Goal: Task Accomplishment & Management: Manage account settings

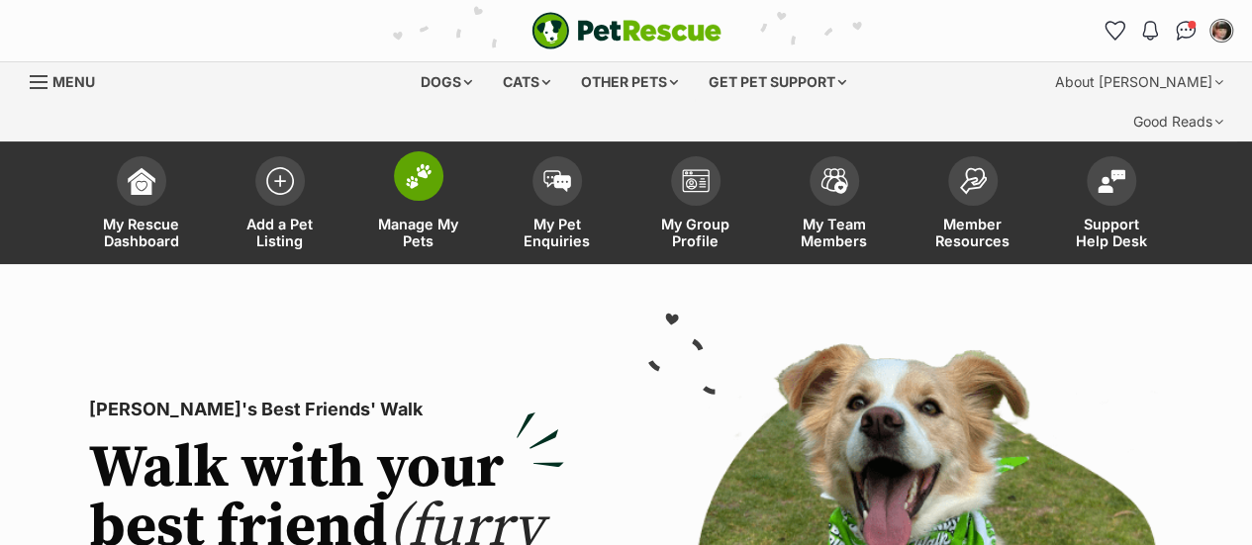
click at [407, 216] on span "Manage My Pets" at bounding box center [418, 233] width 89 height 34
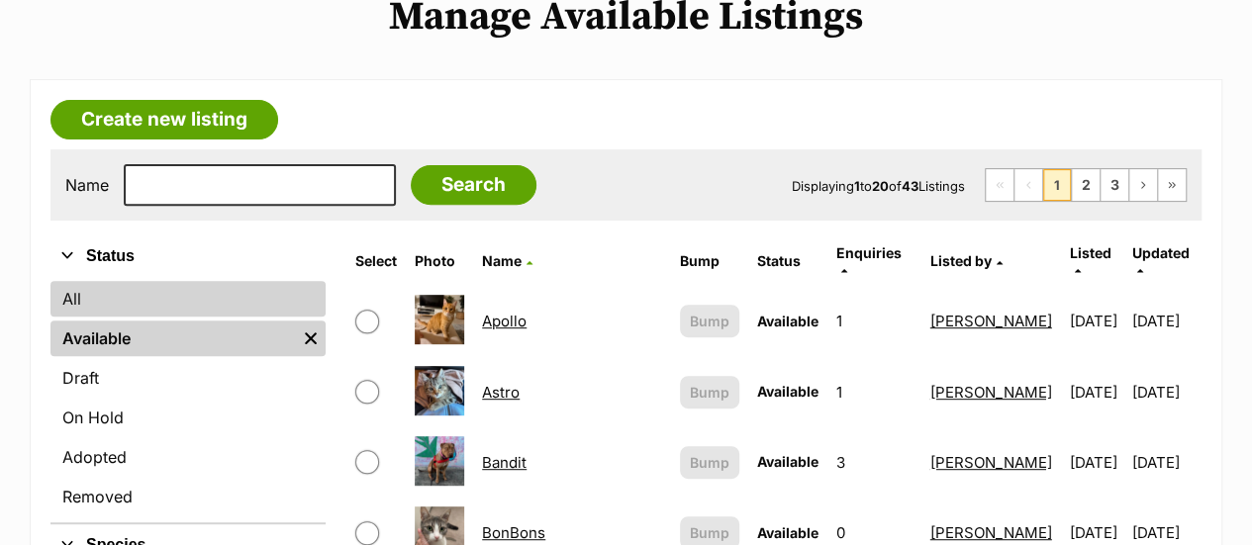
click at [91, 281] on link "All" at bounding box center [187, 299] width 275 height 36
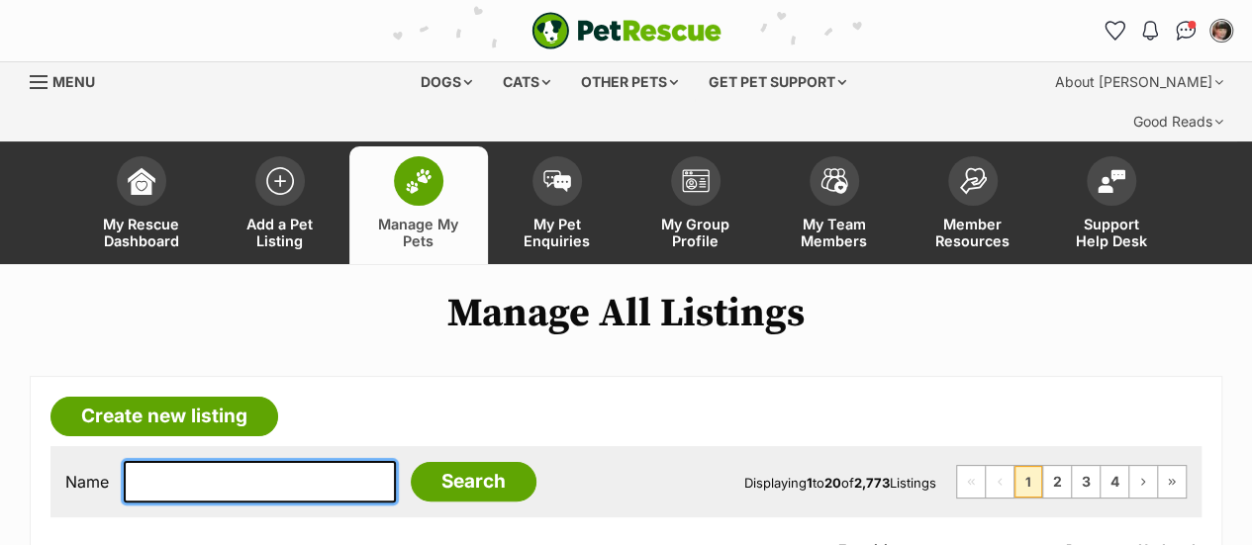
click at [220, 461] on input "text" at bounding box center [260, 482] width 272 height 42
type input "tuppence"
click at [411, 462] on input "Search" at bounding box center [474, 482] width 126 height 40
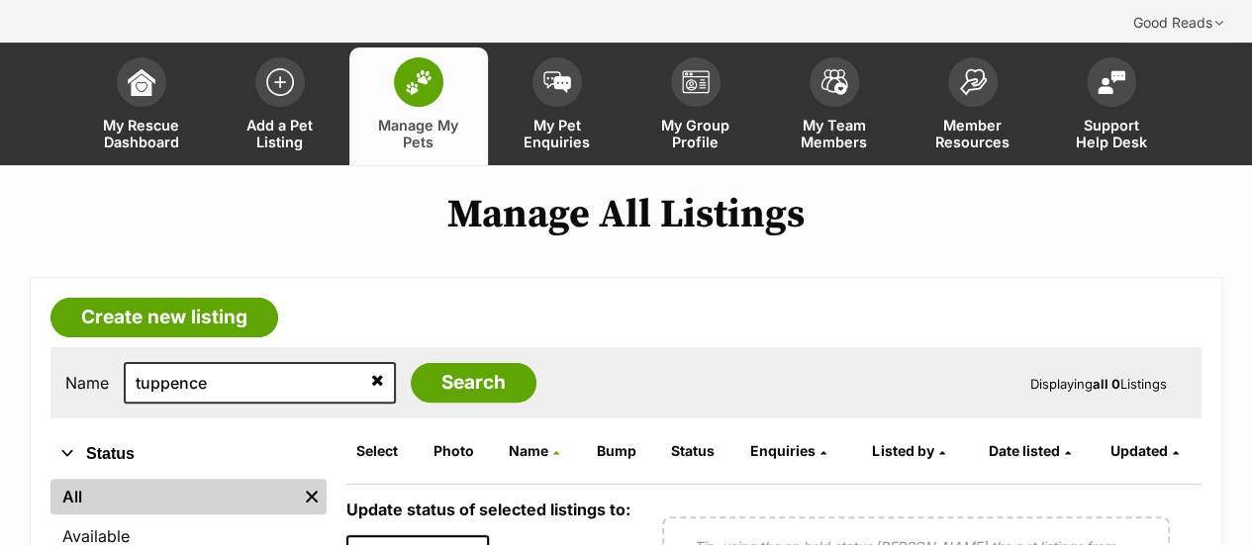
scroll to position [198, 0]
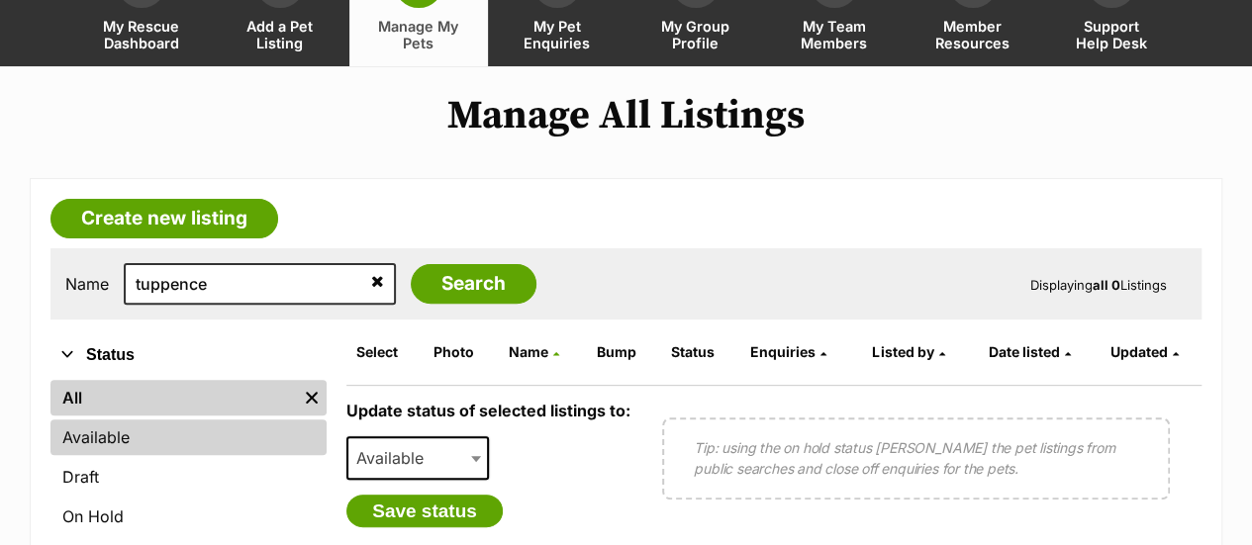
click at [91, 420] on link "Available" at bounding box center [188, 438] width 276 height 36
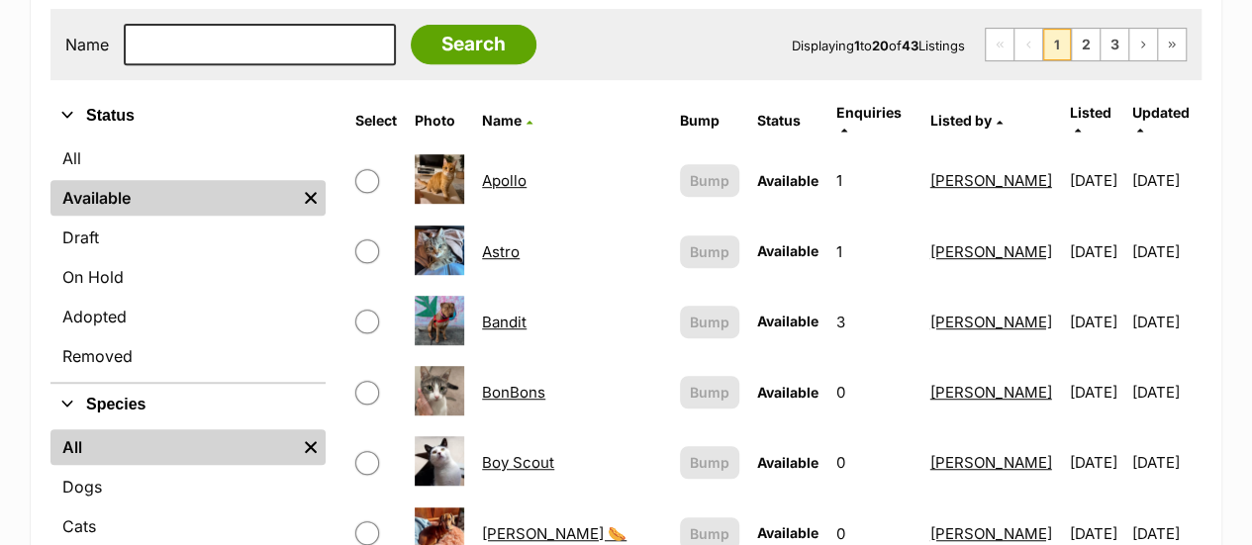
scroll to position [495, 0]
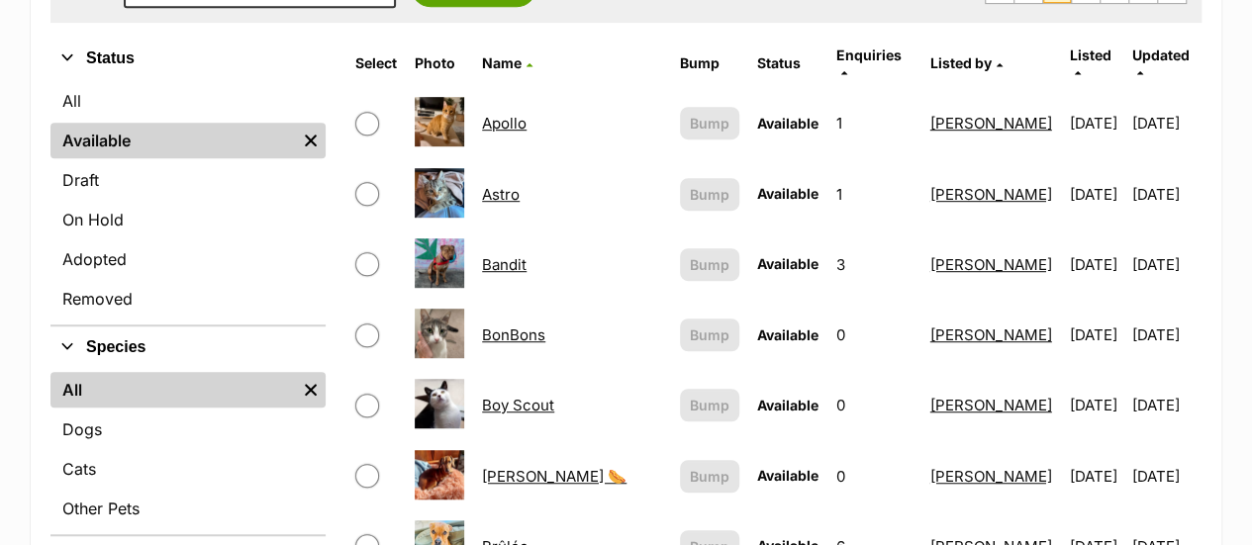
click at [499, 185] on link "Astro" at bounding box center [501, 194] width 38 height 19
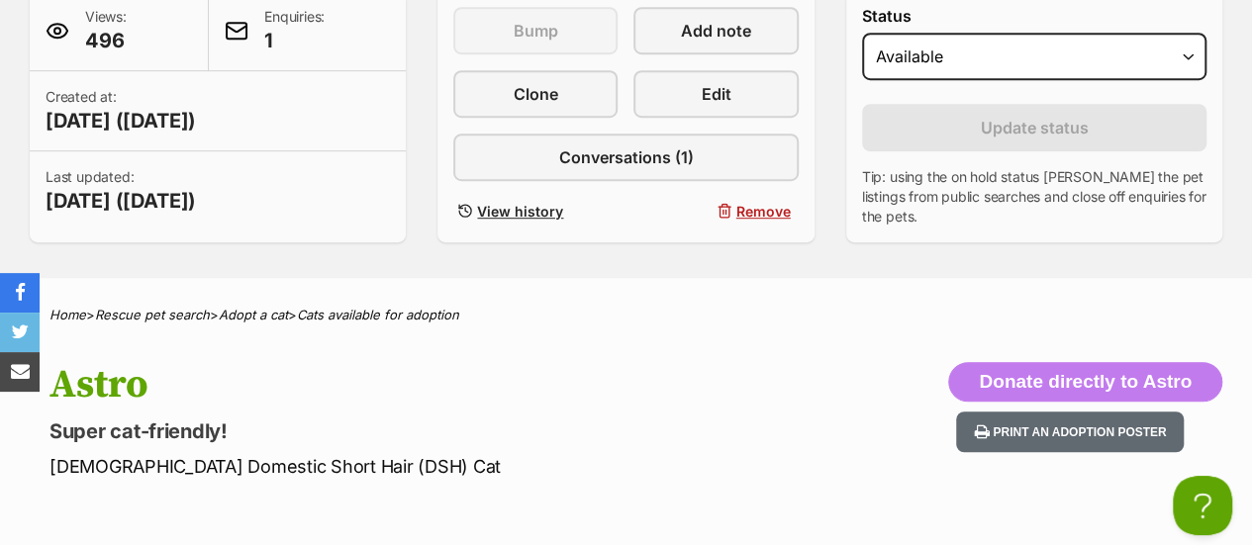
scroll to position [396, 0]
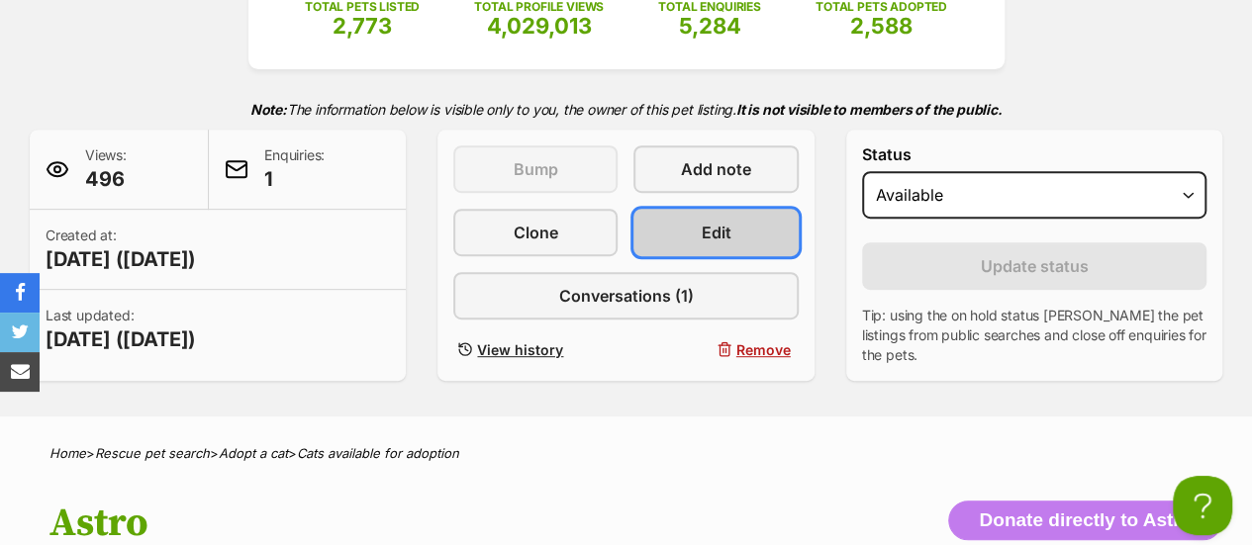
click at [703, 221] on span "Edit" at bounding box center [716, 233] width 30 height 24
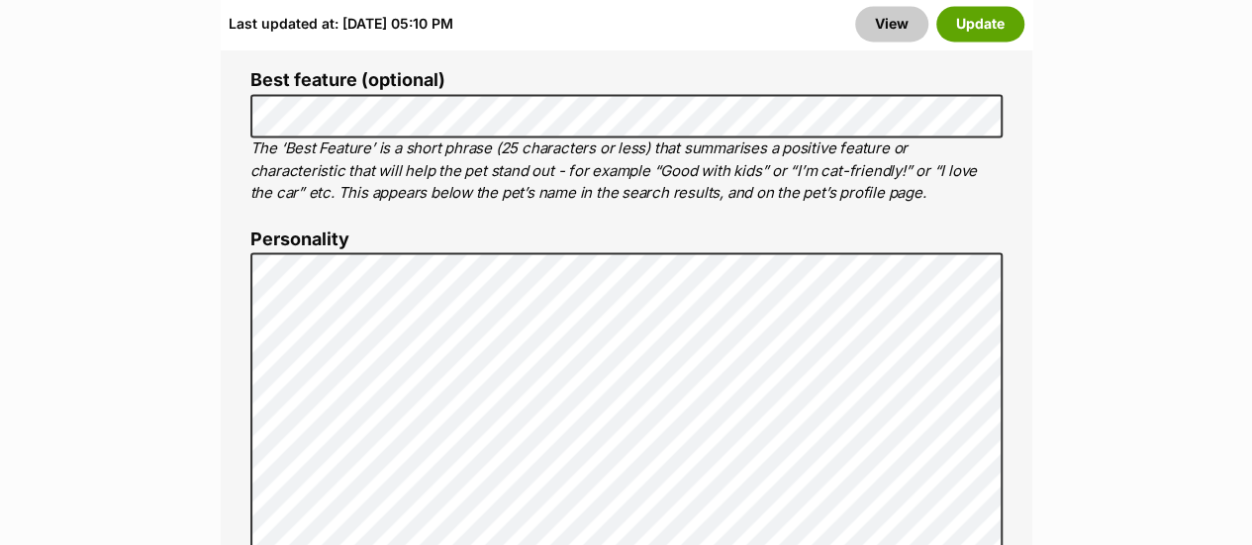
scroll to position [1583, 0]
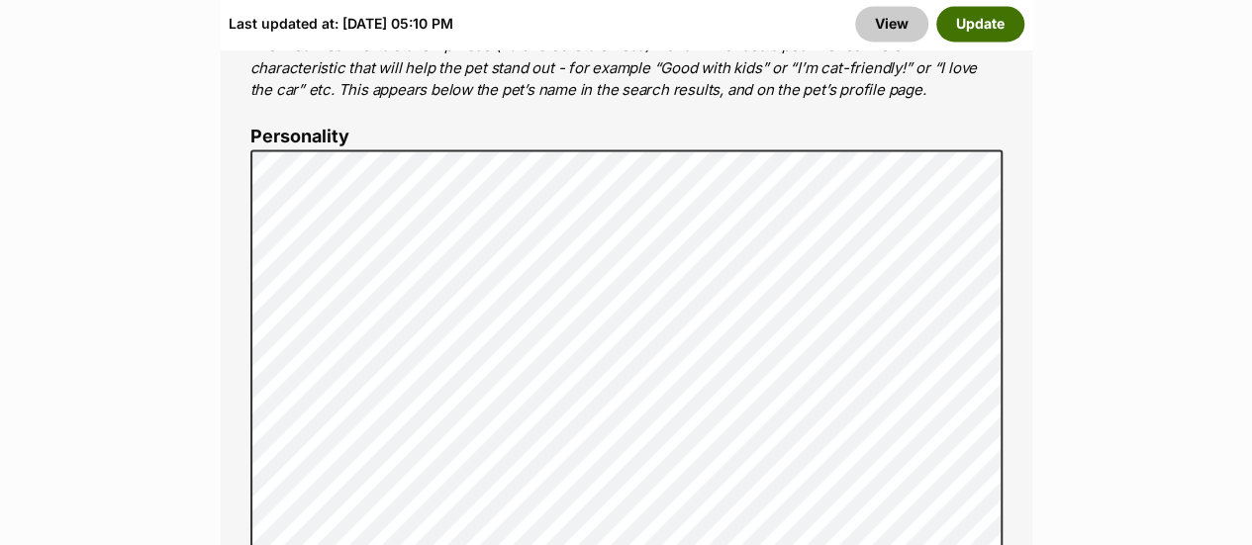
click at [991, 32] on button "Update" at bounding box center [980, 25] width 88 height 36
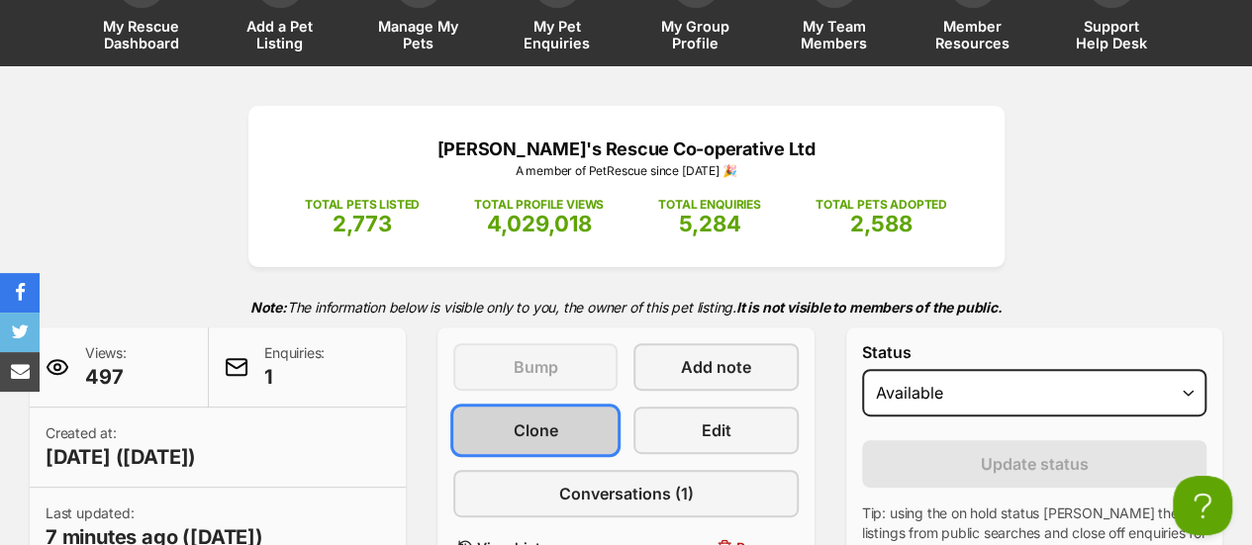
click at [518, 419] on span "Clone" at bounding box center [535, 431] width 45 height 24
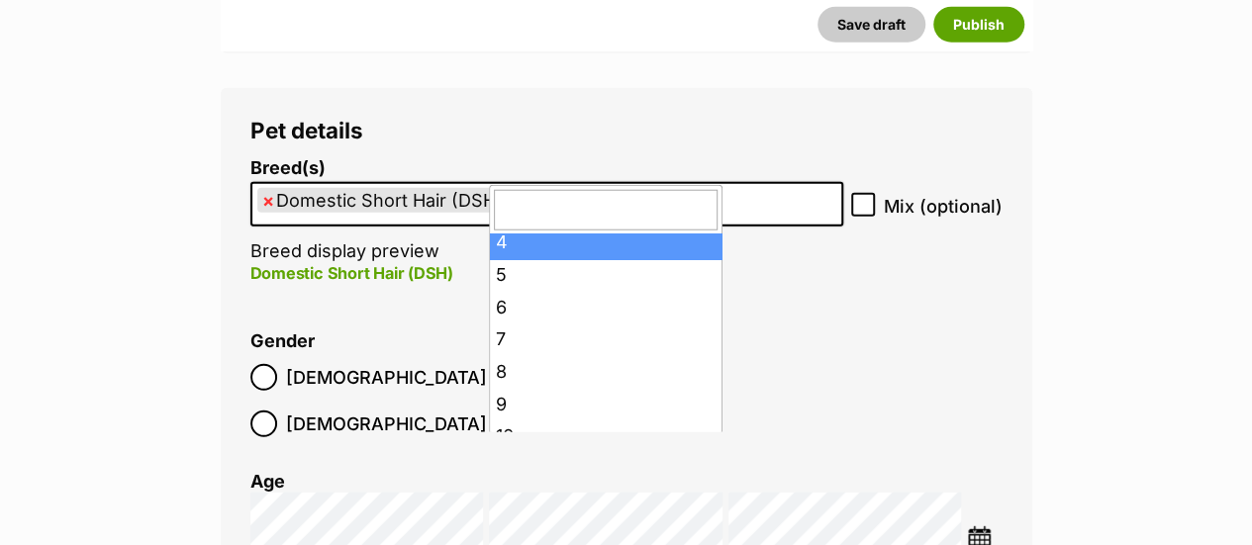
scroll to position [198, 0]
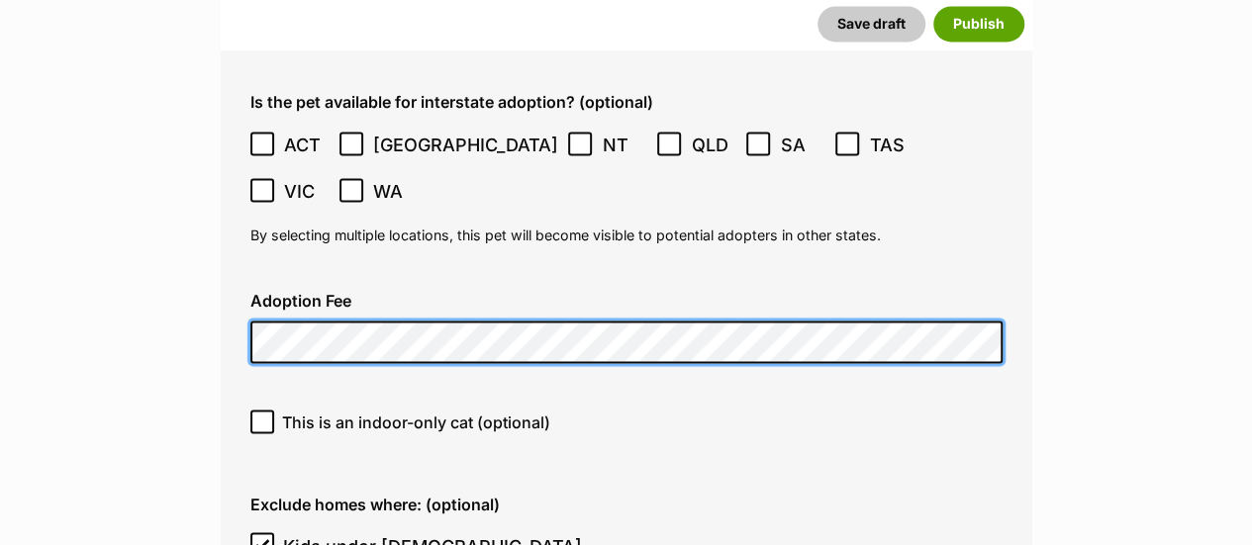
scroll to position [5343, 0]
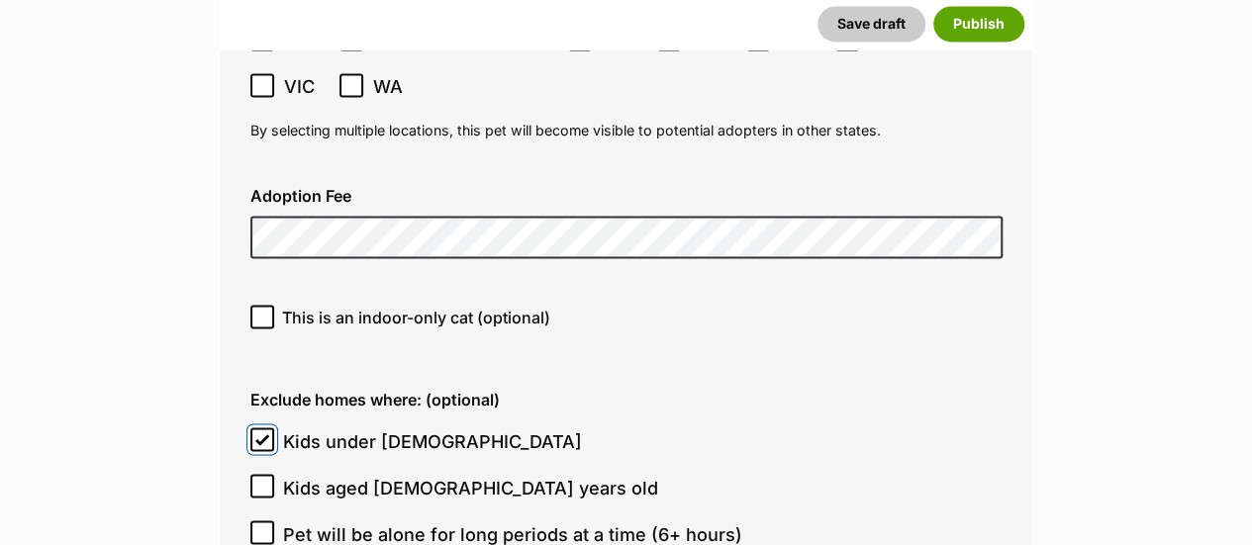
click at [254, 427] on input "Kids under 5 years old" at bounding box center [262, 439] width 24 height 24
checkbox input "false"
checkbox input "true"
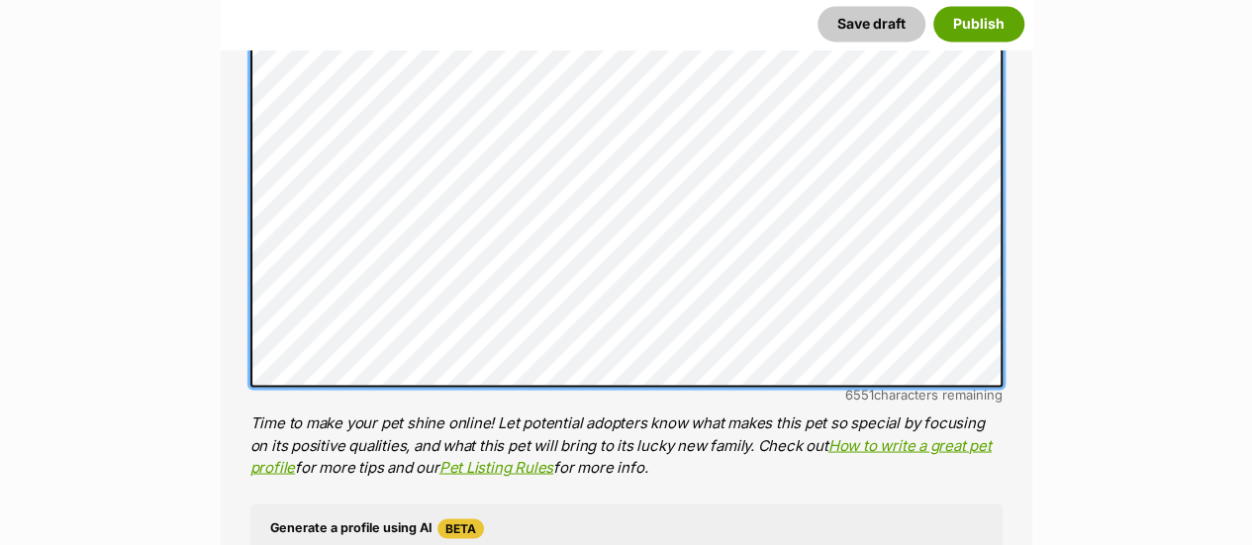
scroll to position [1484, 0]
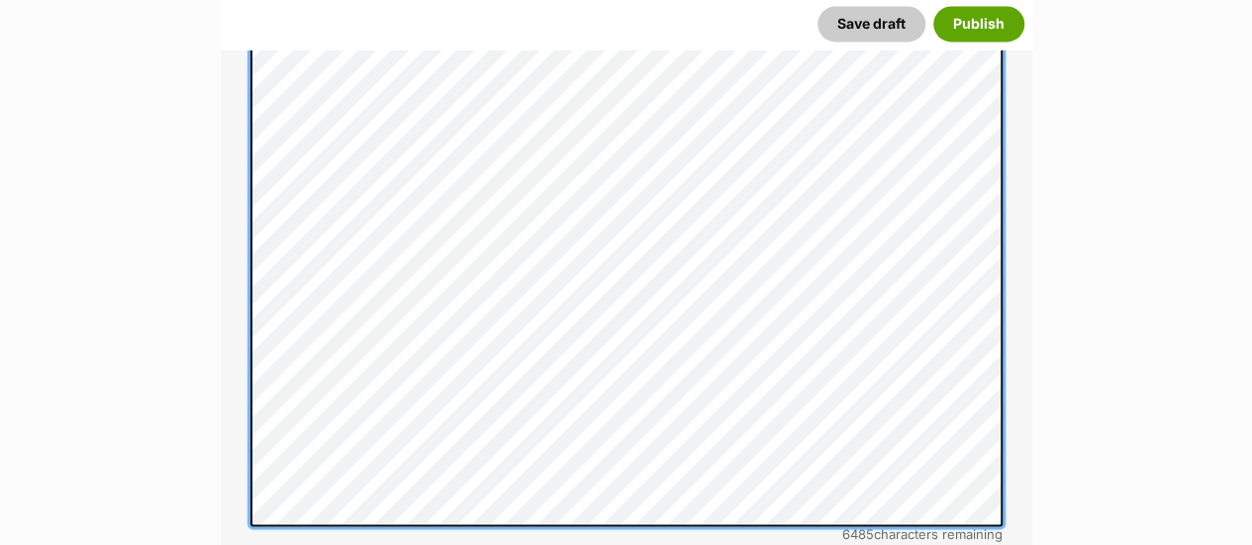
click at [232, 442] on div "About This Pet Name Henlo there, it looks like you might be using the pet name …" at bounding box center [626, 265] width 811 height 1923
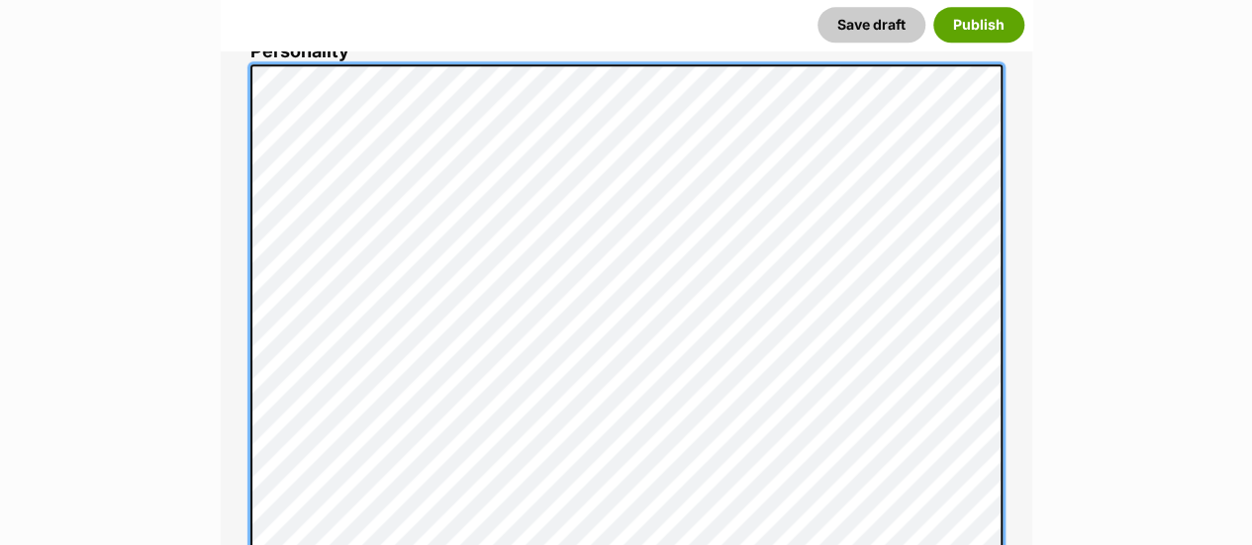
scroll to position [1187, 0]
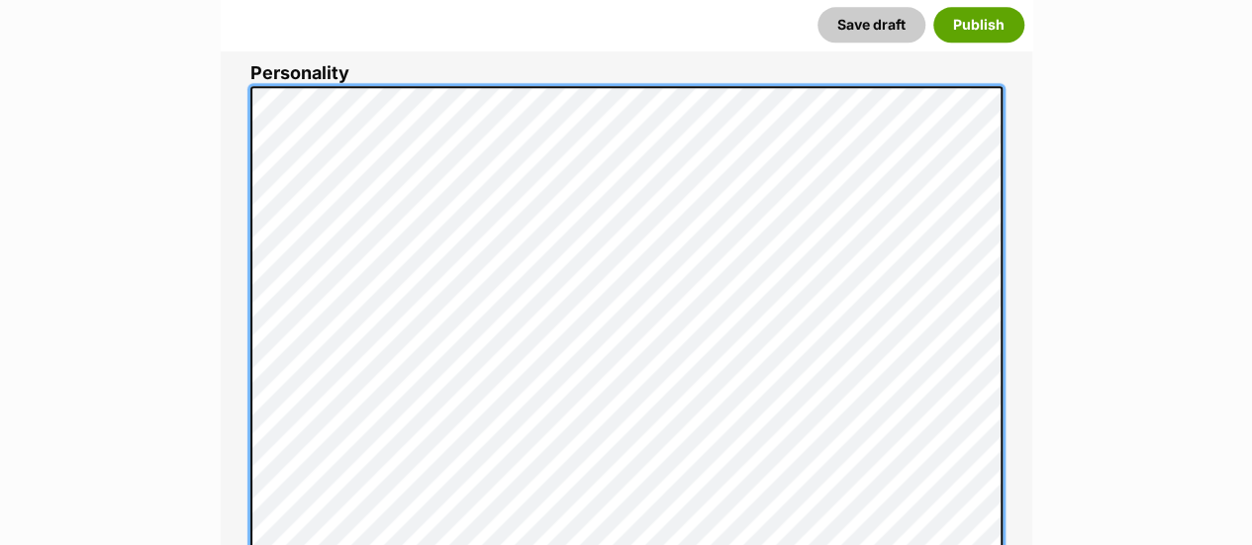
scroll to position [1157, 0]
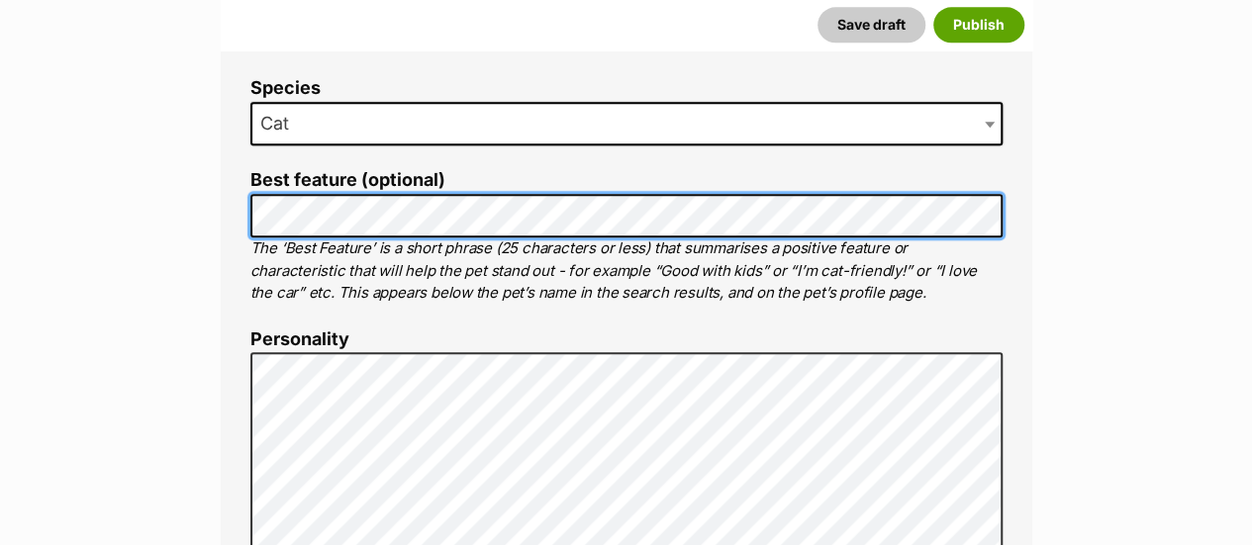
scroll to position [0, 0]
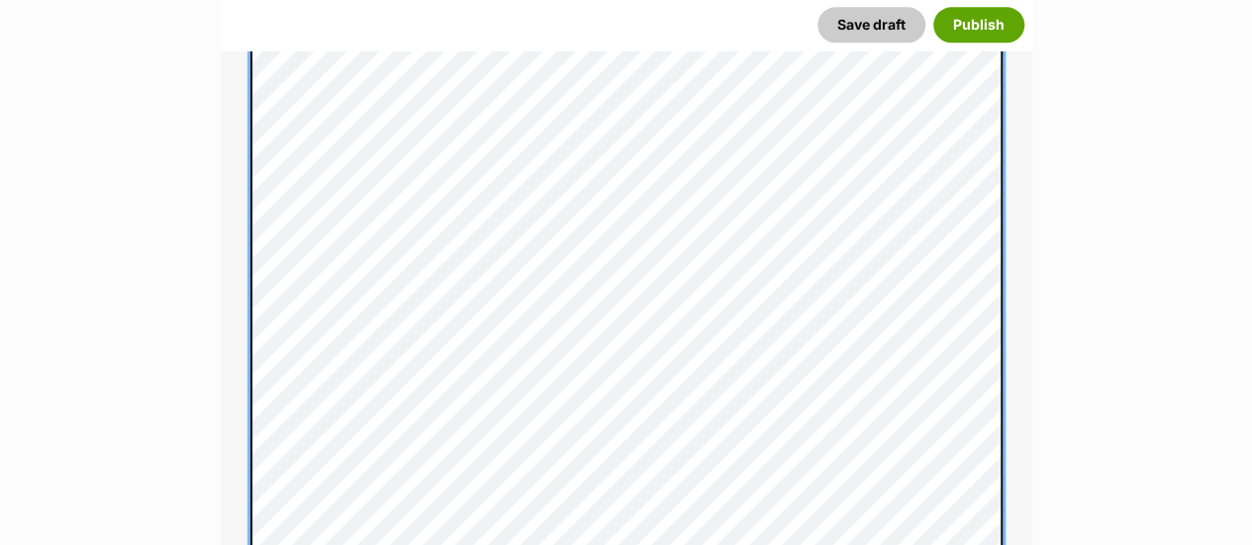
scroll to position [1193, 0]
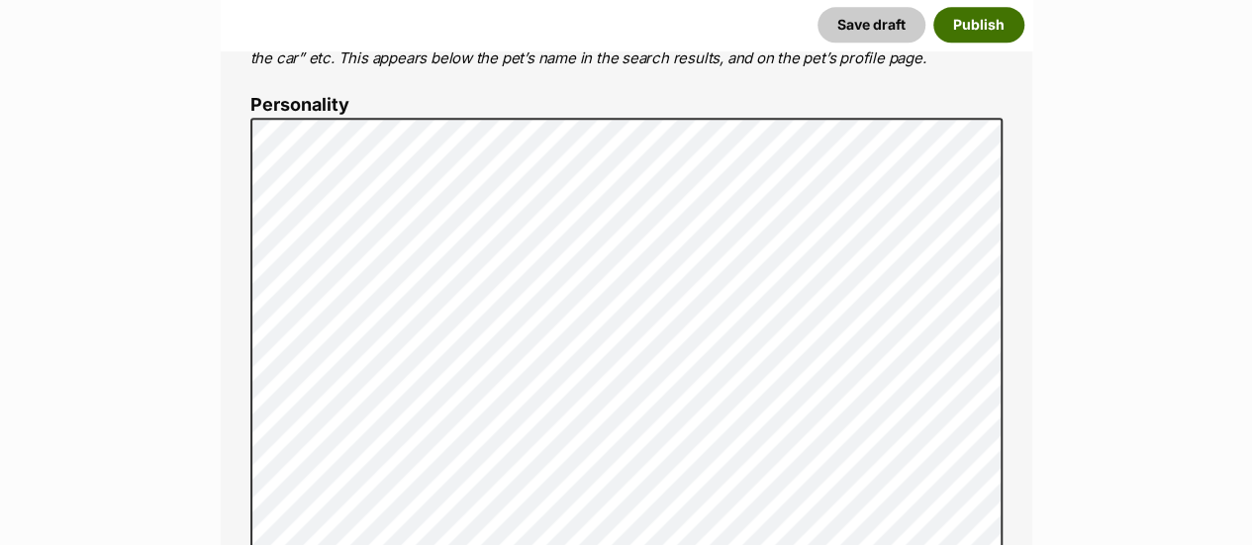
click at [968, 24] on button "Publish" at bounding box center [978, 25] width 91 height 36
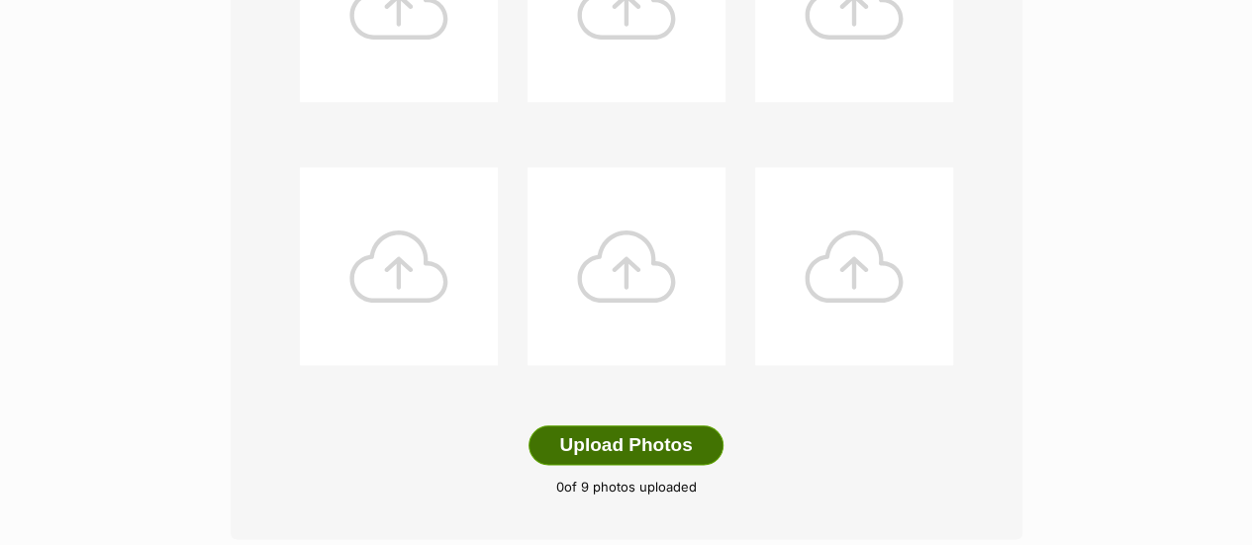
scroll to position [989, 0]
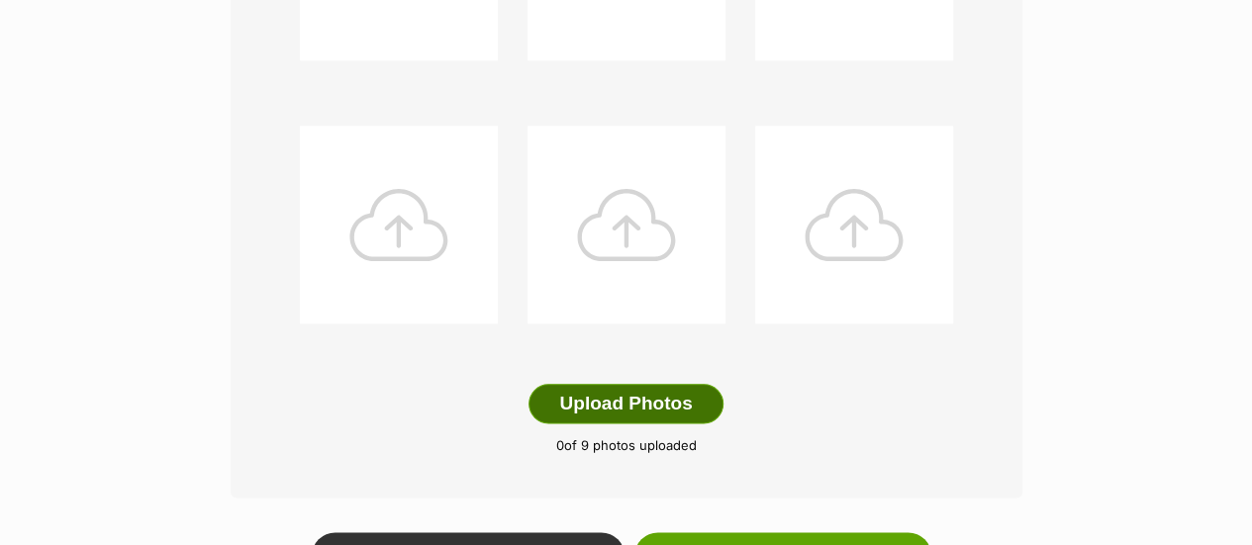
click at [633, 384] on button "Upload Photos" at bounding box center [625, 404] width 194 height 40
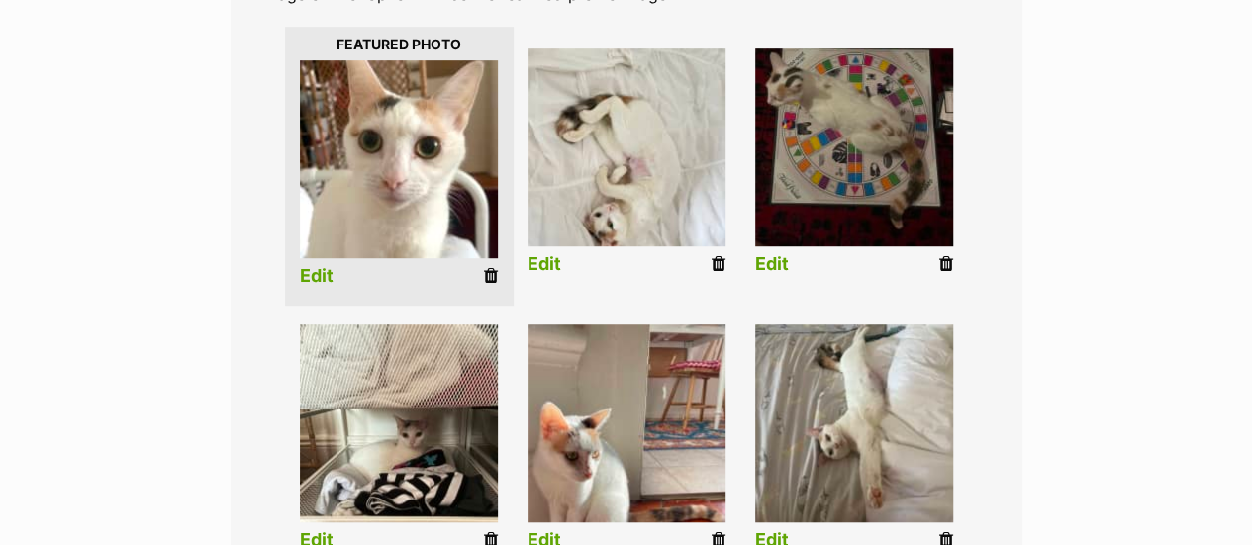
scroll to position [516, 0]
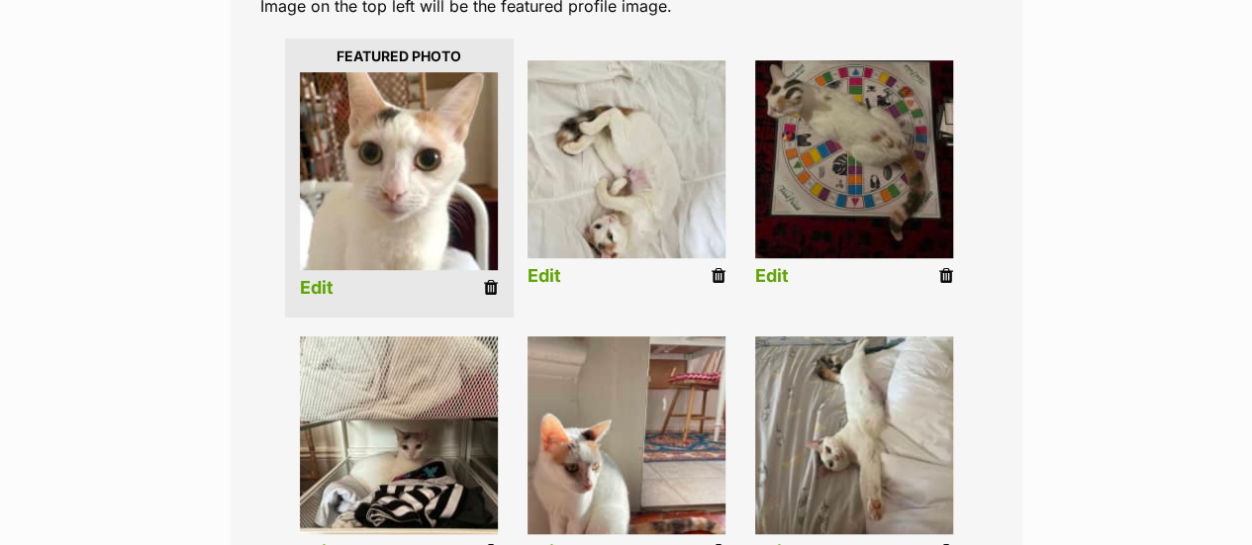
click at [325, 278] on link "Edit" at bounding box center [317, 288] width 34 height 21
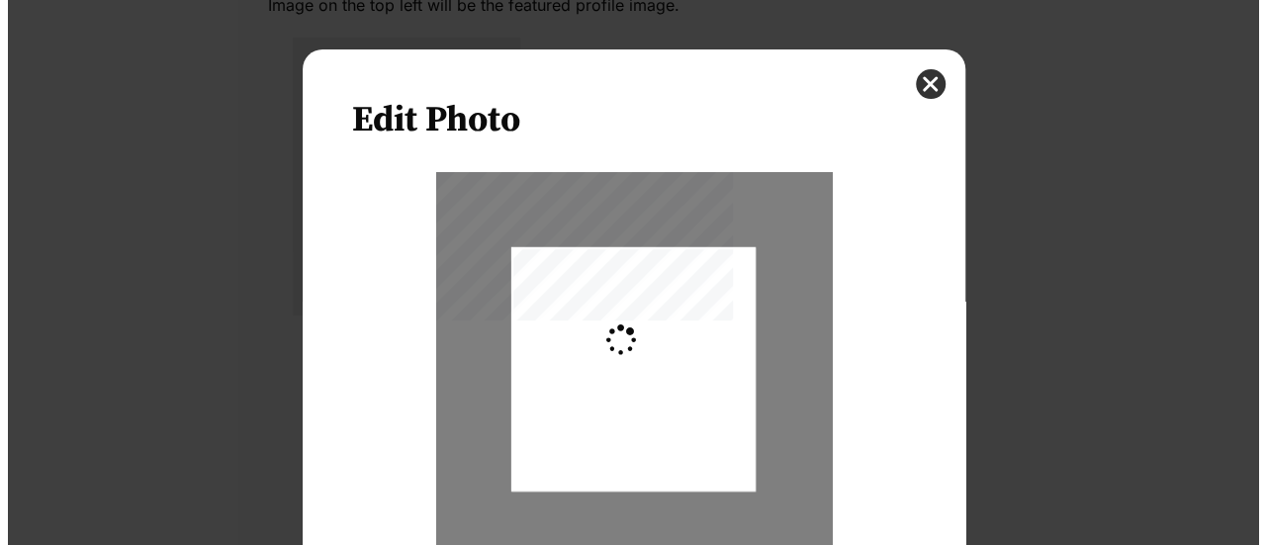
scroll to position [0, 0]
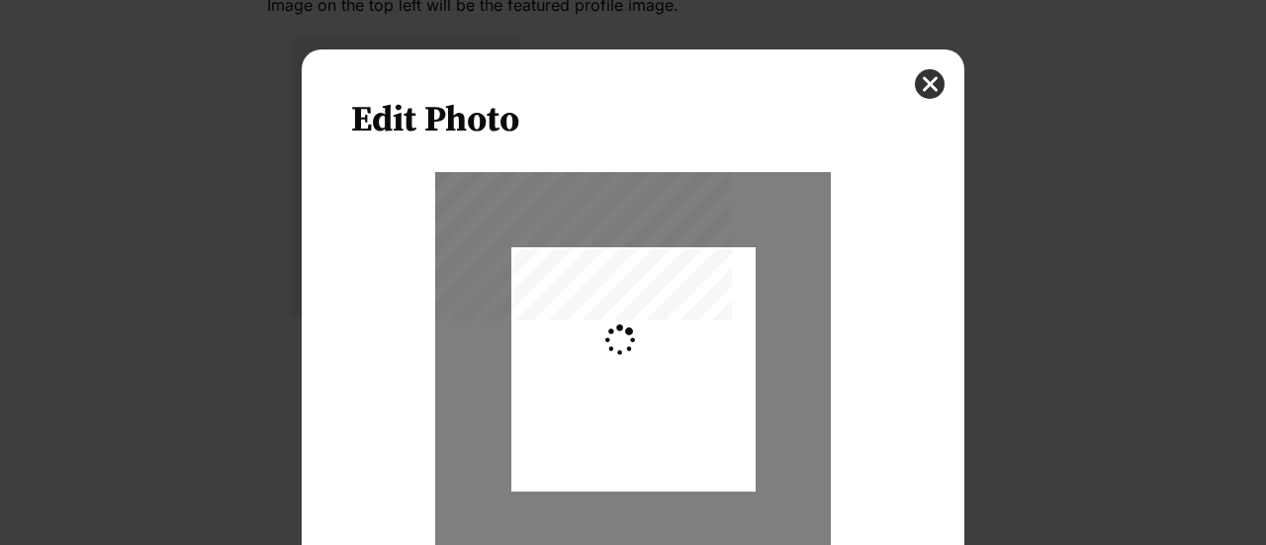
type input "0.2744"
drag, startPoint x: 693, startPoint y: 351, endPoint x: 699, endPoint y: 370, distance: 19.7
click at [699, 370] on div "Dialog Window - Close (Press escape to close)" at bounding box center [634, 389] width 244 height 320
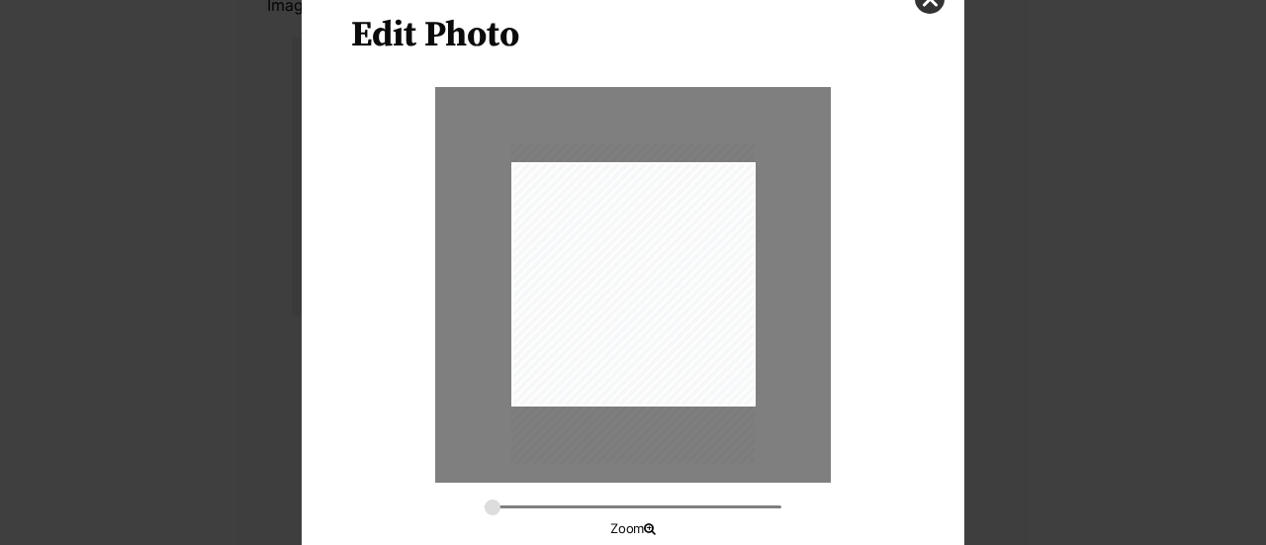
scroll to position [192, 0]
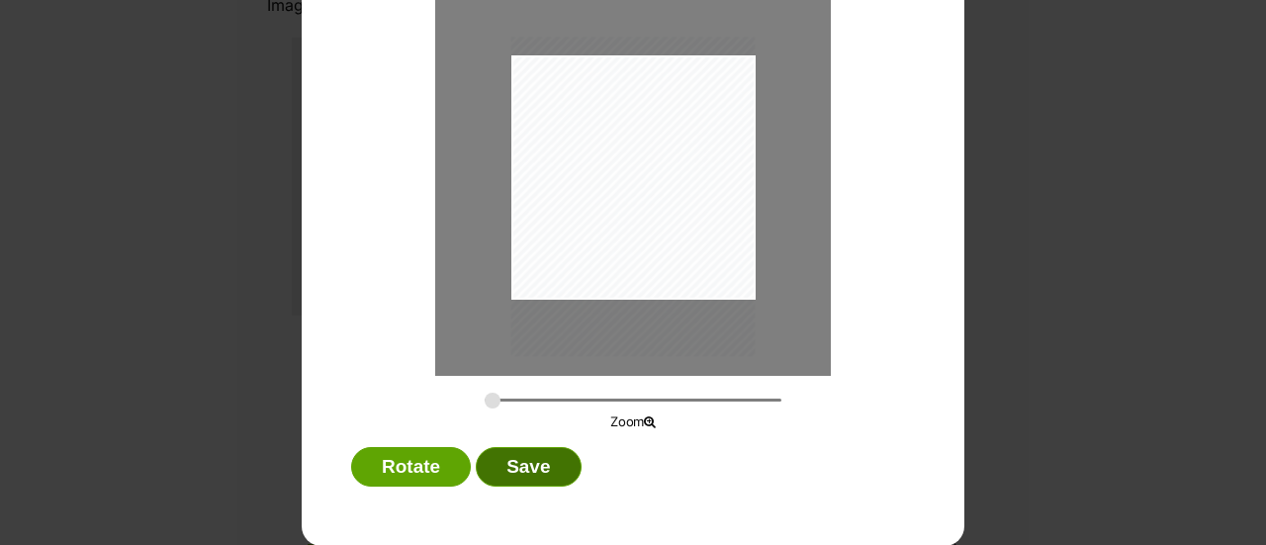
click at [509, 466] on button "Save" at bounding box center [528, 467] width 105 height 40
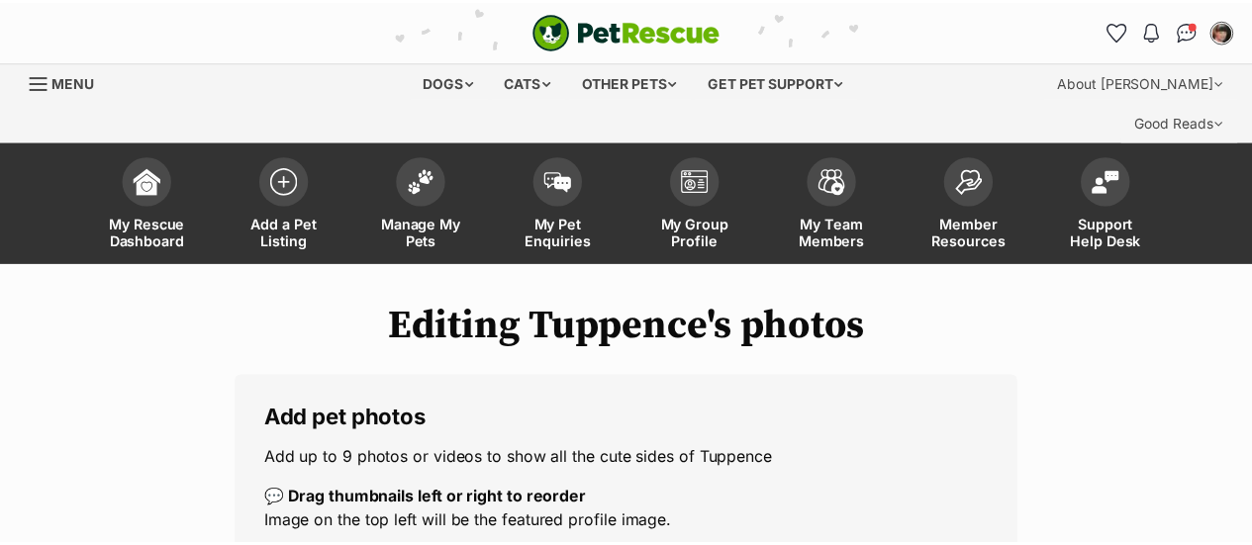
scroll to position [516, 0]
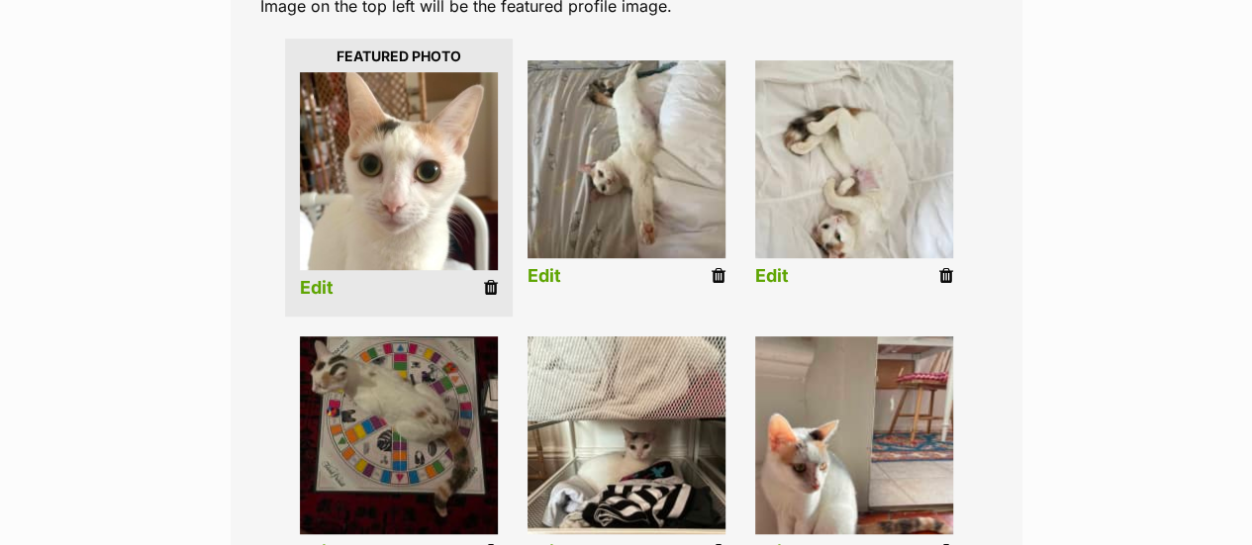
click at [544, 266] on link "Edit" at bounding box center [544, 276] width 34 height 21
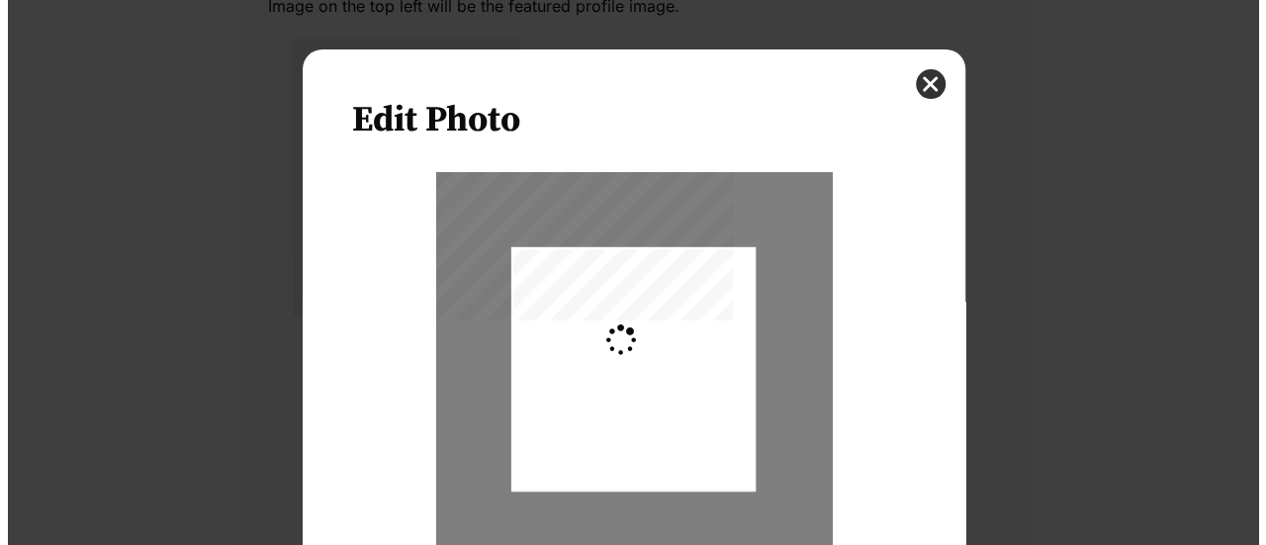
scroll to position [0, 0]
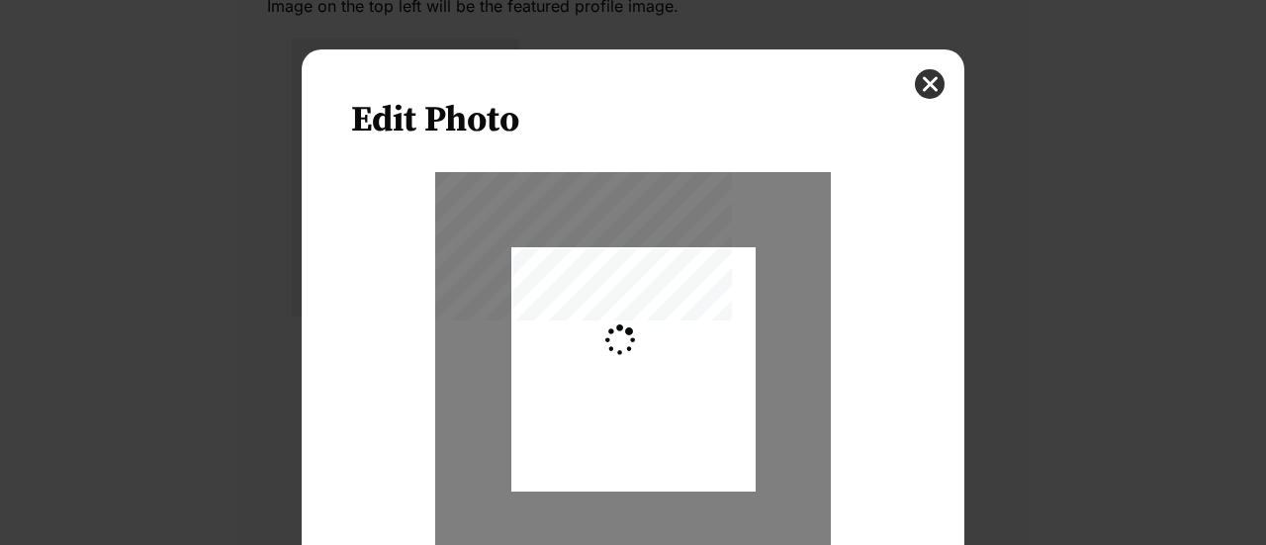
type input "0.2744"
drag, startPoint x: 653, startPoint y: 408, endPoint x: 552, endPoint y: 367, distance: 108.8
click at [653, 379] on div "Dialog Window - Close (Press escape to close)" at bounding box center [634, 342] width 244 height 326
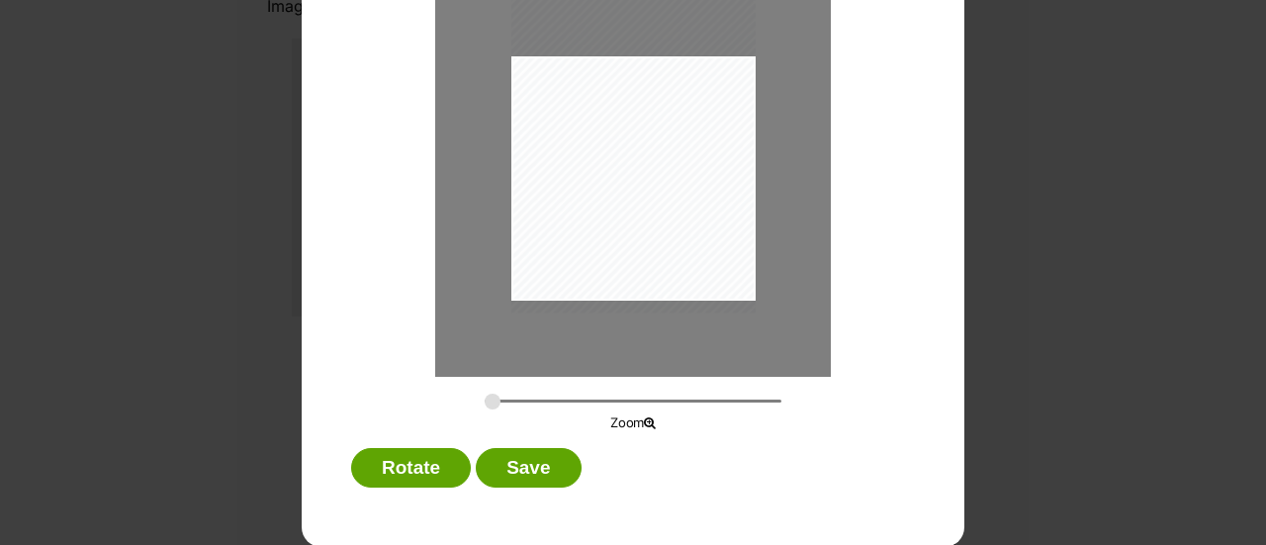
scroll to position [192, 0]
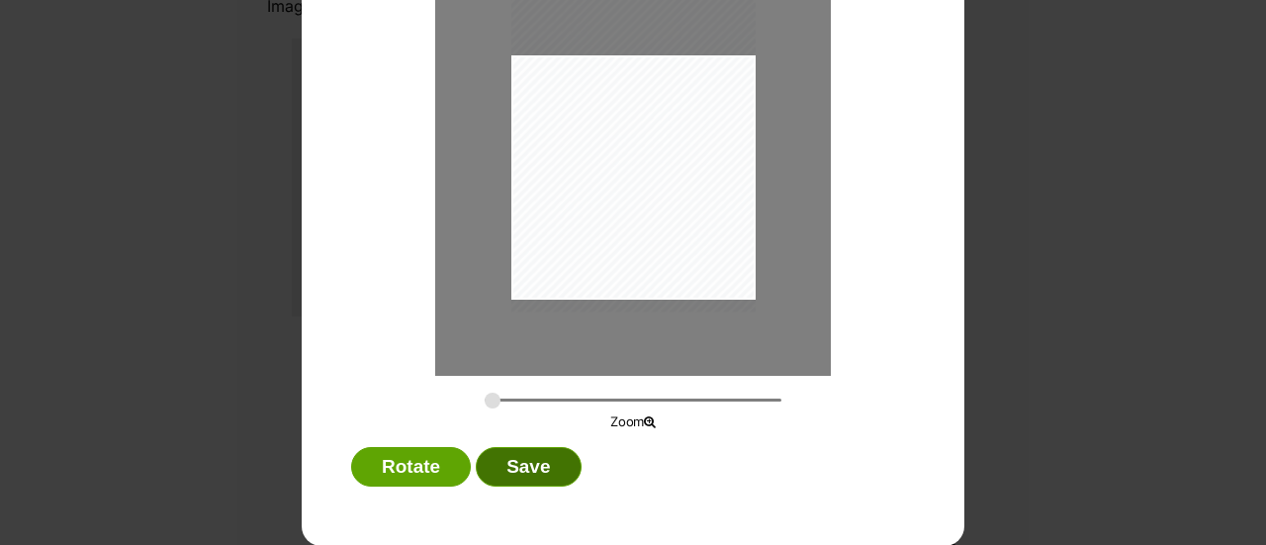
click at [516, 461] on button "Save" at bounding box center [528, 467] width 105 height 40
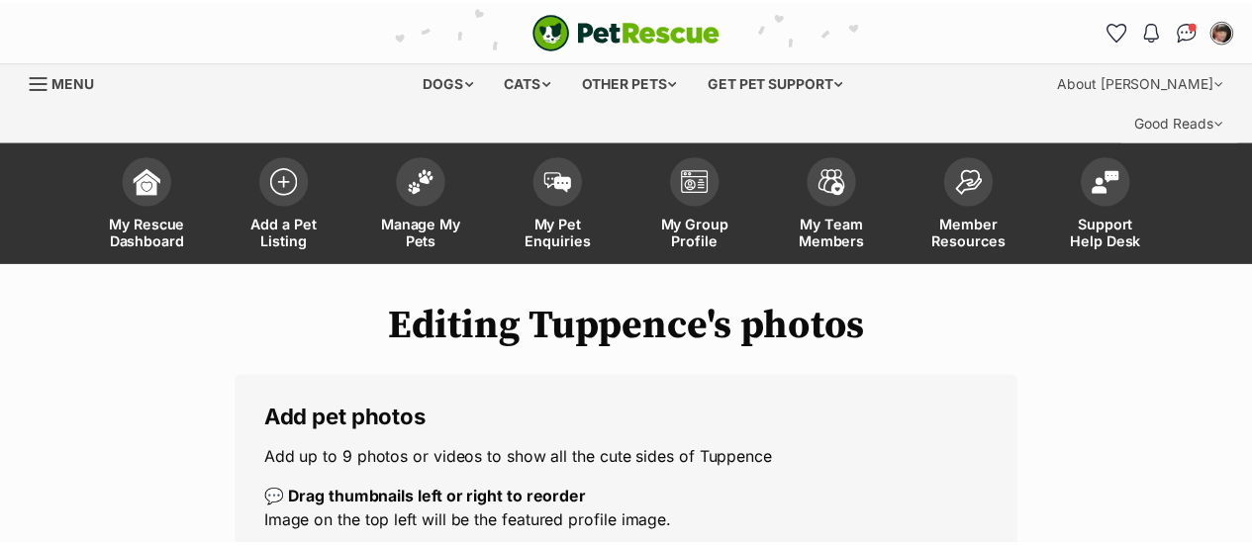
scroll to position [516, 0]
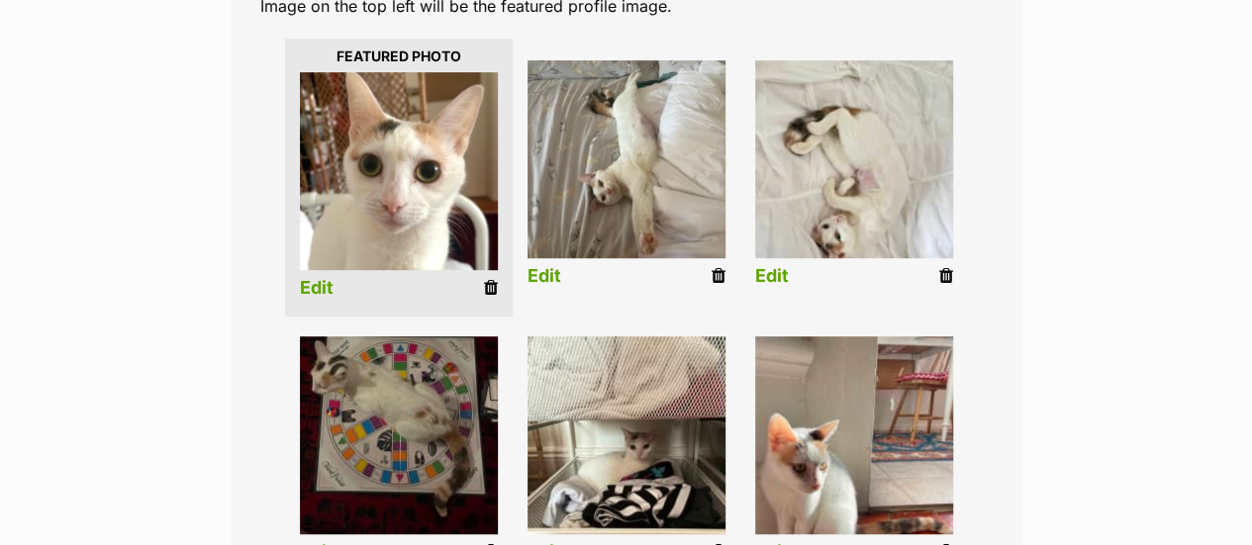
click at [773, 266] on link "Edit" at bounding box center [772, 276] width 34 height 21
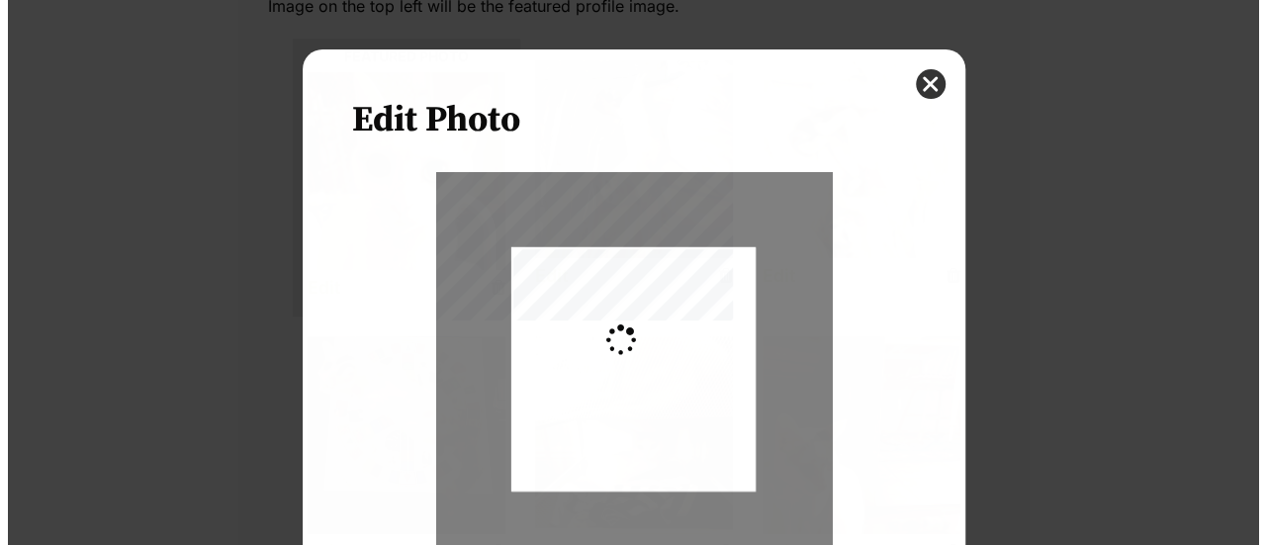
scroll to position [0, 0]
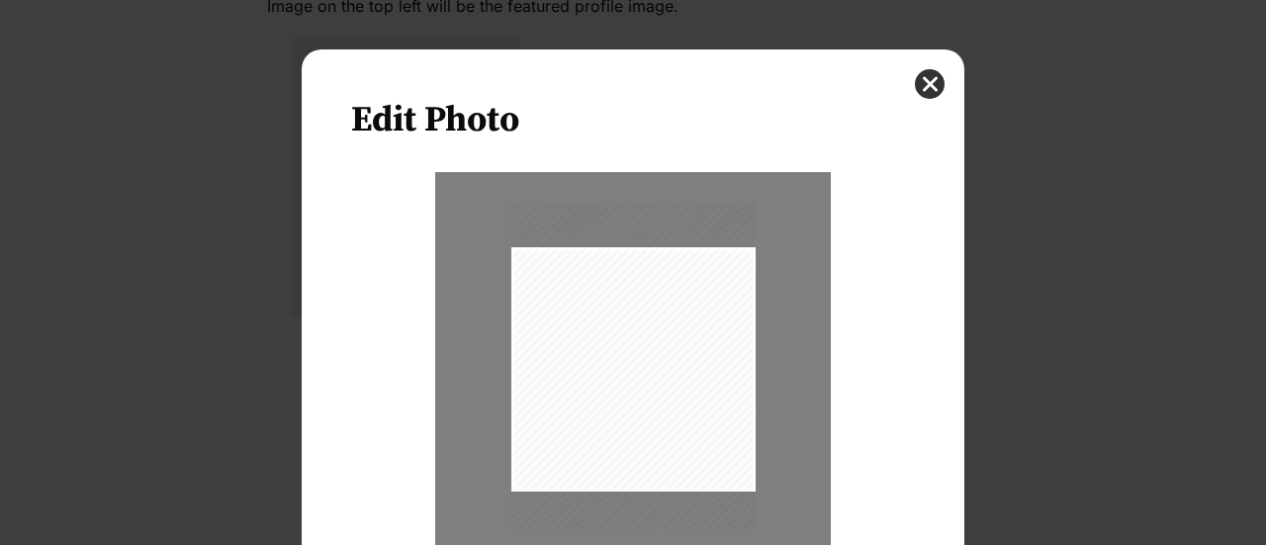
click at [621, 447] on div "Dialog Window - Close (Press escape to close)" at bounding box center [634, 366] width 244 height 326
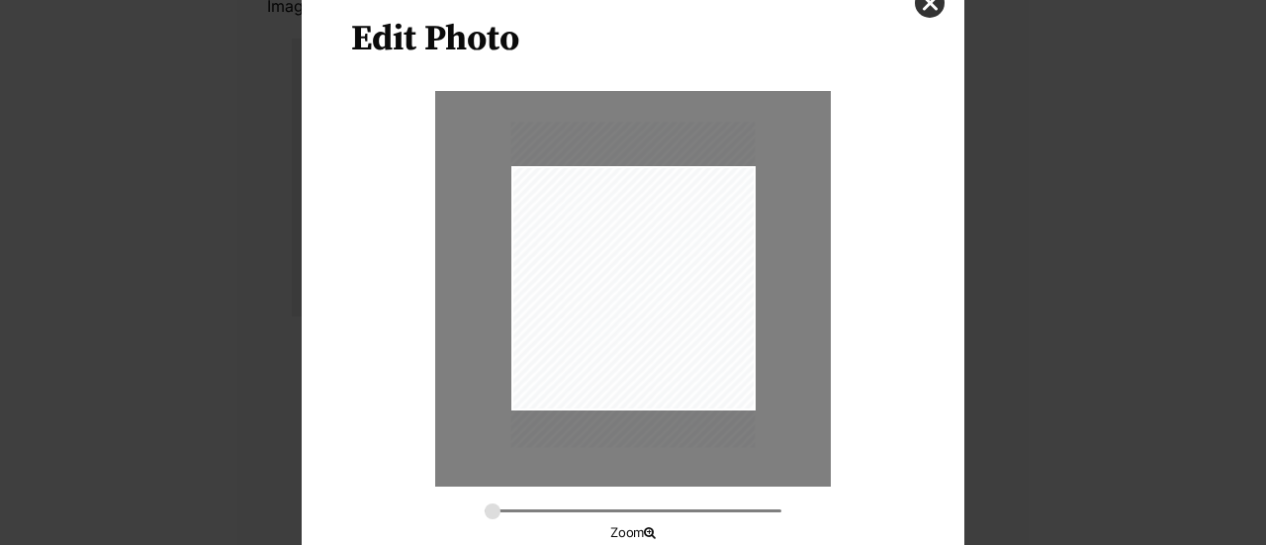
scroll to position [192, 0]
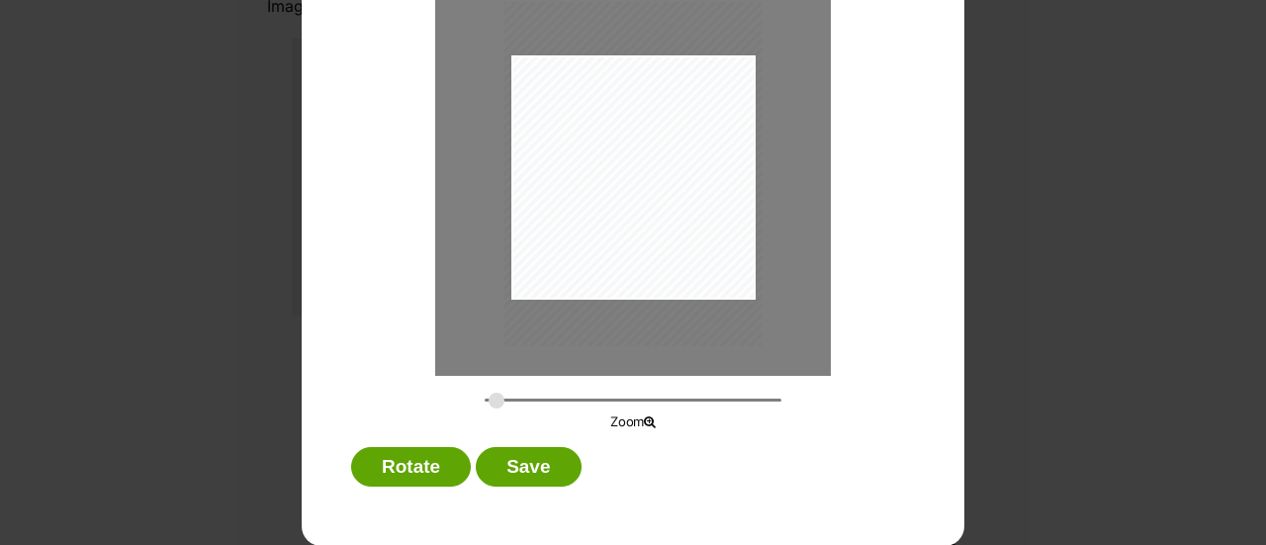
type input "0.2902"
click at [489, 403] on input "Dialog Window - Close (Press escape to close)" at bounding box center [633, 400] width 297 height 19
click at [653, 279] on div "Dialog Window - Close (Press escape to close)" at bounding box center [640, 173] width 258 height 344
click at [516, 464] on button "Save" at bounding box center [528, 467] width 105 height 40
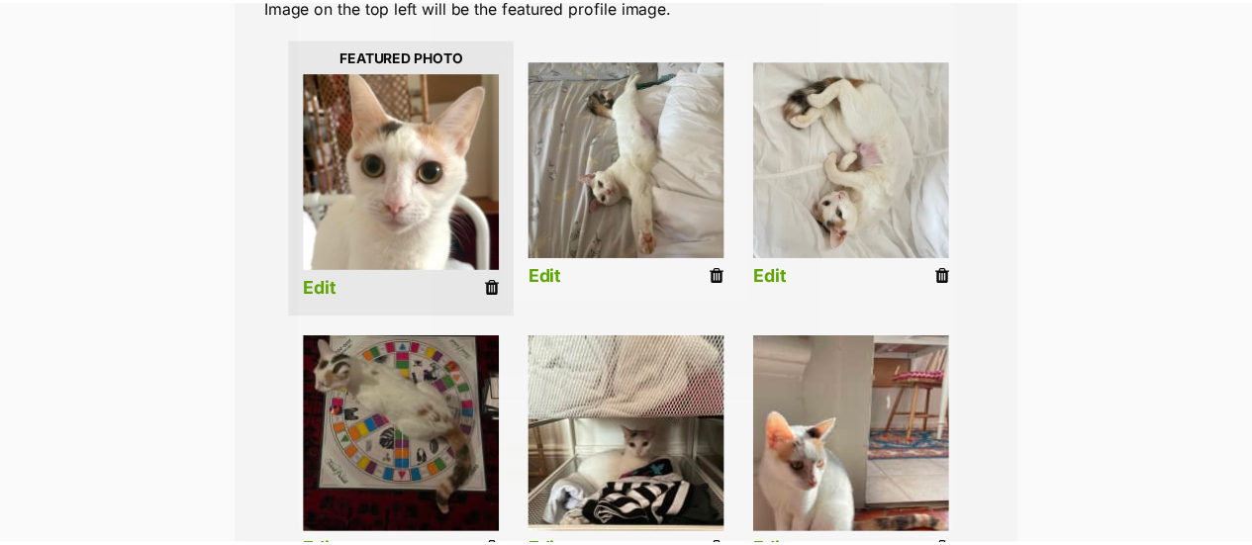
scroll to position [516, 0]
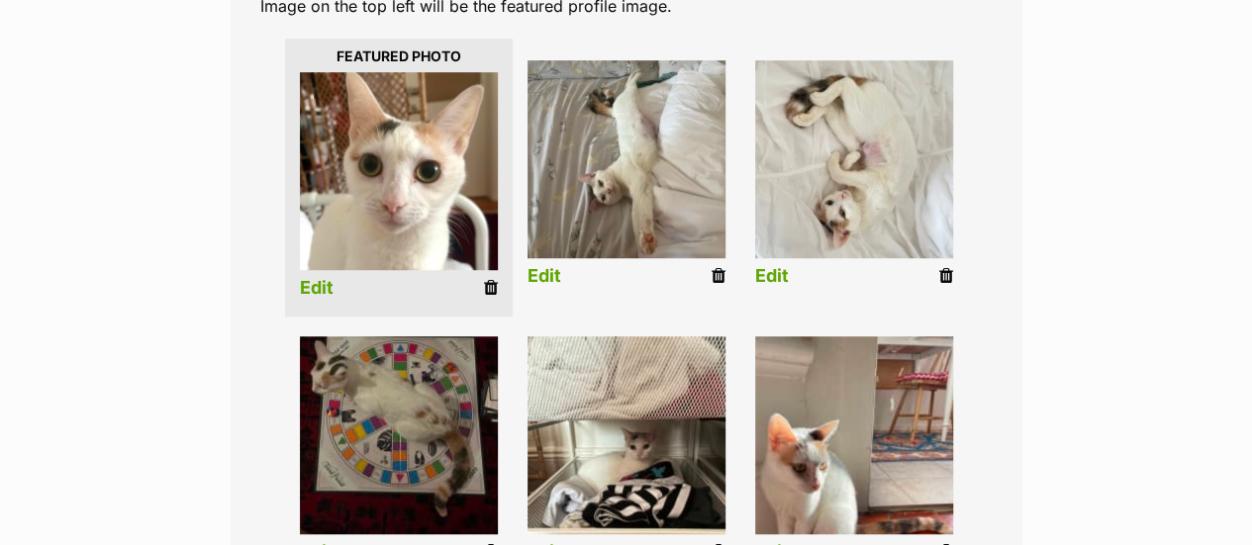
click at [381, 407] on img at bounding box center [399, 435] width 198 height 198
click at [311, 542] on link "Edit" at bounding box center [317, 552] width 34 height 21
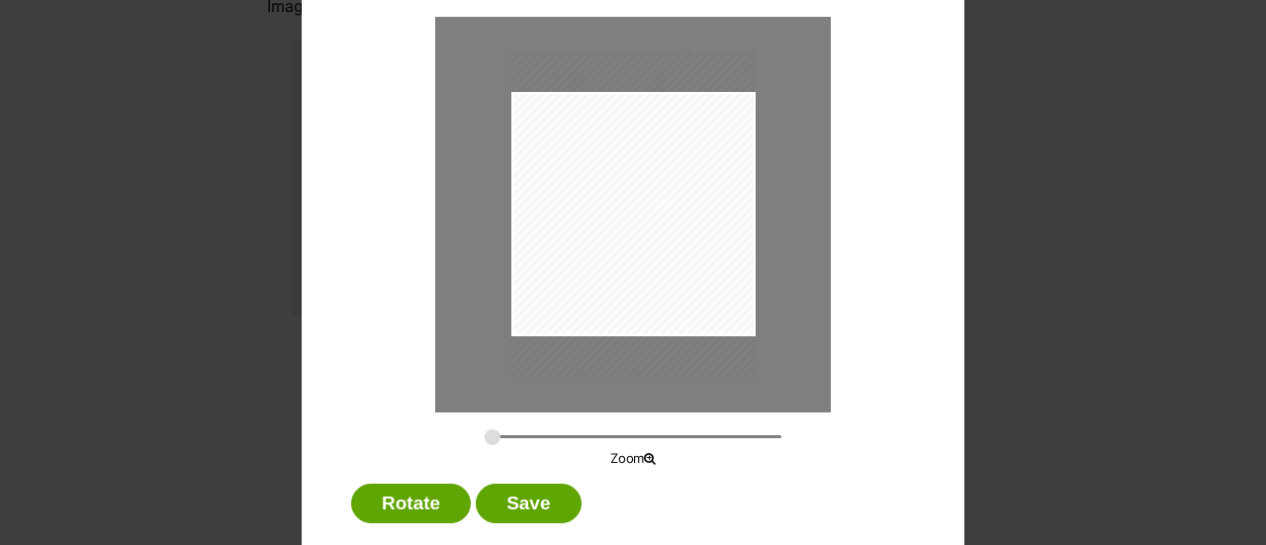
scroll to position [192, 0]
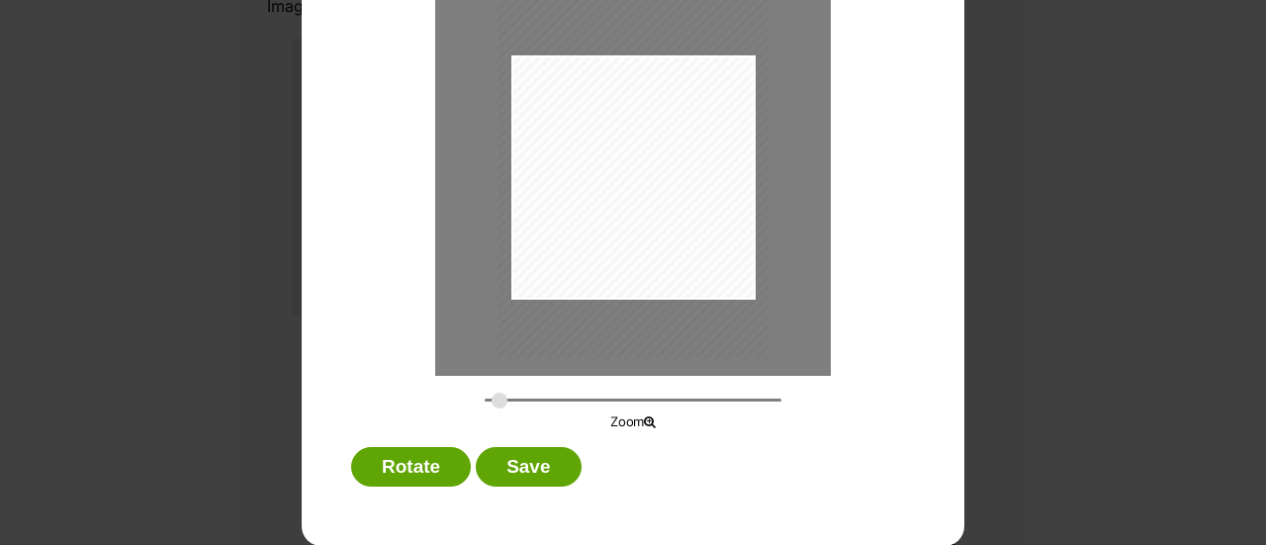
type input "0.3046"
click at [492, 403] on input "Dialog Window - Close (Press escape to close)" at bounding box center [633, 400] width 297 height 19
drag, startPoint x: 617, startPoint y: 280, endPoint x: 621, endPoint y: 266, distance: 14.4
click at [621, 266] on div "Dialog Window - Close (Press escape to close)" at bounding box center [637, 163] width 271 height 362
click at [582, 245] on div "Dialog Window - Close (Press escape to close)" at bounding box center [637, 158] width 271 height 362
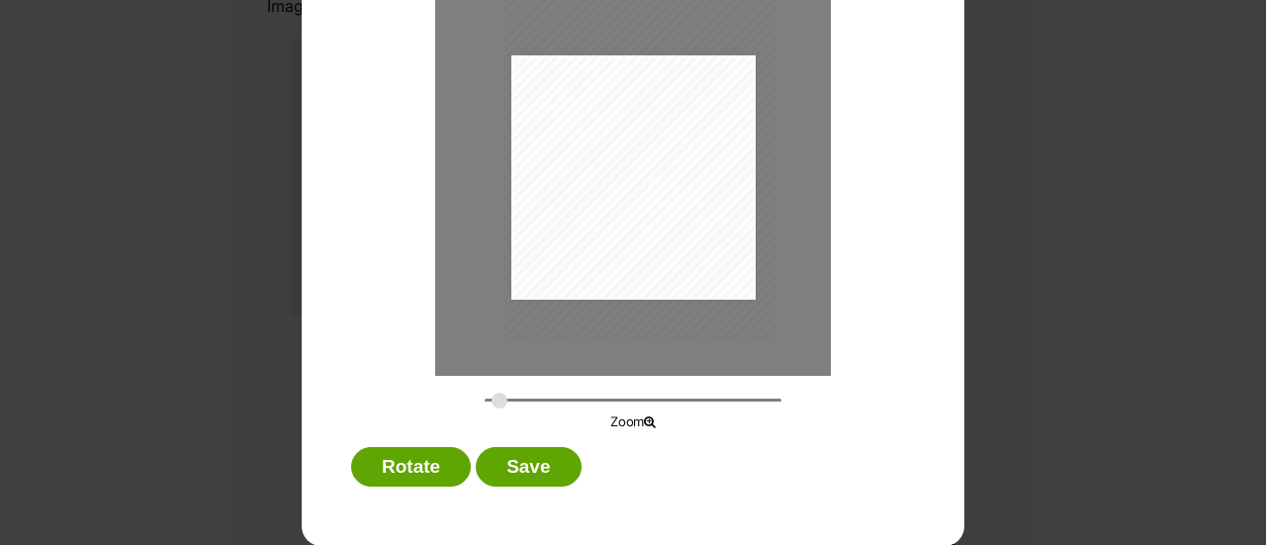
click at [621, 273] on div "Dialog Window - Close (Press escape to close)" at bounding box center [640, 158] width 271 height 362
click at [489, 472] on button "Save" at bounding box center [528, 467] width 105 height 40
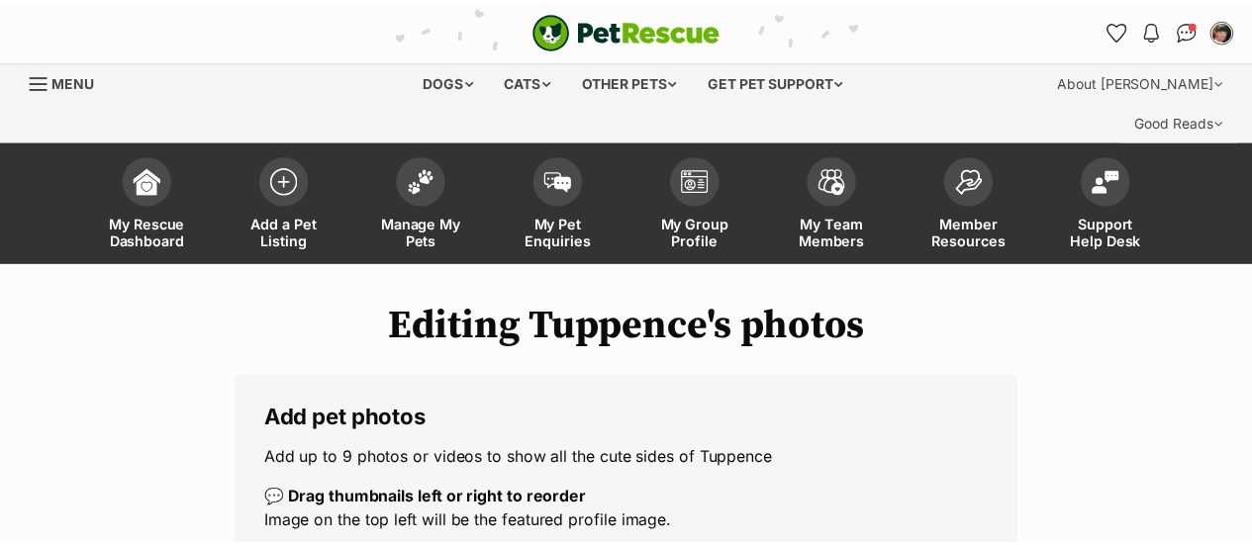
scroll to position [516, 0]
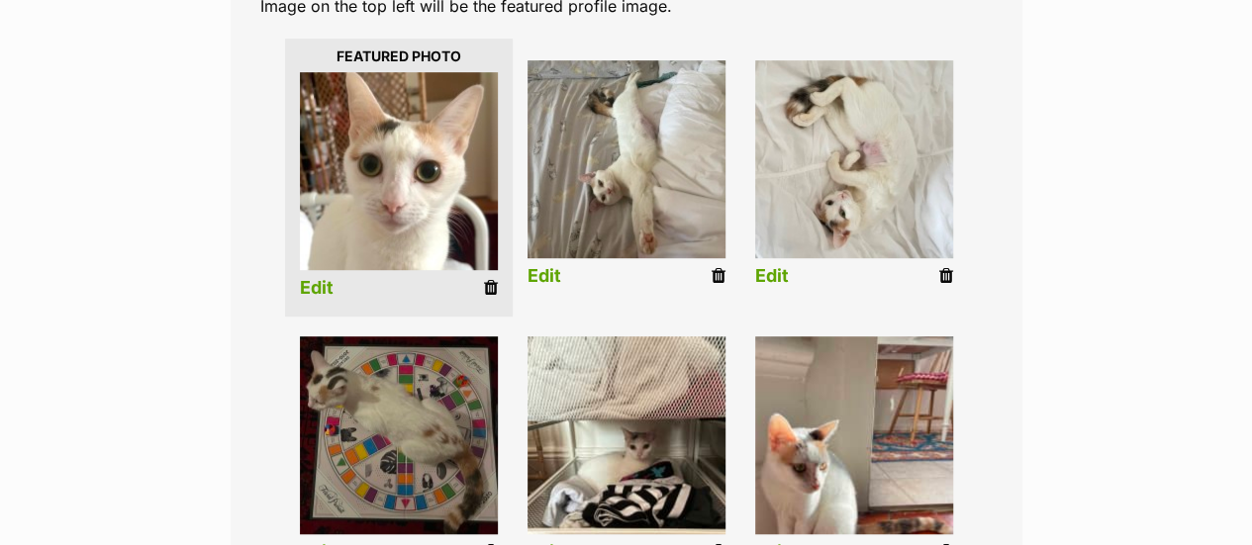
click at [544, 542] on link "Edit" at bounding box center [544, 552] width 34 height 21
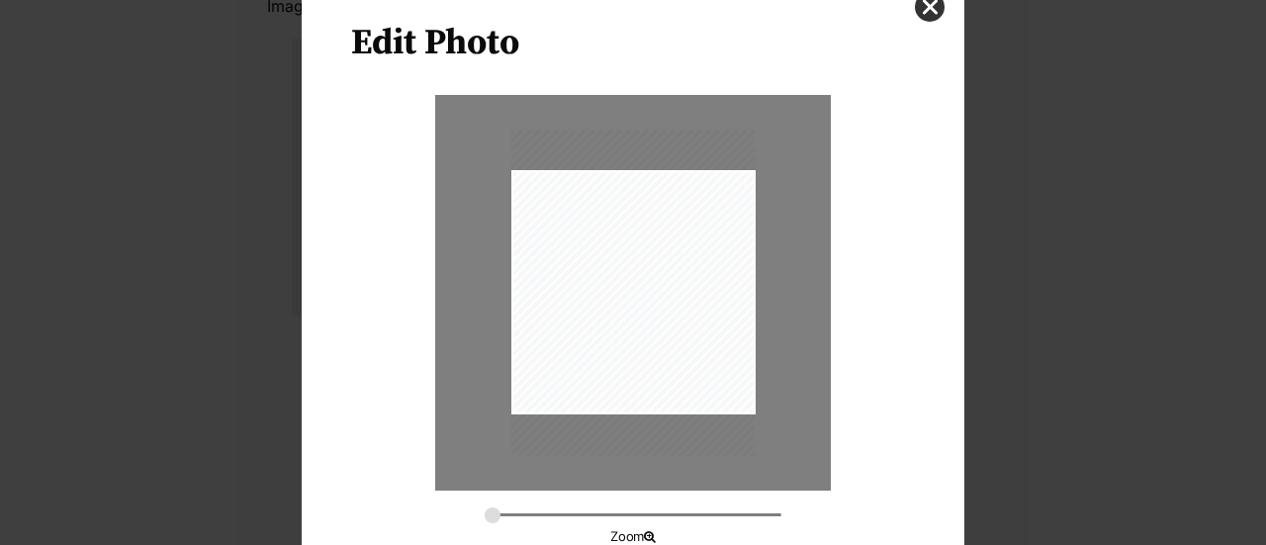
scroll to position [192, 0]
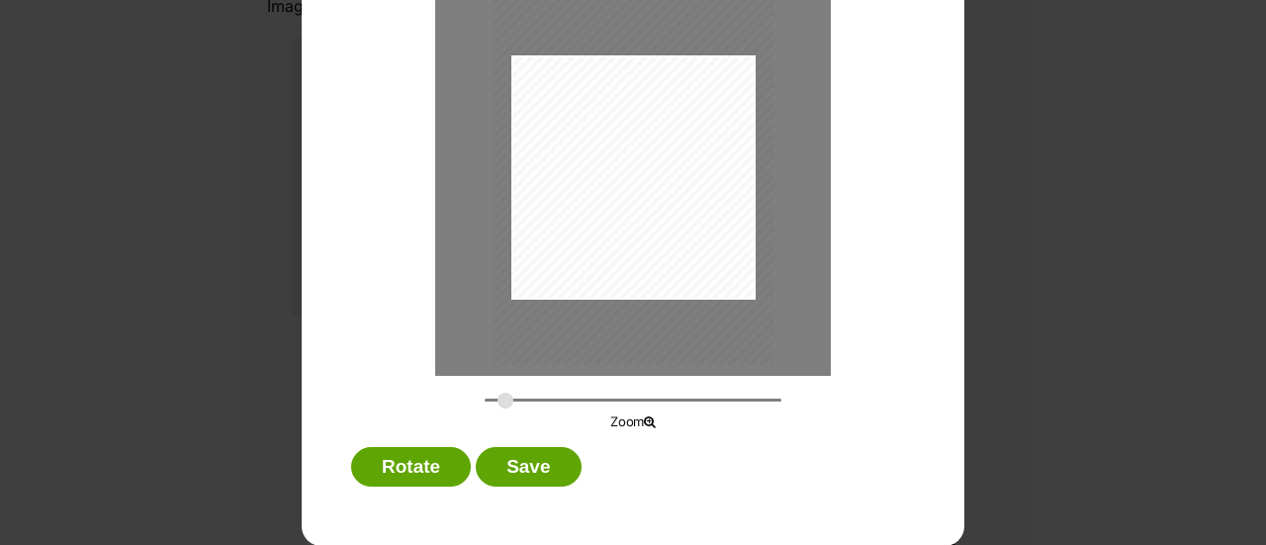
drag, startPoint x: 482, startPoint y: 401, endPoint x: 499, endPoint y: 400, distance: 16.8
click at [499, 400] on input "Dialog Window - Close (Press escape to close)" at bounding box center [633, 400] width 297 height 19
click at [637, 254] on div "Dialog Window - Close (Press escape to close)" at bounding box center [639, 178] width 297 height 396
drag, startPoint x: 500, startPoint y: 400, endPoint x: 486, endPoint y: 397, distance: 14.2
type input "0.2787"
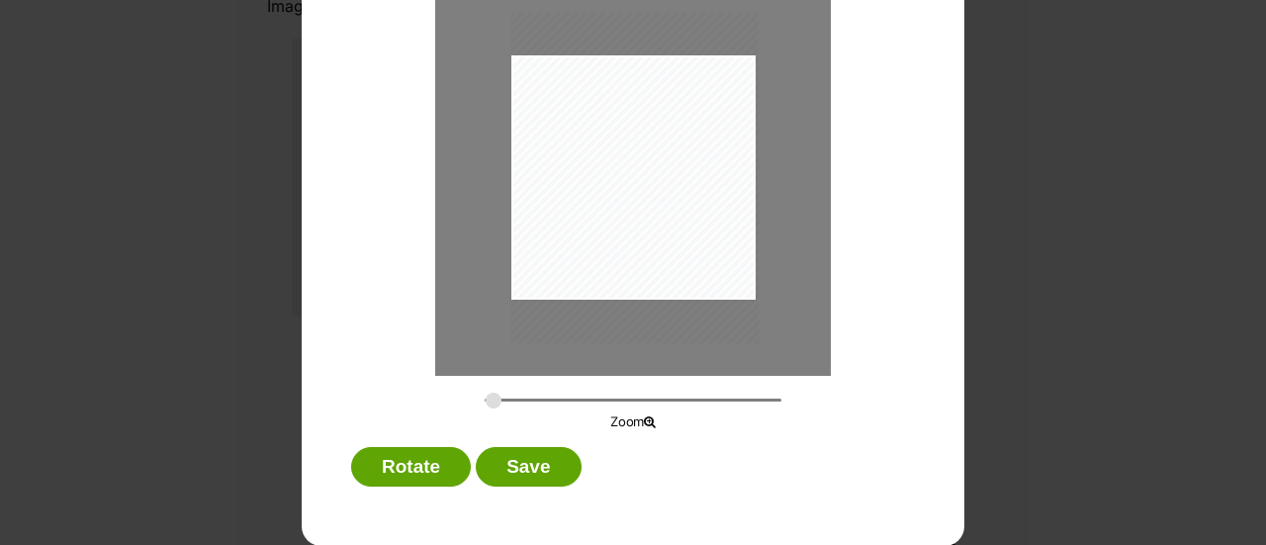
click at [486, 397] on input "Dialog Window - Close (Press escape to close)" at bounding box center [633, 400] width 297 height 19
click at [513, 470] on button "Save" at bounding box center [528, 467] width 105 height 40
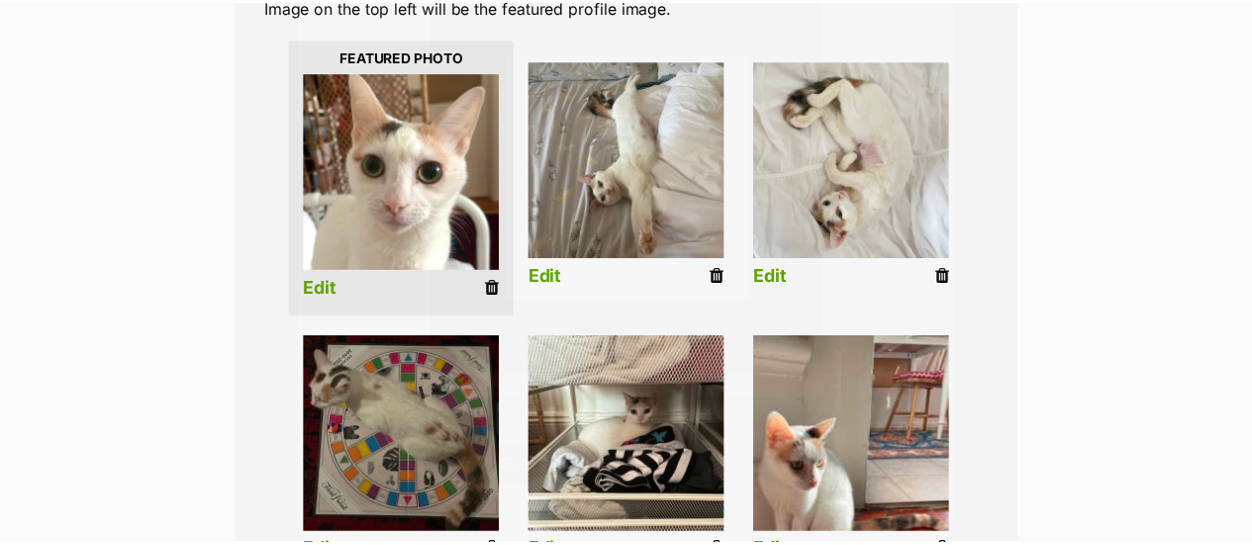
scroll to position [516, 0]
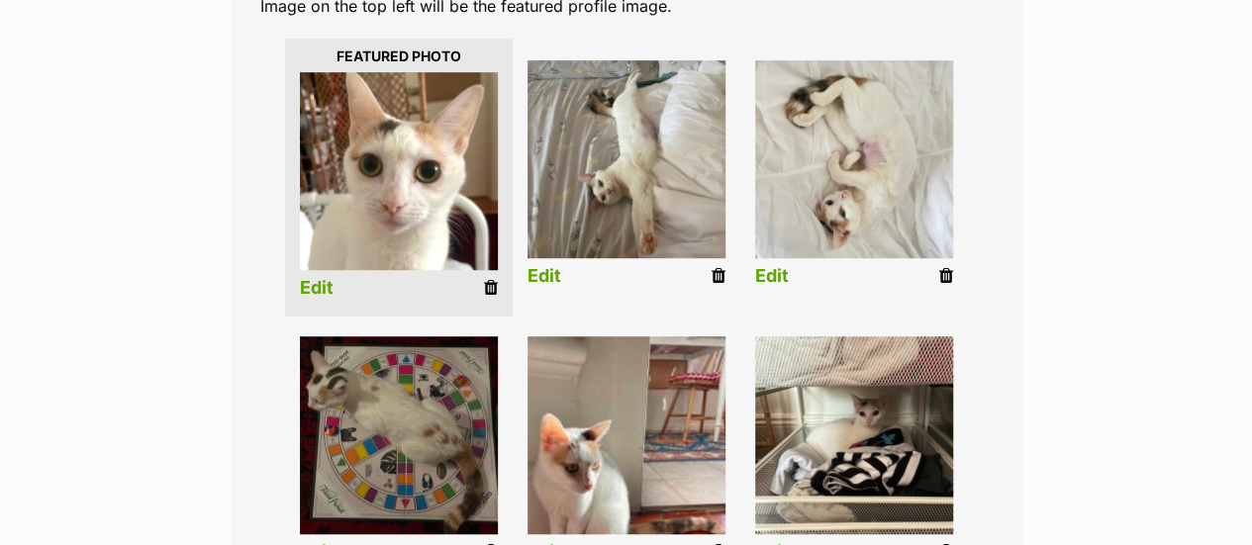
click at [545, 542] on link "Edit" at bounding box center [544, 552] width 34 height 21
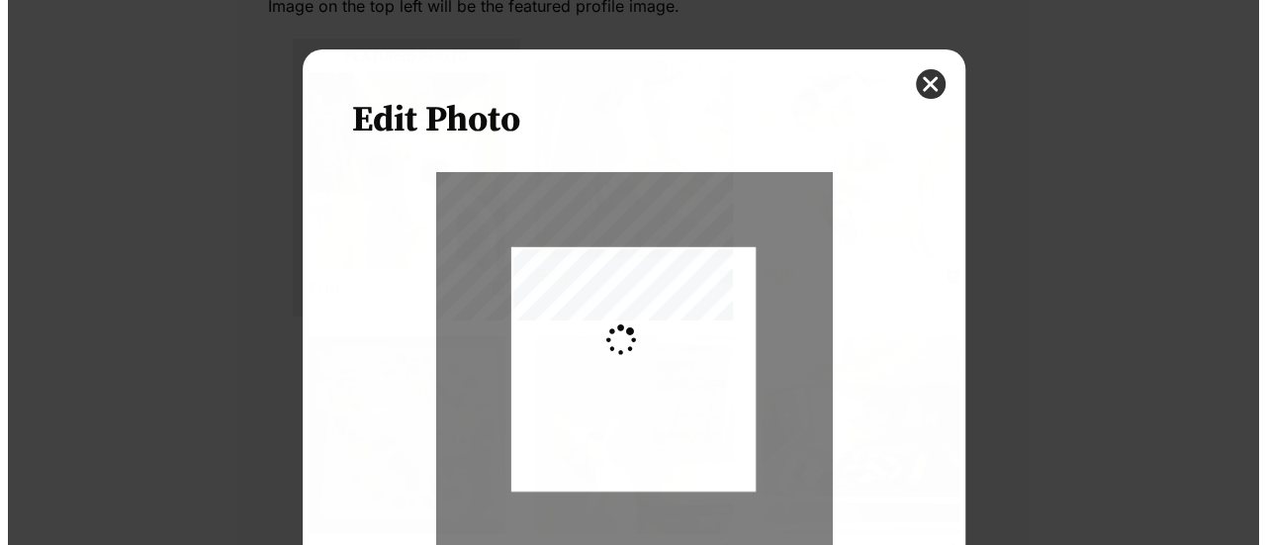
scroll to position [0, 0]
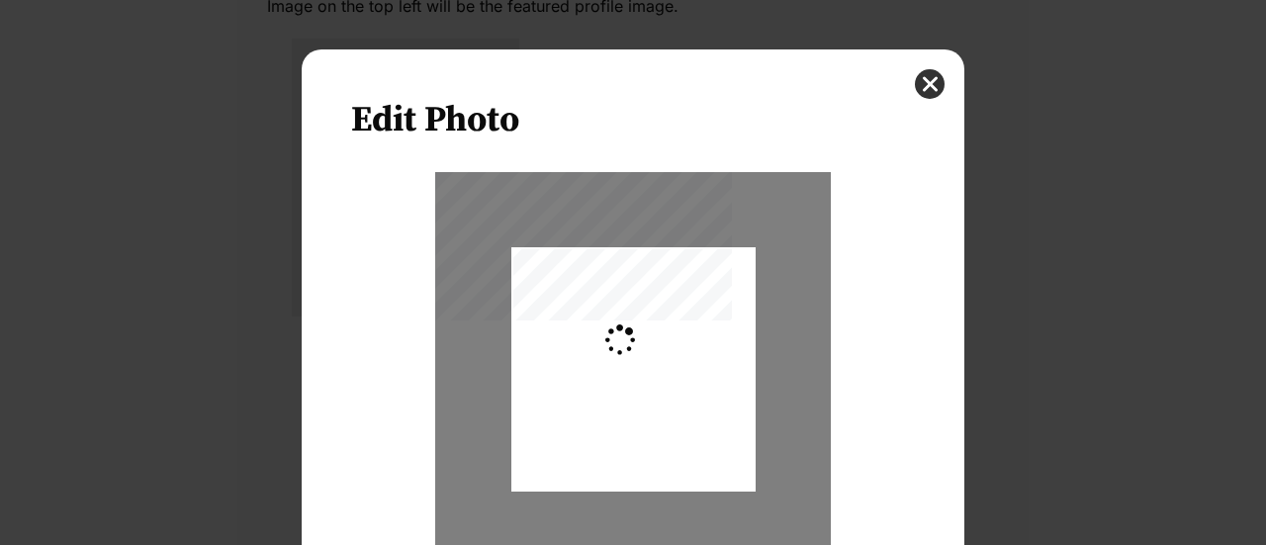
type input "0.2744"
drag, startPoint x: 625, startPoint y: 440, endPoint x: 625, endPoint y: 407, distance: 33.6
click at [625, 407] on div "Dialog Window - Close (Press escape to close)" at bounding box center [634, 336] width 244 height 325
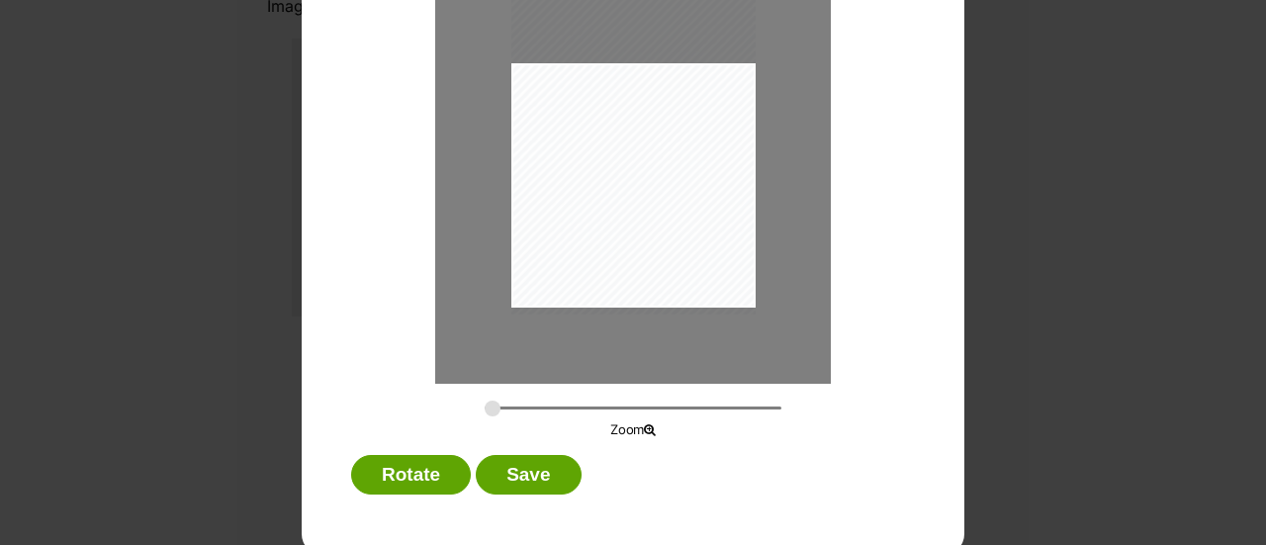
scroll to position [192, 0]
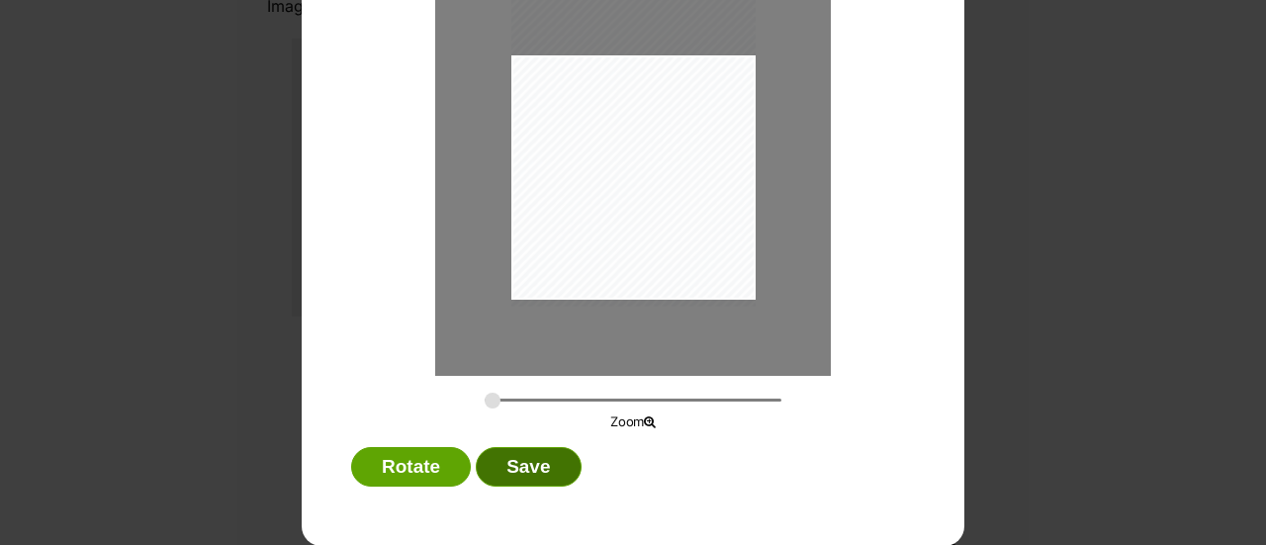
click at [522, 462] on button "Save" at bounding box center [528, 467] width 105 height 40
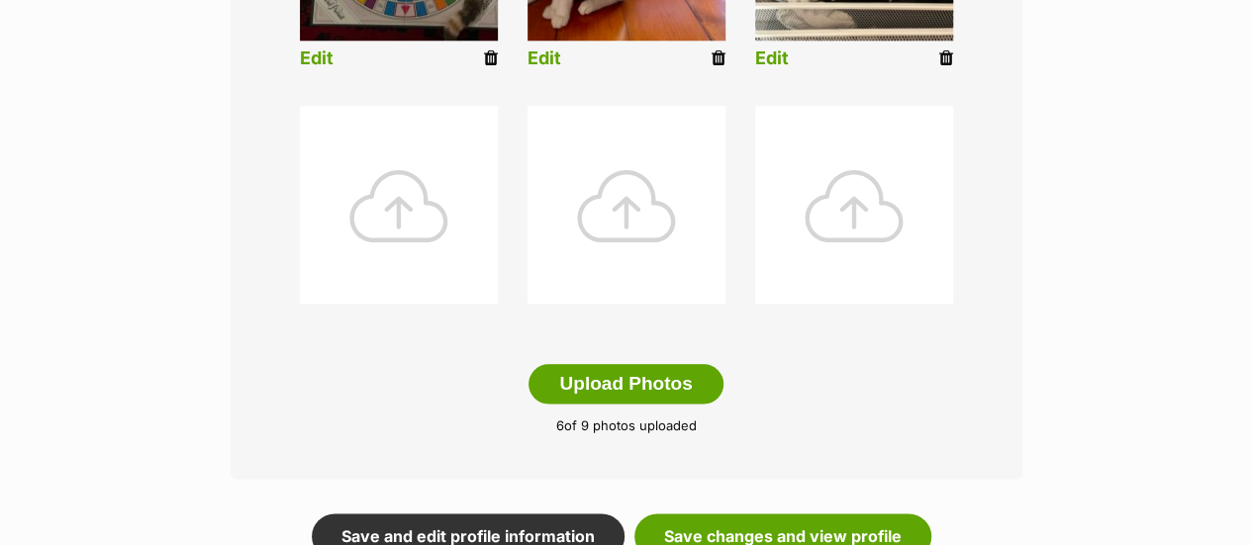
scroll to position [1011, 0]
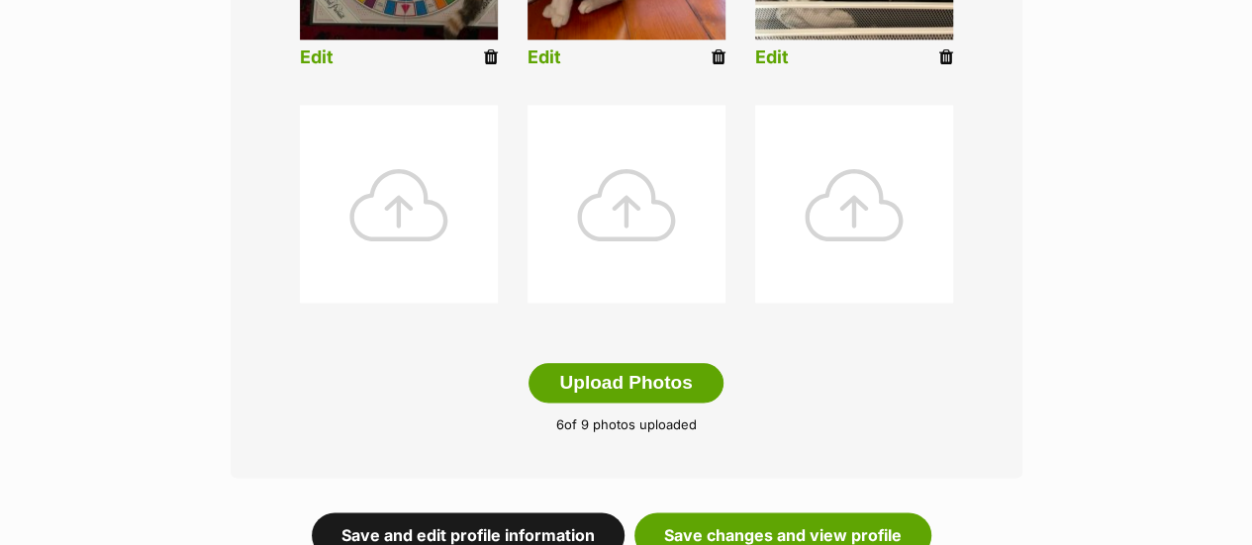
click at [469, 513] on link "Save and edit profile information" at bounding box center [468, 536] width 313 height 46
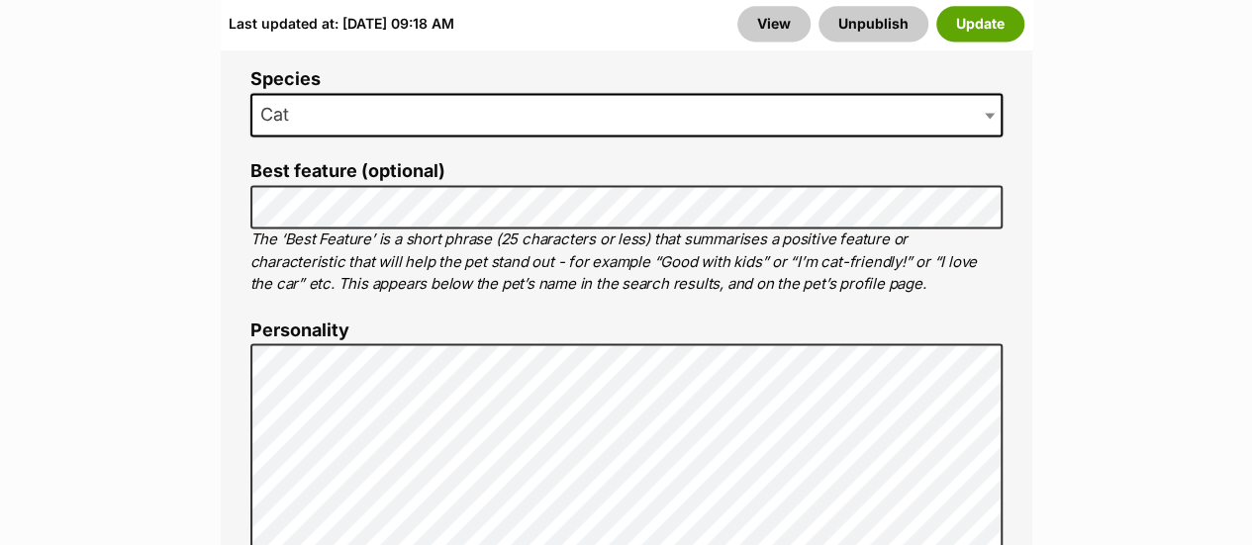
scroll to position [1583, 0]
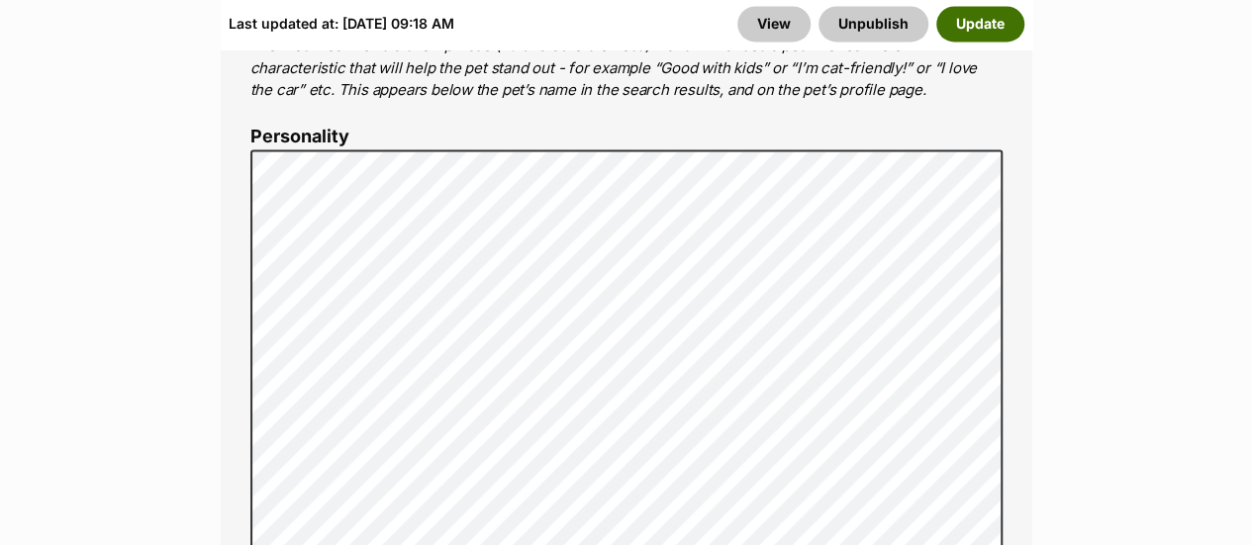
click at [966, 17] on button "Update" at bounding box center [980, 25] width 88 height 36
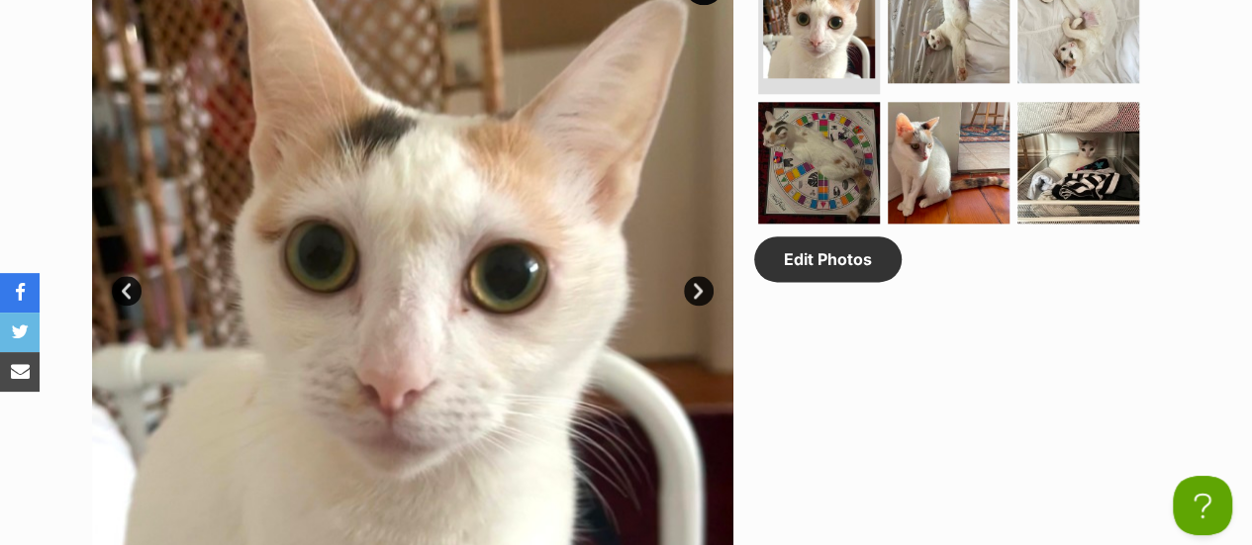
scroll to position [1088, 0]
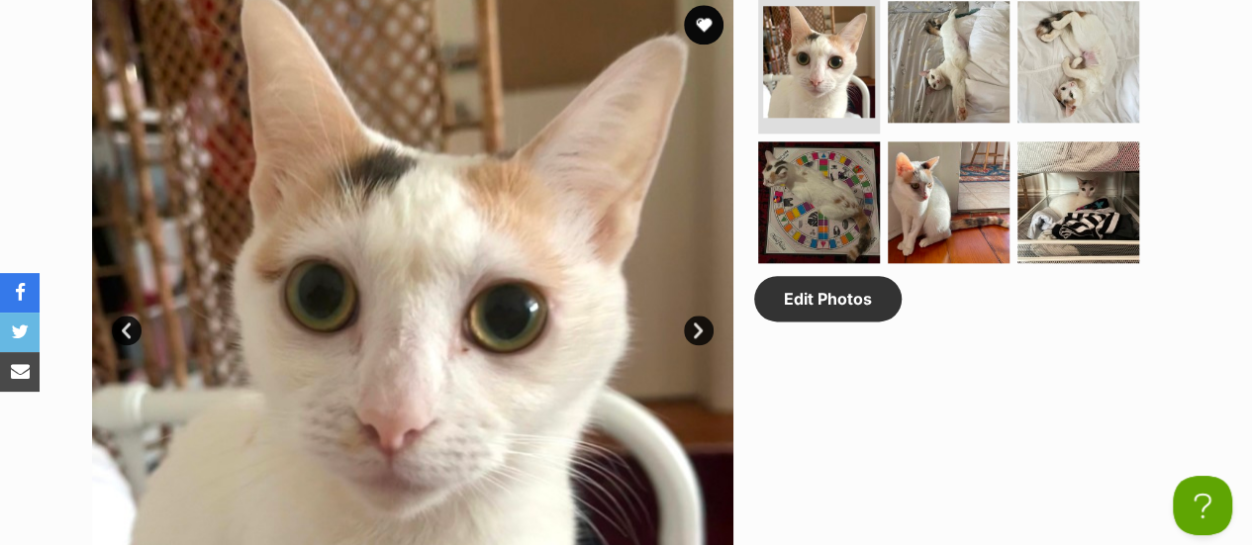
click at [700, 316] on link "Next" at bounding box center [699, 331] width 30 height 30
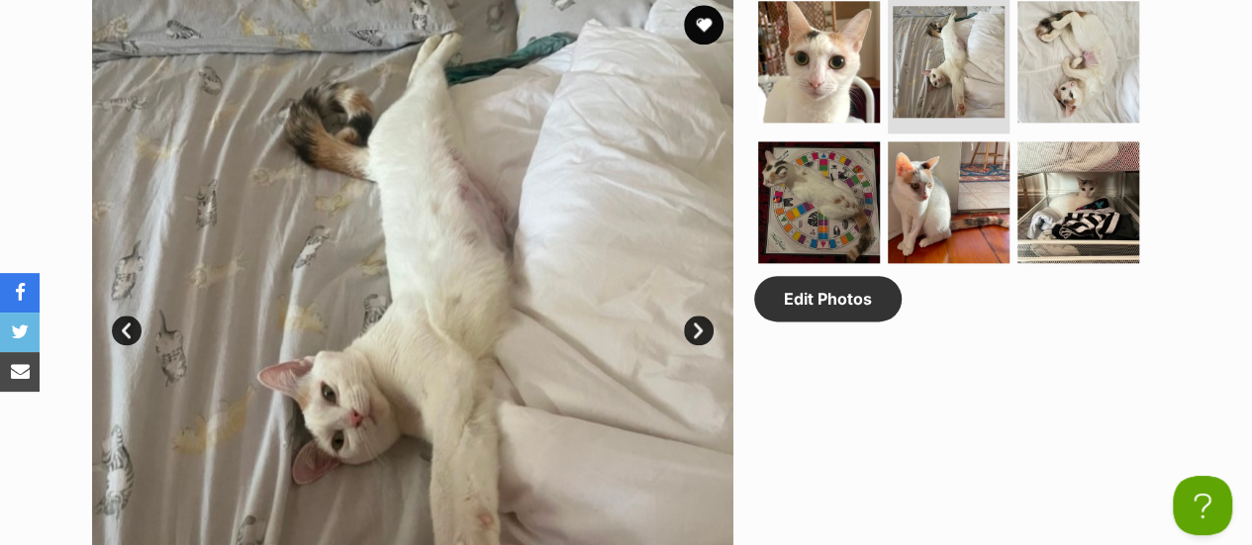
click at [697, 316] on link "Next" at bounding box center [699, 331] width 30 height 30
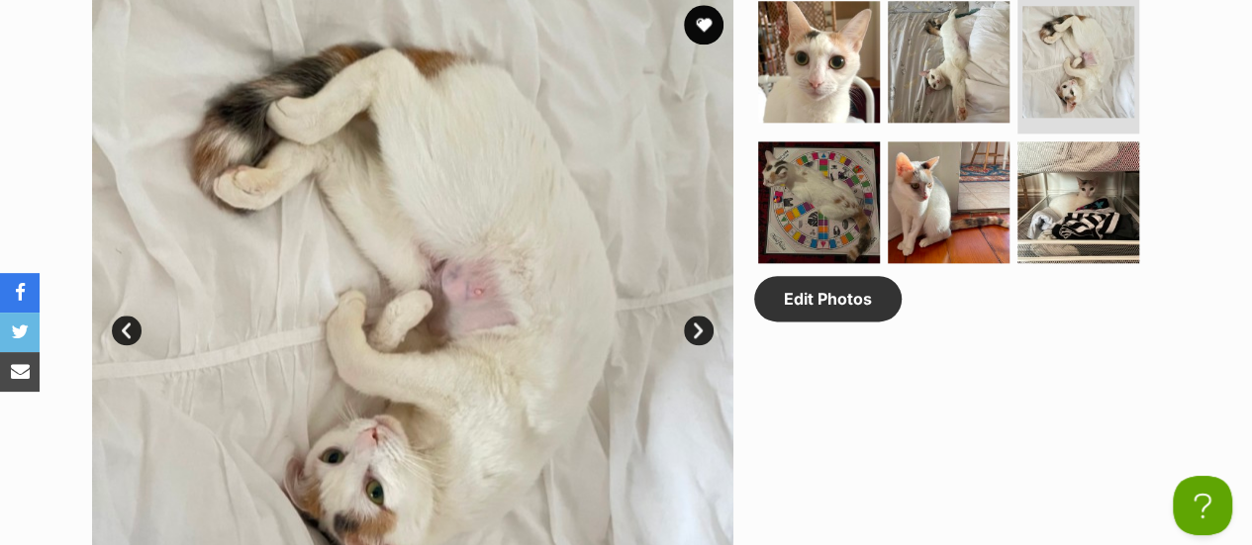
click at [697, 316] on link "Next" at bounding box center [699, 331] width 30 height 30
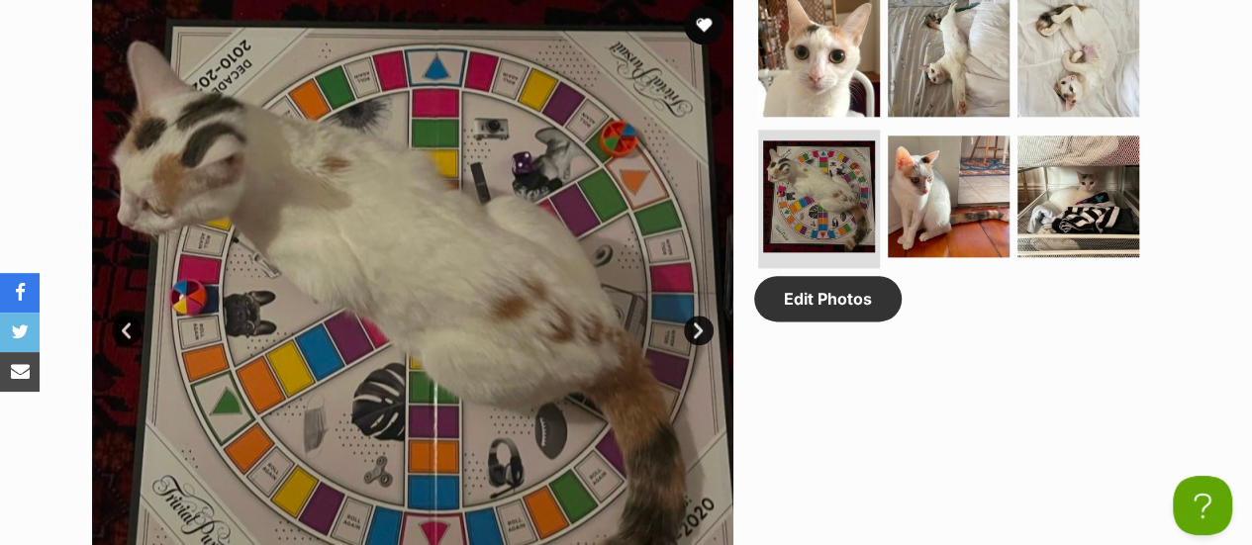
click at [697, 316] on link "Next" at bounding box center [699, 331] width 30 height 30
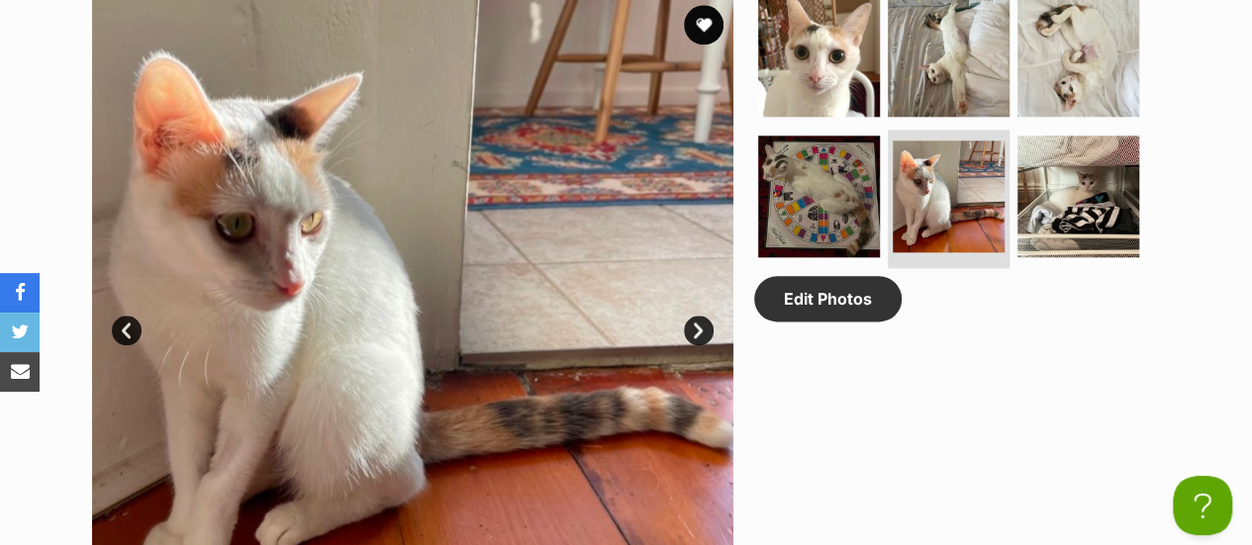
click at [699, 316] on link "Next" at bounding box center [699, 331] width 30 height 30
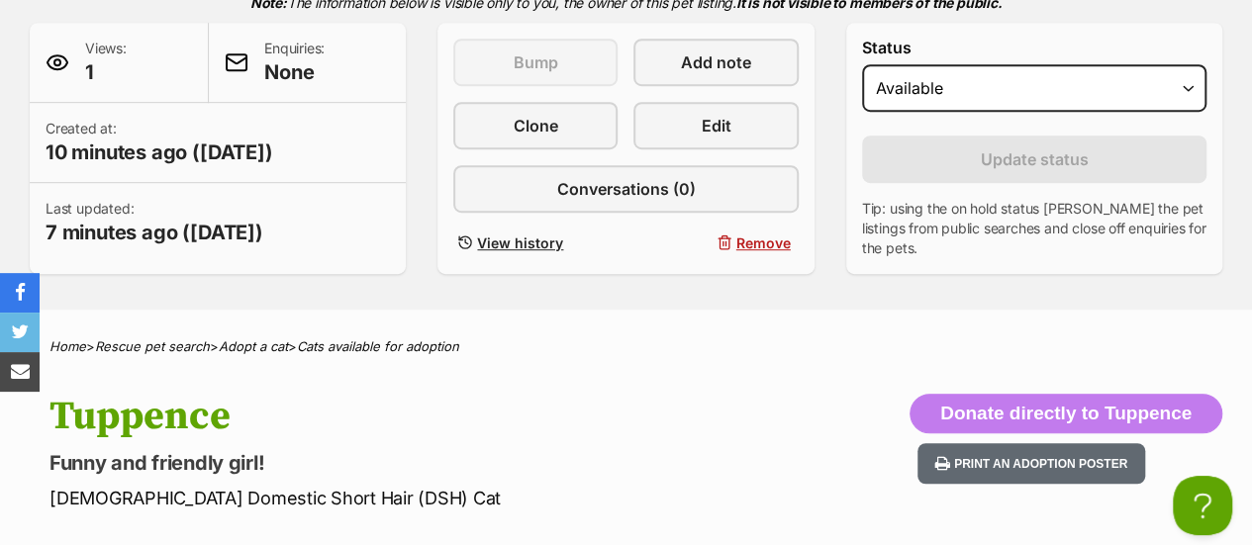
scroll to position [495, 0]
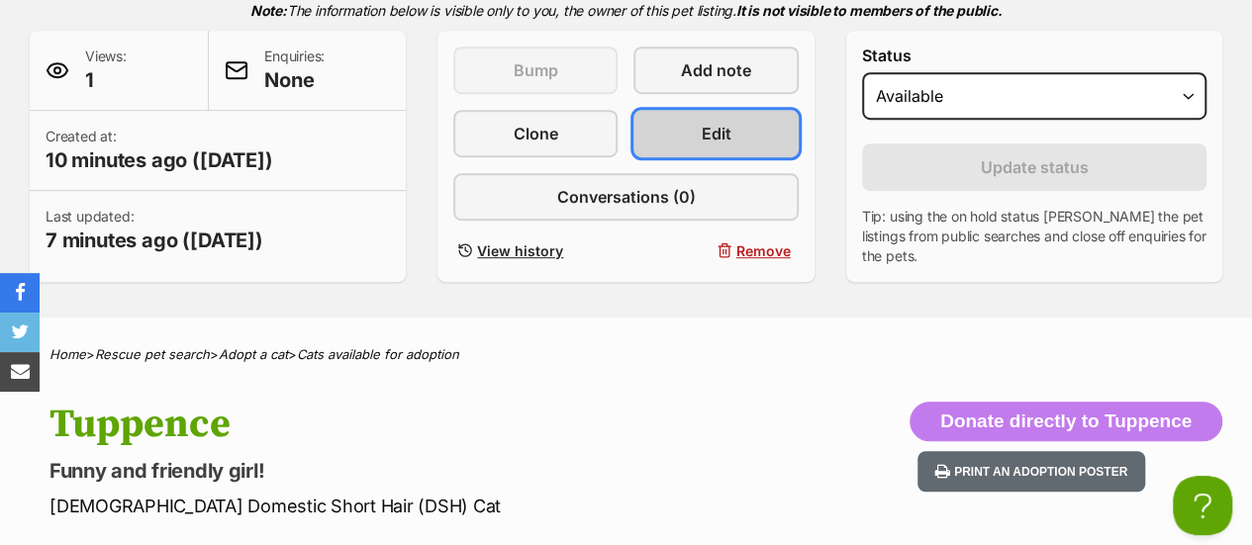
click at [738, 110] on link "Edit" at bounding box center [715, 133] width 164 height 47
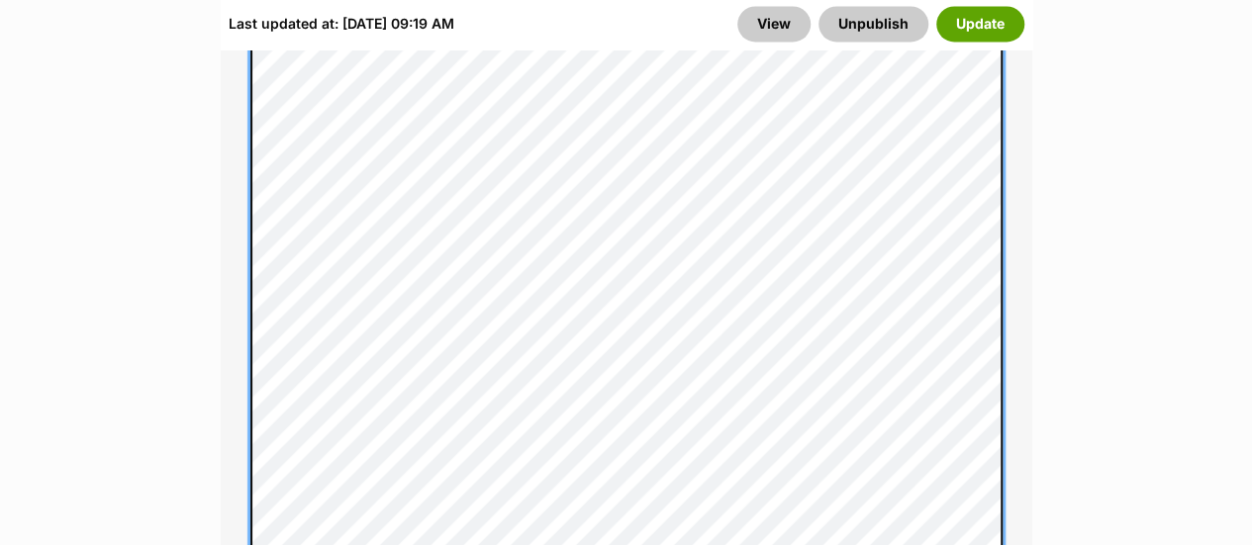
scroll to position [1880, 0]
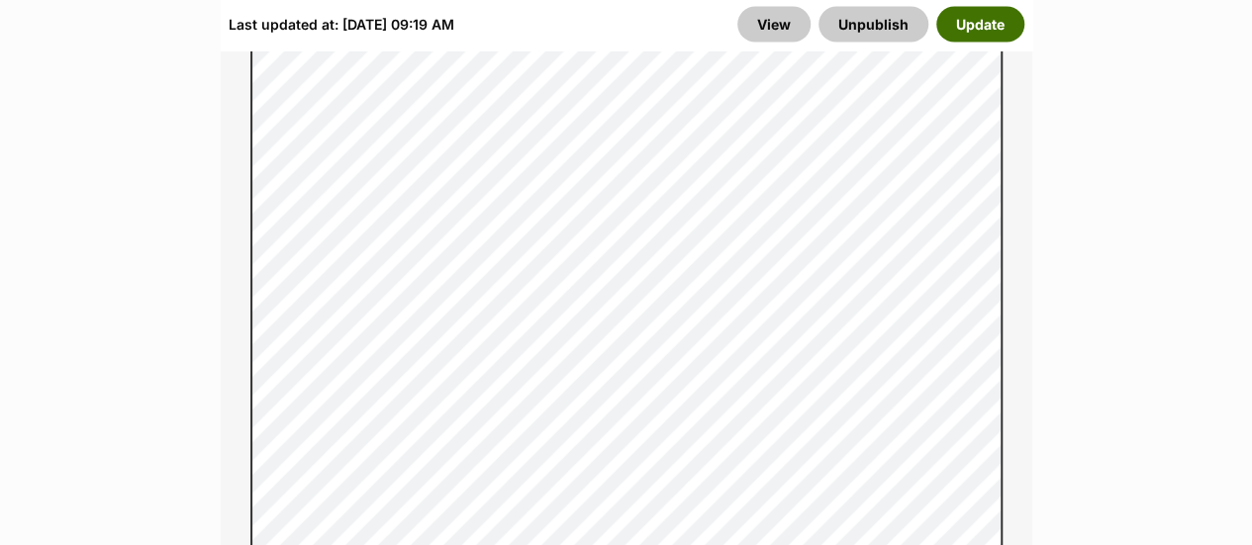
click at [970, 27] on button "Update" at bounding box center [980, 25] width 88 height 36
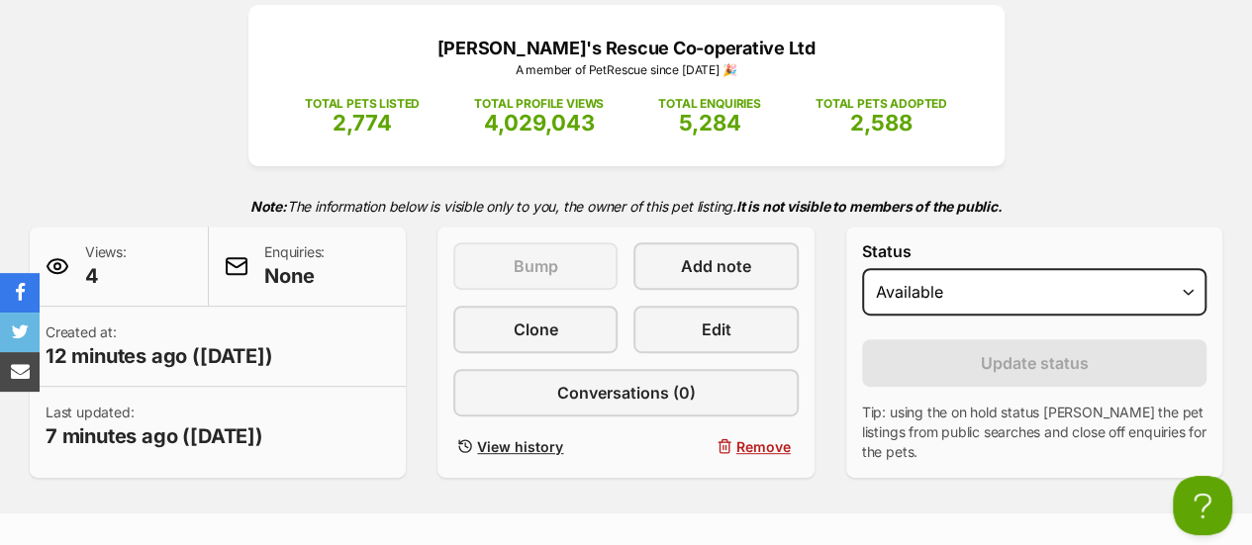
scroll to position [297, 0]
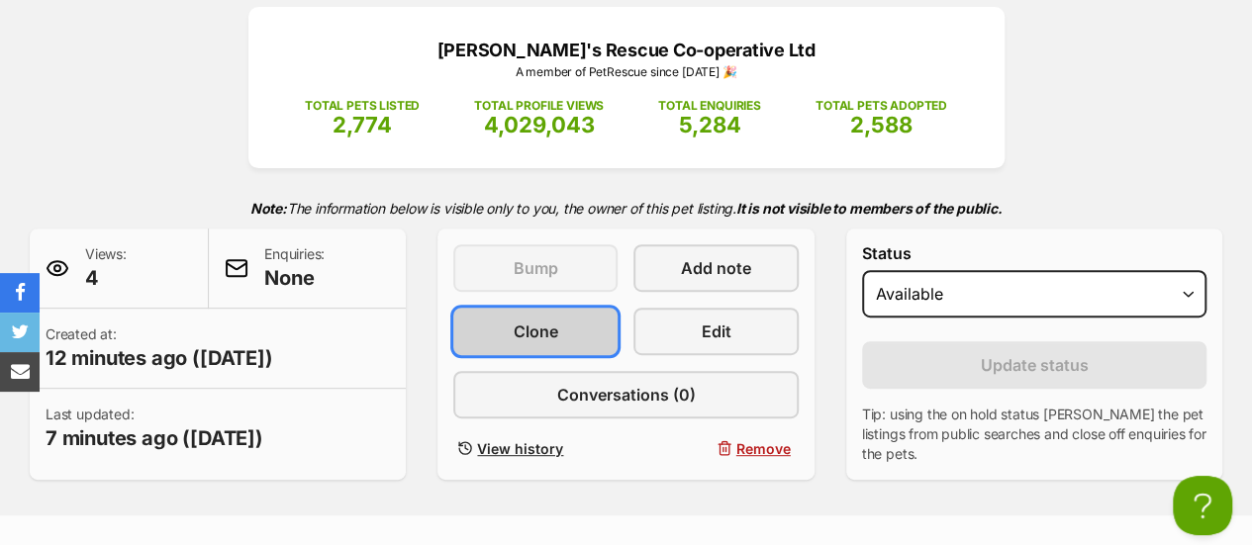
click at [542, 320] on span "Clone" at bounding box center [535, 332] width 45 height 24
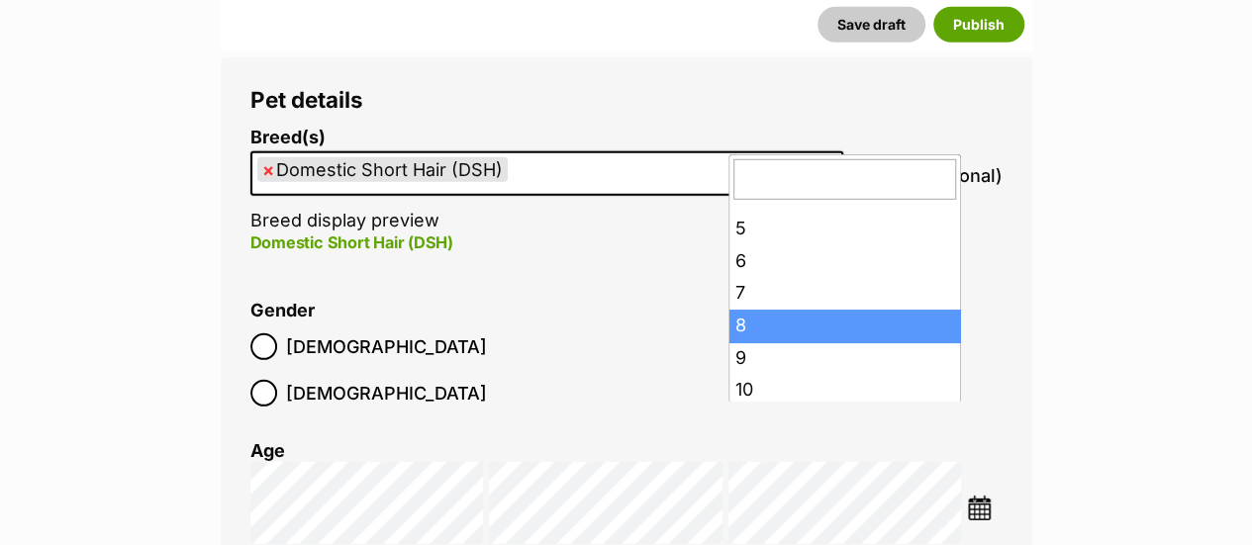
scroll to position [198, 0]
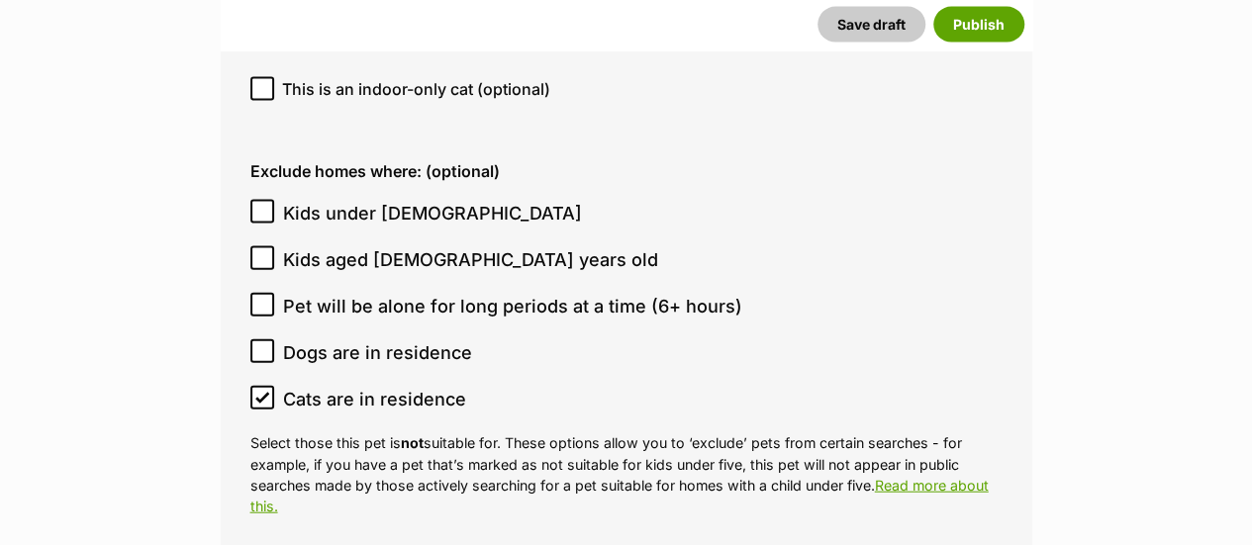
scroll to position [5837, 0]
click at [260, 390] on icon at bounding box center [262, 397] width 14 height 14
click at [260, 385] on input "Cats are in residence" at bounding box center [262, 397] width 24 height 24
checkbox input "false"
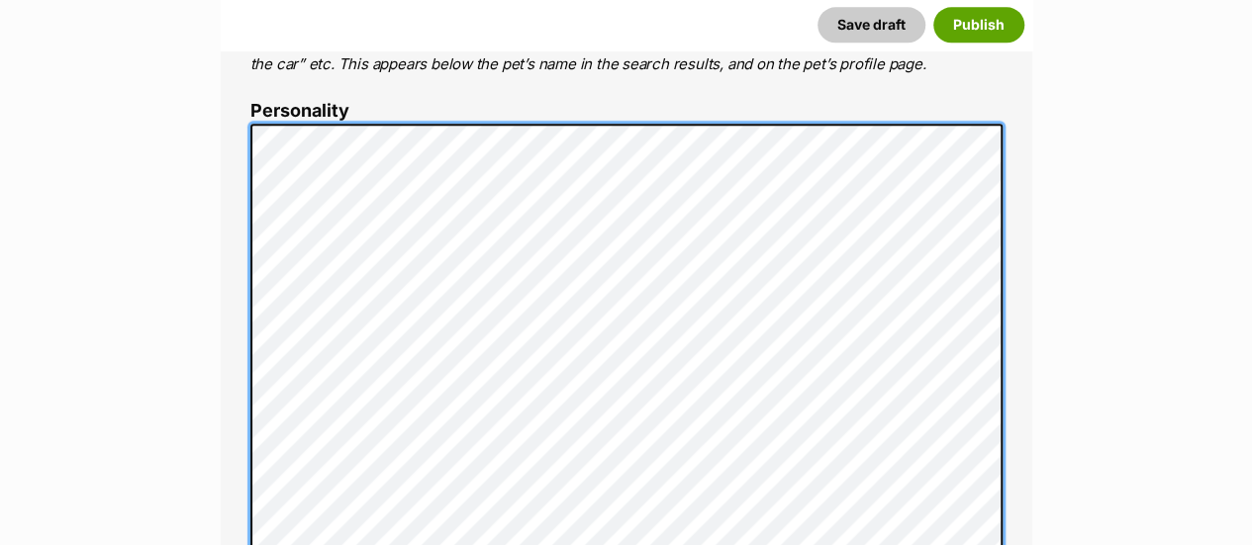
scroll to position [1187, 0]
click at [233, 191] on div "About This Pet Name Henlo there, it looks like you might be using the pet name …" at bounding box center [626, 552] width 811 height 1903
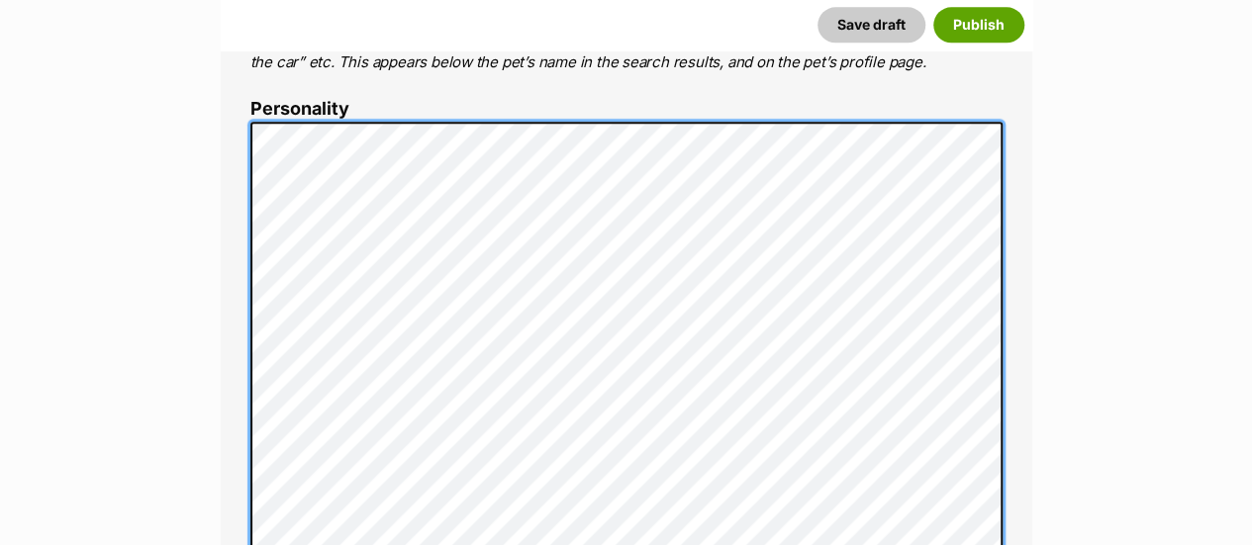
scroll to position [1111, 0]
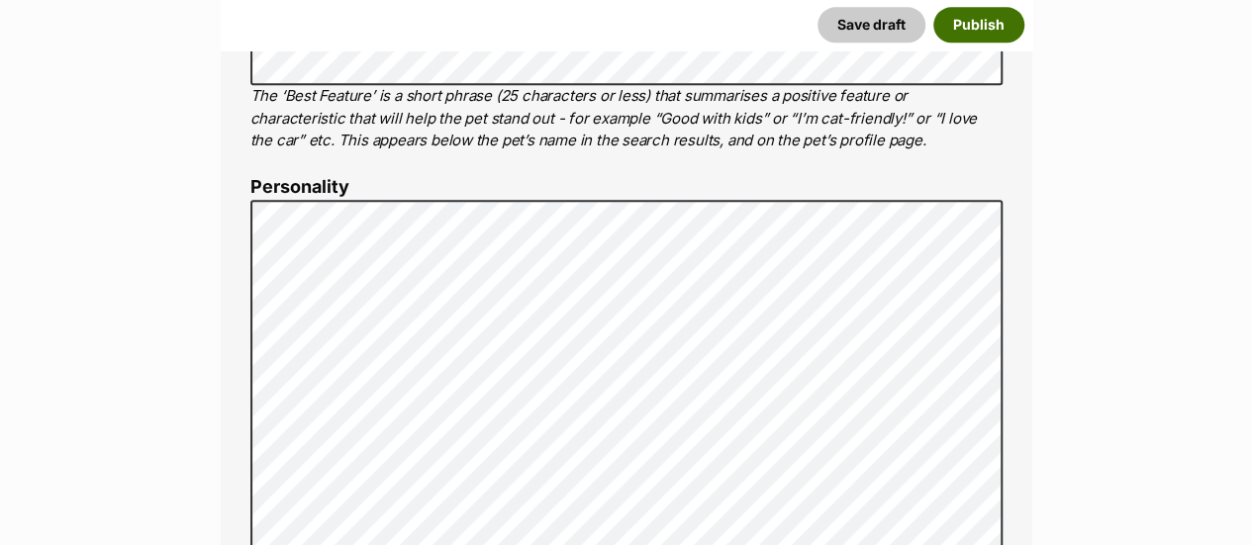
click at [977, 19] on button "Publish" at bounding box center [978, 25] width 91 height 36
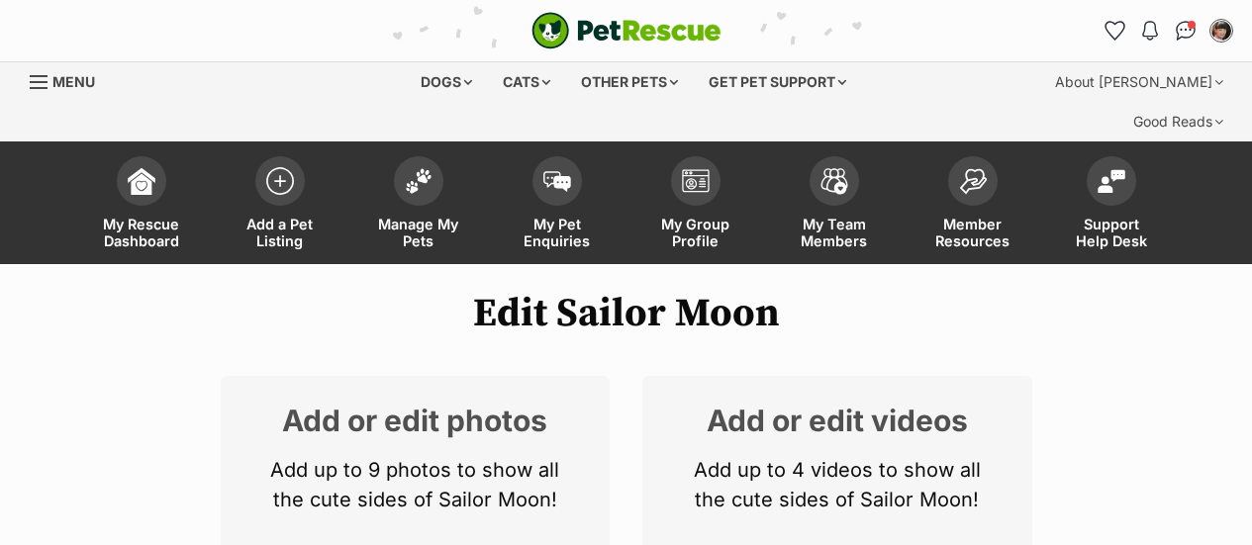
scroll to position [396, 0]
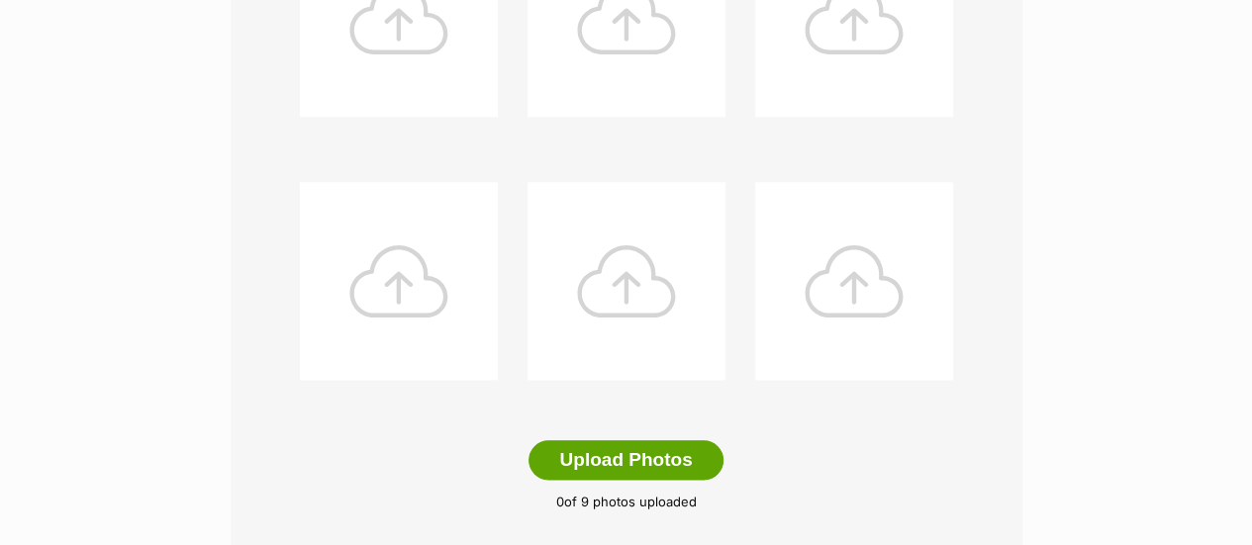
scroll to position [1088, 0]
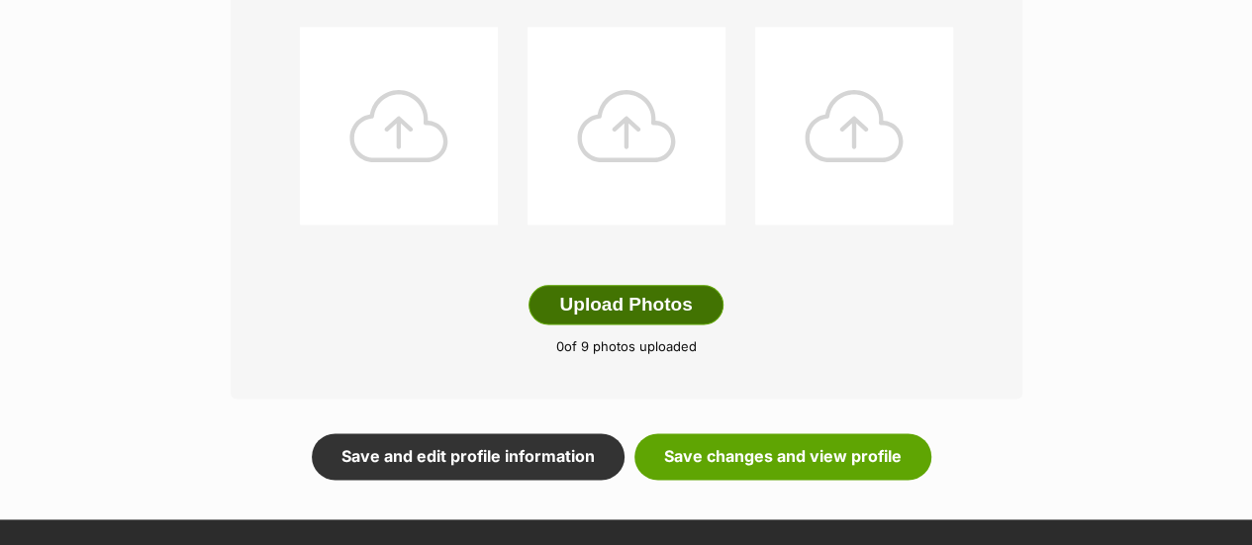
click at [598, 285] on button "Upload Photos" at bounding box center [625, 305] width 194 height 40
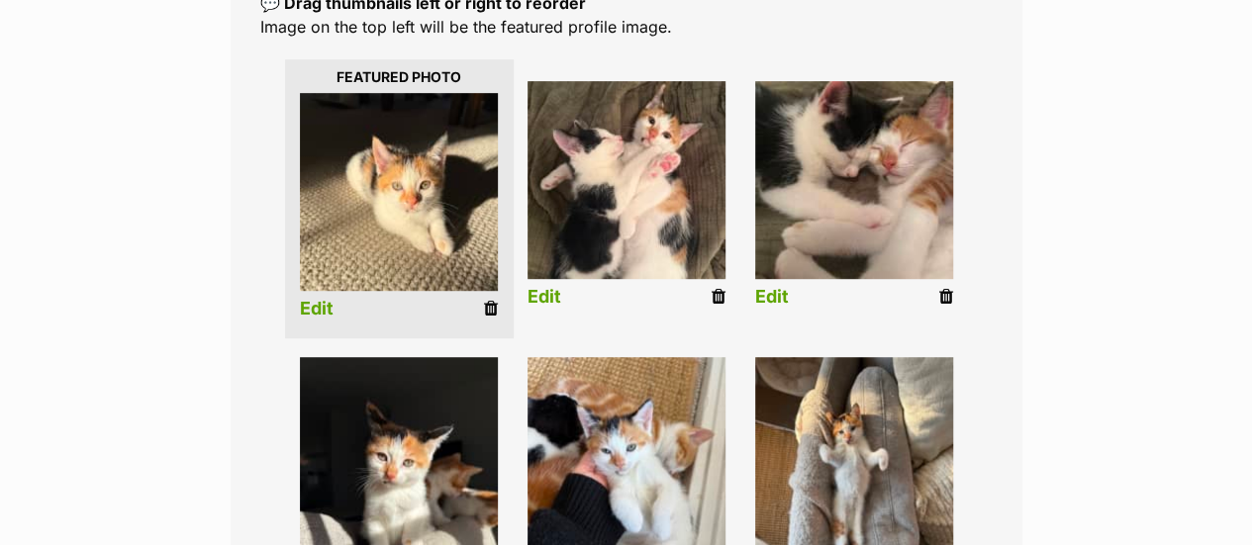
scroll to position [508, 0]
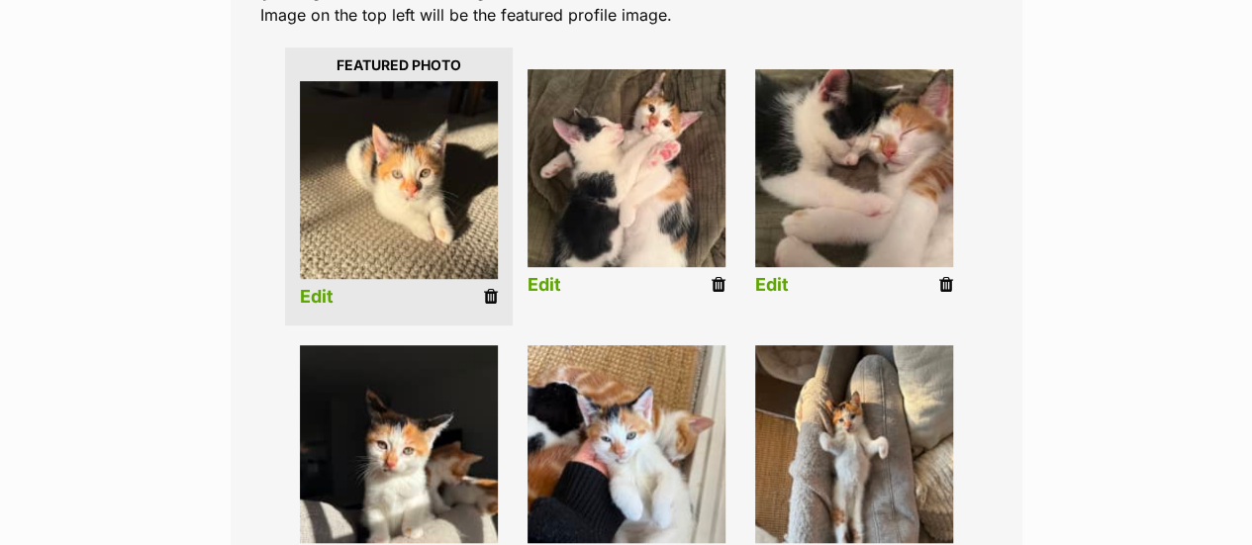
click at [306, 287] on link "Edit" at bounding box center [317, 297] width 34 height 21
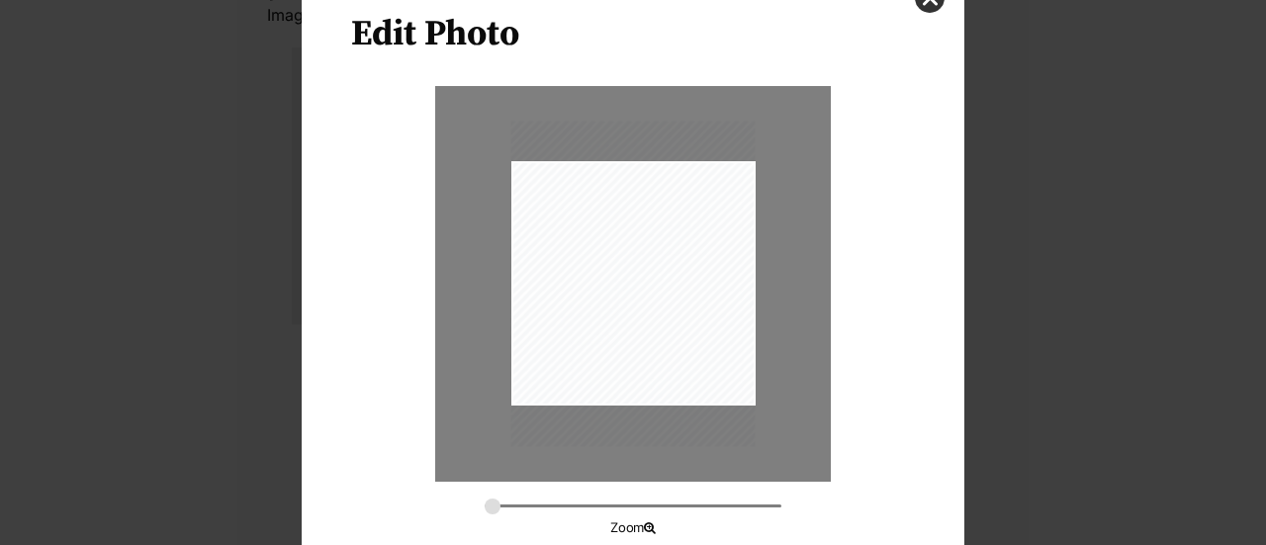
scroll to position [192, 0]
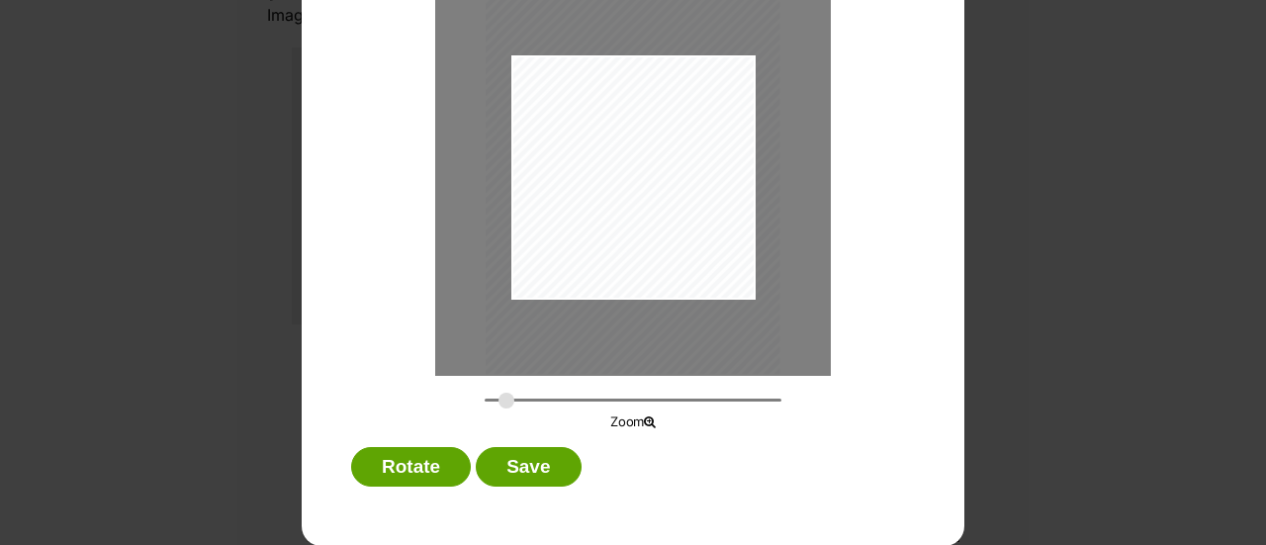
drag, startPoint x: 485, startPoint y: 402, endPoint x: 499, endPoint y: 402, distance: 13.9
type input "0.3334"
click at [499, 402] on input "Dialog Window - Close (Press escape to close)" at bounding box center [633, 400] width 297 height 19
drag, startPoint x: 596, startPoint y: 240, endPoint x: 582, endPoint y: 242, distance: 14.0
click at [582, 242] on div "Dialog Window - Close (Press escape to close)" at bounding box center [619, 180] width 297 height 396
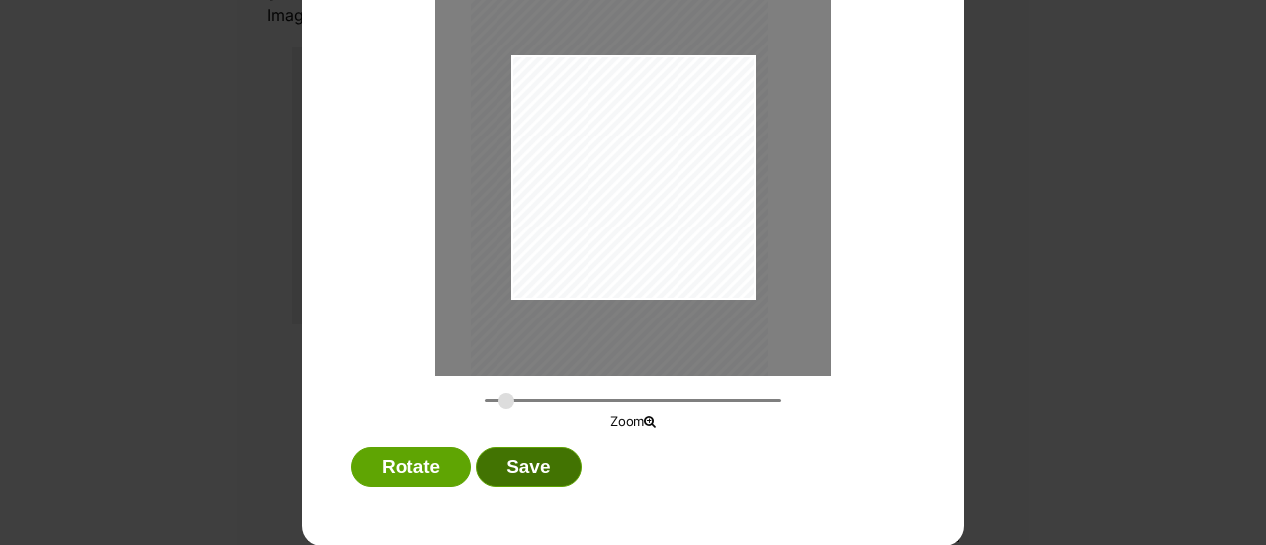
click at [522, 468] on button "Save" at bounding box center [528, 467] width 105 height 40
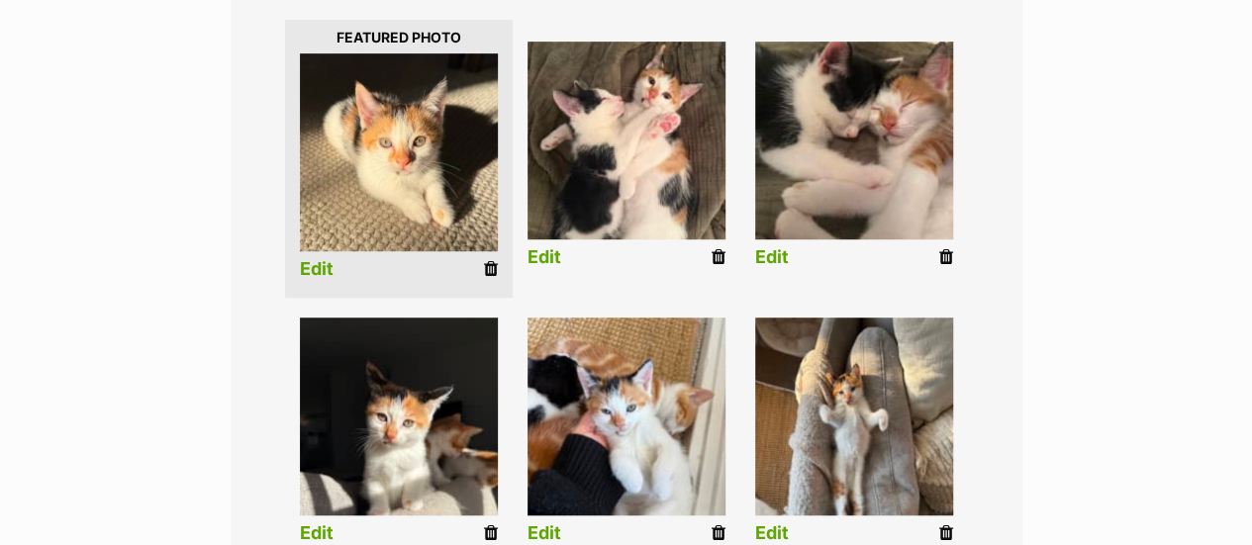
scroll to position [508, 0]
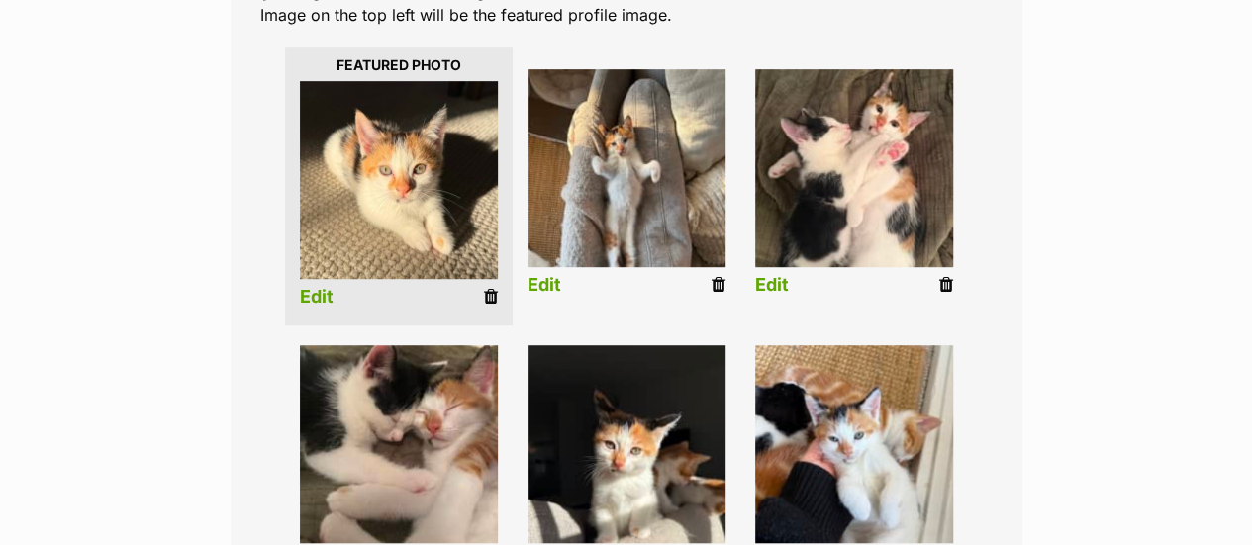
click at [539, 275] on link "Edit" at bounding box center [544, 285] width 34 height 21
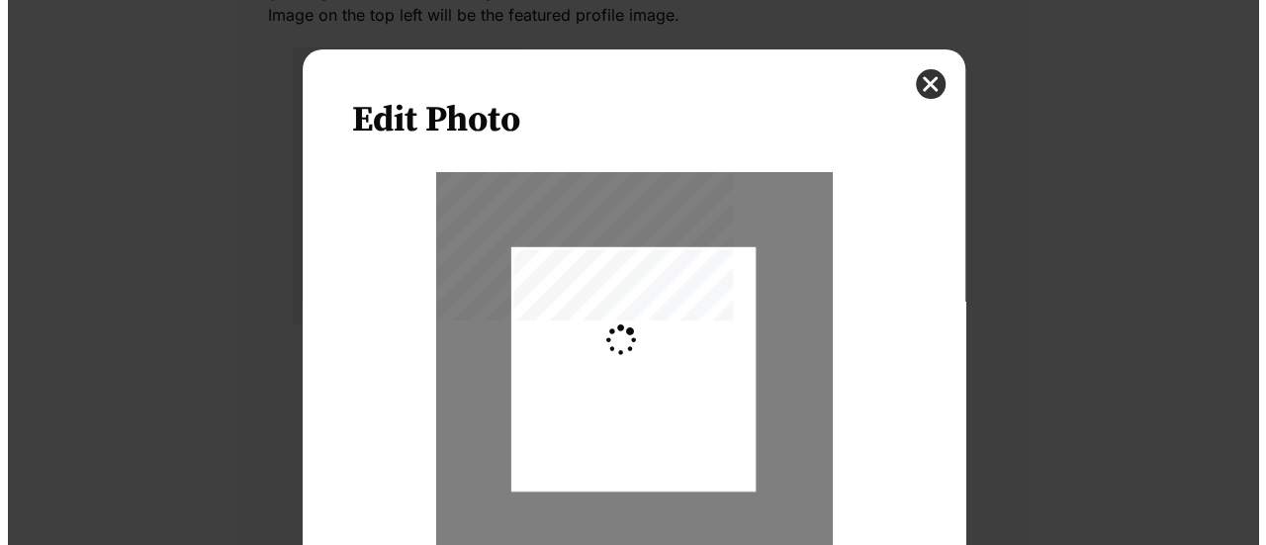
scroll to position [0, 0]
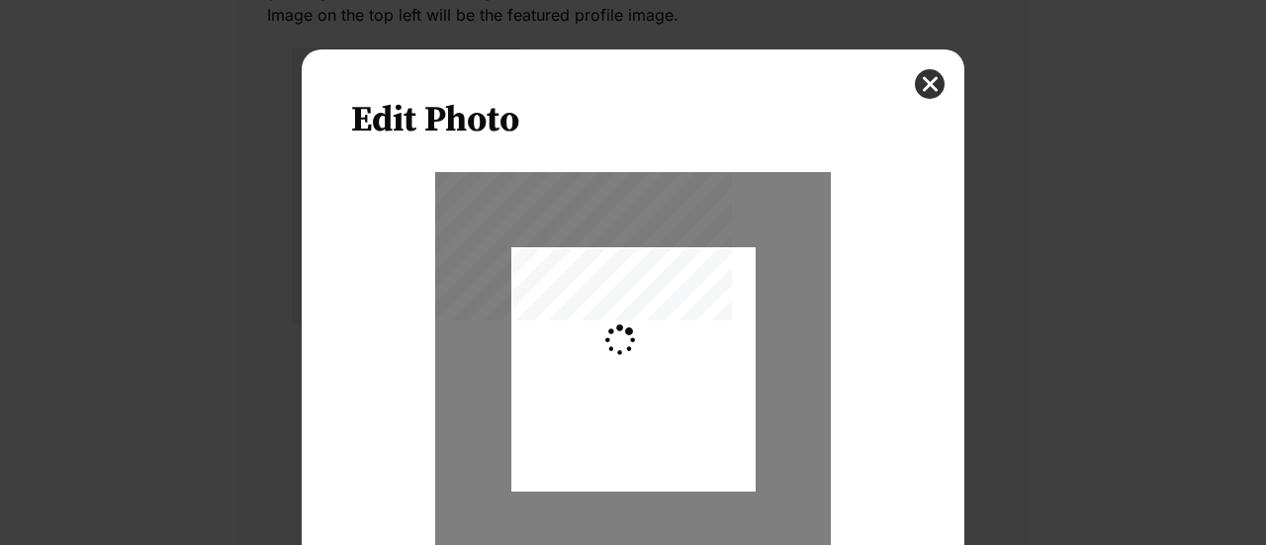
type input "0.2744"
click at [612, 428] on div "Dialog Window - Close (Press escape to close)" at bounding box center [634, 365] width 244 height 326
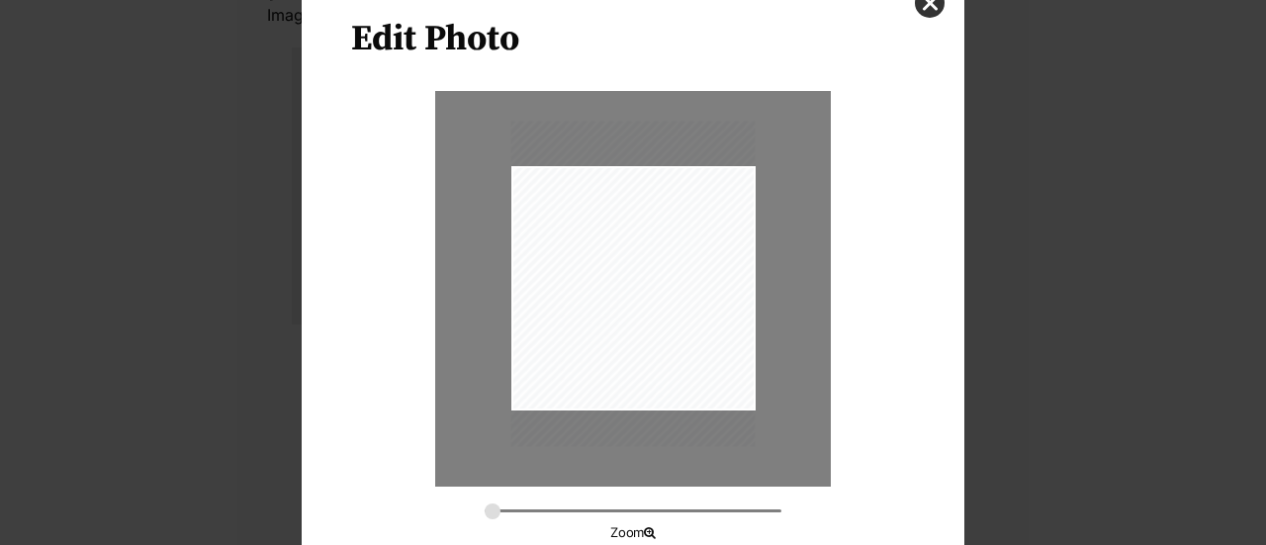
scroll to position [192, 0]
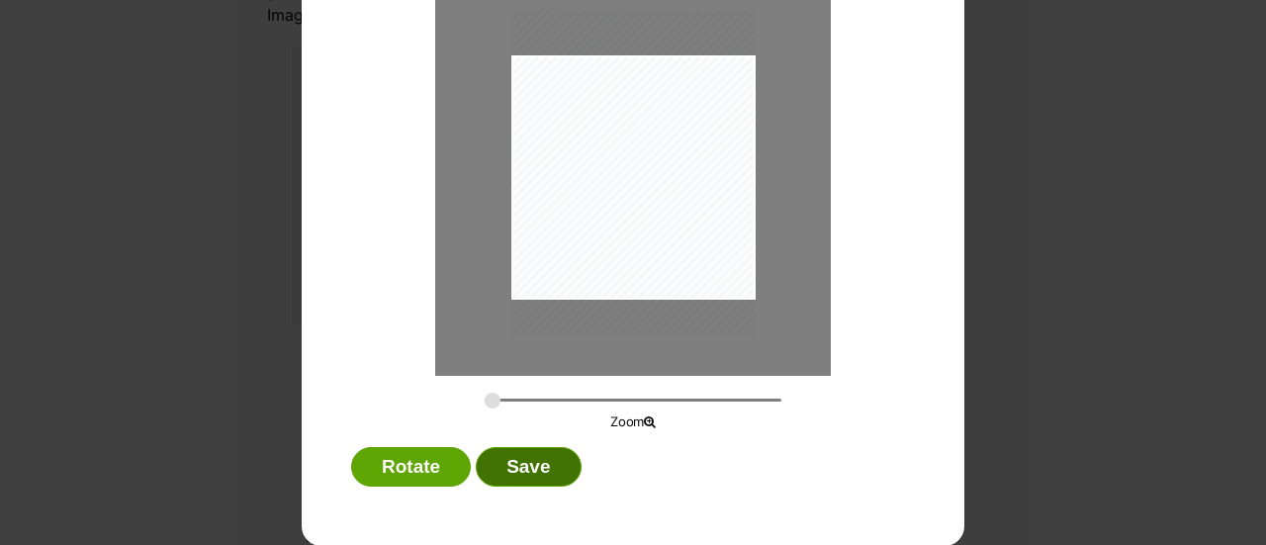
click at [520, 474] on button "Save" at bounding box center [528, 467] width 105 height 40
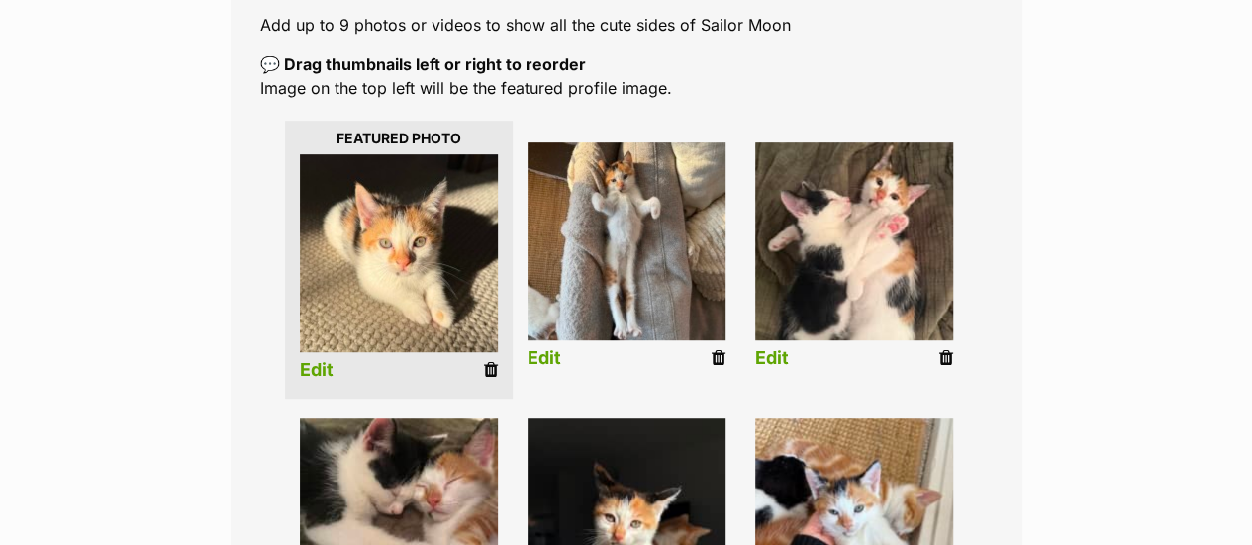
scroll to position [508, 0]
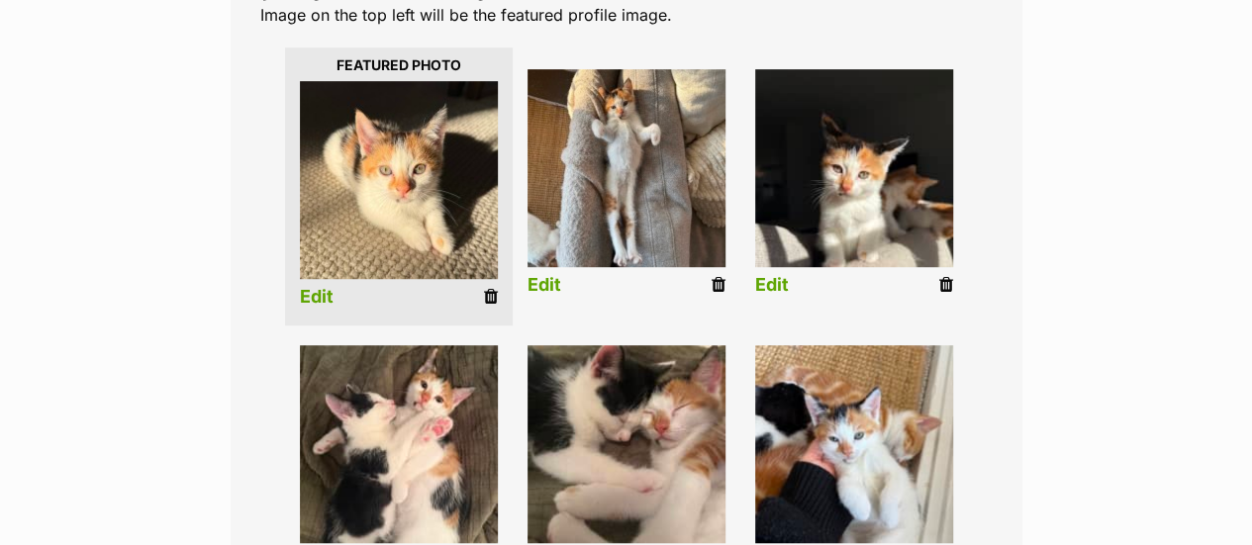
click at [770, 275] on link "Edit" at bounding box center [772, 285] width 34 height 21
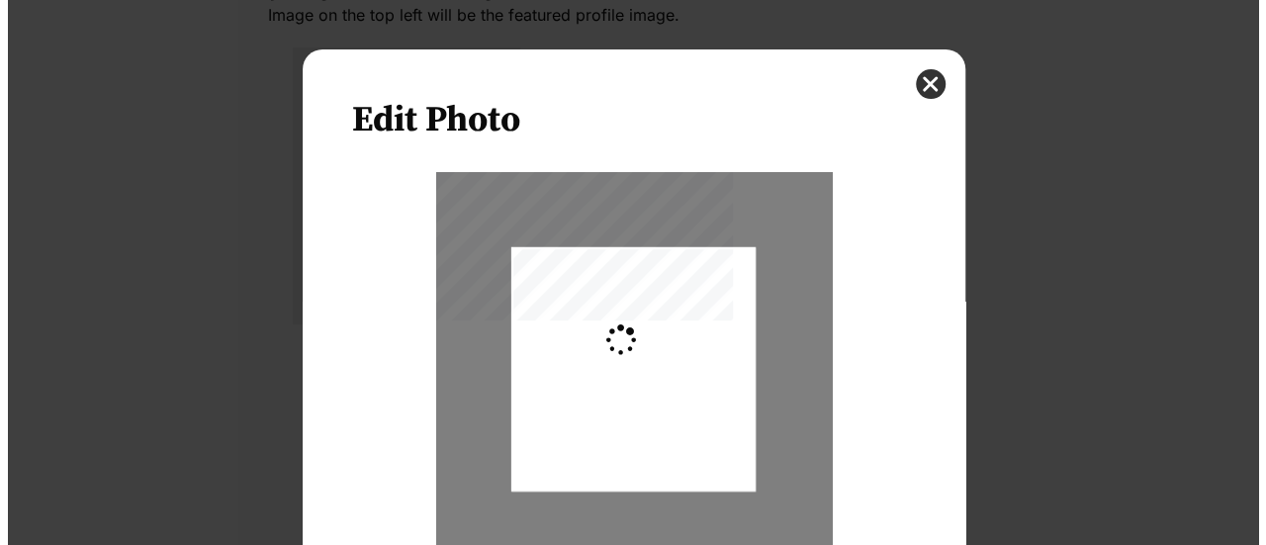
scroll to position [0, 0]
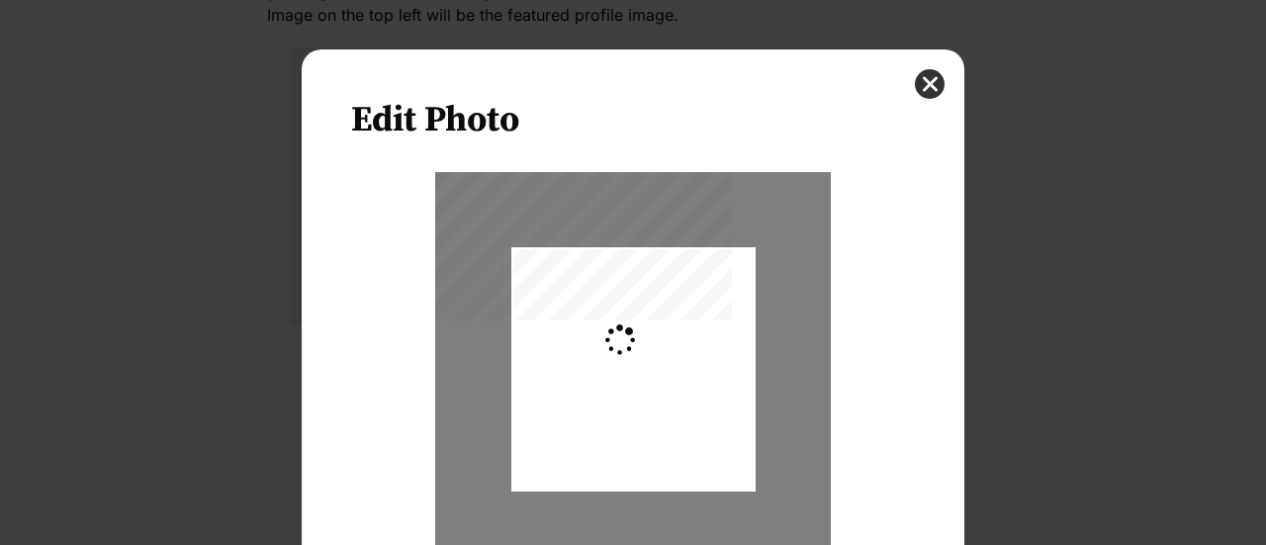
type input "0.2744"
drag, startPoint x: 627, startPoint y: 428, endPoint x: 634, endPoint y: 436, distance: 10.5
click at [634, 436] on div "Dialog Window - Close (Press escape to close)" at bounding box center [634, 378] width 244 height 326
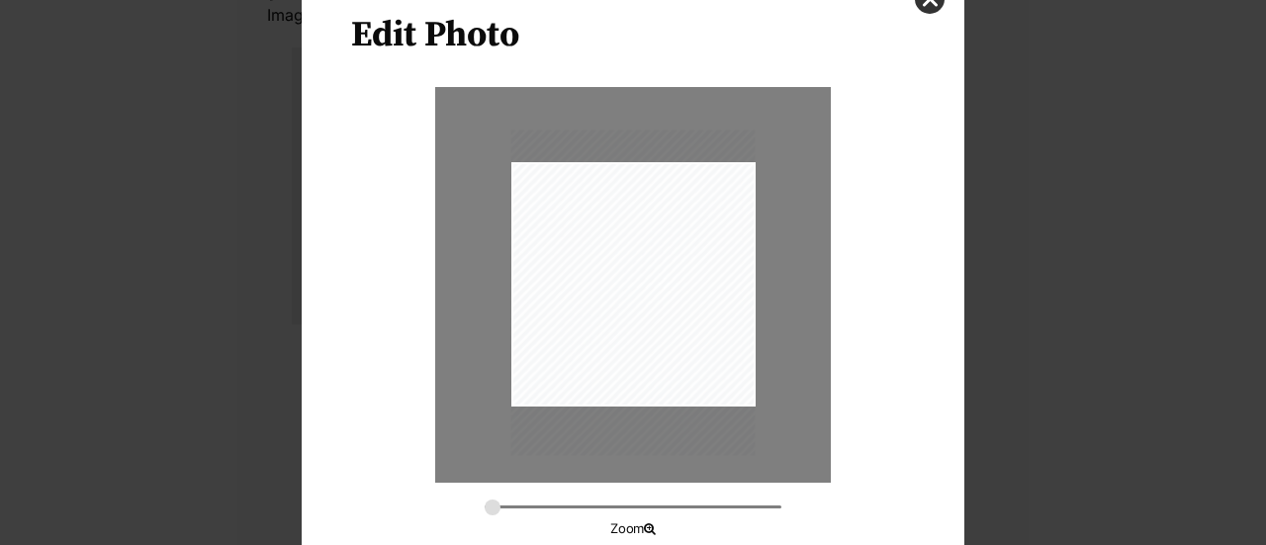
scroll to position [192, 0]
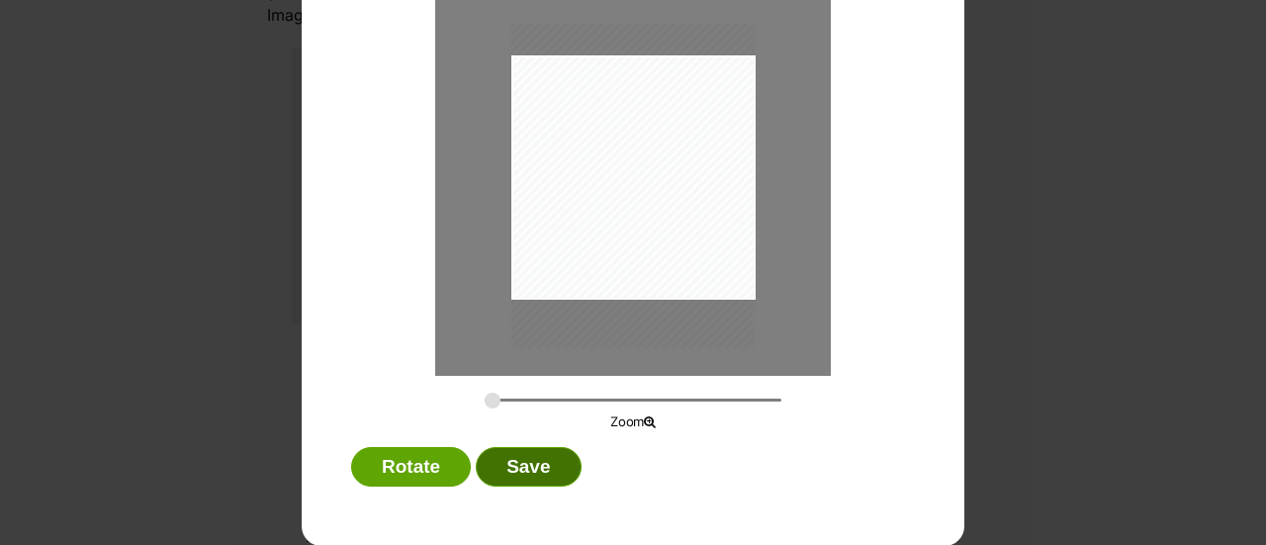
click at [521, 470] on button "Save" at bounding box center [528, 467] width 105 height 40
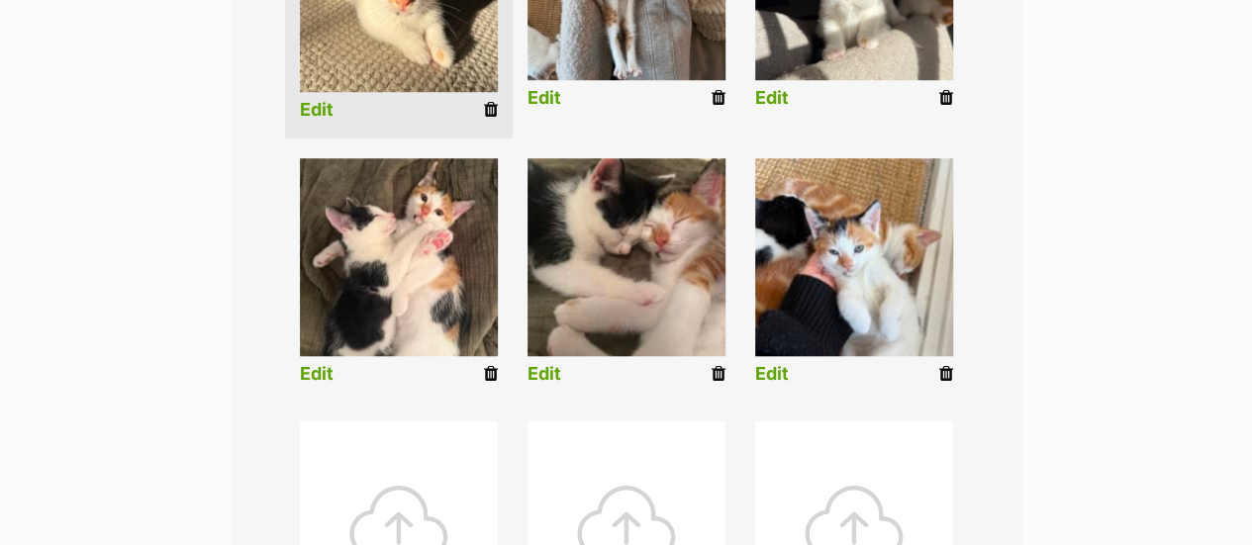
scroll to position [705, 0]
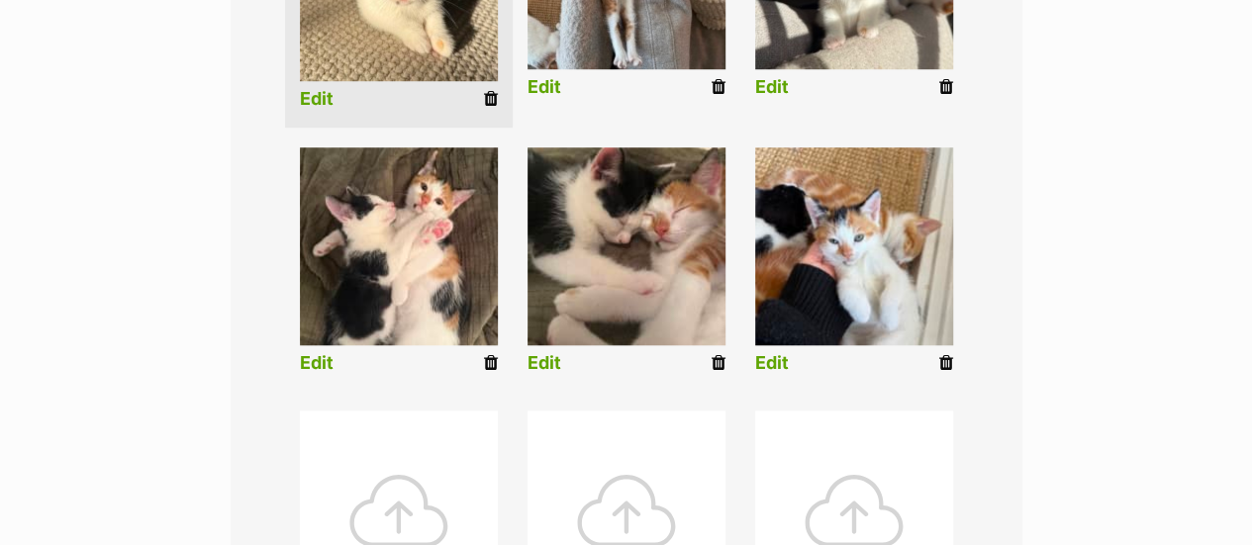
click at [784, 353] on link "Edit" at bounding box center [772, 363] width 34 height 21
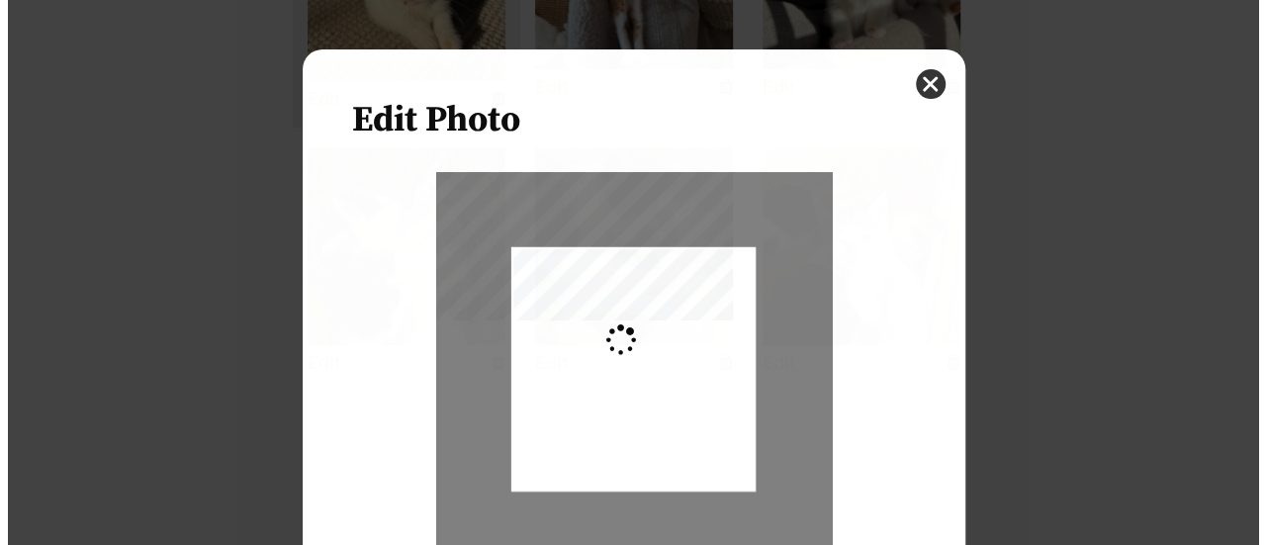
scroll to position [0, 0]
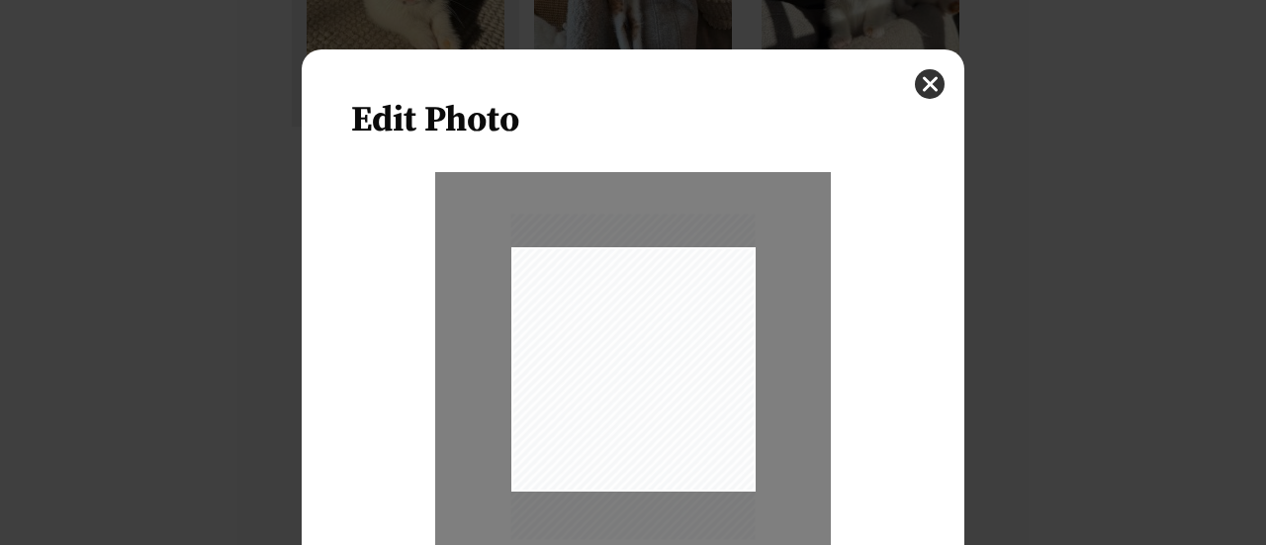
click at [613, 429] on div "Dialog Window - Close (Press escape to close)" at bounding box center [634, 377] width 244 height 326
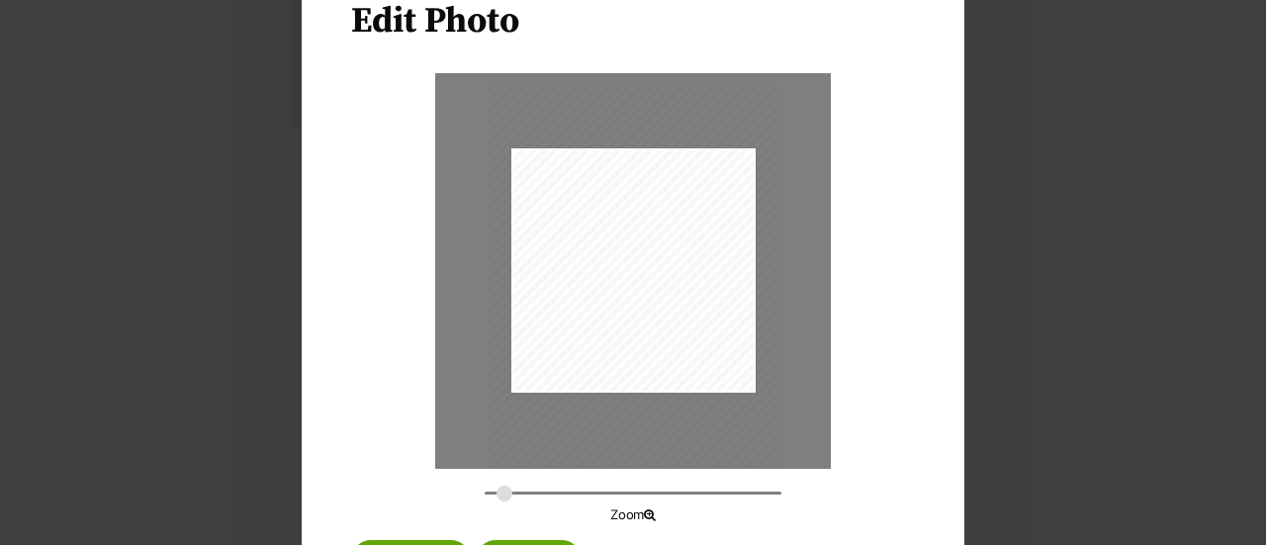
type input "0.3247"
click at [497, 494] on input "Dialog Window - Close (Press escape to close)" at bounding box center [633, 493] width 297 height 19
drag, startPoint x: 566, startPoint y: 327, endPoint x: 563, endPoint y: 339, distance: 13.2
click at [563, 339] on div "Dialog Window - Close (Press escape to close)" at bounding box center [630, 291] width 289 height 385
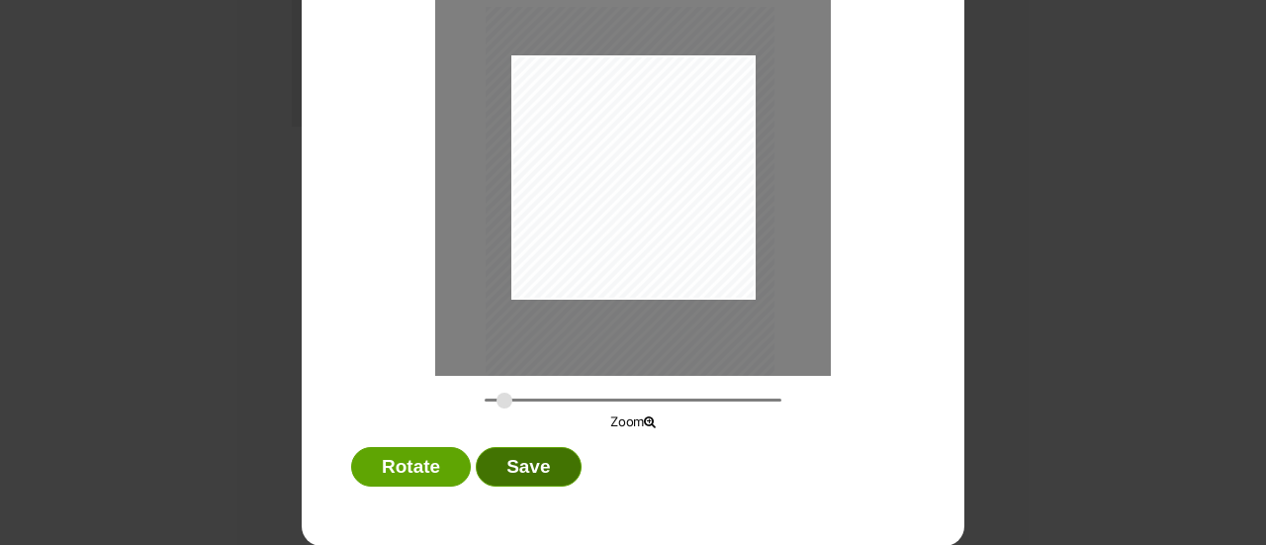
click at [531, 466] on button "Save" at bounding box center [528, 467] width 105 height 40
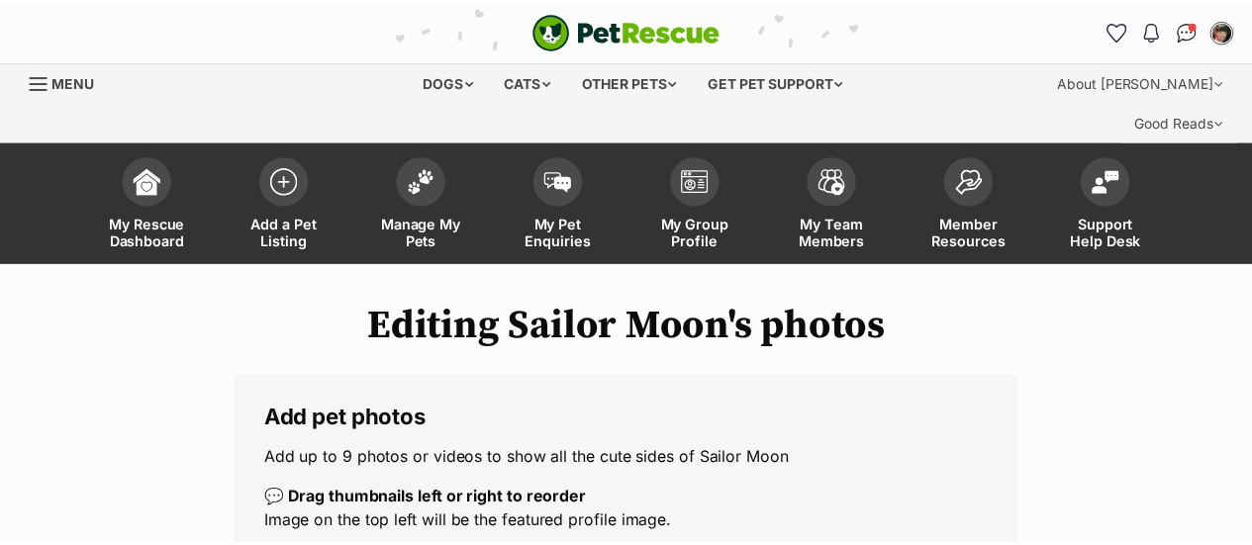
scroll to position [705, 0]
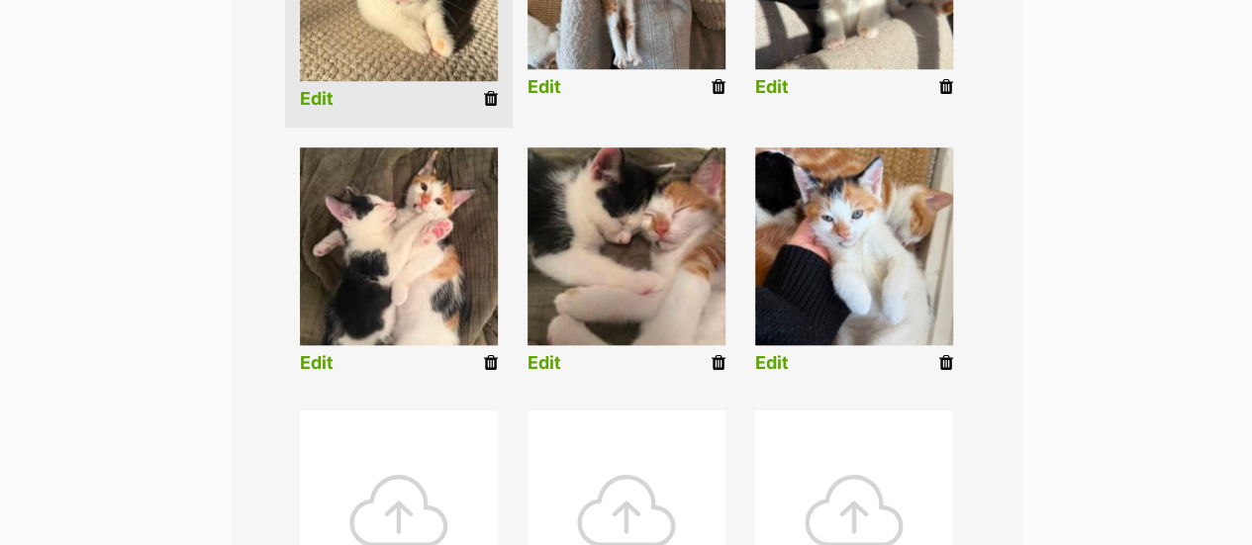
click at [542, 353] on link "Edit" at bounding box center [544, 363] width 34 height 21
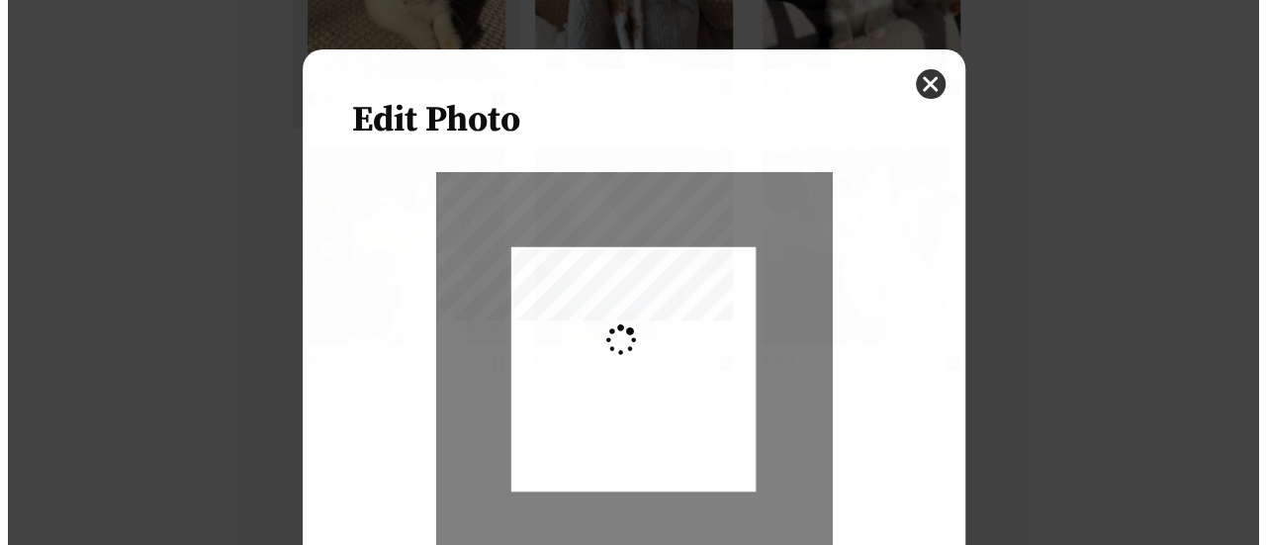
scroll to position [0, 0]
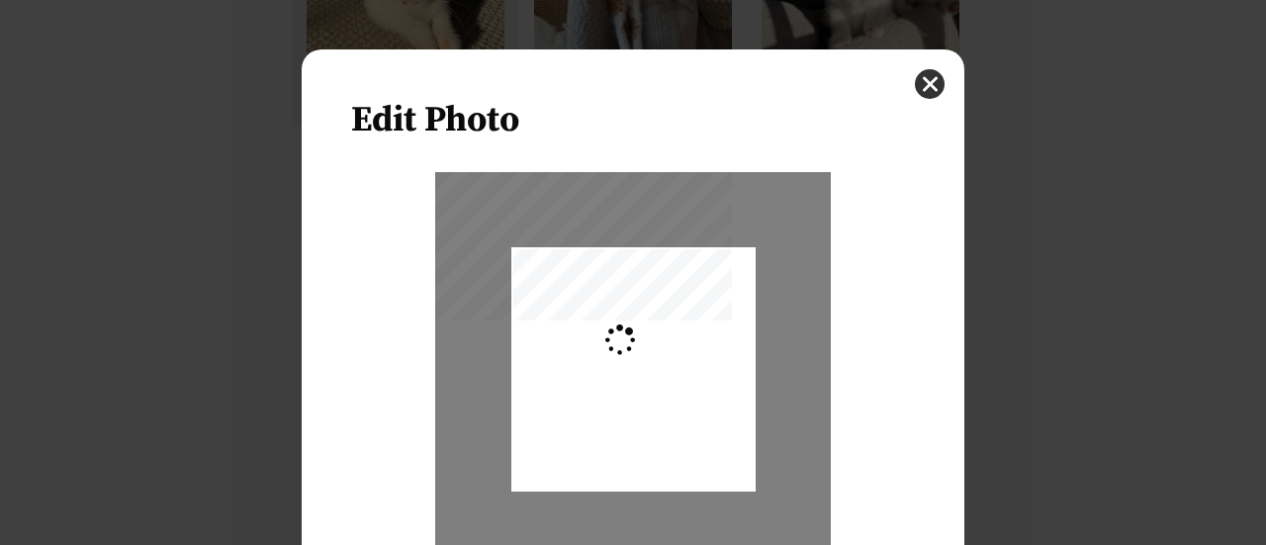
type input "0.2744"
click at [613, 402] on div "Dialog Window - Close (Press escape to close)" at bounding box center [634, 365] width 244 height 326
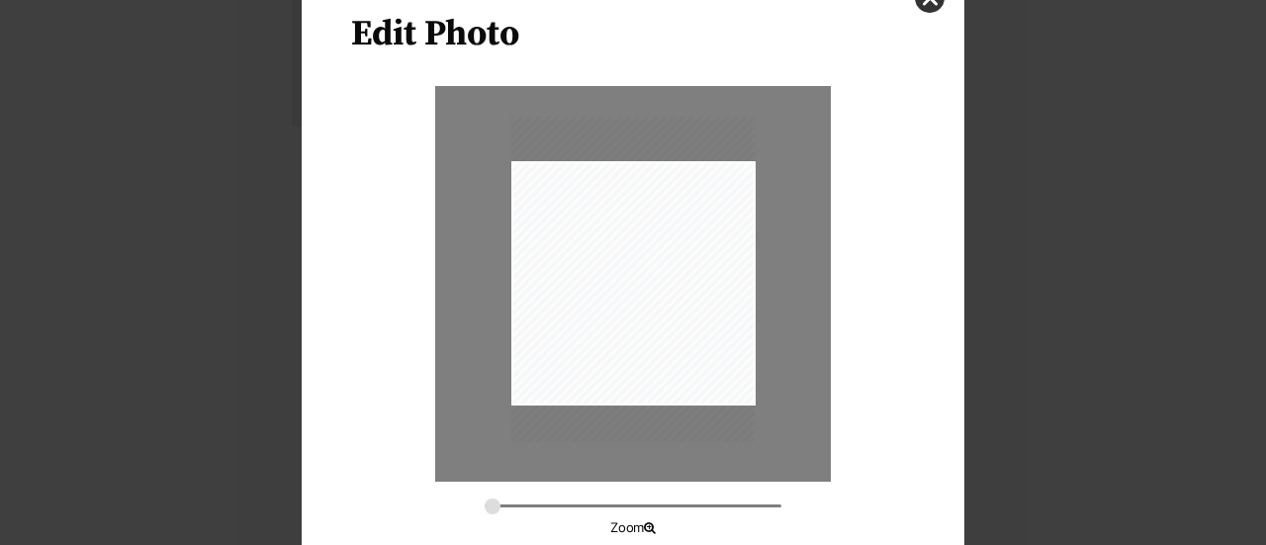
scroll to position [192, 0]
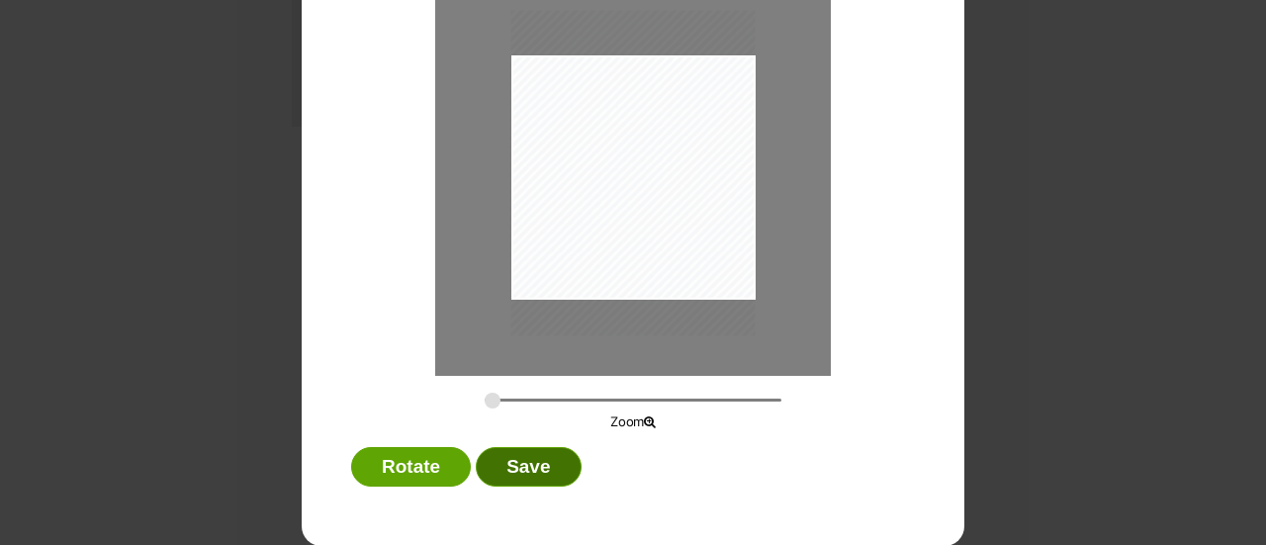
click at [517, 464] on button "Save" at bounding box center [528, 467] width 105 height 40
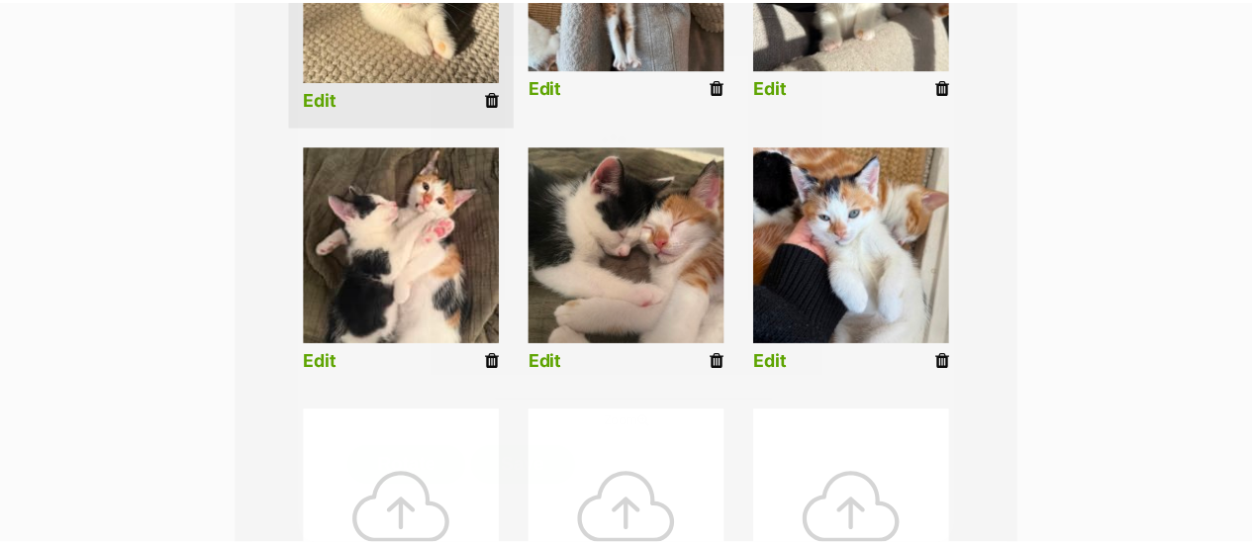
scroll to position [705, 0]
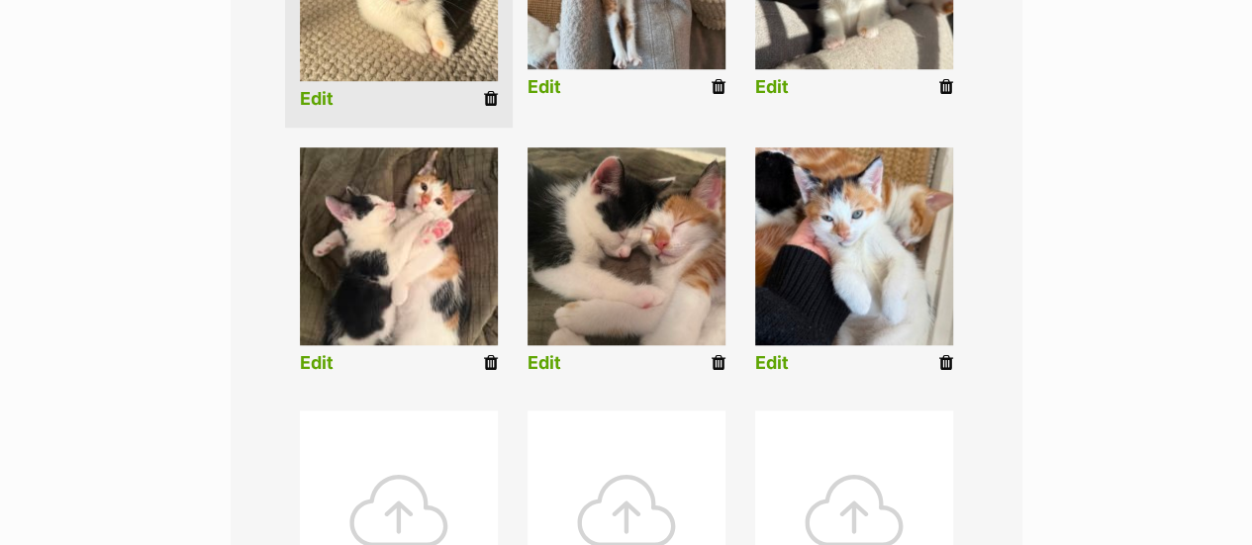
click at [313, 353] on link "Edit" at bounding box center [317, 363] width 34 height 21
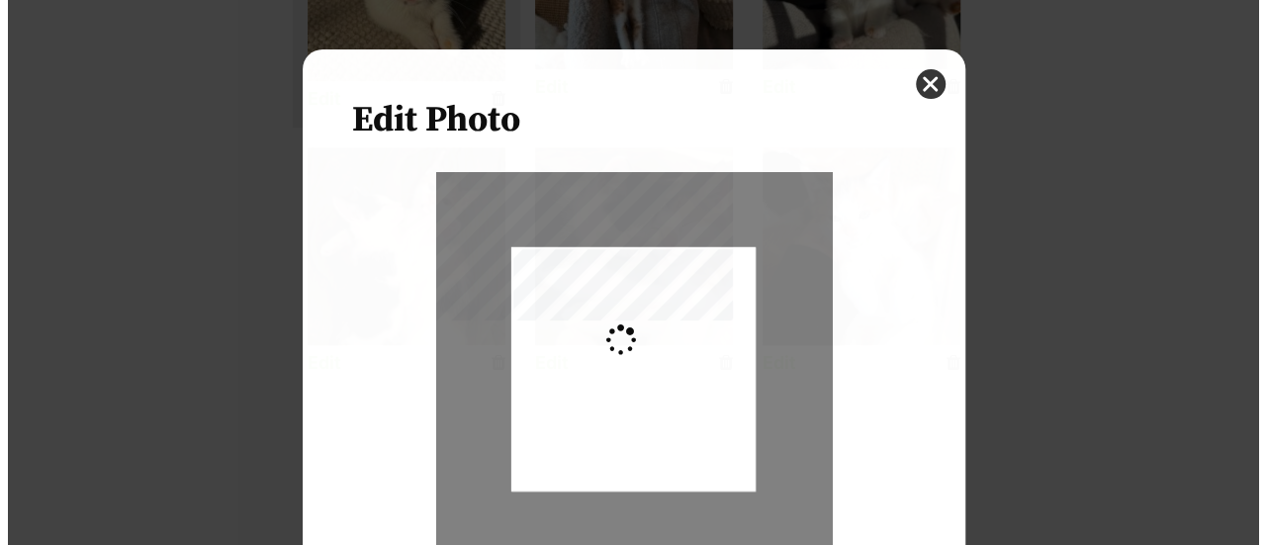
scroll to position [0, 0]
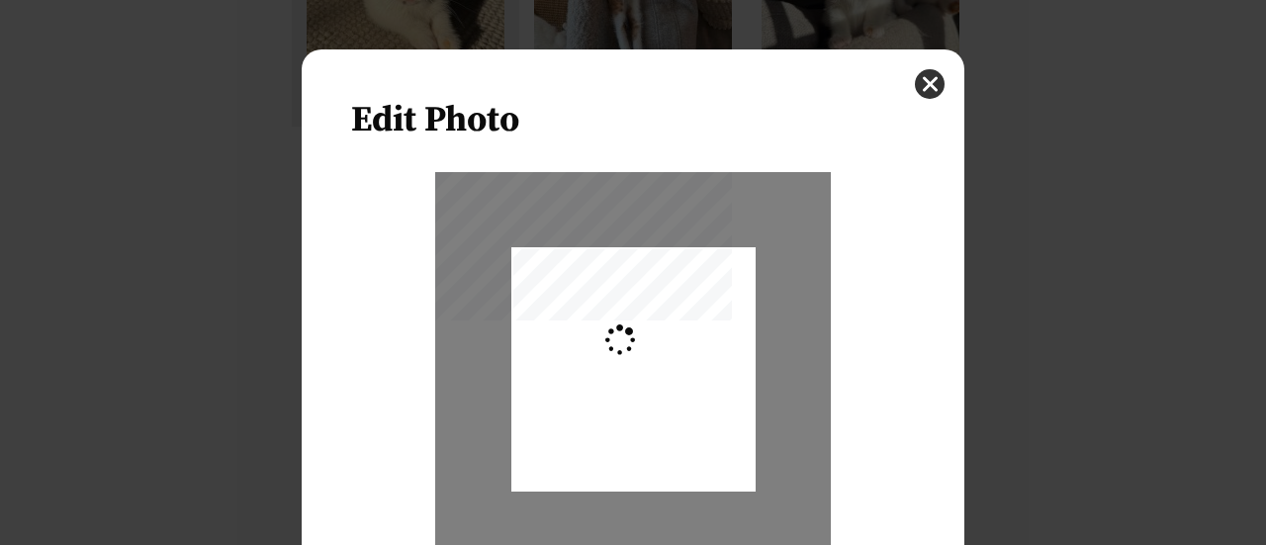
type input "0.2744"
drag, startPoint x: 612, startPoint y: 422, endPoint x: 597, endPoint y: 426, distance: 16.3
click at [597, 426] on div "Dialog Window - Close (Press escape to close)" at bounding box center [634, 374] width 244 height 326
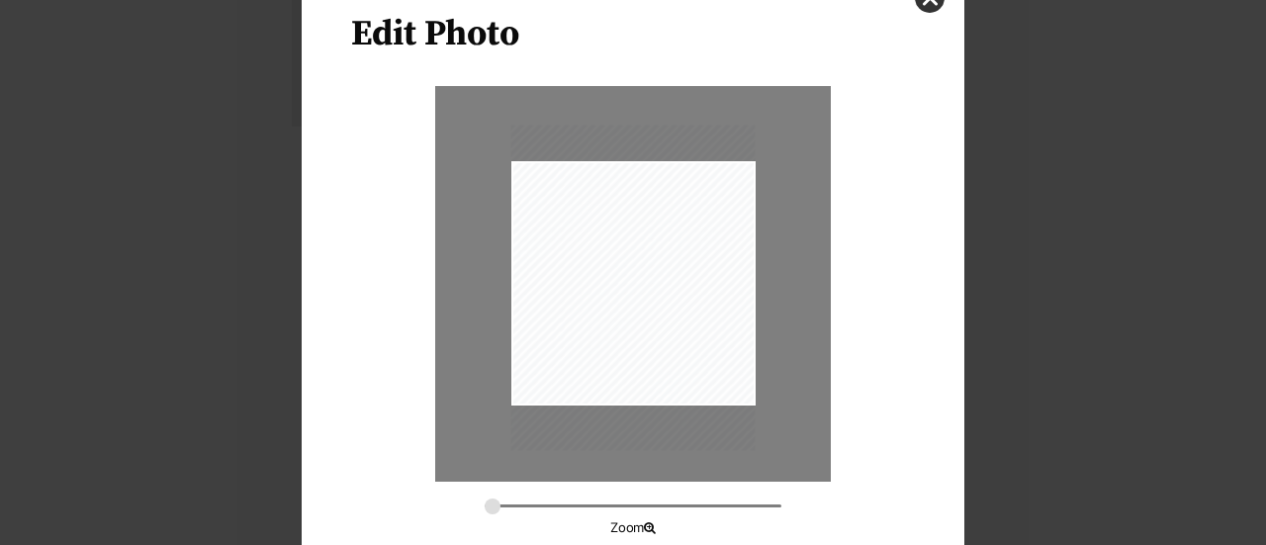
scroll to position [192, 0]
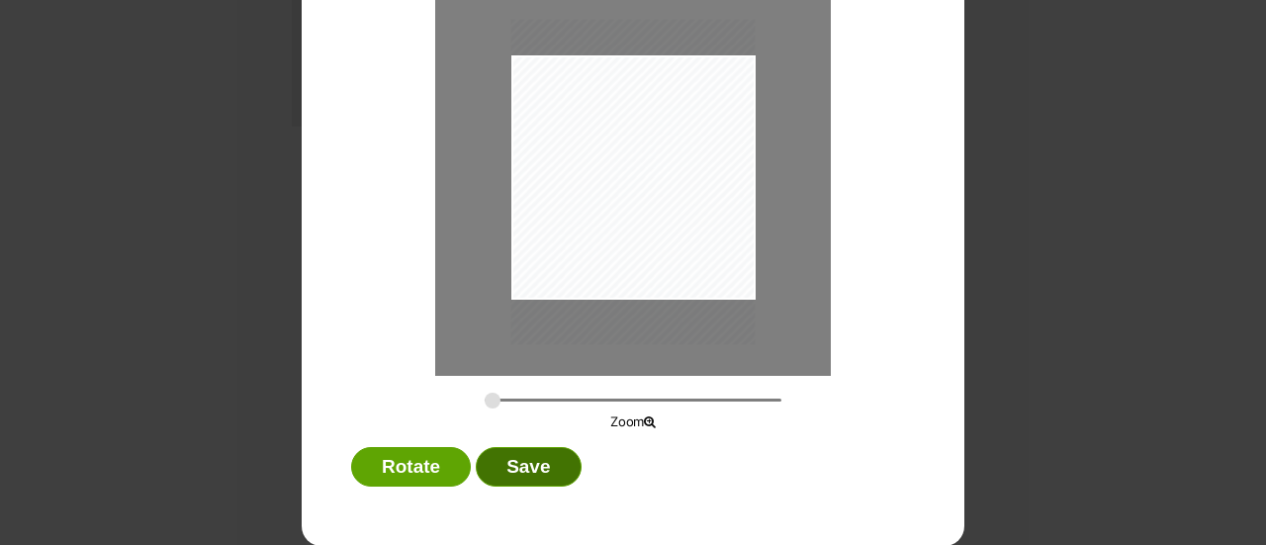
click at [536, 470] on button "Save" at bounding box center [528, 467] width 105 height 40
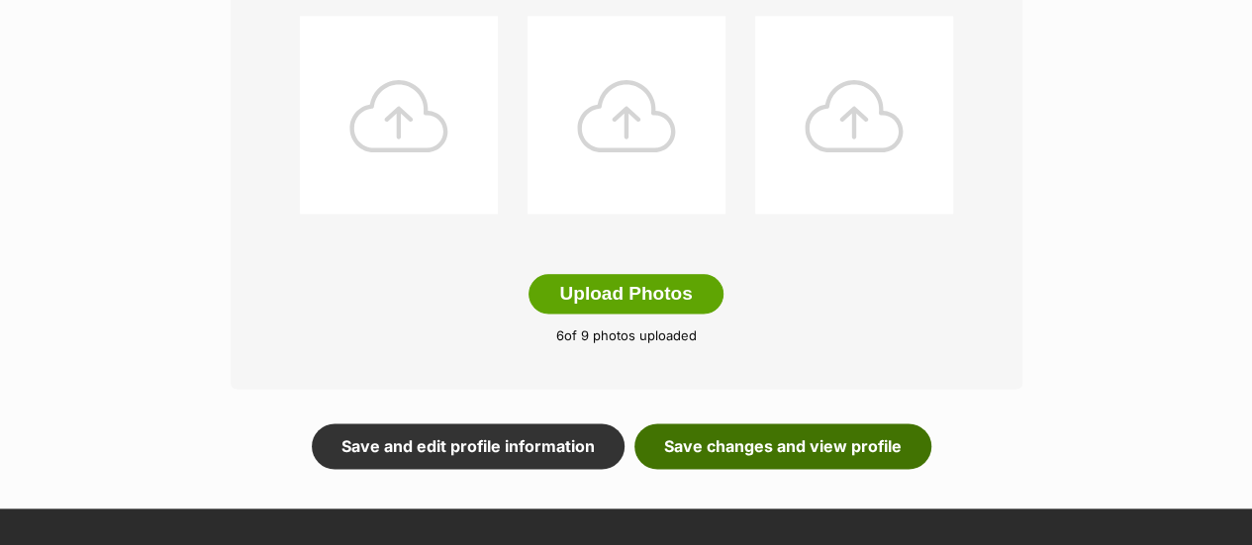
scroll to position [1101, 0]
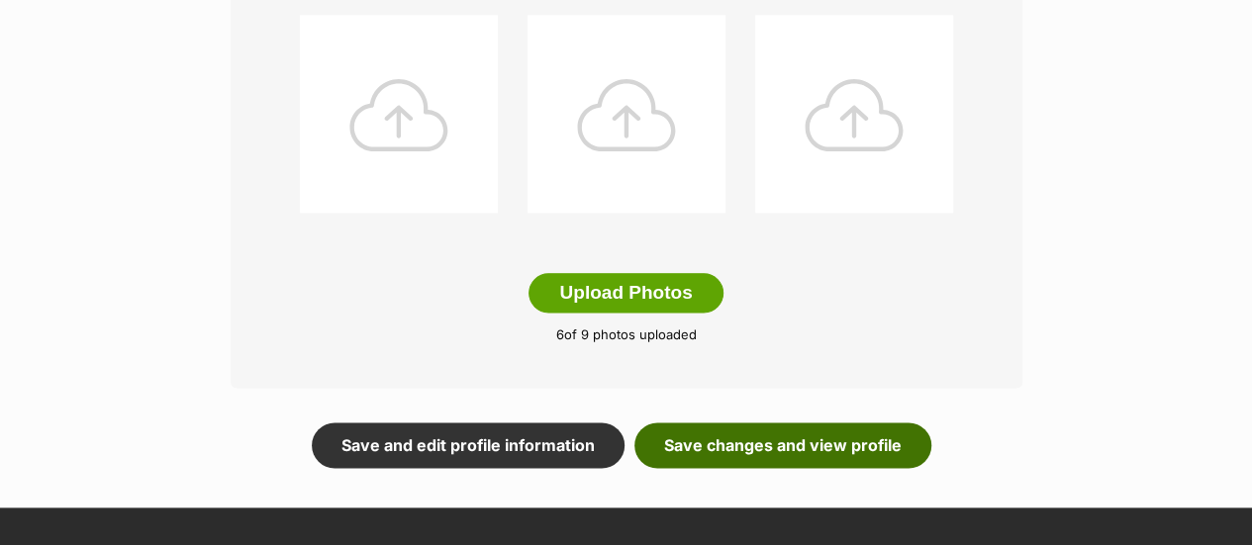
click at [784, 422] on link "Save changes and view profile" at bounding box center [782, 445] width 297 height 46
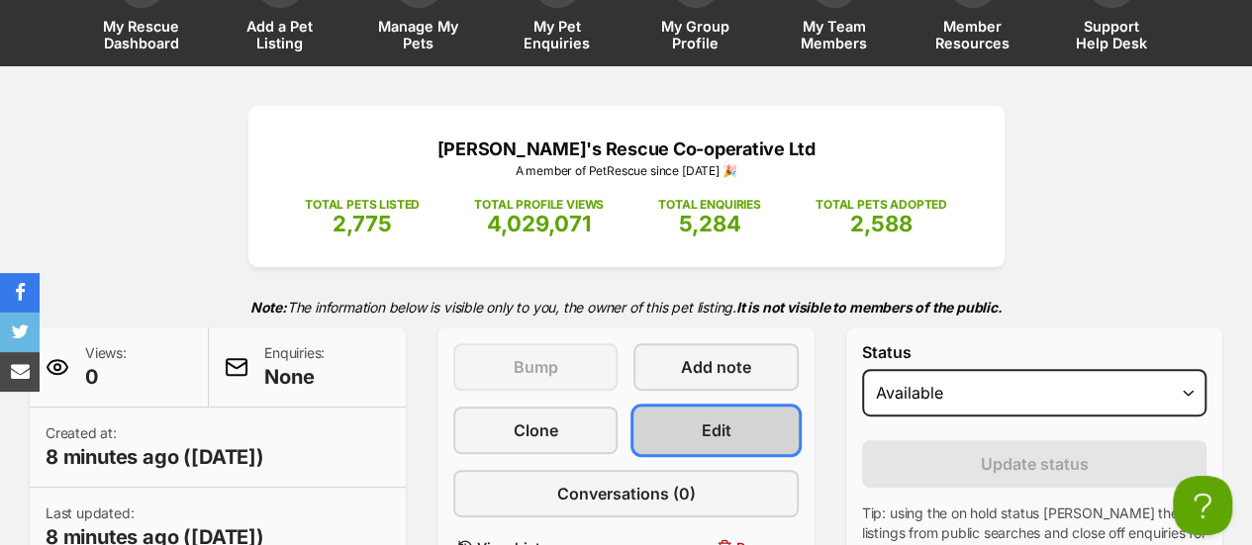
click at [712, 419] on span "Edit" at bounding box center [716, 431] width 30 height 24
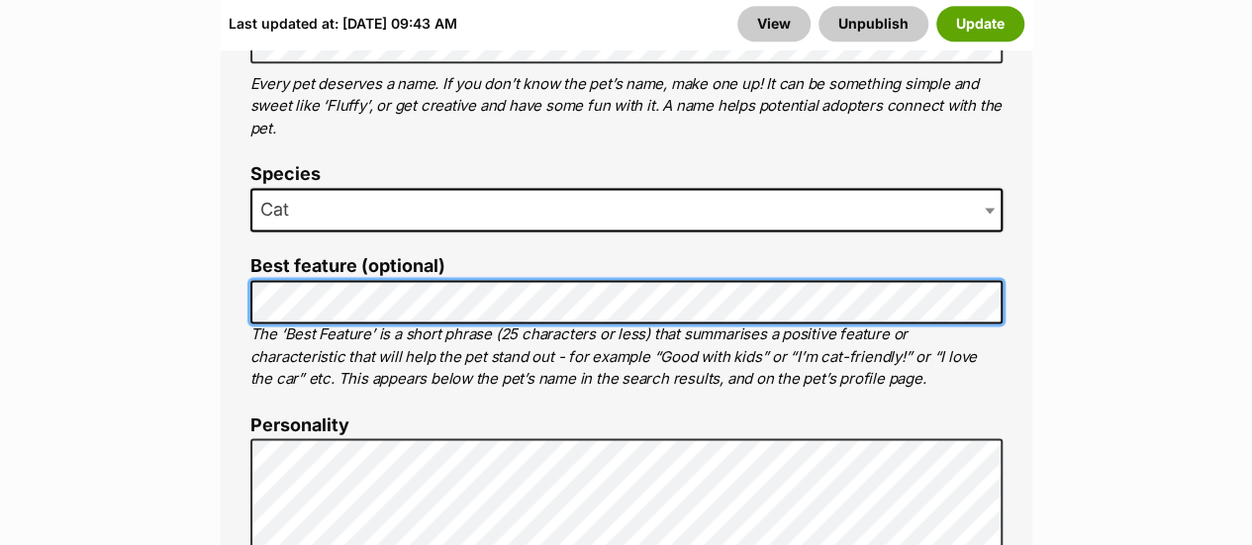
scroll to position [1286, 0]
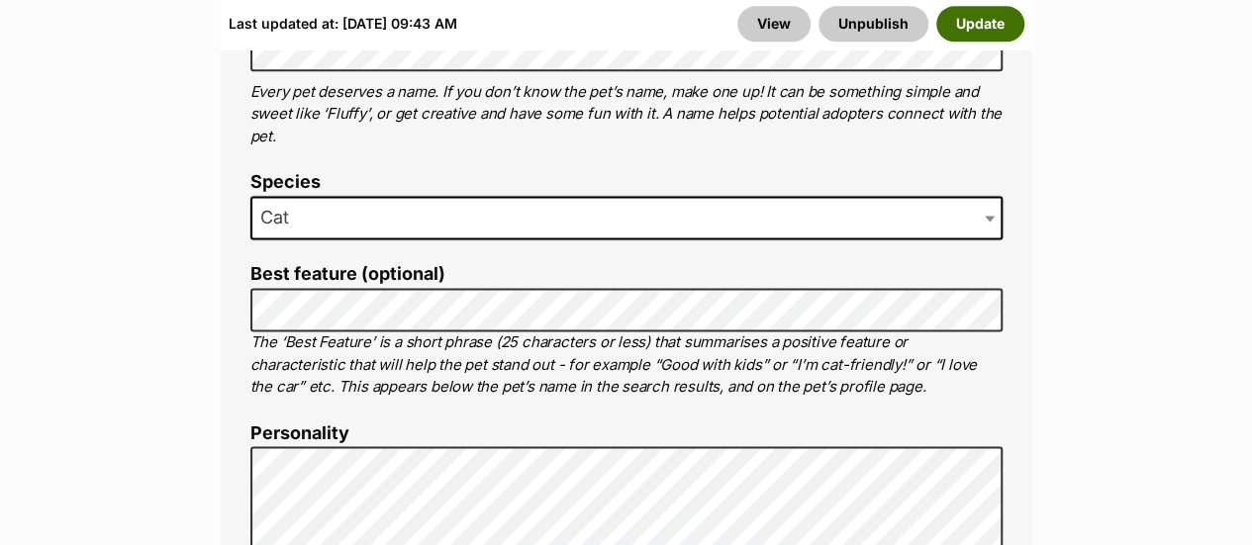
click at [991, 23] on button "Update" at bounding box center [980, 25] width 88 height 36
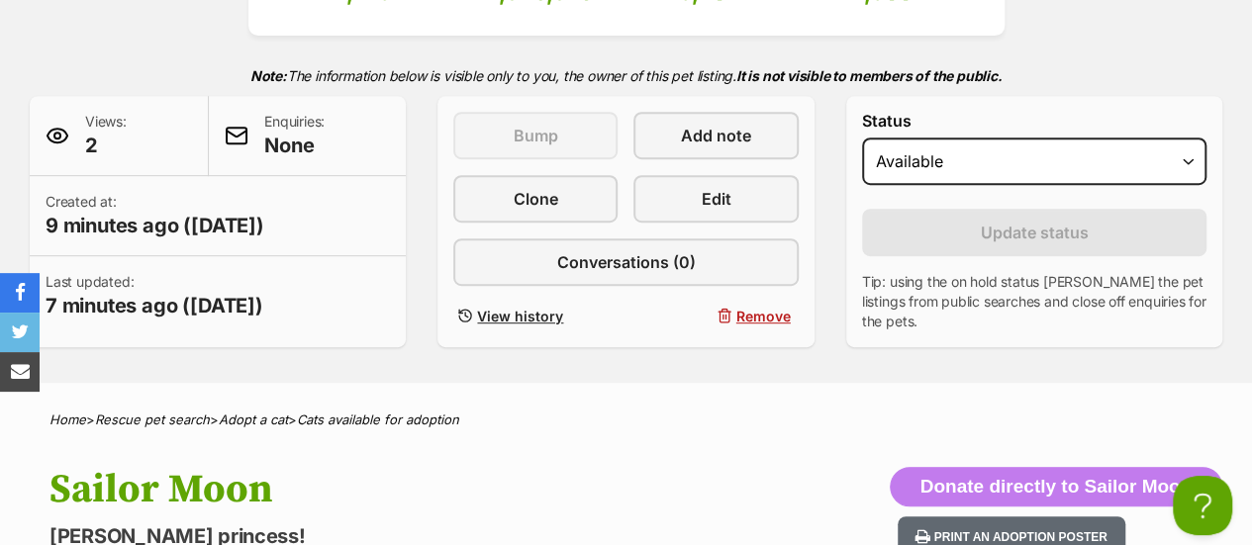
scroll to position [297, 0]
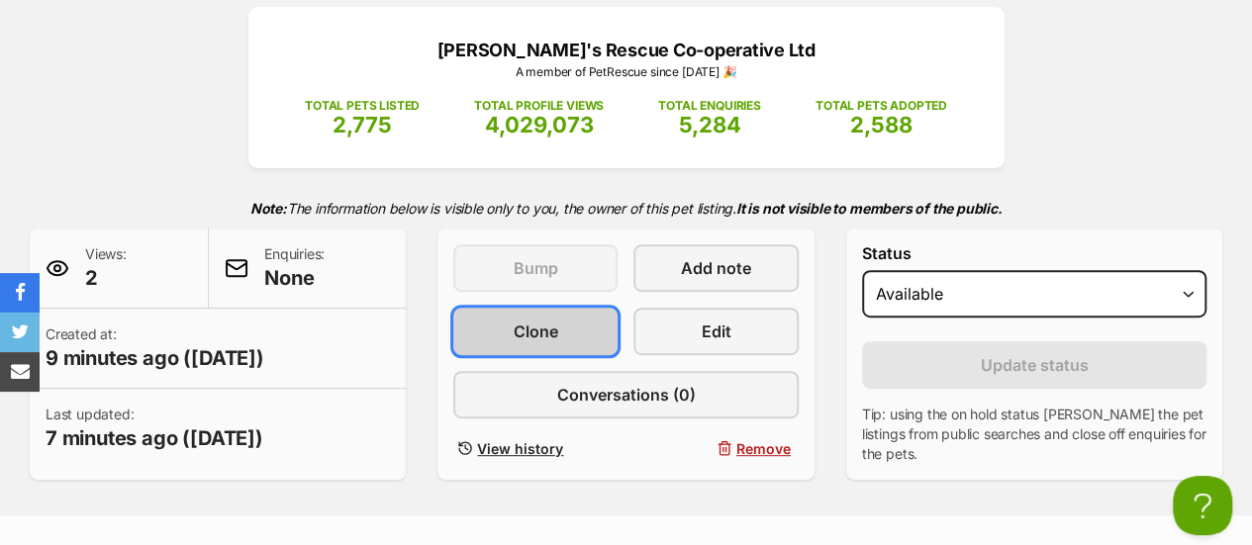
click at [534, 320] on span "Clone" at bounding box center [535, 332] width 45 height 24
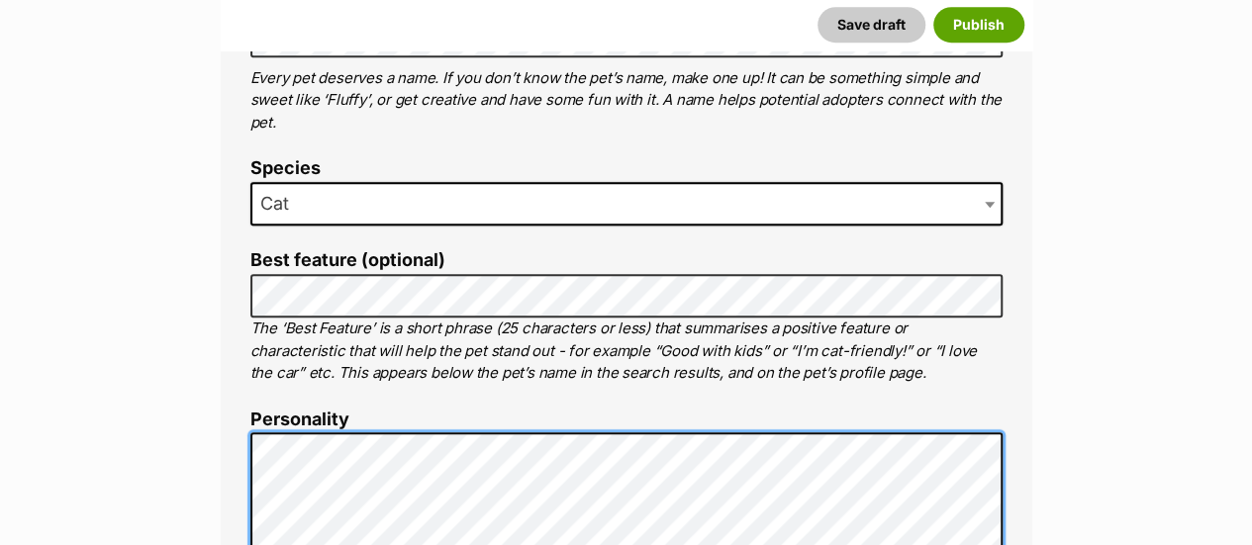
scroll to position [831, 0]
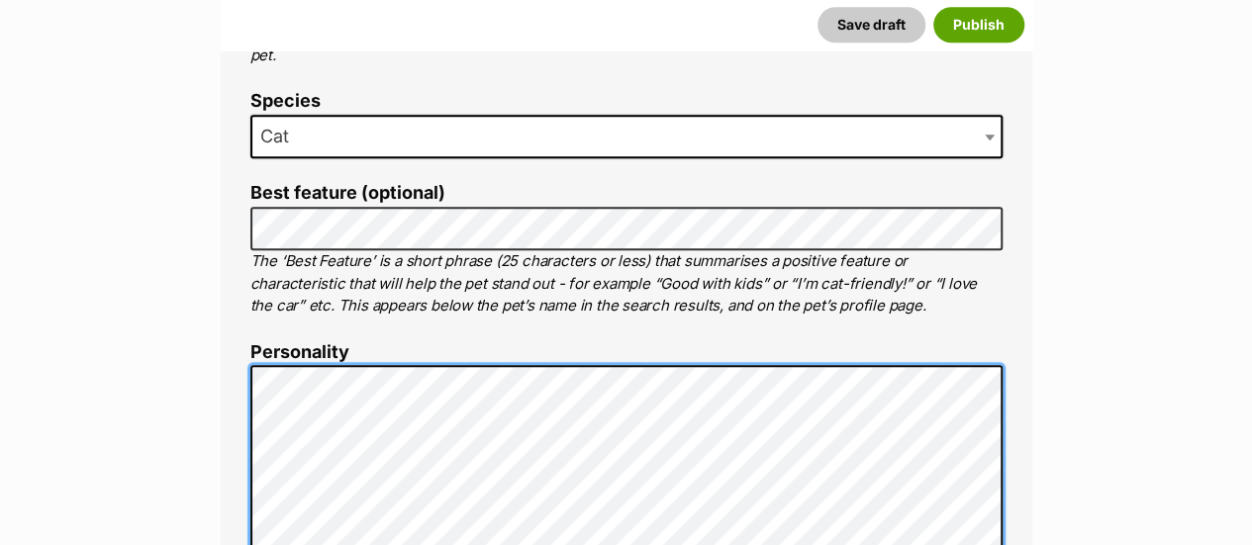
scroll to position [930, 0]
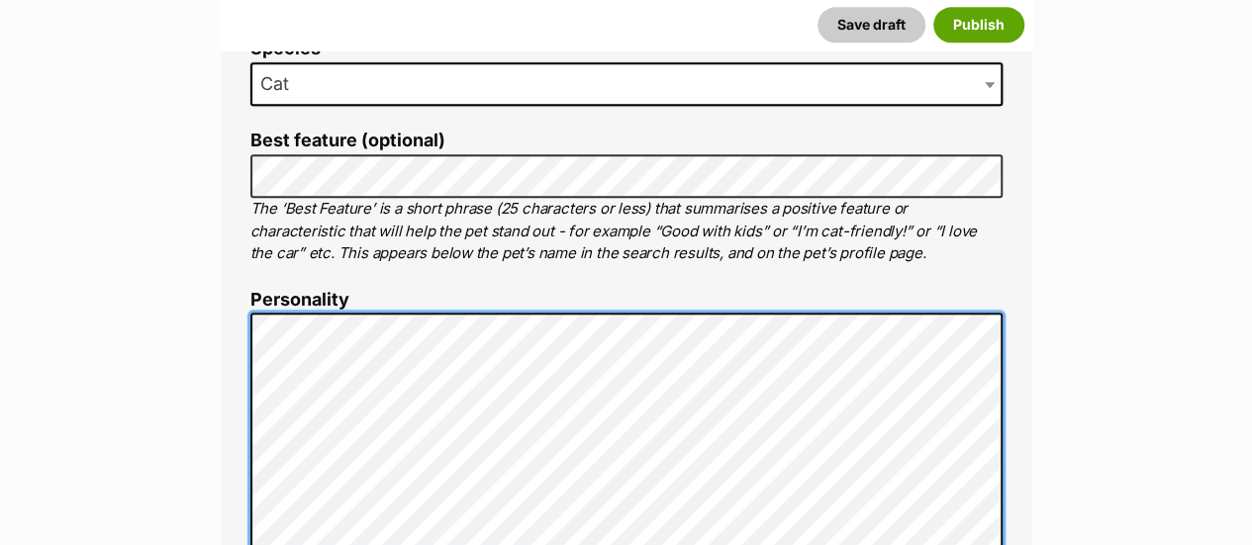
scroll to position [1029, 0]
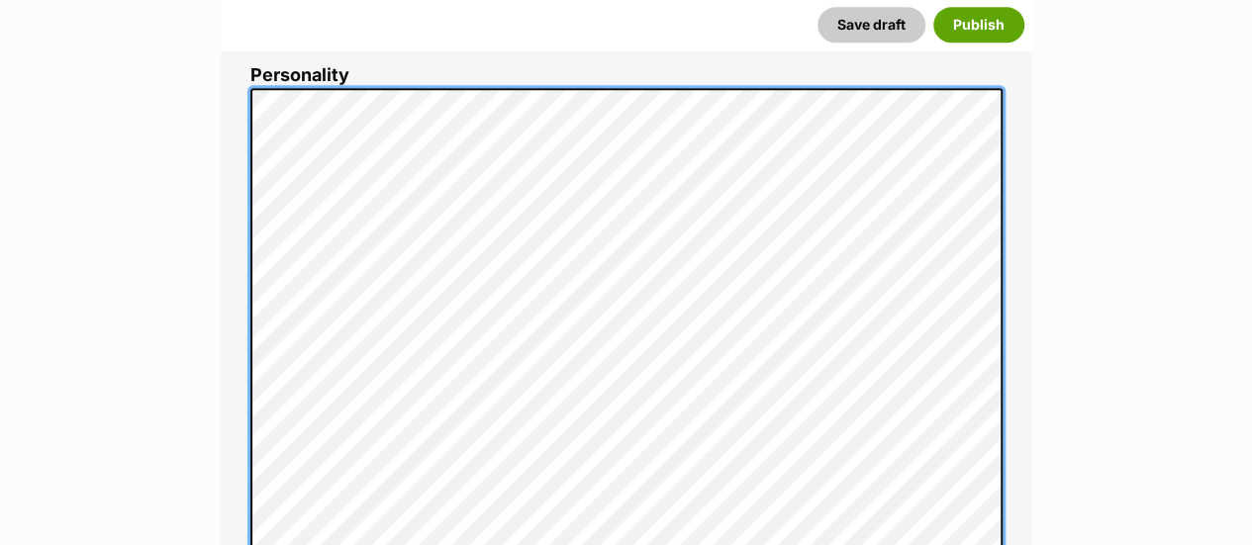
scroll to position [1128, 0]
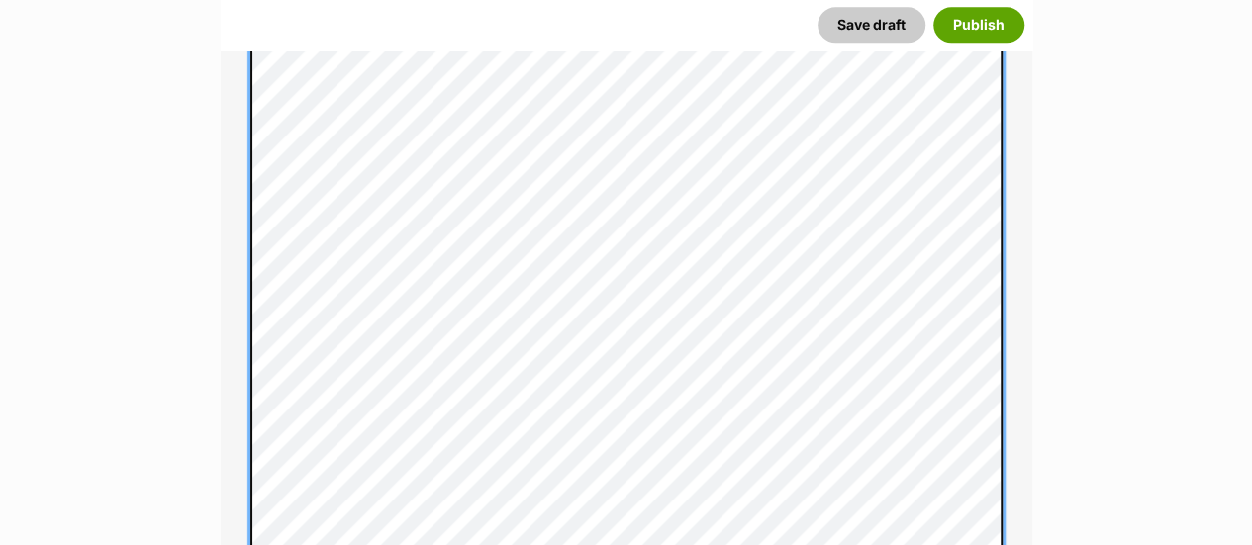
scroll to position [1227, 0]
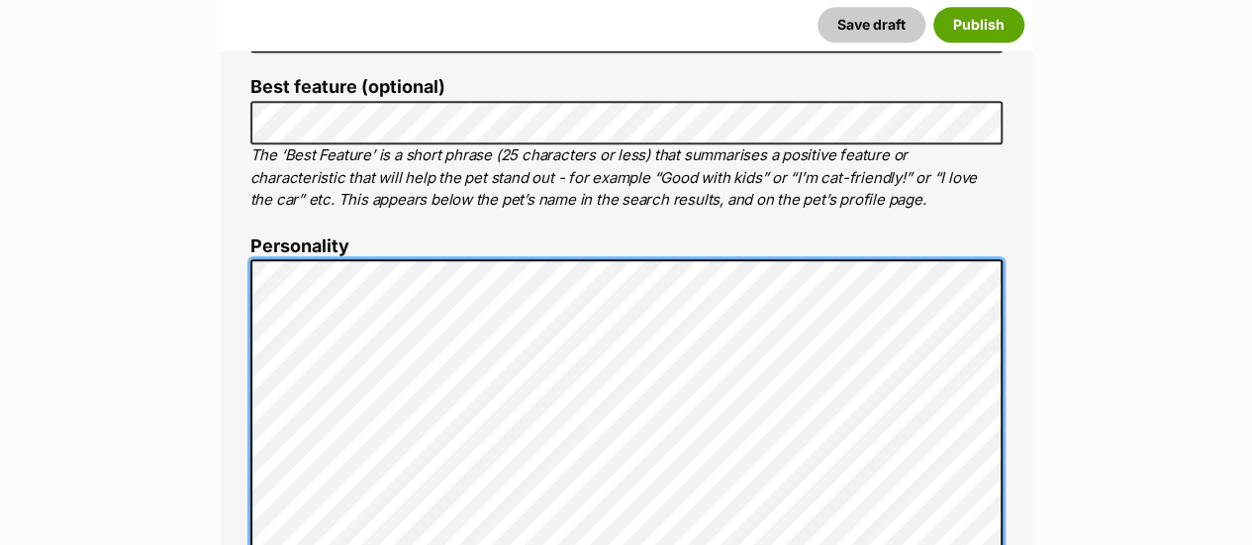
scroll to position [883, 0]
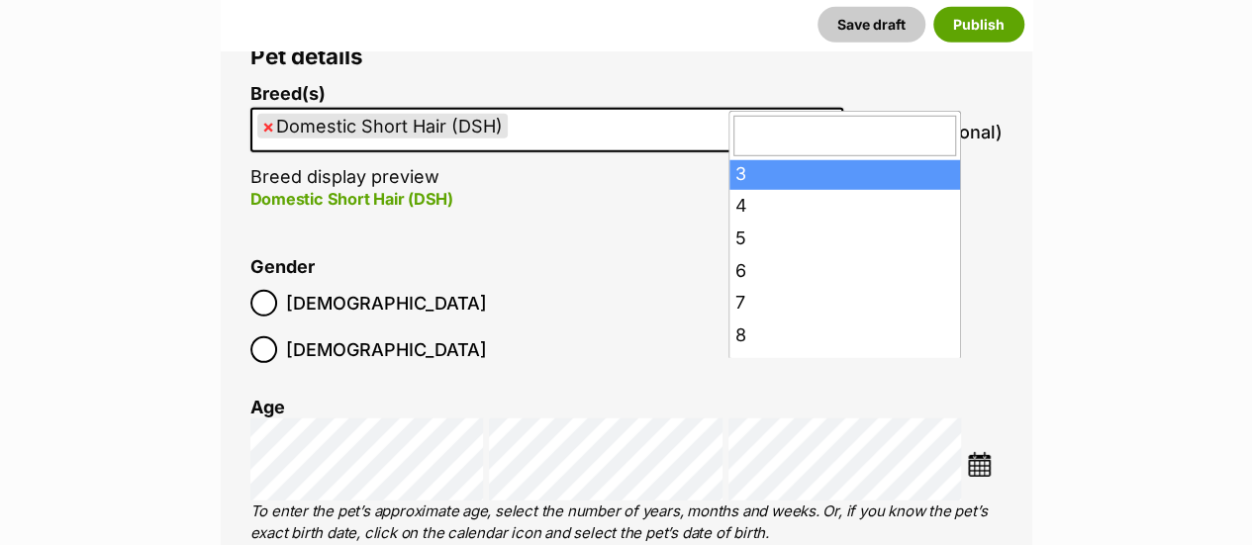
scroll to position [297, 0]
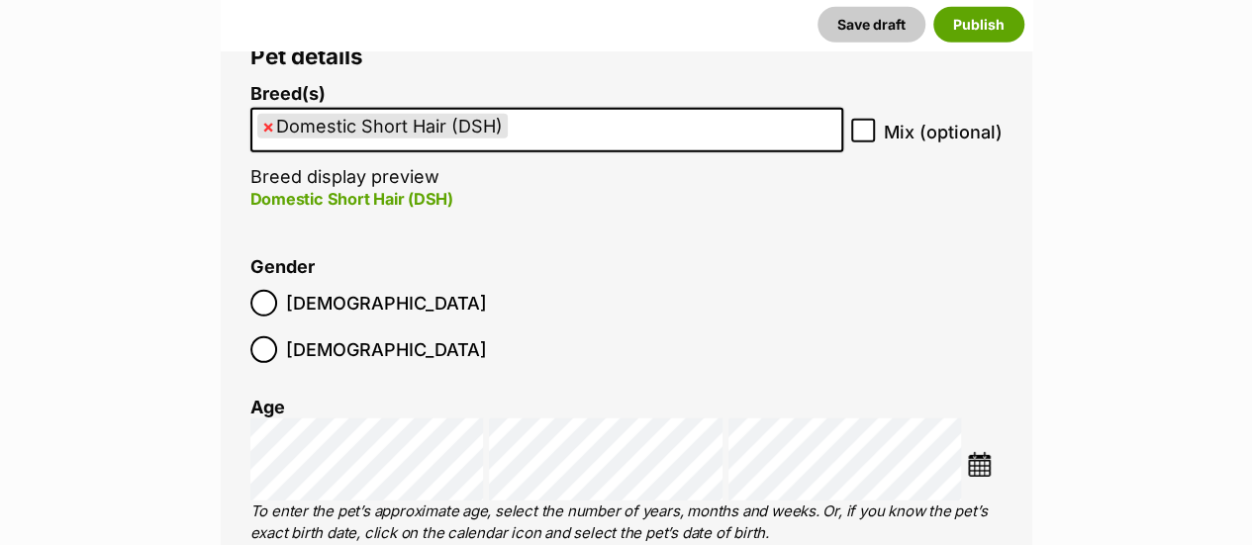
click at [623, 280] on ol "Male Female" at bounding box center [438, 326] width 376 height 93
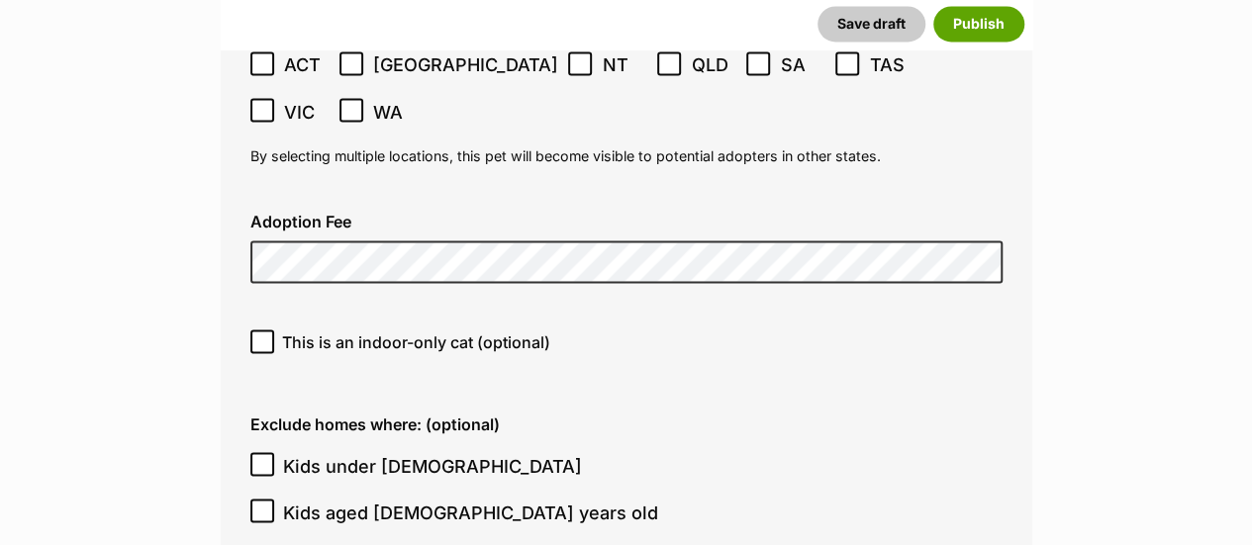
scroll to position [5642, 0]
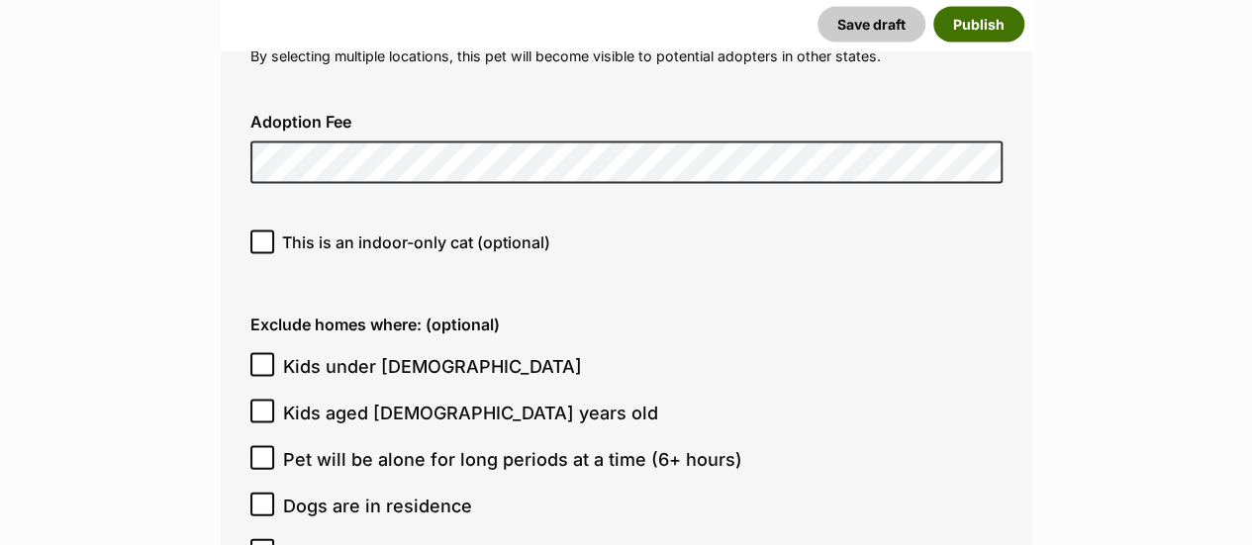
click at [980, 22] on button "Publish" at bounding box center [978, 25] width 91 height 36
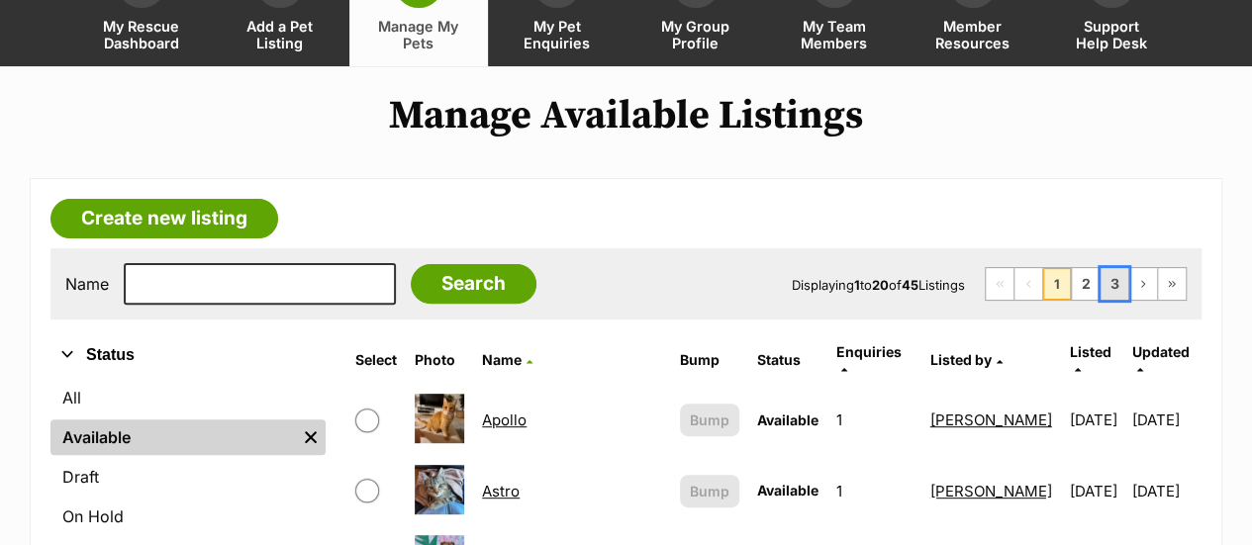
click at [1115, 268] on link "3" at bounding box center [1114, 284] width 28 height 32
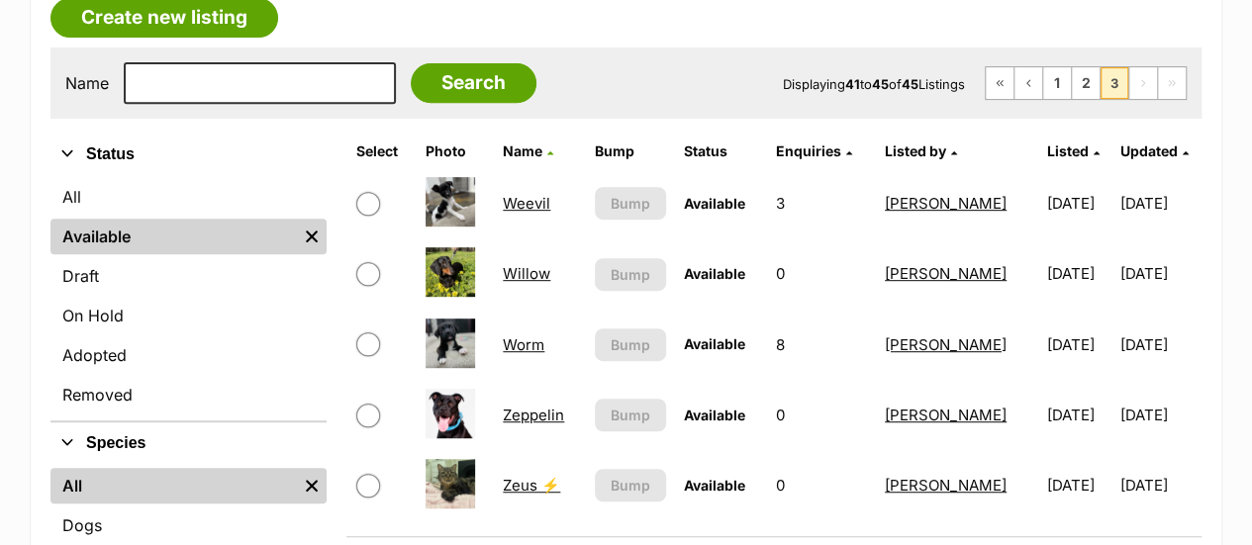
scroll to position [198, 0]
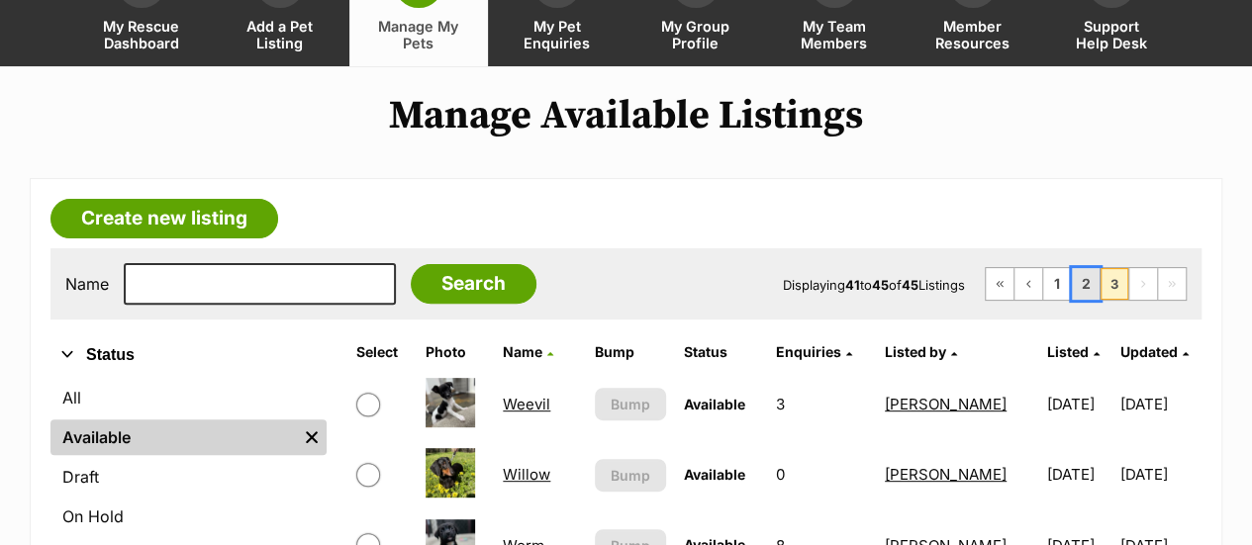
click at [1083, 268] on link "2" at bounding box center [1086, 284] width 28 height 32
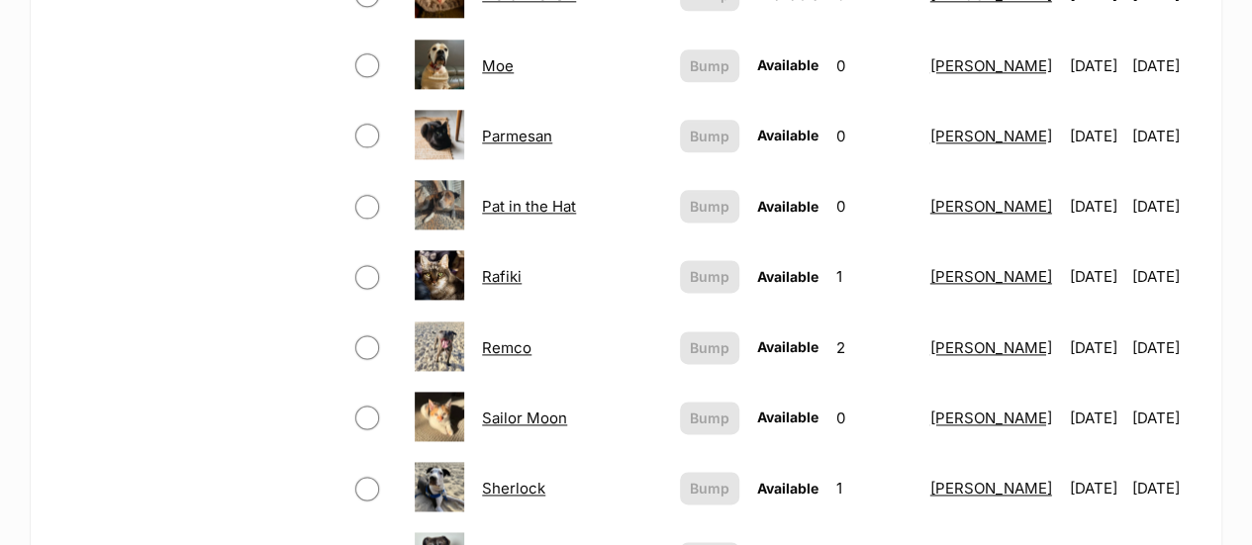
scroll to position [1286, 0]
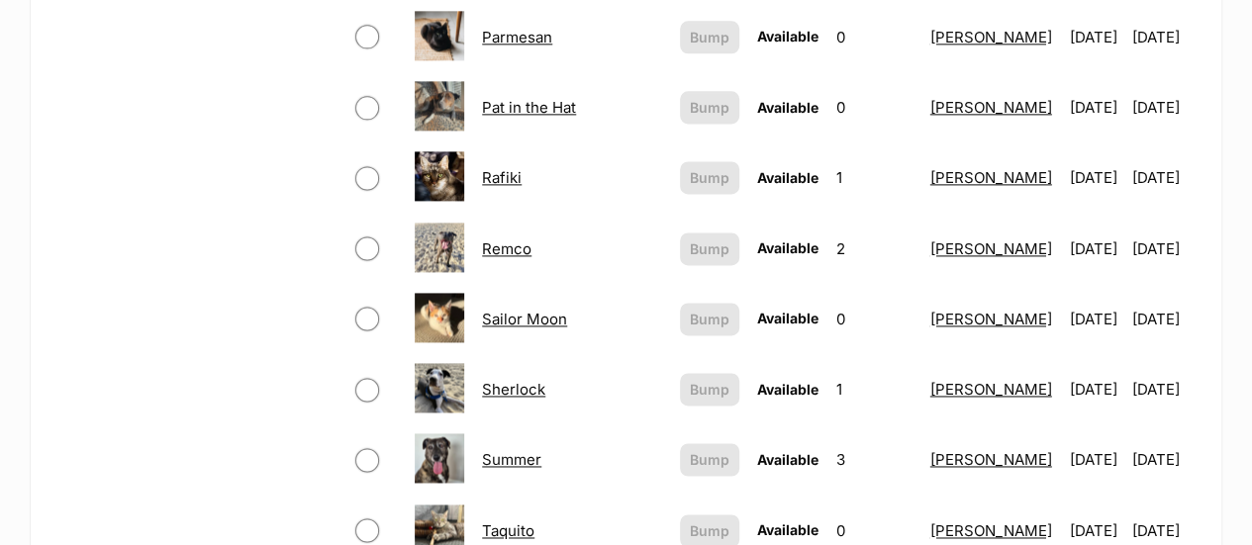
click at [551, 310] on link "Sailor Moon" at bounding box center [524, 319] width 85 height 19
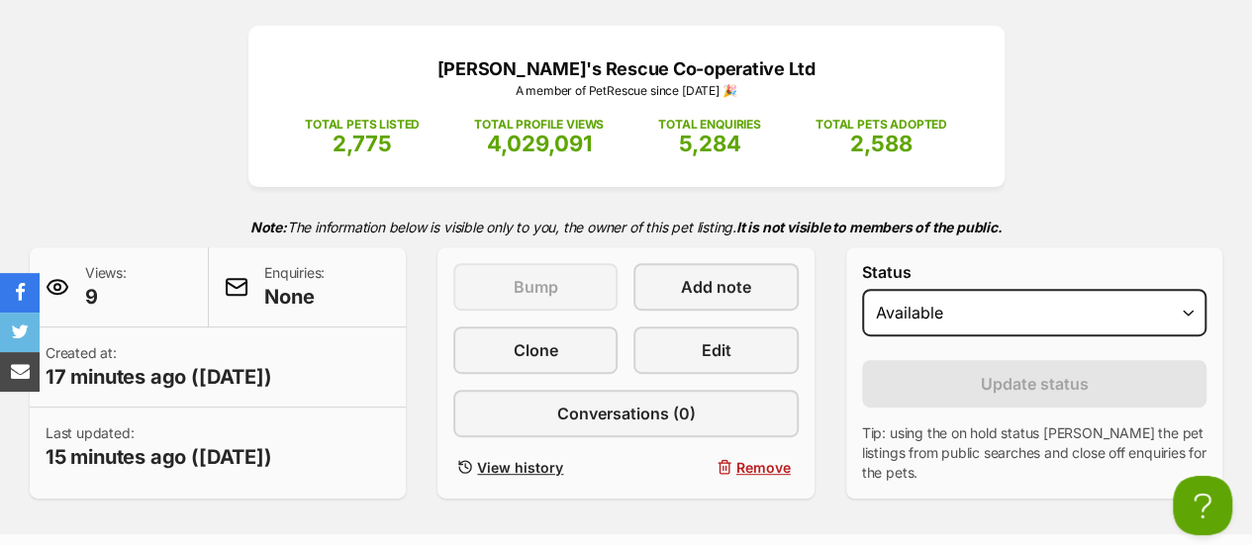
scroll to position [297, 0]
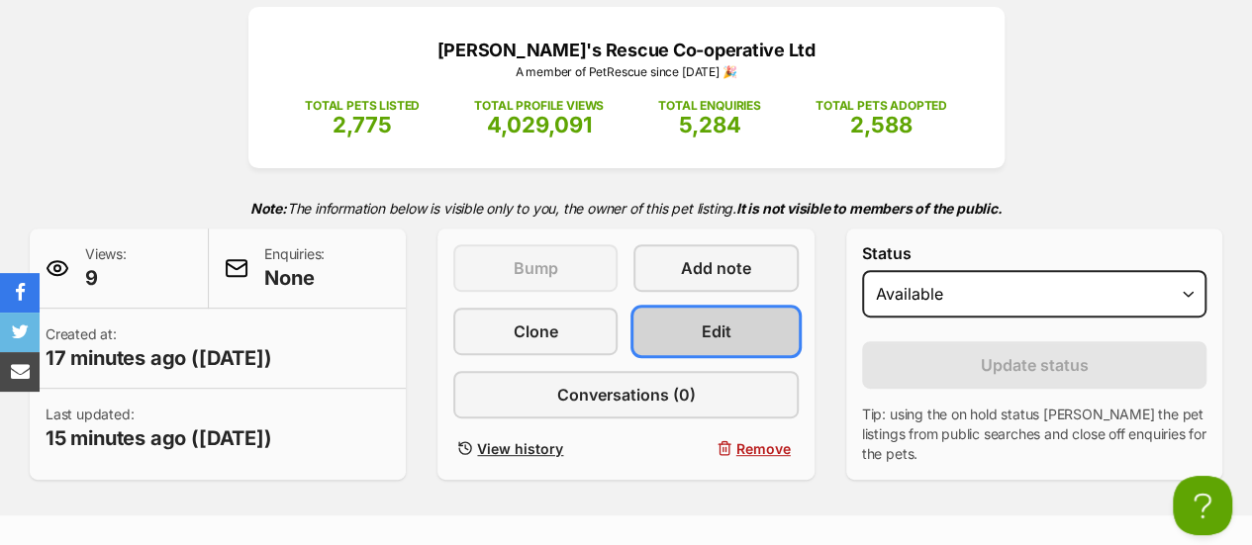
click at [705, 320] on span "Edit" at bounding box center [716, 332] width 30 height 24
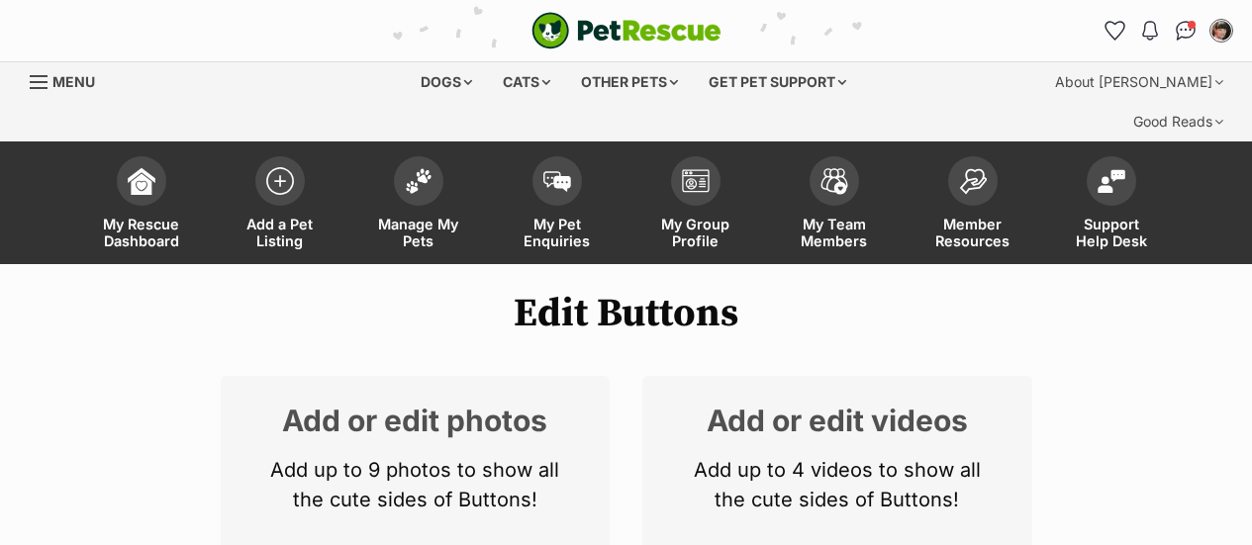
scroll to position [297, 0]
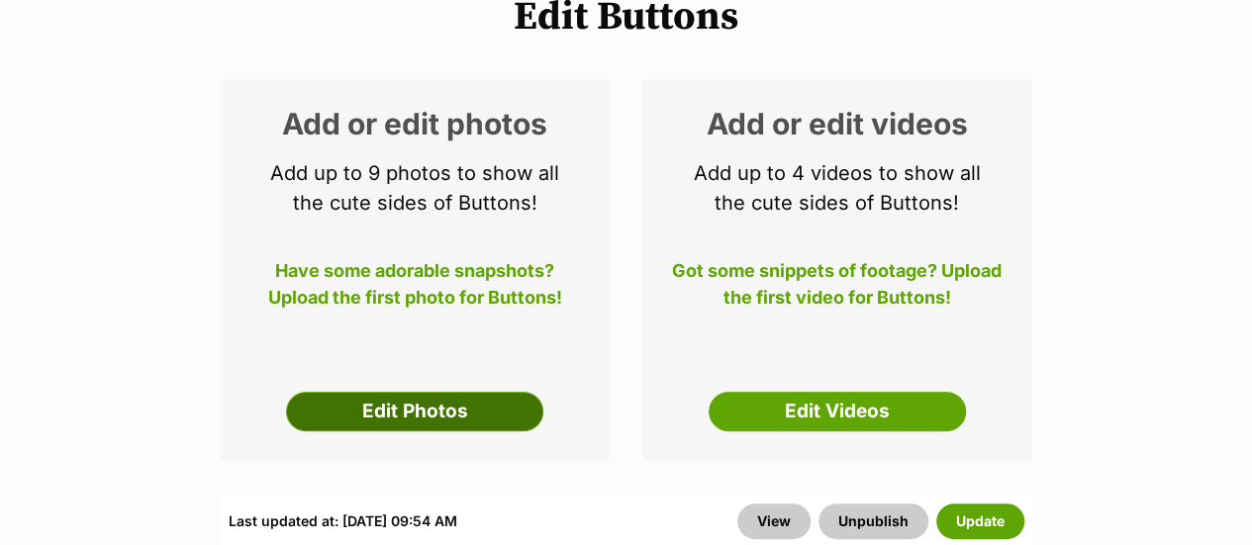
drag, startPoint x: 0, startPoint y: 0, endPoint x: 426, endPoint y: 368, distance: 563.3
click at [425, 392] on link "Edit Photos" at bounding box center [414, 412] width 257 height 40
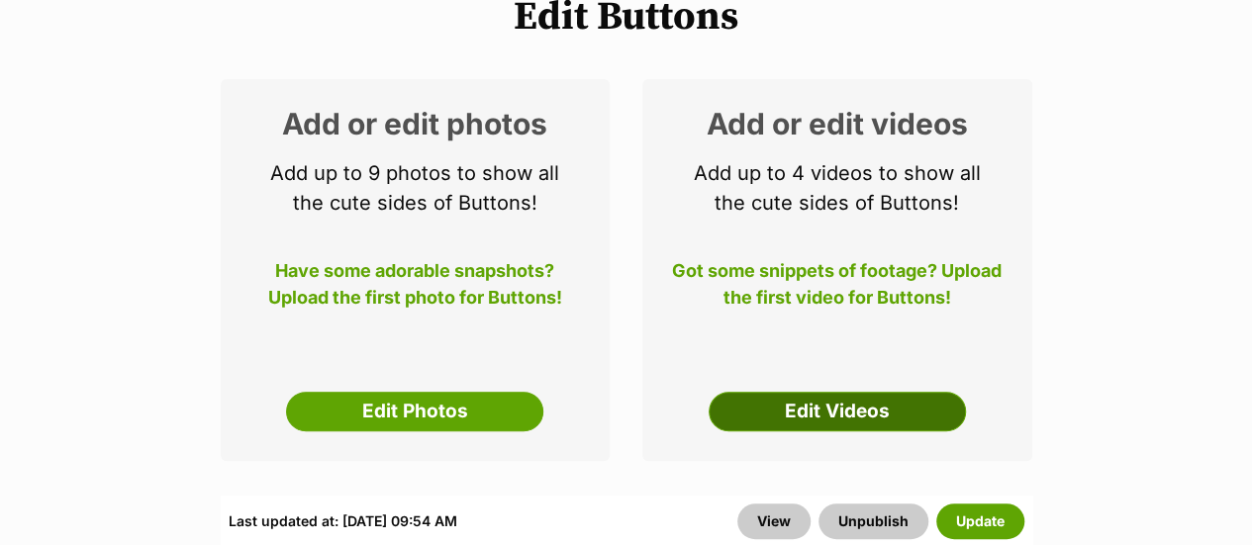
scroll to position [0, 0]
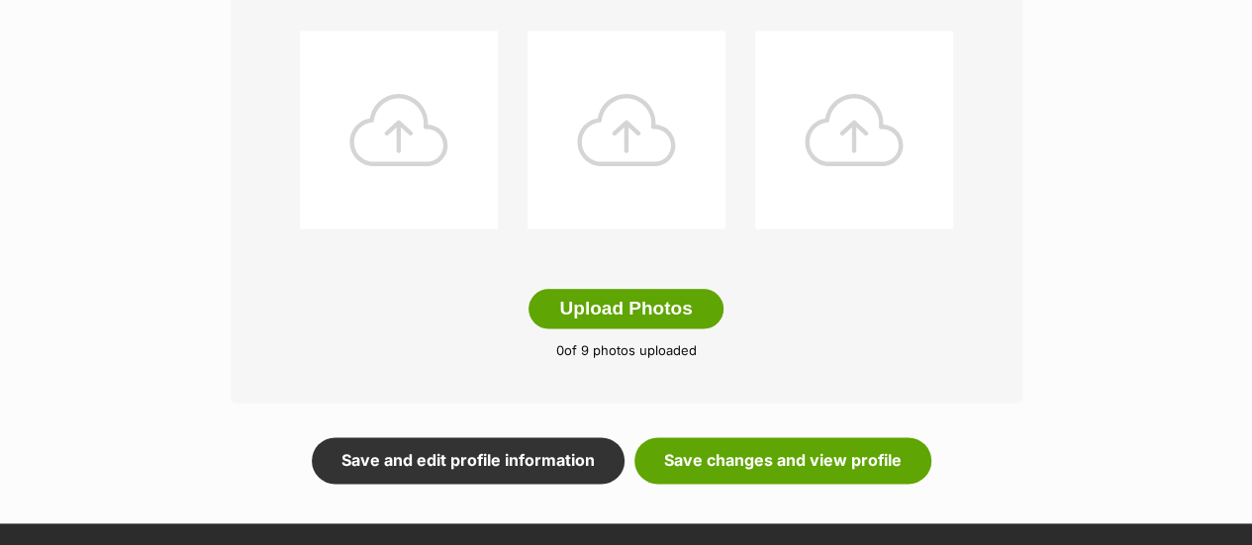
scroll to position [1088, 0]
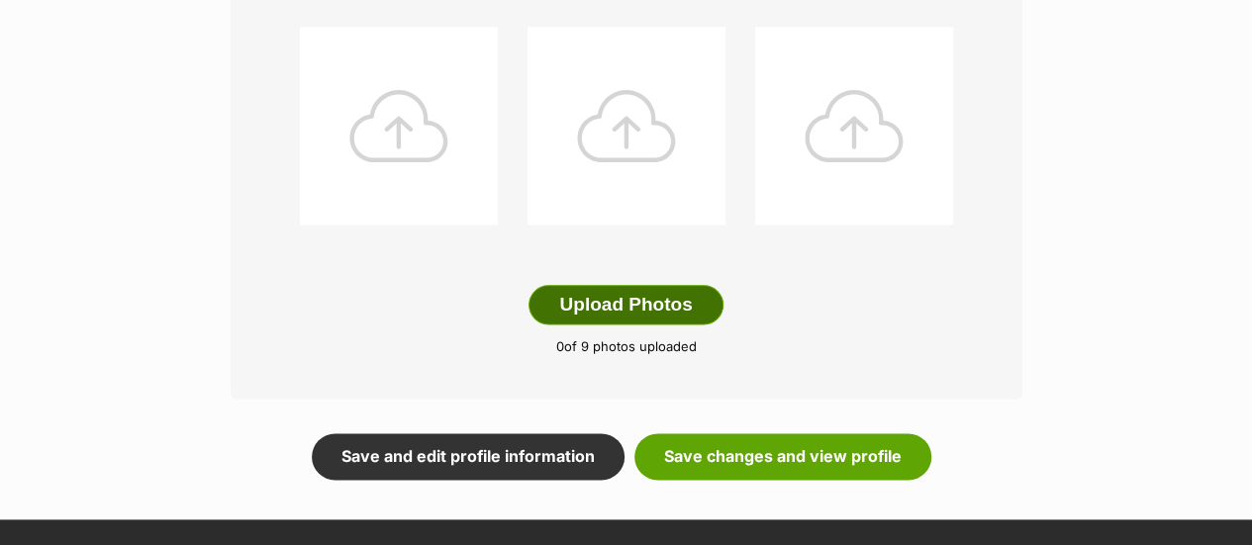
click at [645, 285] on button "Upload Photos" at bounding box center [625, 305] width 194 height 40
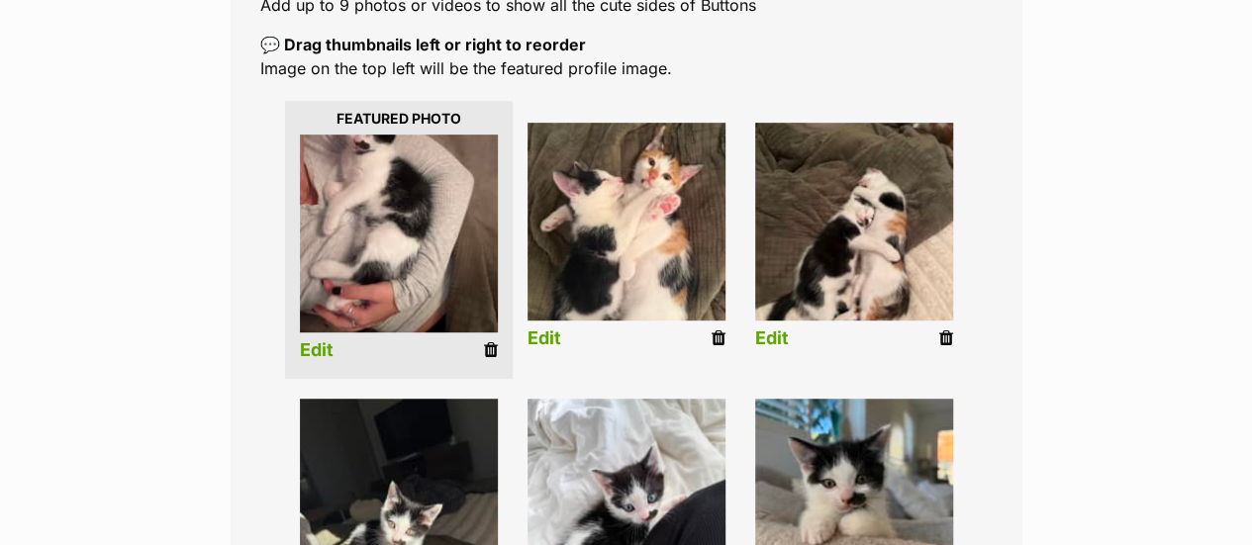
scroll to position [429, 0]
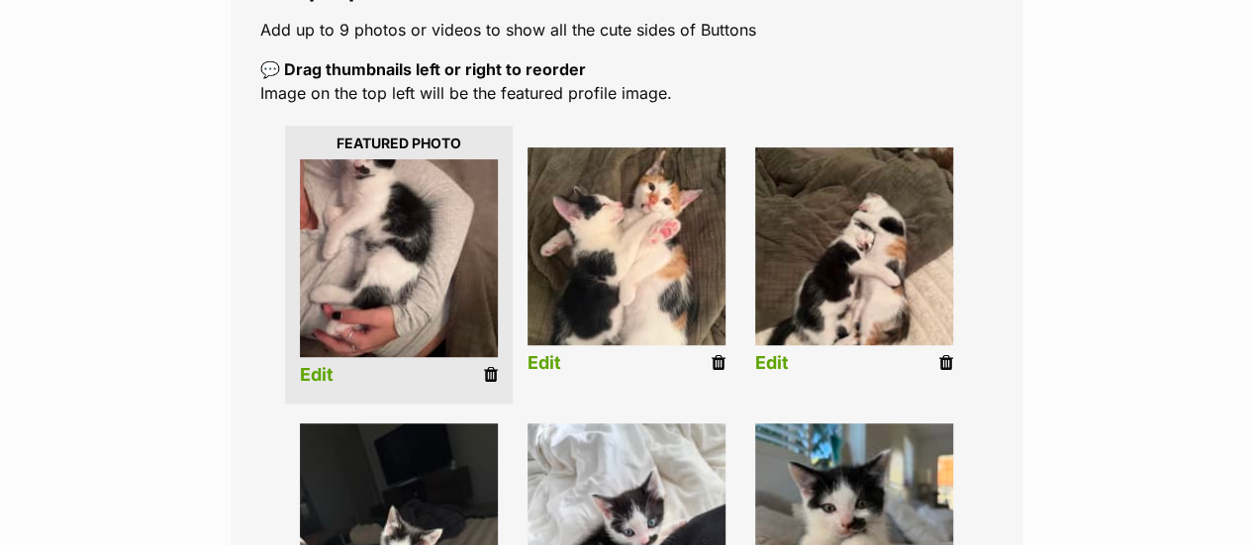
click at [319, 365] on link "Edit" at bounding box center [317, 375] width 34 height 21
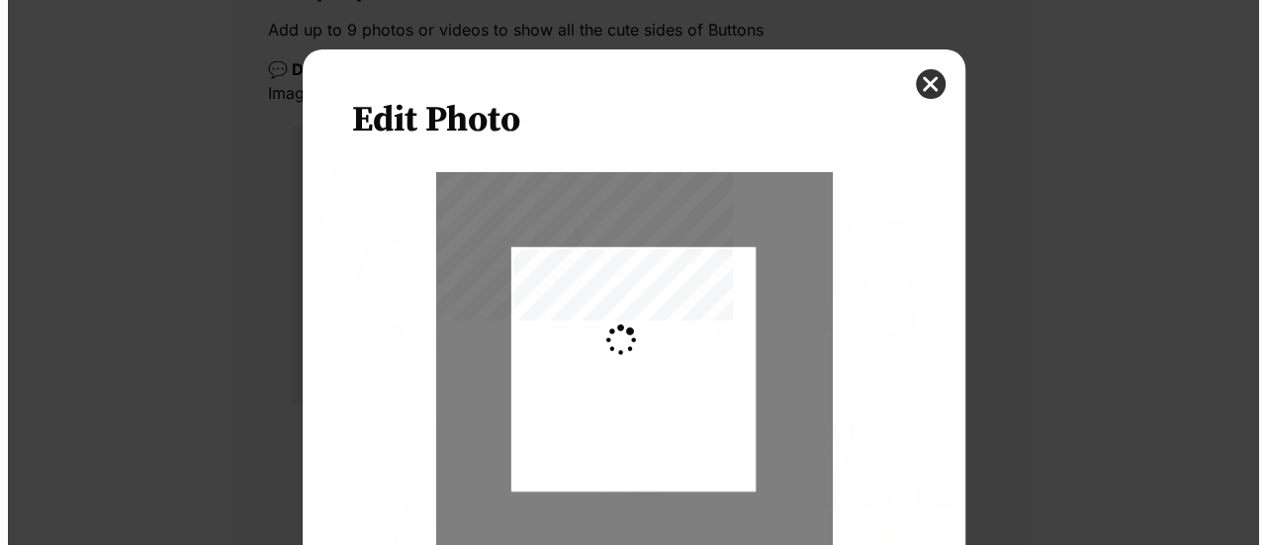
scroll to position [0, 0]
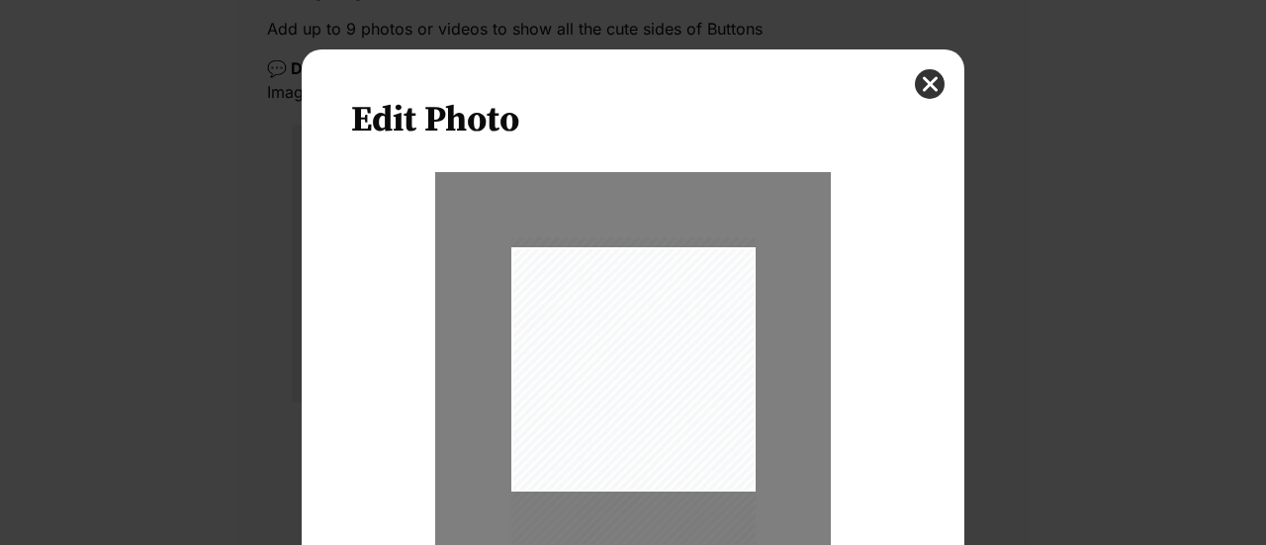
drag, startPoint x: 683, startPoint y: 371, endPoint x: 703, endPoint y: 402, distance: 37.0
click at [703, 402] on div "Dialog Window - Close (Press escape to close)" at bounding box center [634, 400] width 244 height 326
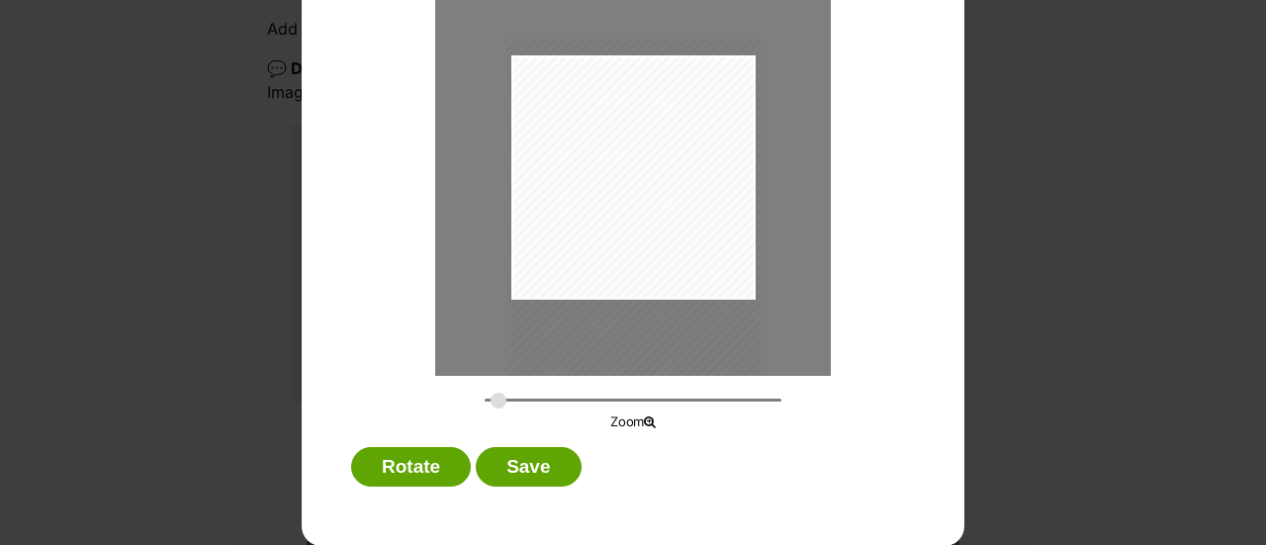
type input "0.2989"
click at [491, 405] on input "Dialog Window - Close (Press escape to close)" at bounding box center [633, 400] width 297 height 19
drag, startPoint x: 616, startPoint y: 262, endPoint x: 652, endPoint y: 262, distance: 35.6
click at [652, 262] on div "Dialog Window - Close (Press escape to close)" at bounding box center [644, 211] width 266 height 355
click at [601, 205] on div "Dialog Window - Close (Press escape to close)" at bounding box center [644, 217] width 266 height 355
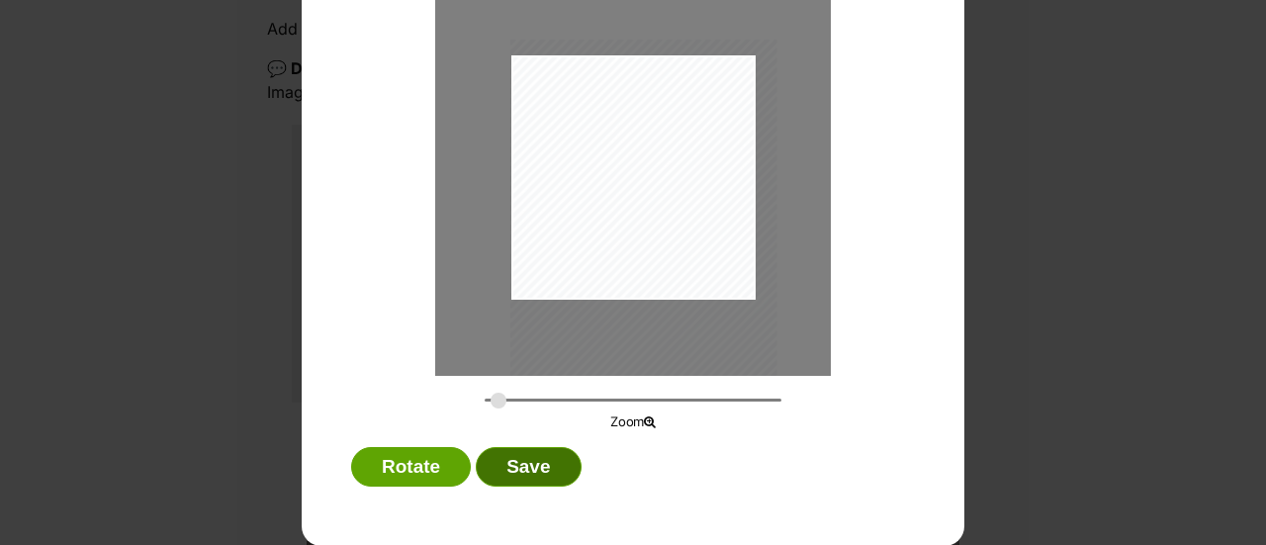
click at [511, 466] on button "Save" at bounding box center [528, 467] width 105 height 40
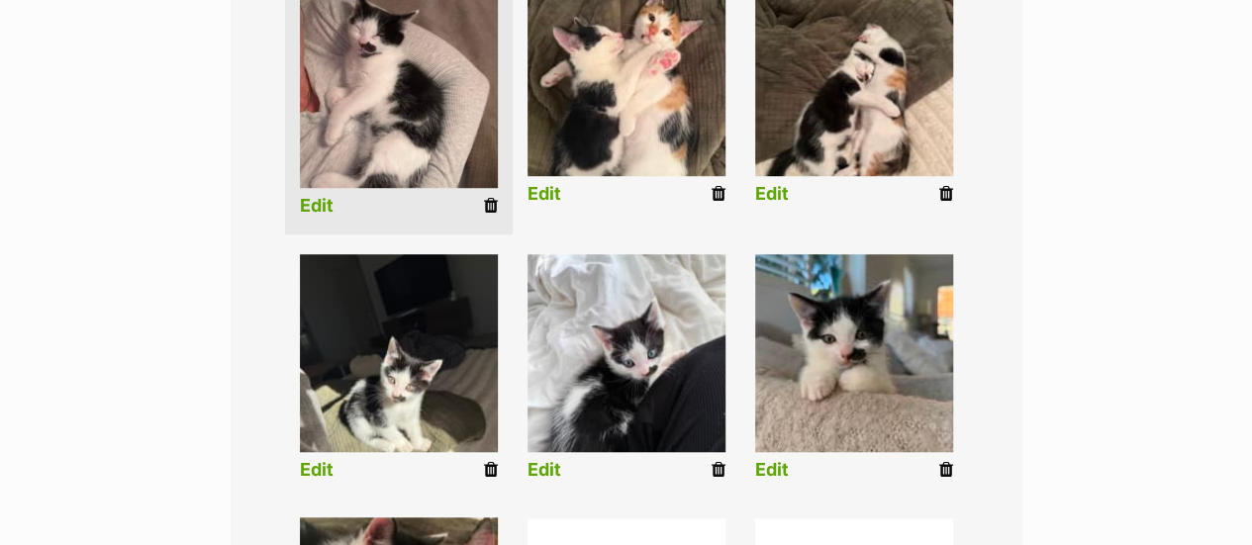
scroll to position [627, 0]
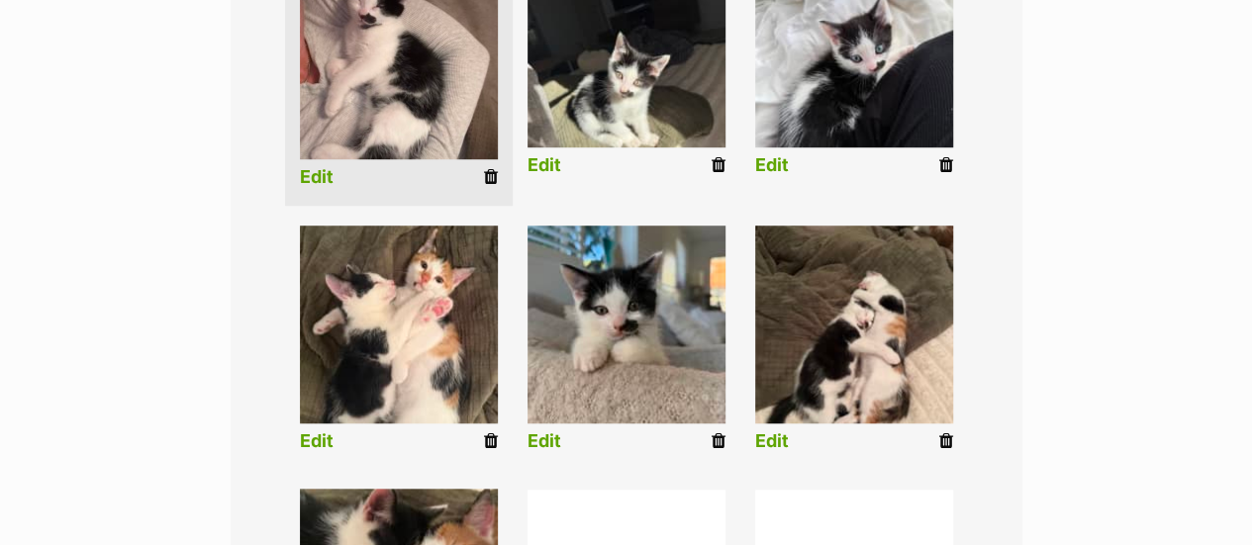
click at [774, 431] on link "Edit" at bounding box center [772, 441] width 34 height 21
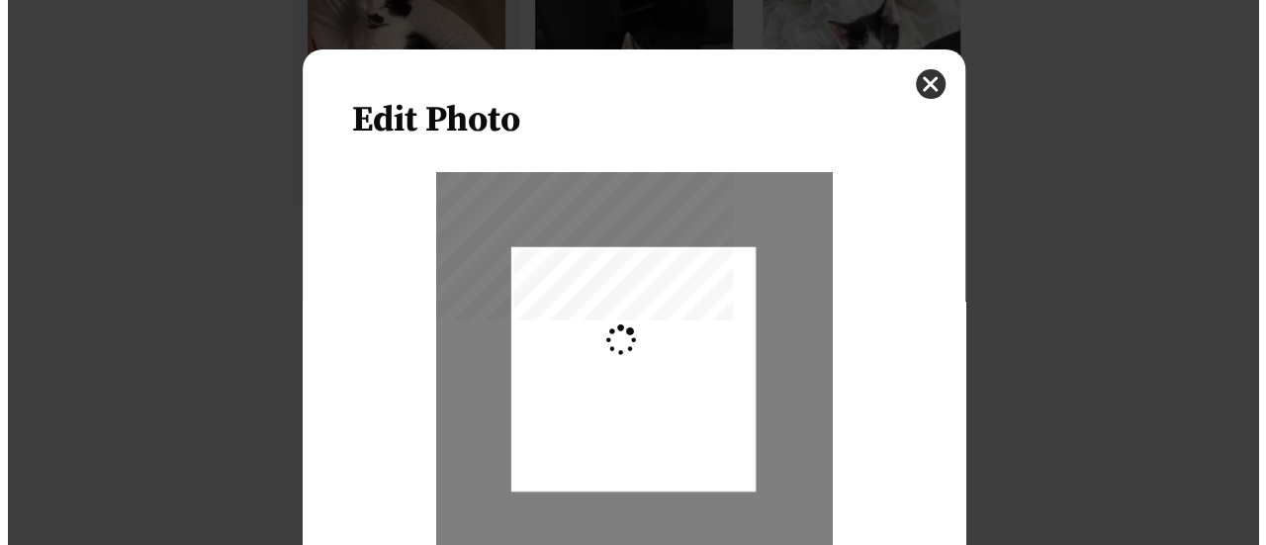
scroll to position [0, 0]
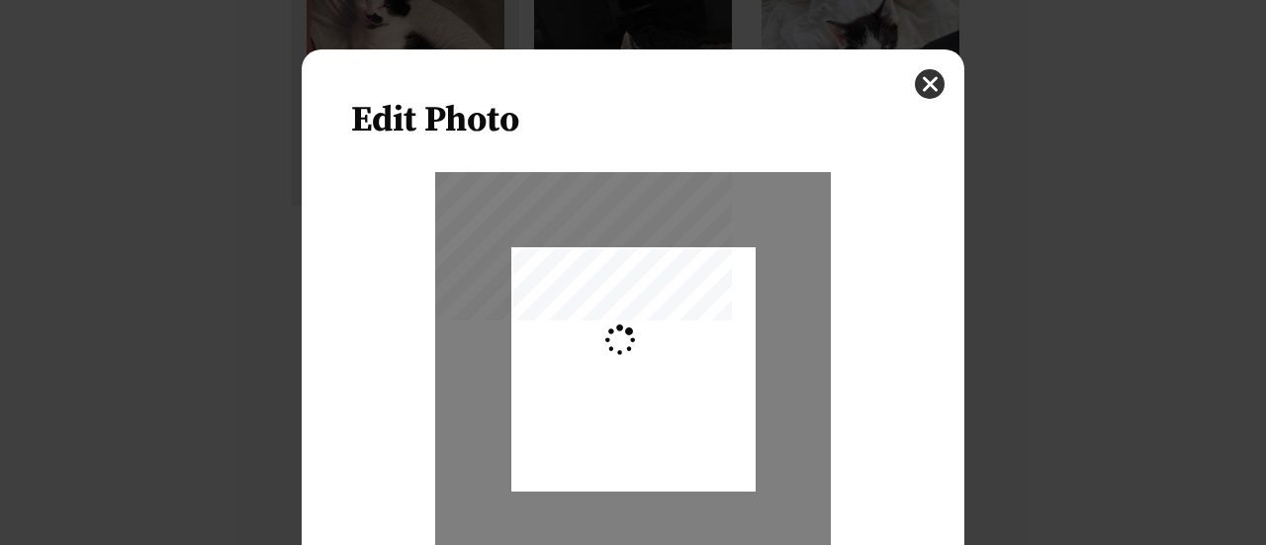
type input "0.2744"
drag, startPoint x: 582, startPoint y: 398, endPoint x: 595, endPoint y: 387, distance: 16.8
click at [595, 387] on div "Dialog Window - Close (Press escape to close)" at bounding box center [634, 359] width 244 height 326
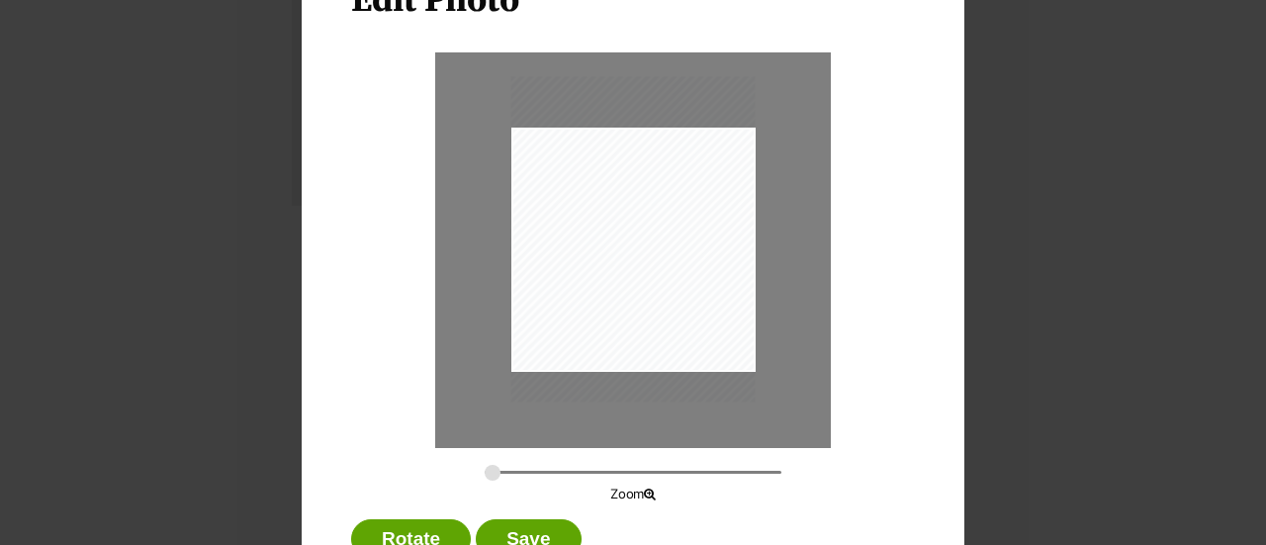
scroll to position [192, 0]
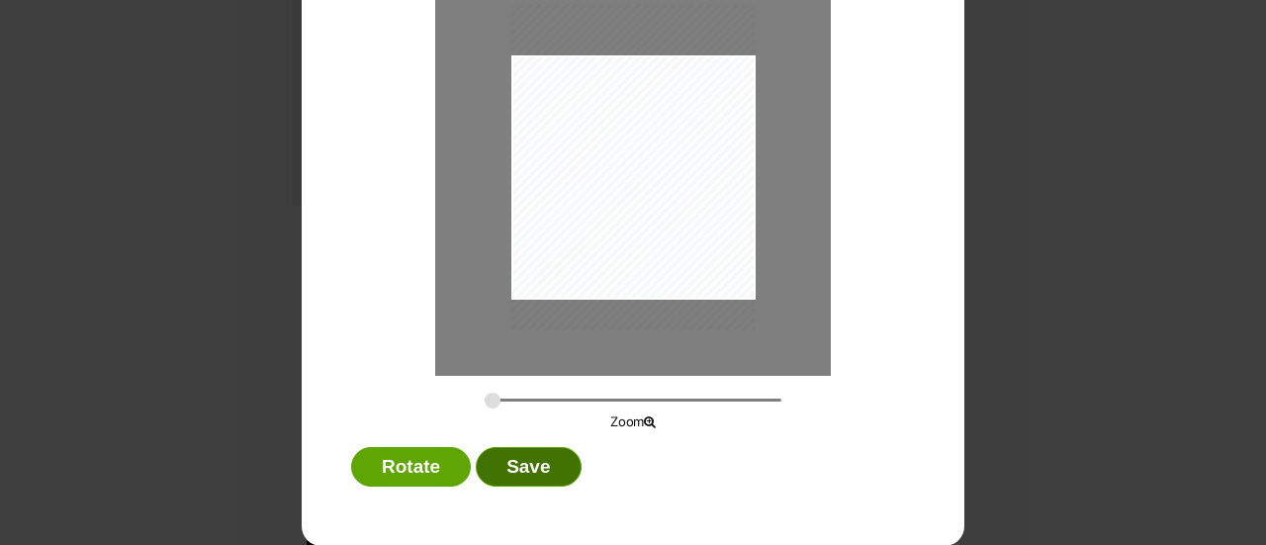
click at [509, 470] on button "Save" at bounding box center [528, 467] width 105 height 40
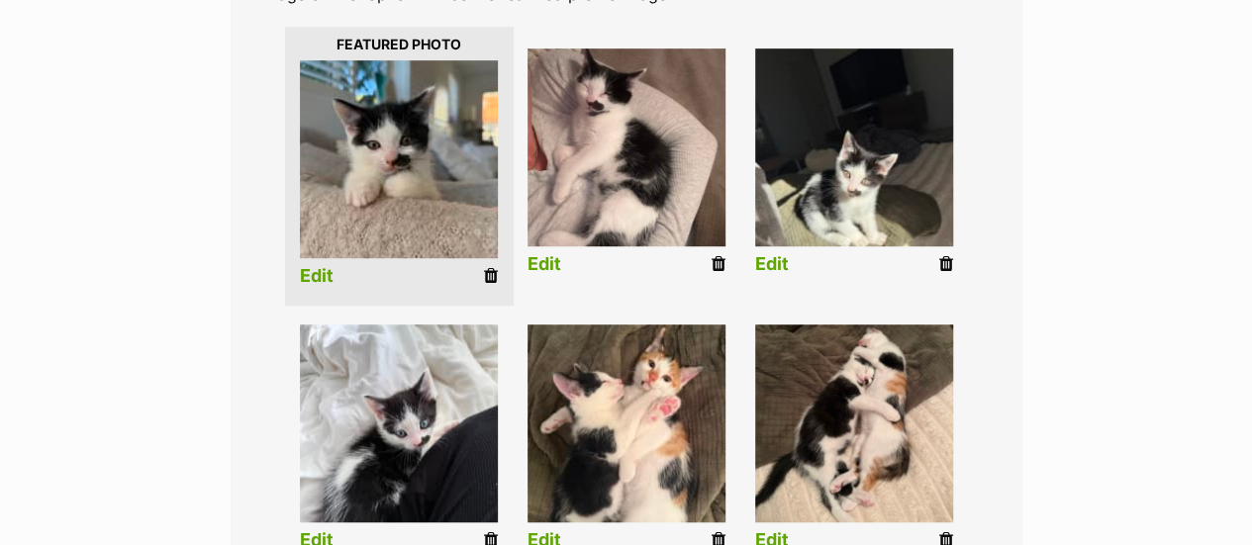
scroll to position [516, 0]
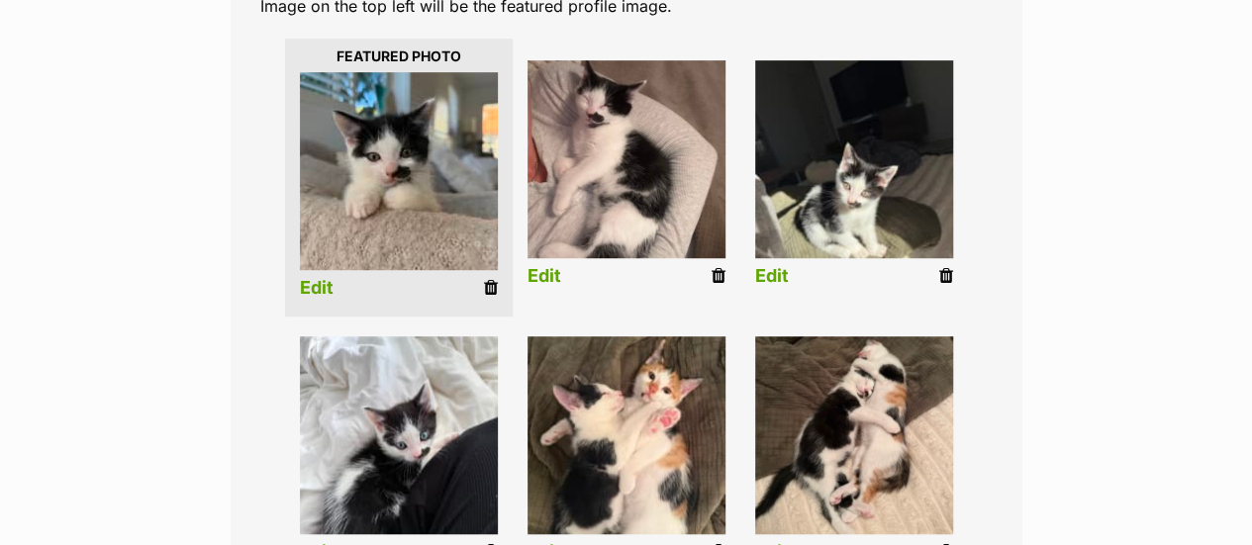
click at [321, 278] on link "Edit" at bounding box center [317, 288] width 34 height 21
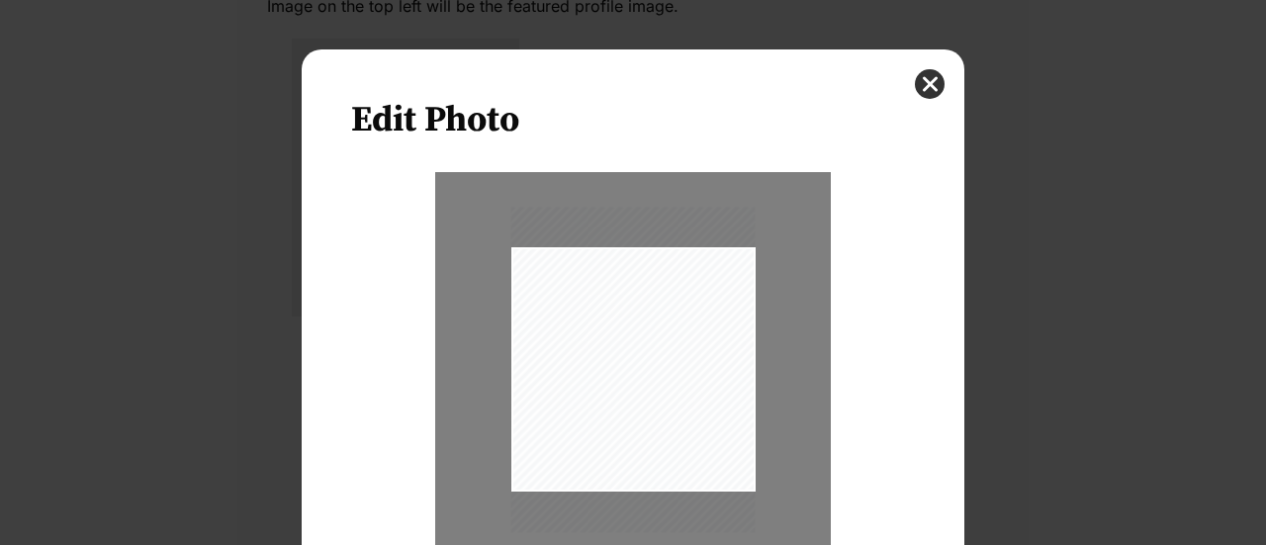
scroll to position [192, 0]
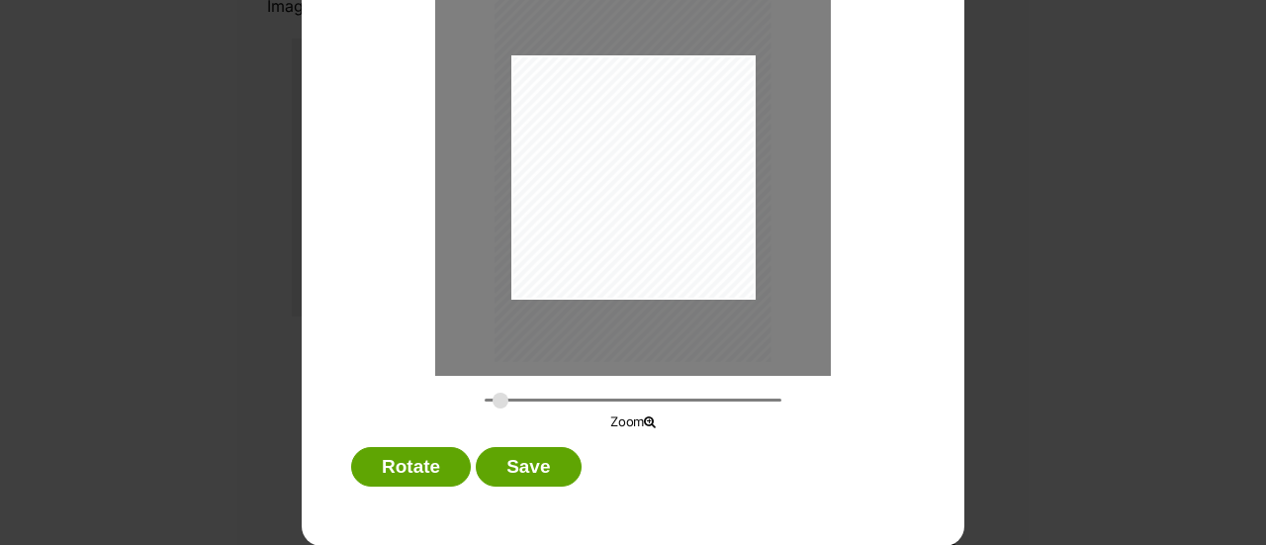
drag, startPoint x: 481, startPoint y: 401, endPoint x: 493, endPoint y: 404, distance: 12.2
type input "0.3104"
click at [493, 404] on input "Dialog Window - Close (Press escape to close)" at bounding box center [633, 400] width 297 height 19
click at [631, 277] on div "Dialog Window - Close (Press escape to close)" at bounding box center [639, 179] width 276 height 368
click at [519, 463] on button "Save" at bounding box center [528, 467] width 105 height 40
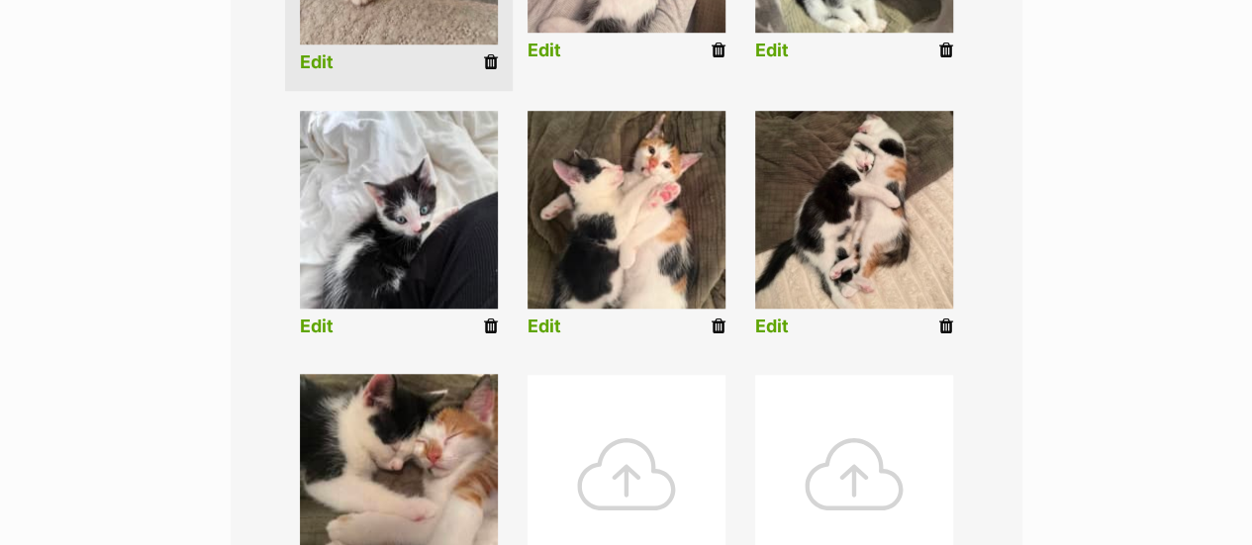
scroll to position [714, 0]
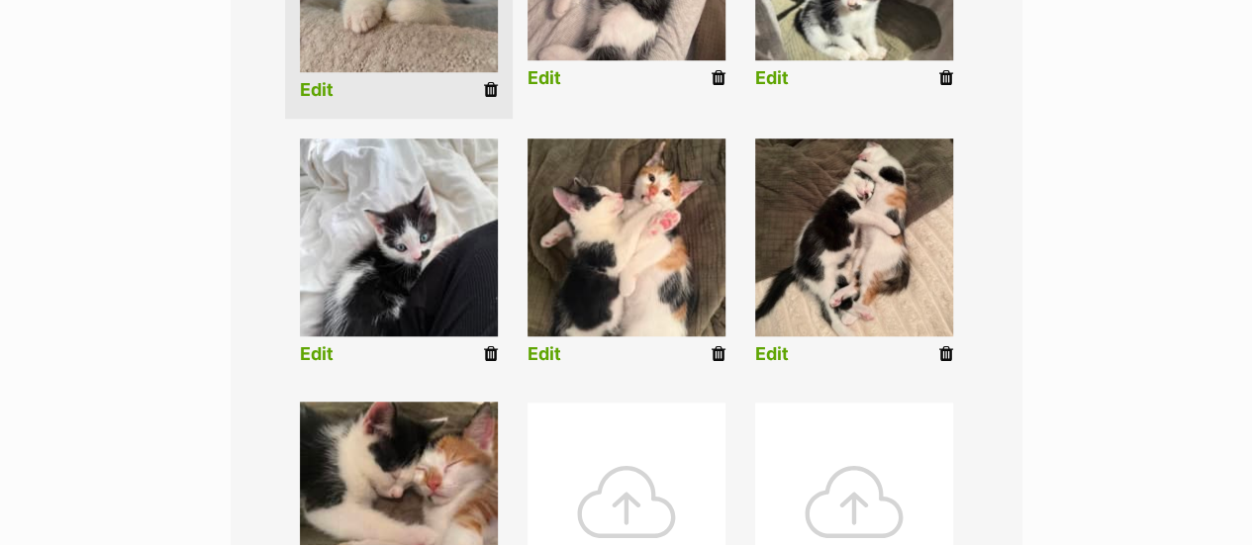
click at [323, 344] on link "Edit" at bounding box center [317, 354] width 34 height 21
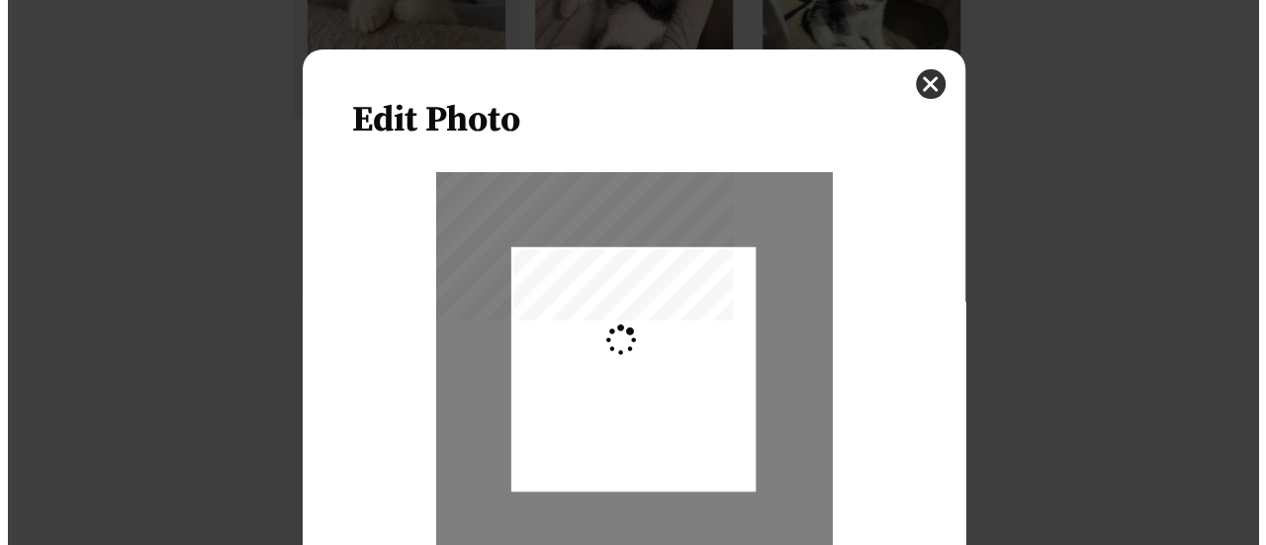
scroll to position [0, 0]
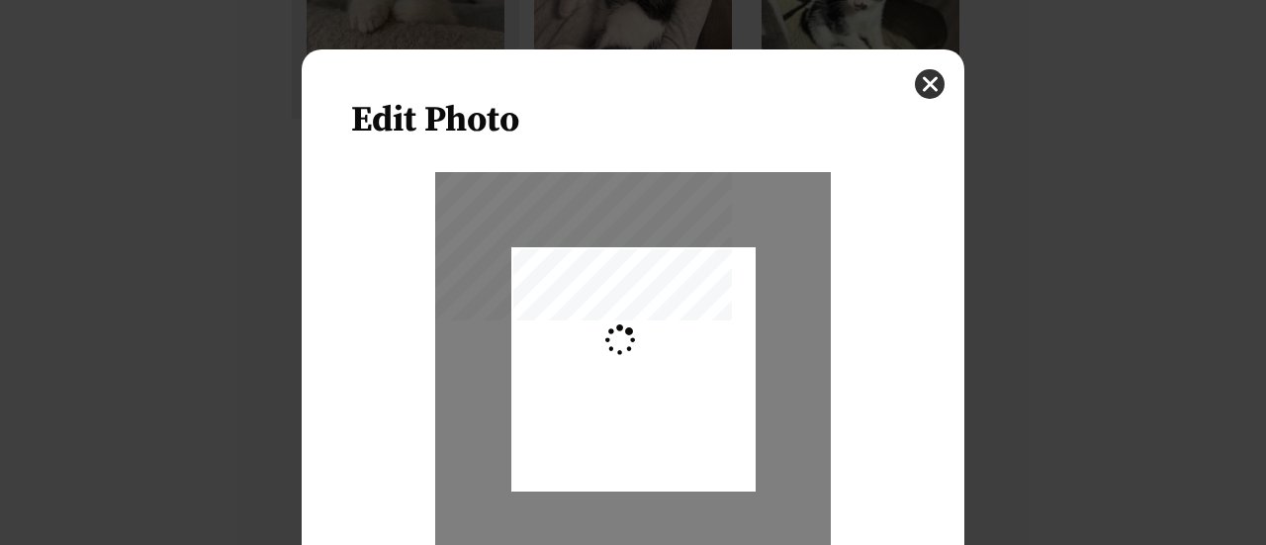
type input "0.2744"
drag, startPoint x: 598, startPoint y: 413, endPoint x: 534, endPoint y: 401, distance: 64.4
click at [596, 406] on div "Dialog Window - Close (Press escape to close)" at bounding box center [634, 364] width 244 height 326
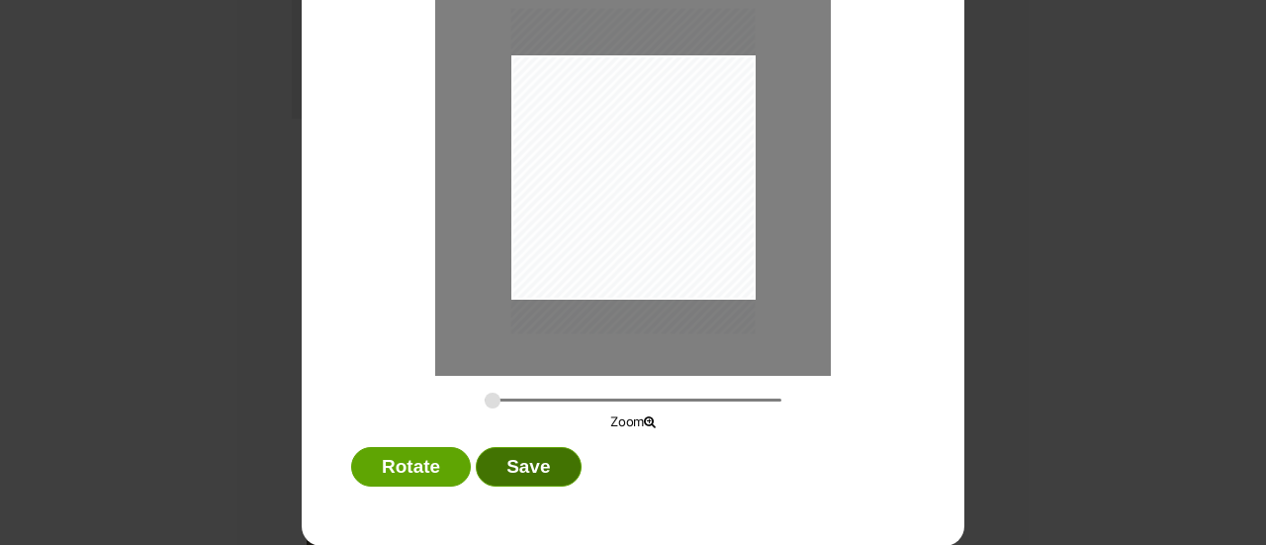
click at [499, 464] on button "Save" at bounding box center [528, 467] width 105 height 40
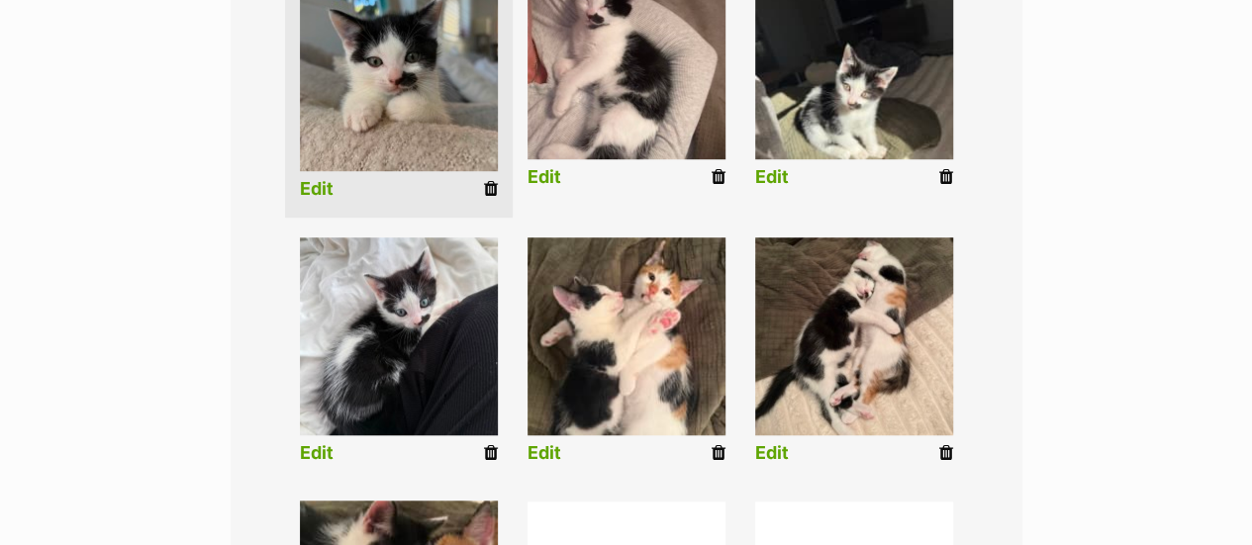
scroll to position [418, 0]
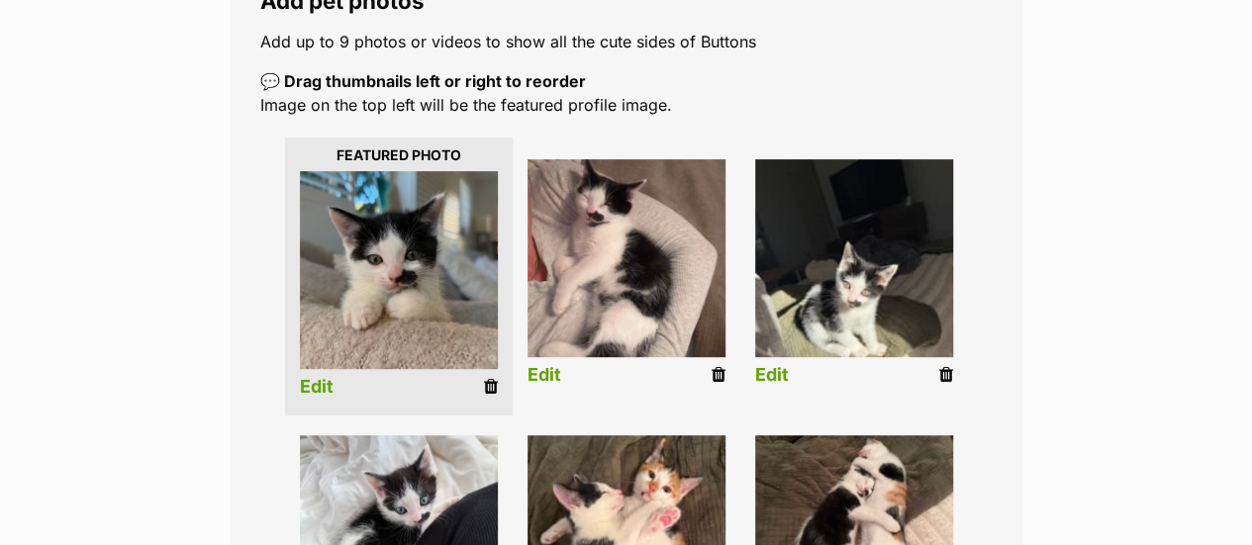
click at [768, 365] on link "Edit" at bounding box center [772, 375] width 34 height 21
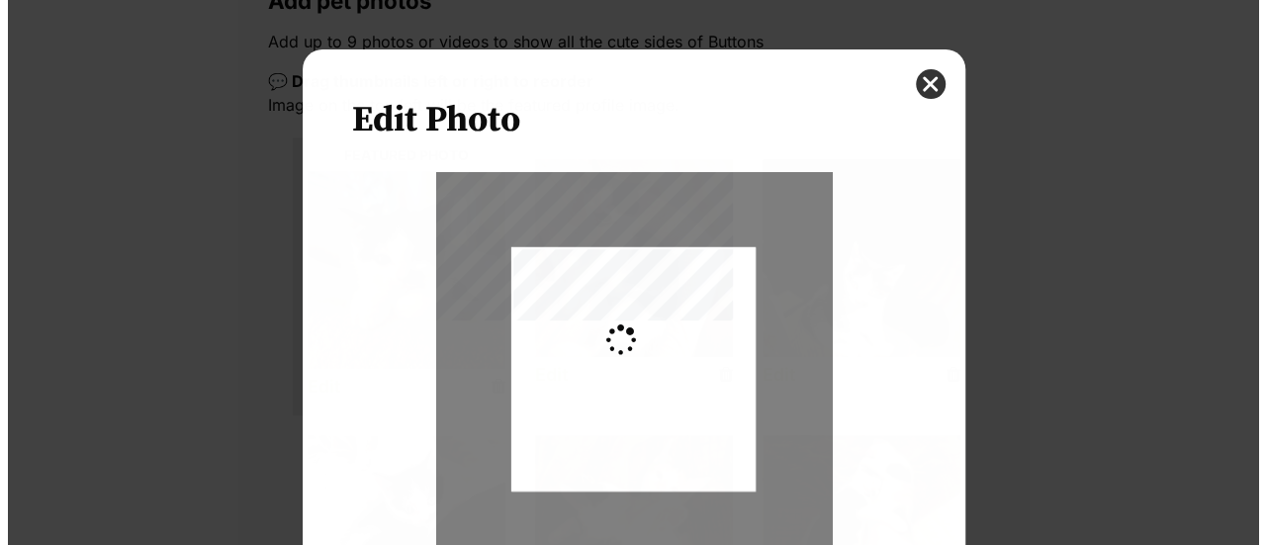
scroll to position [0, 0]
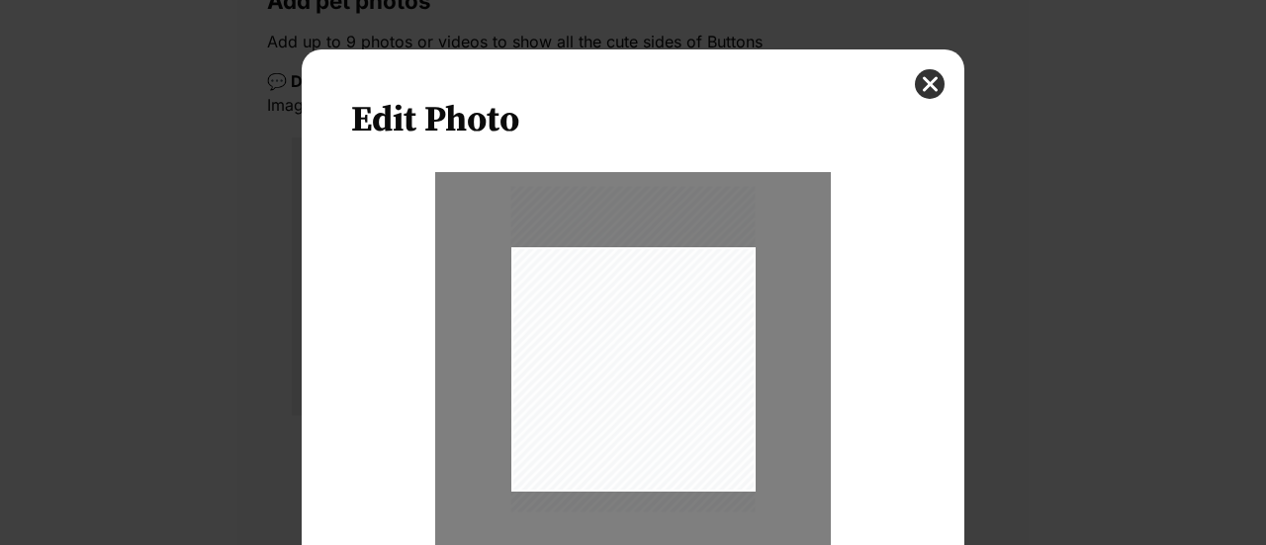
drag, startPoint x: 665, startPoint y: 425, endPoint x: 321, endPoint y: 325, distance: 358.8
click at [666, 405] on div "Dialog Window - Close (Press escape to close)" at bounding box center [634, 349] width 244 height 326
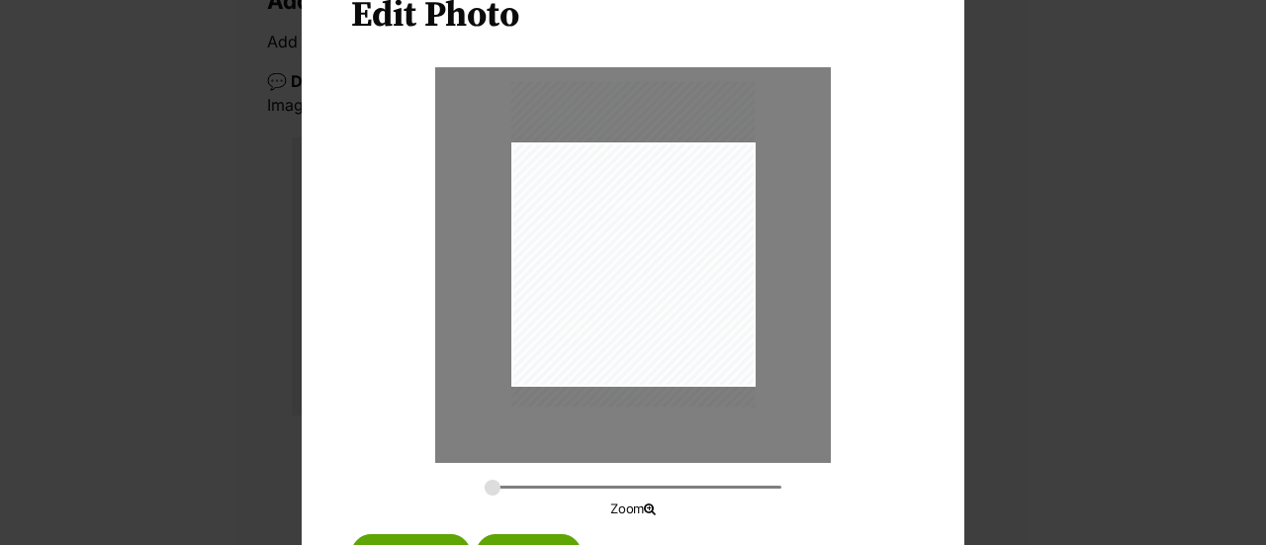
scroll to position [192, 0]
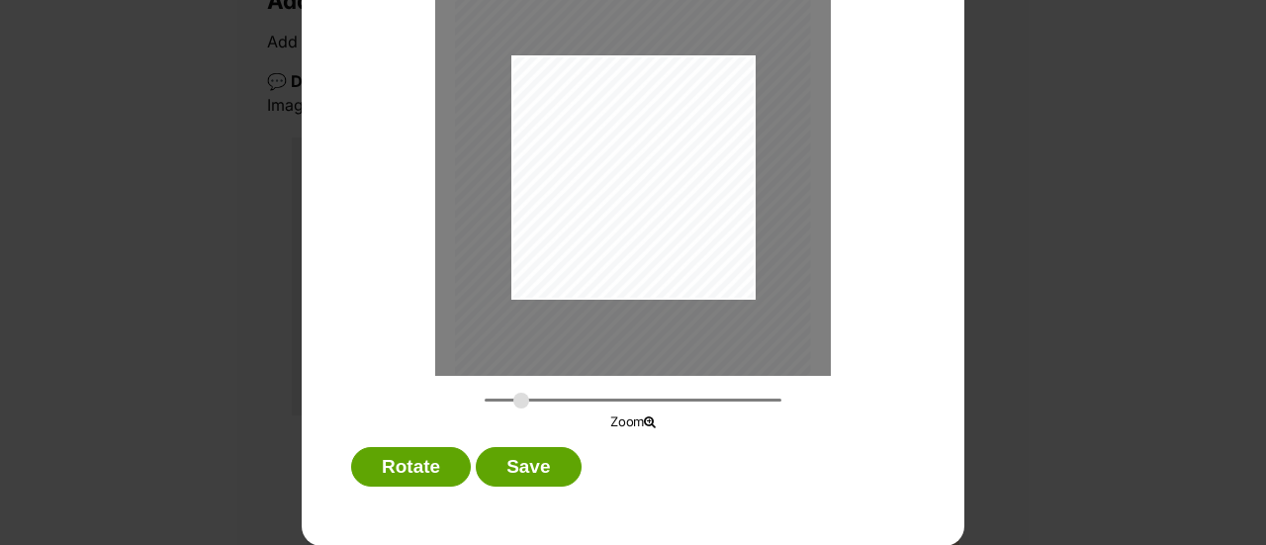
drag, startPoint x: 486, startPoint y: 400, endPoint x: 513, endPoint y: 406, distance: 28.3
type input "0.3995"
click at [513, 406] on input "Dialog Window - Close (Press escape to close)" at bounding box center [633, 400] width 297 height 19
drag, startPoint x: 615, startPoint y: 254, endPoint x: 624, endPoint y: 261, distance: 11.3
click at [624, 261] on div "Dialog Window - Close (Press escape to close)" at bounding box center [642, 155] width 356 height 474
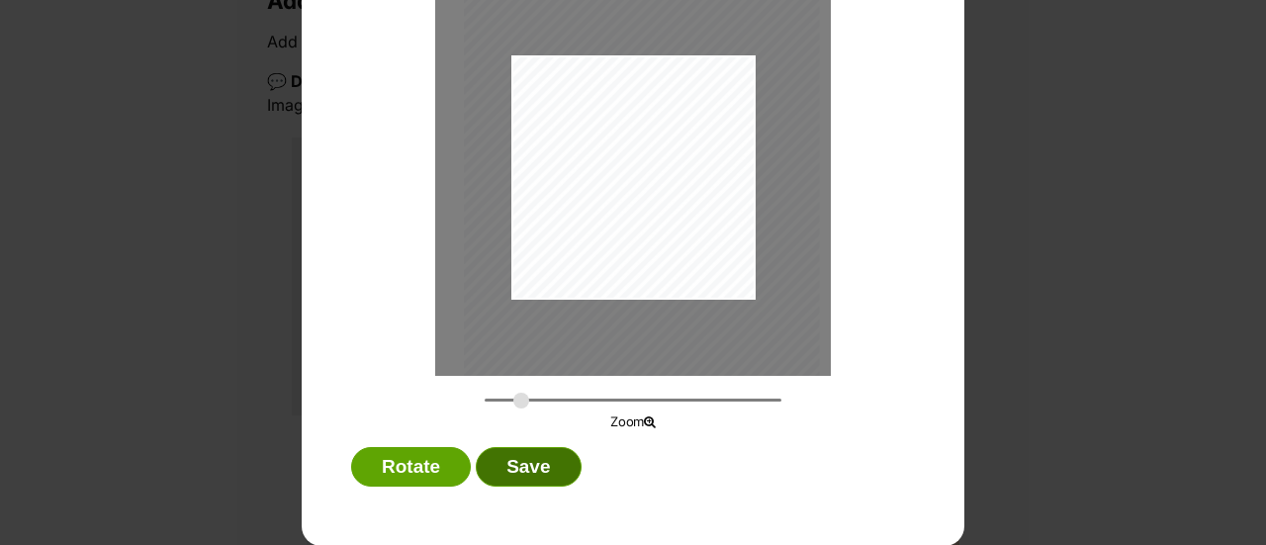
click at [524, 465] on button "Save" at bounding box center [528, 467] width 105 height 40
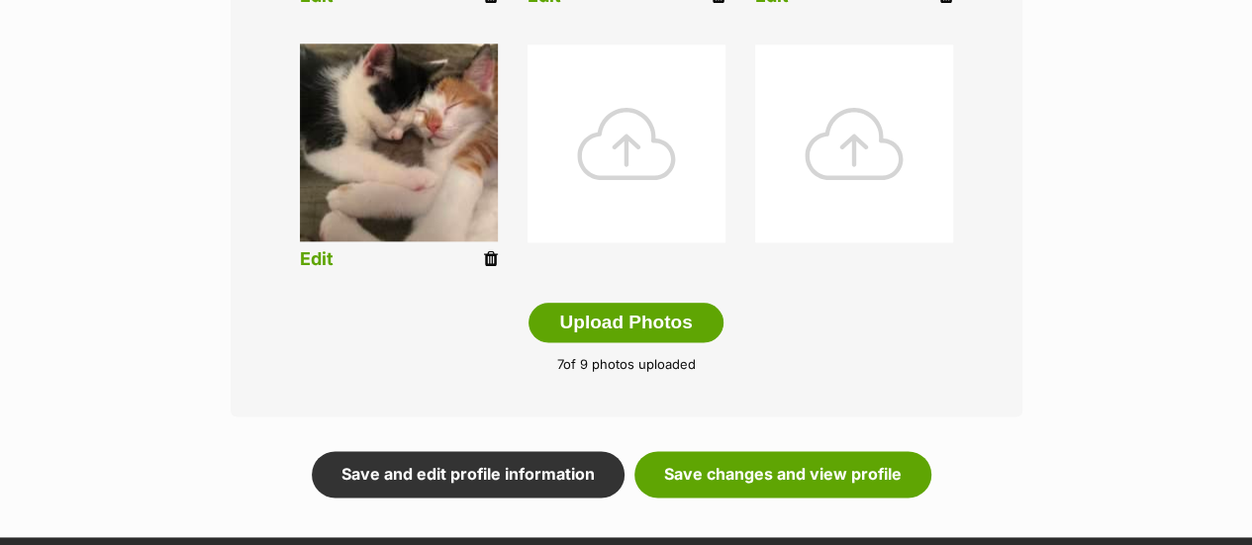
scroll to position [1110, 0]
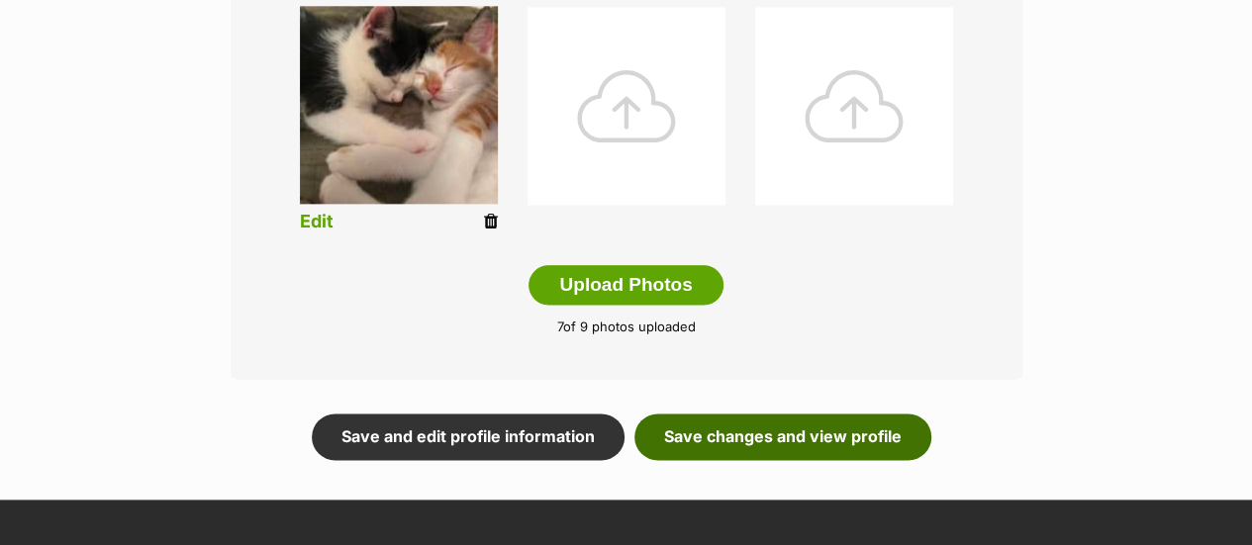
click at [753, 414] on link "Save changes and view profile" at bounding box center [782, 437] width 297 height 46
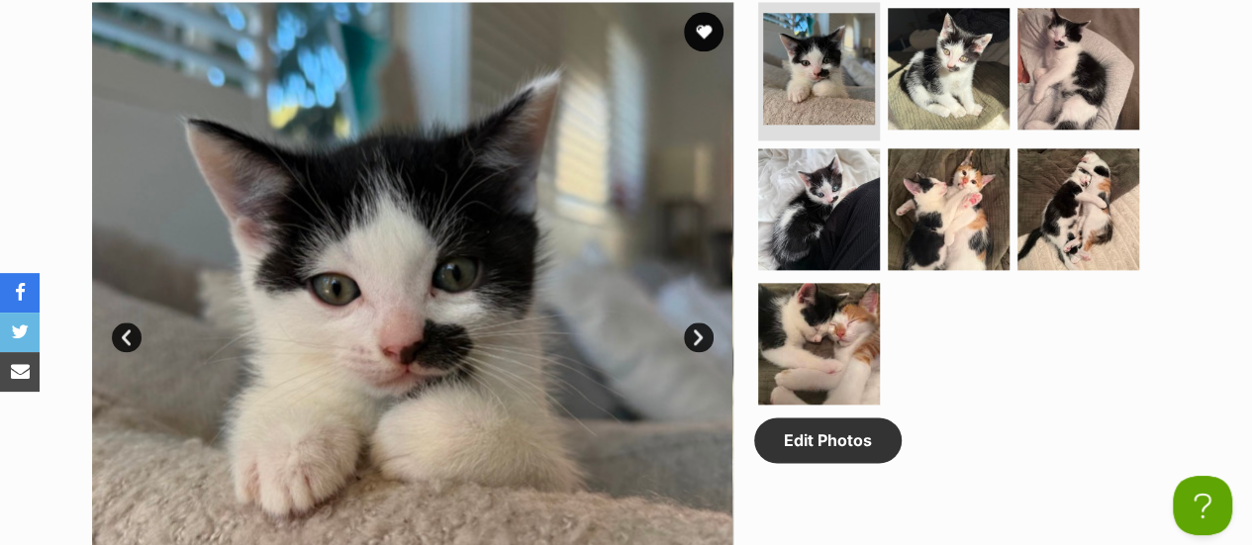
scroll to position [1088, 0]
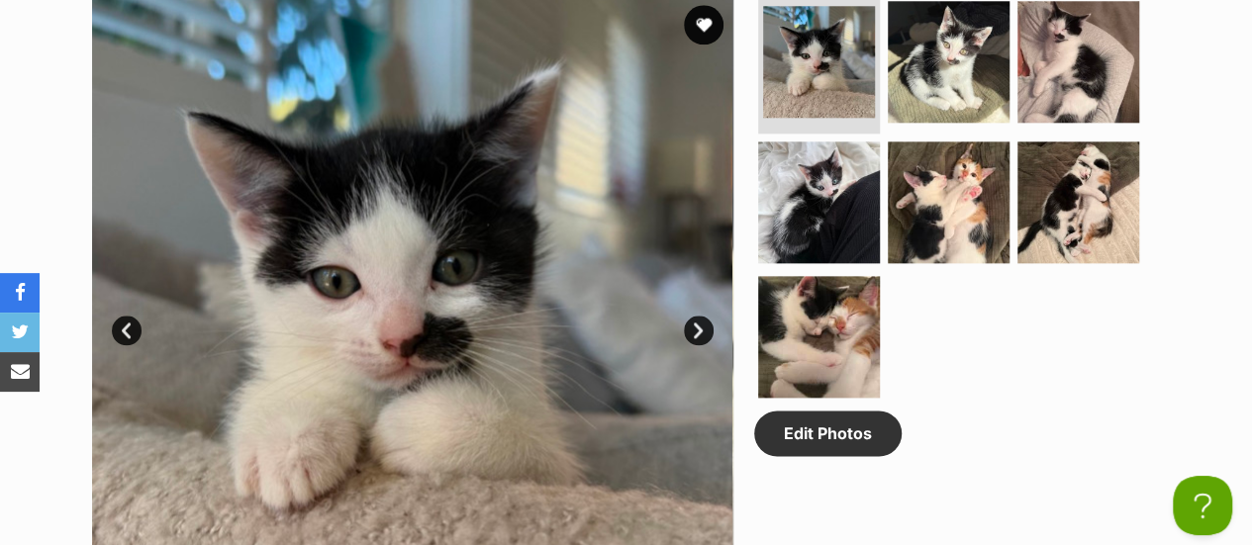
click at [697, 316] on link "Next" at bounding box center [699, 331] width 30 height 30
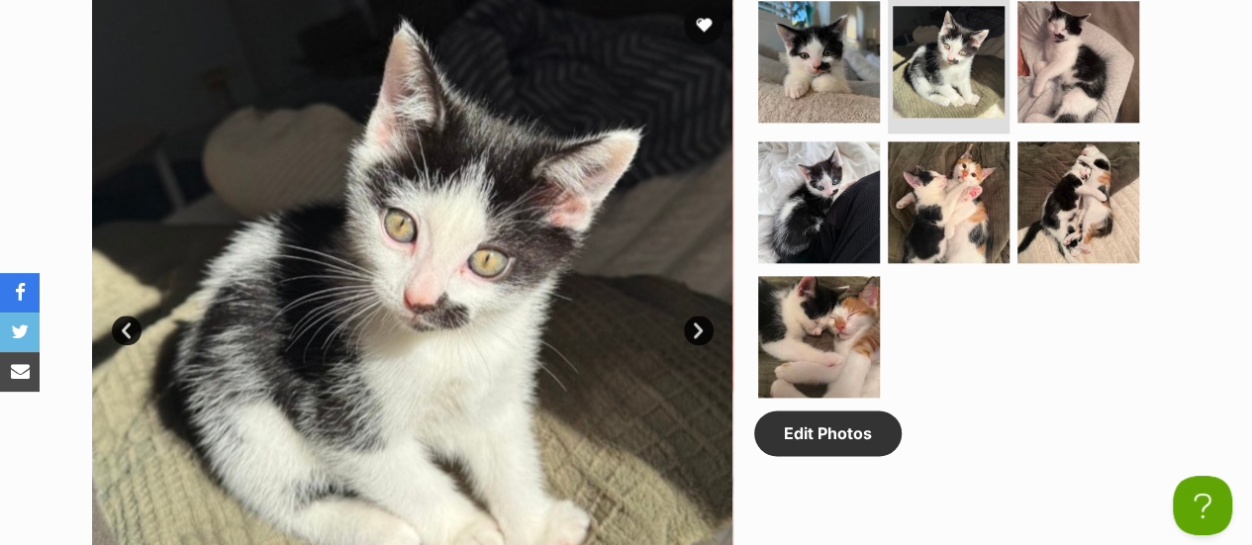
click at [697, 316] on link "Next" at bounding box center [699, 331] width 30 height 30
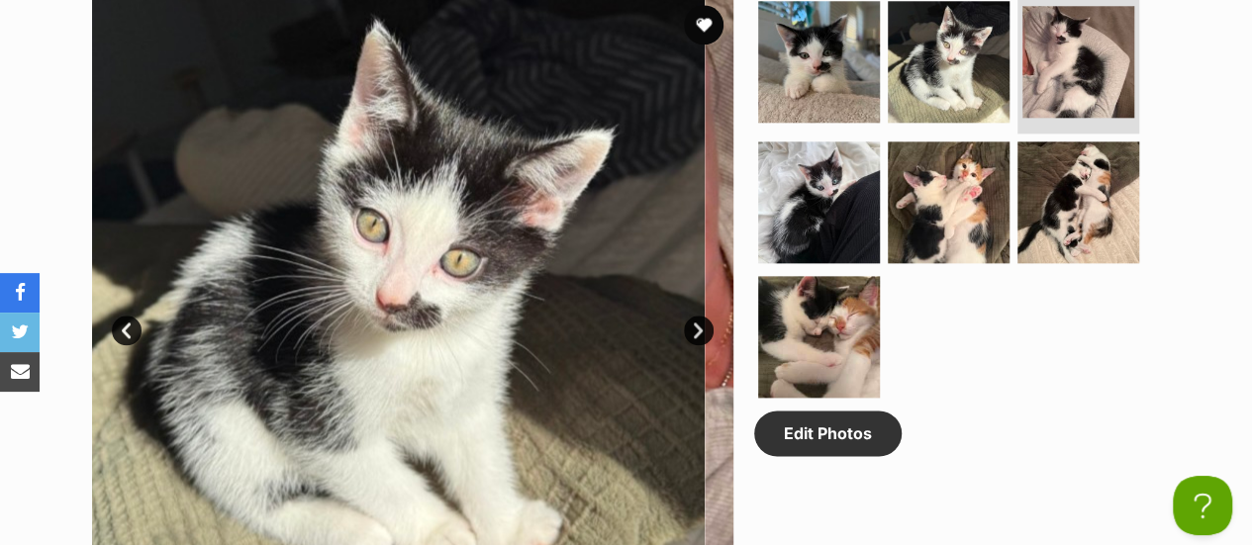
scroll to position [0, 0]
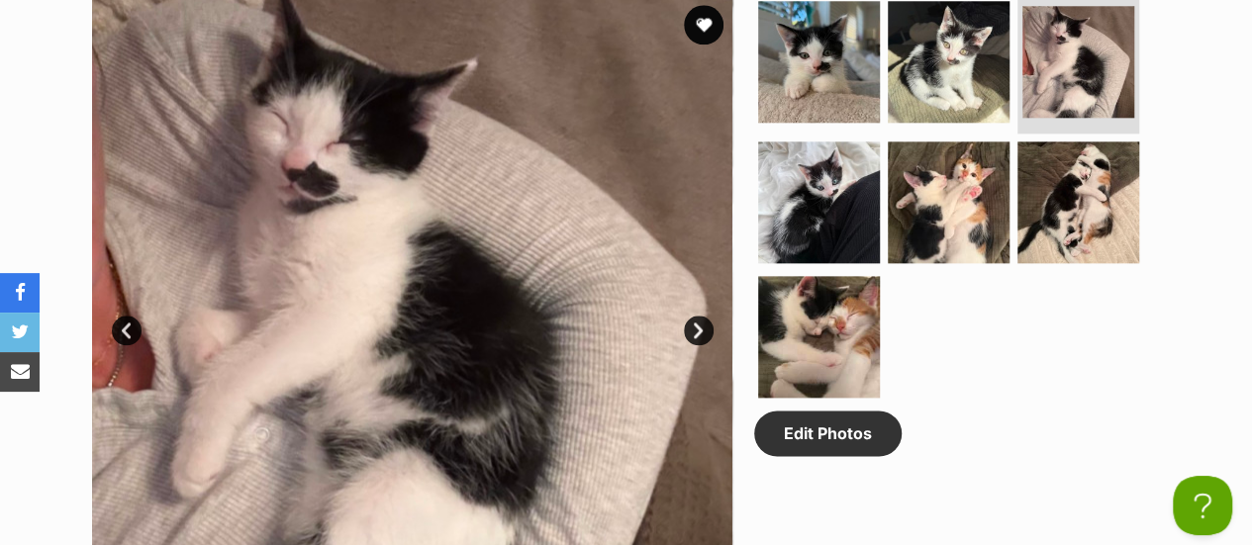
click at [697, 316] on link "Next" at bounding box center [699, 331] width 30 height 30
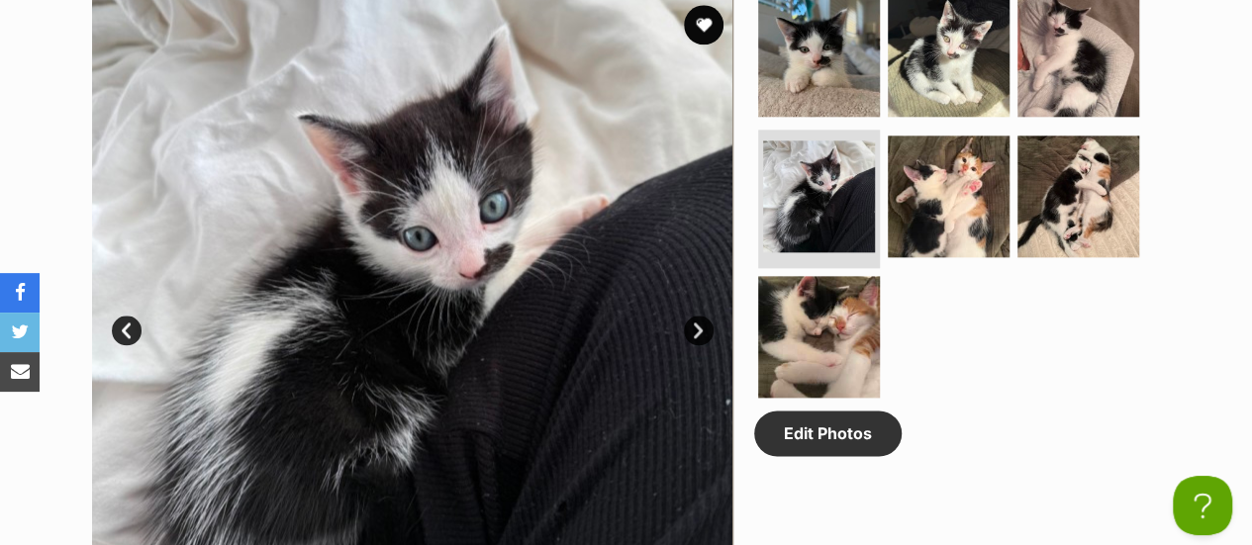
click at [697, 316] on link "Next" at bounding box center [699, 331] width 30 height 30
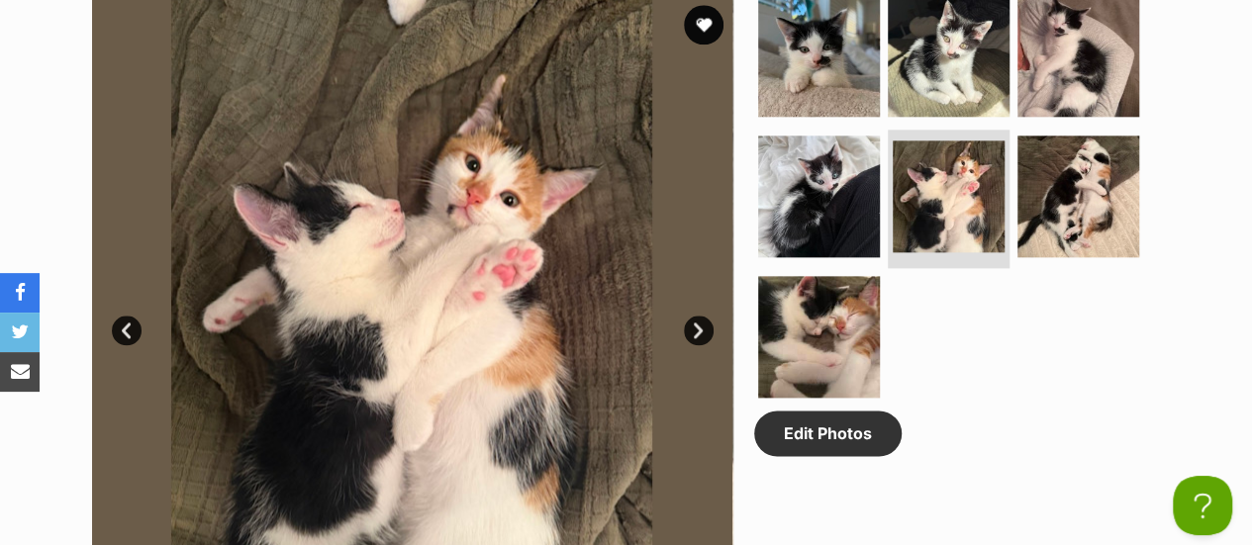
click at [697, 316] on link "Next" at bounding box center [699, 331] width 30 height 30
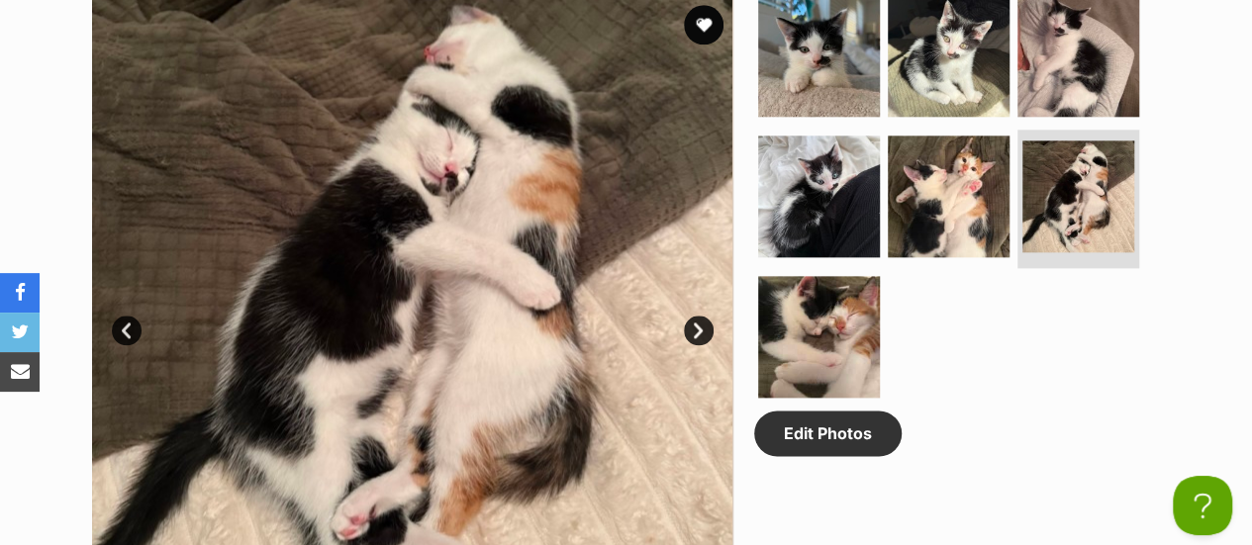
click at [697, 316] on link "Next" at bounding box center [699, 331] width 30 height 30
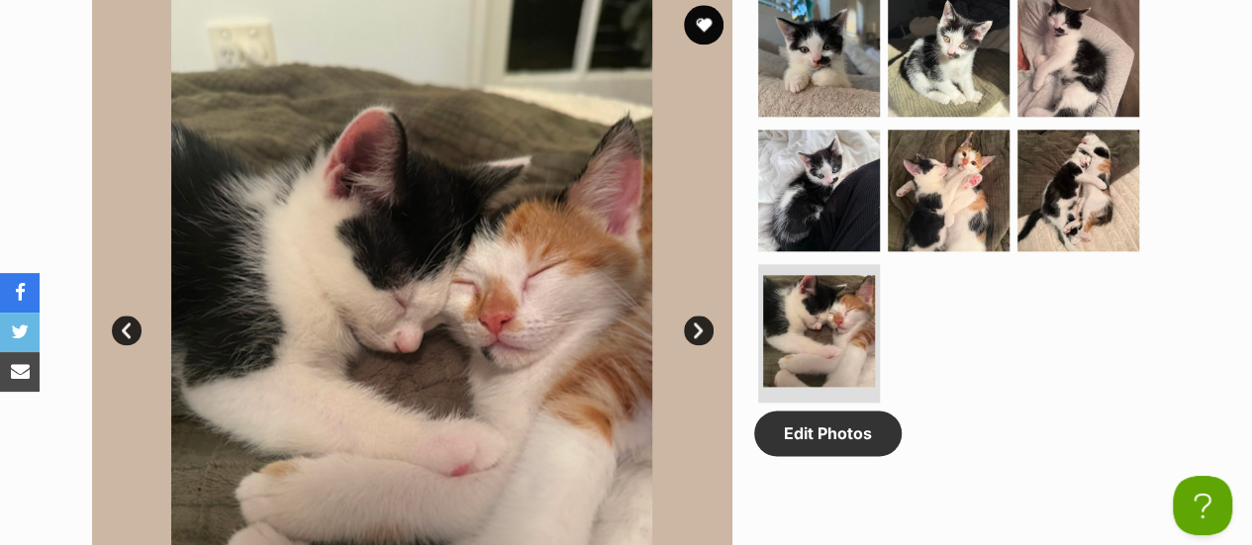
click at [697, 316] on link "Next" at bounding box center [699, 331] width 30 height 30
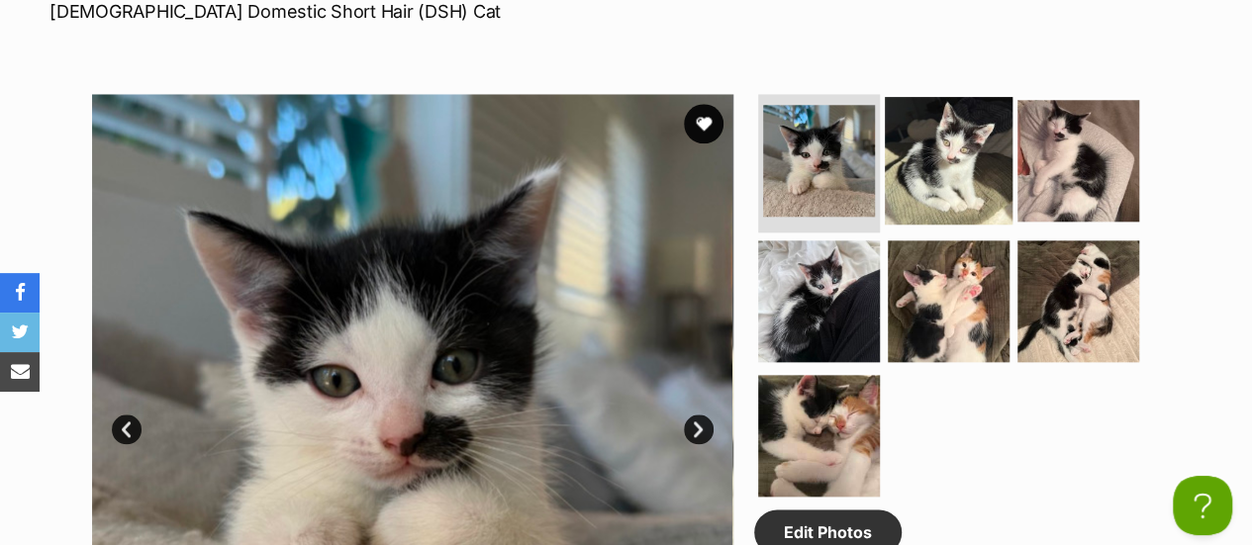
click at [971, 102] on img at bounding box center [949, 161] width 128 height 128
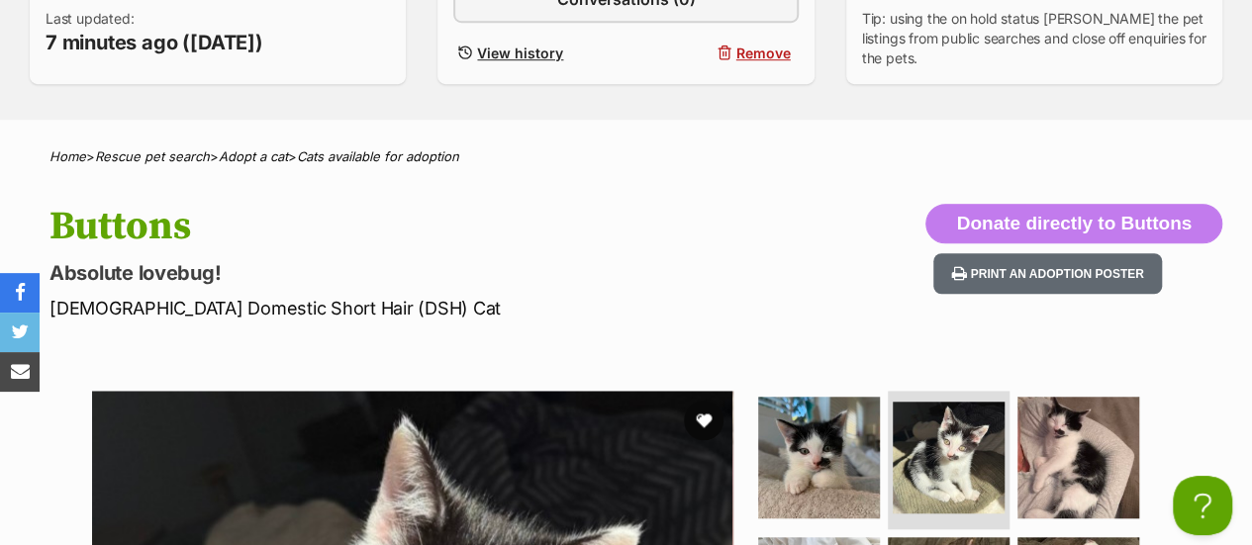
scroll to position [396, 0]
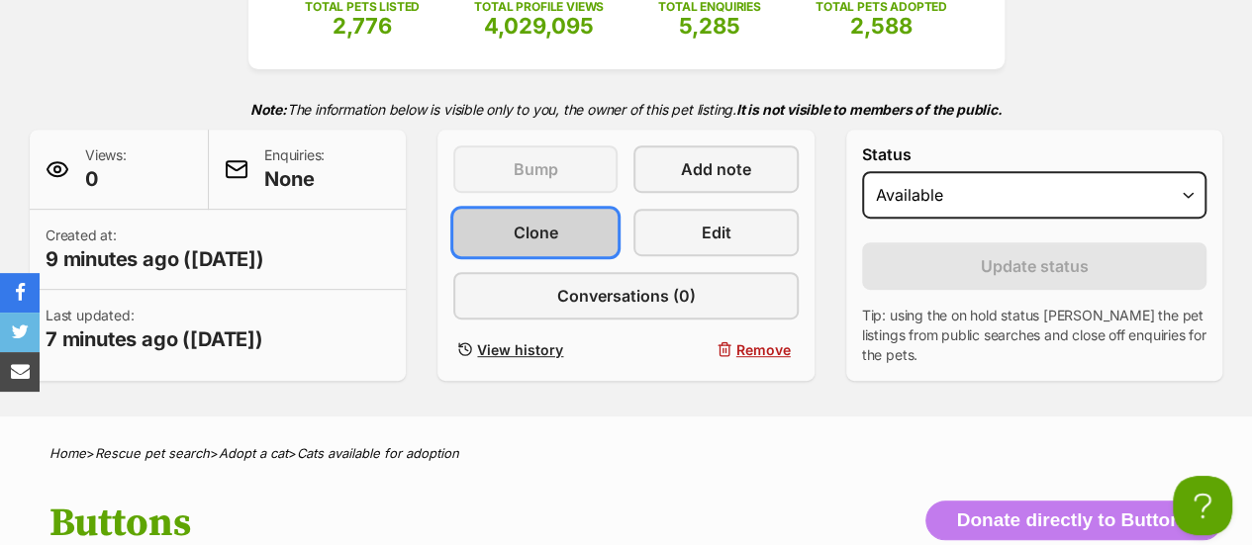
click at [514, 221] on span "Clone" at bounding box center [535, 233] width 45 height 24
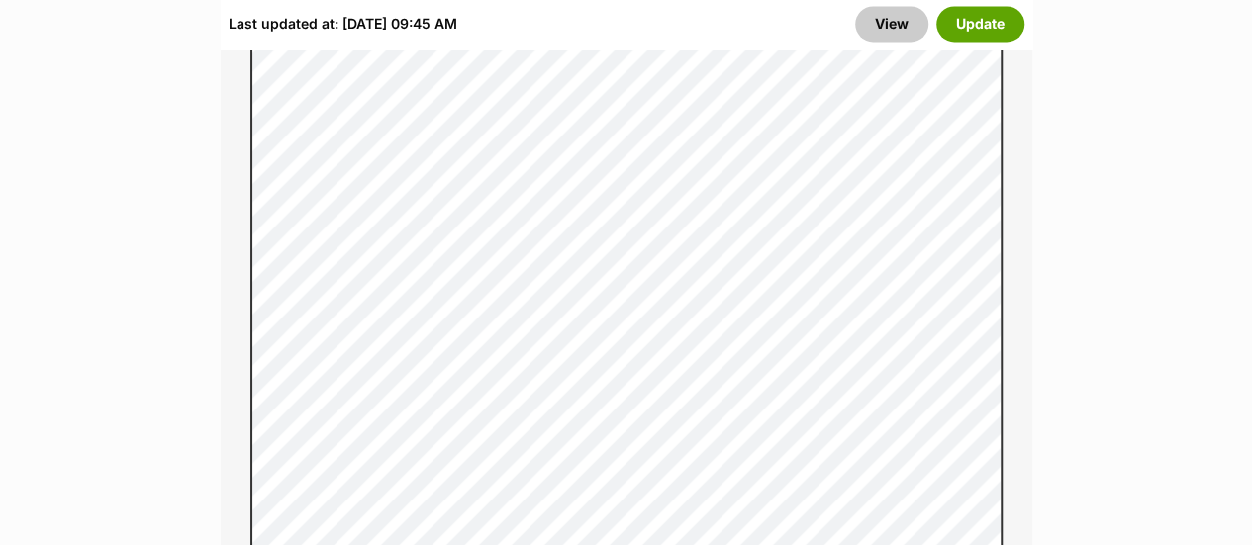
scroll to position [1781, 0]
click at [978, 23] on button "Update" at bounding box center [980, 25] width 88 height 36
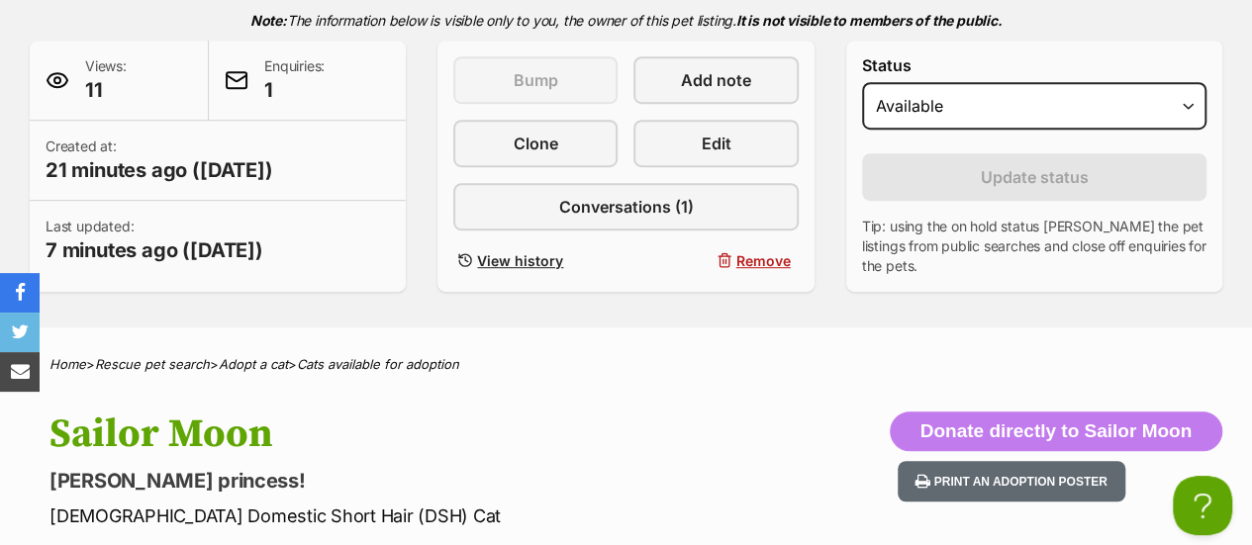
scroll to position [396, 0]
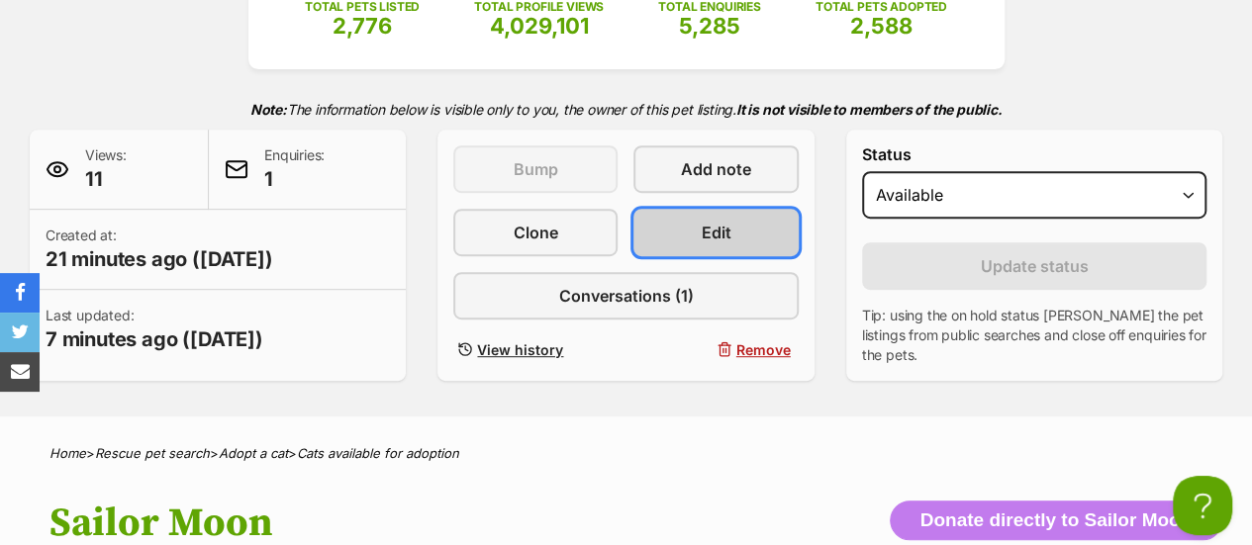
click at [746, 209] on link "Edit" at bounding box center [715, 232] width 164 height 47
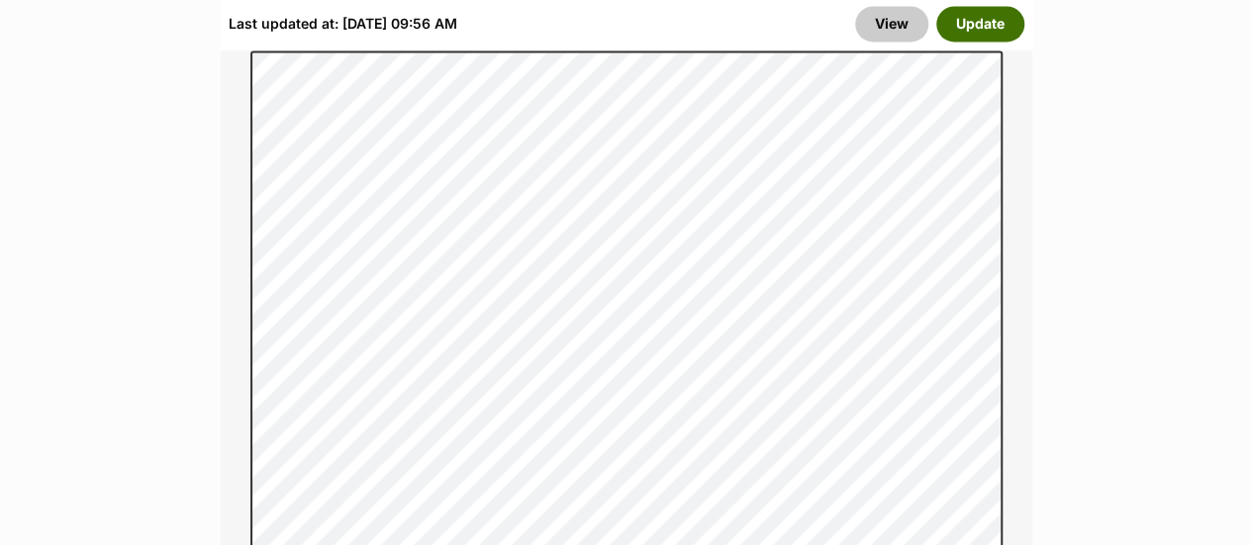
click at [989, 20] on button "Update" at bounding box center [980, 25] width 88 height 36
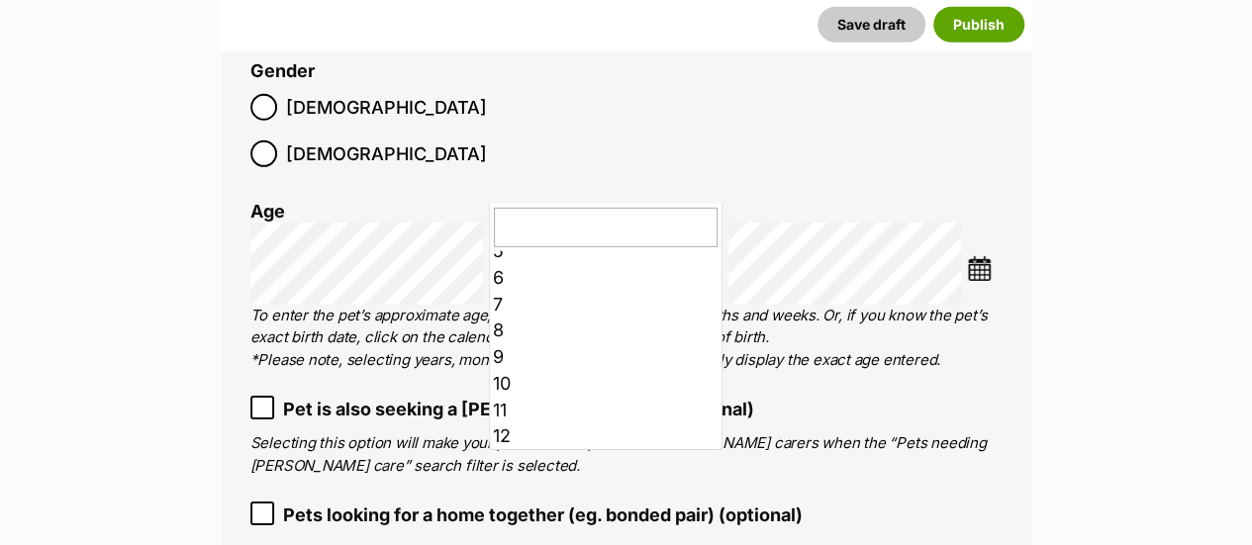
scroll to position [145, 0]
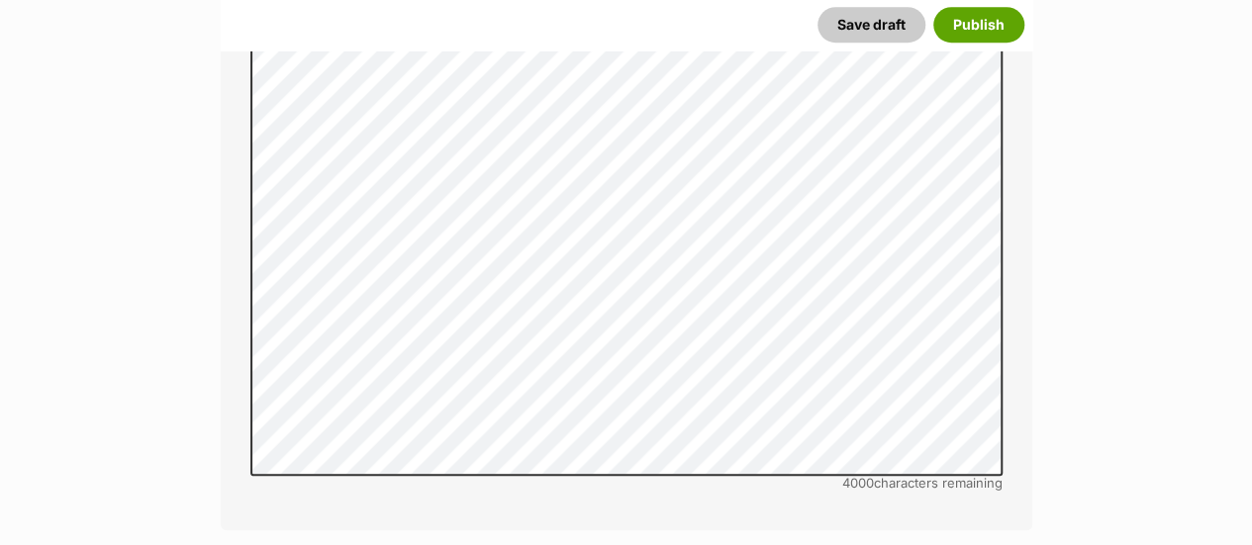
scroll to position [4353, 0]
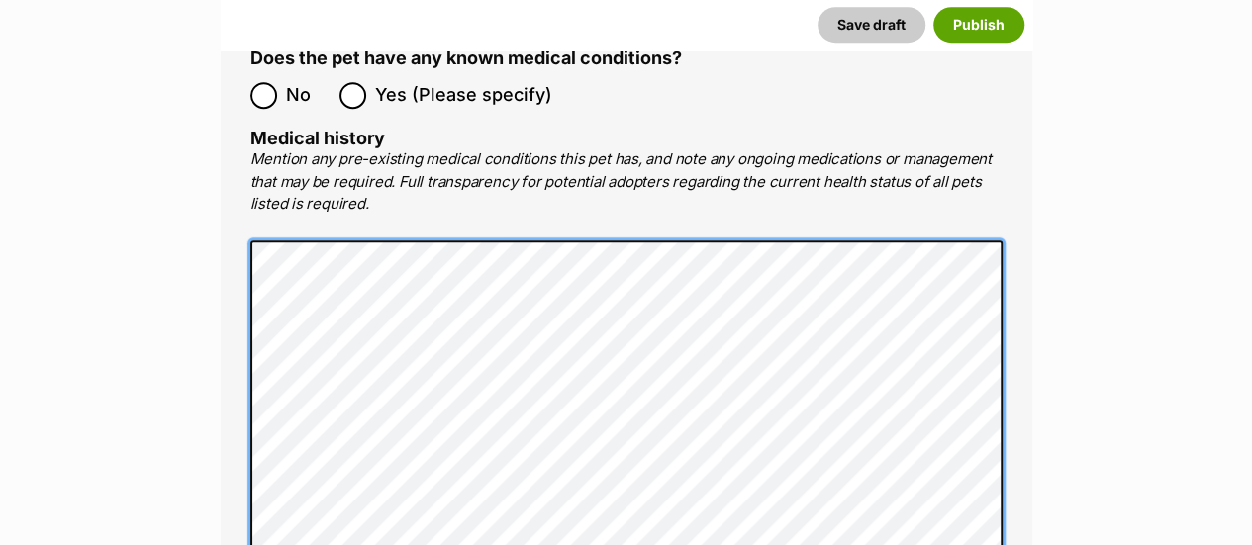
click at [233, 175] on div "Medical All listed pets must be vet checked and up to date with vaccinations, f…" at bounding box center [626, 150] width 811 height 1157
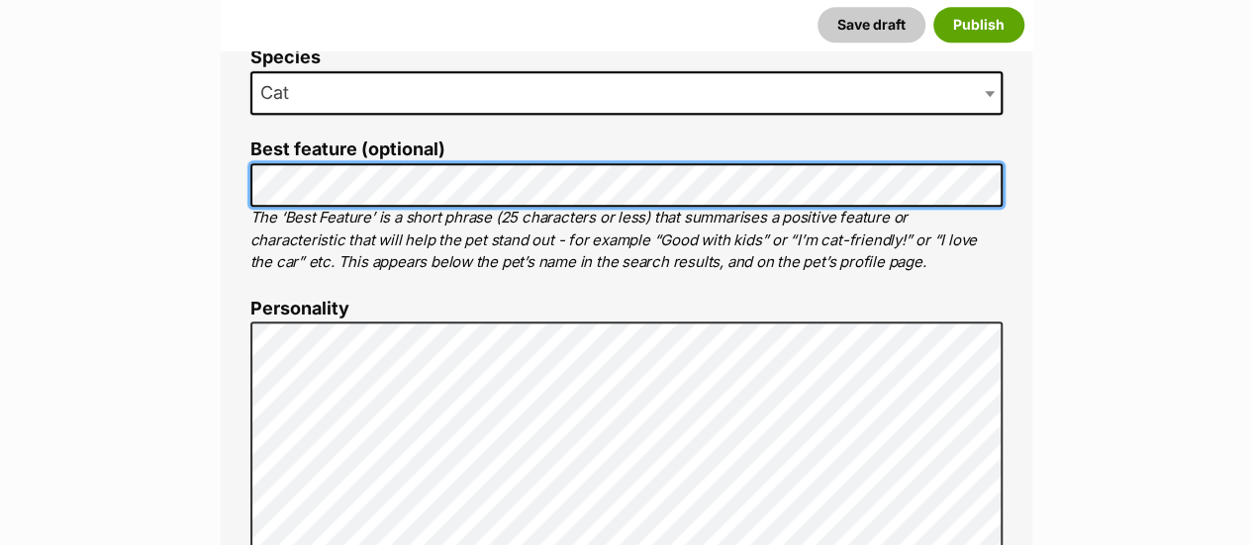
scroll to position [0, 0]
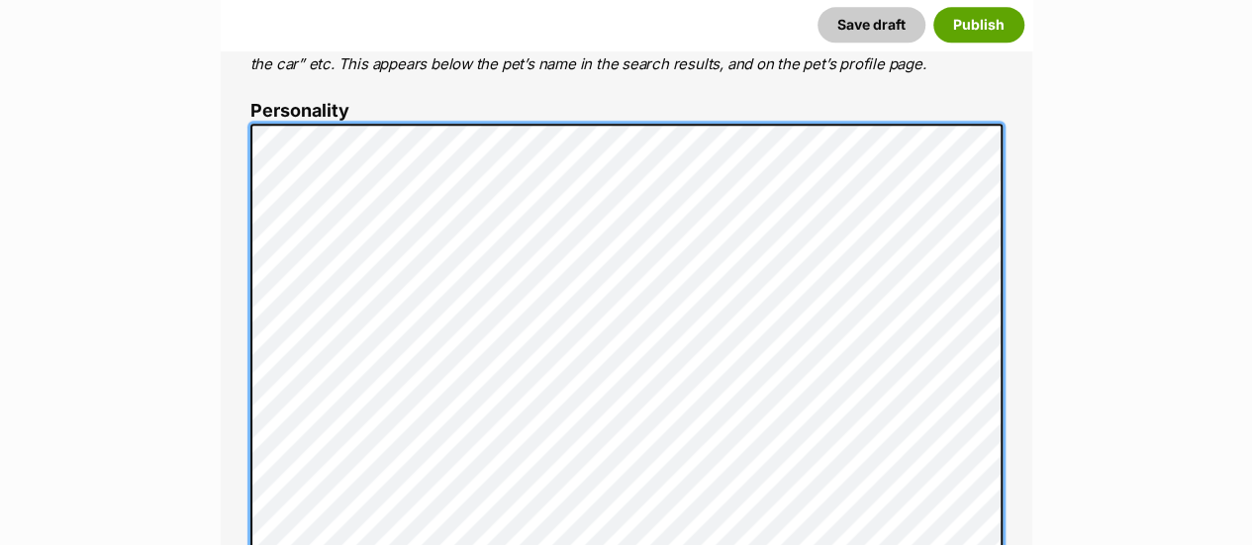
click at [239, 244] on div "About This Pet Name Henlo there, it looks like you might be using the pet name …" at bounding box center [626, 480] width 811 height 1759
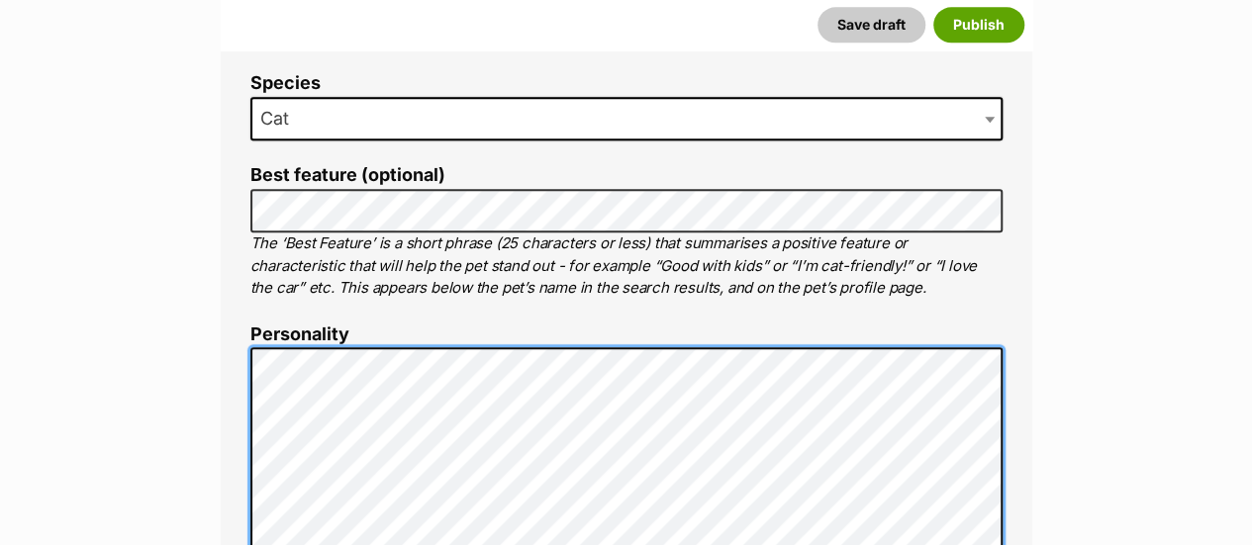
scroll to position [890, 0]
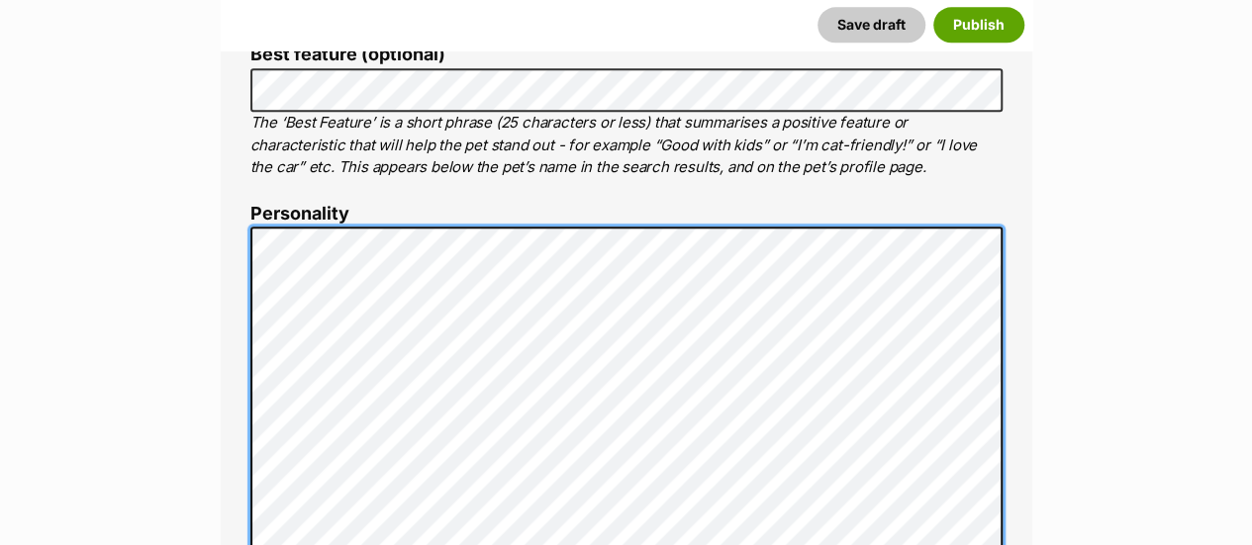
scroll to position [1088, 0]
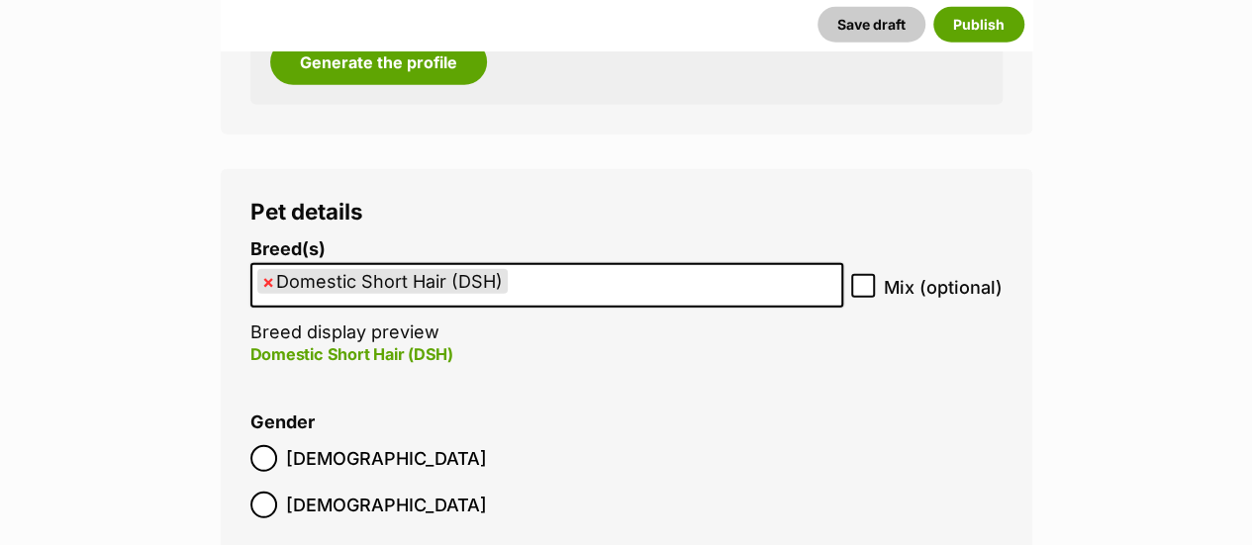
scroll to position [2473, 0]
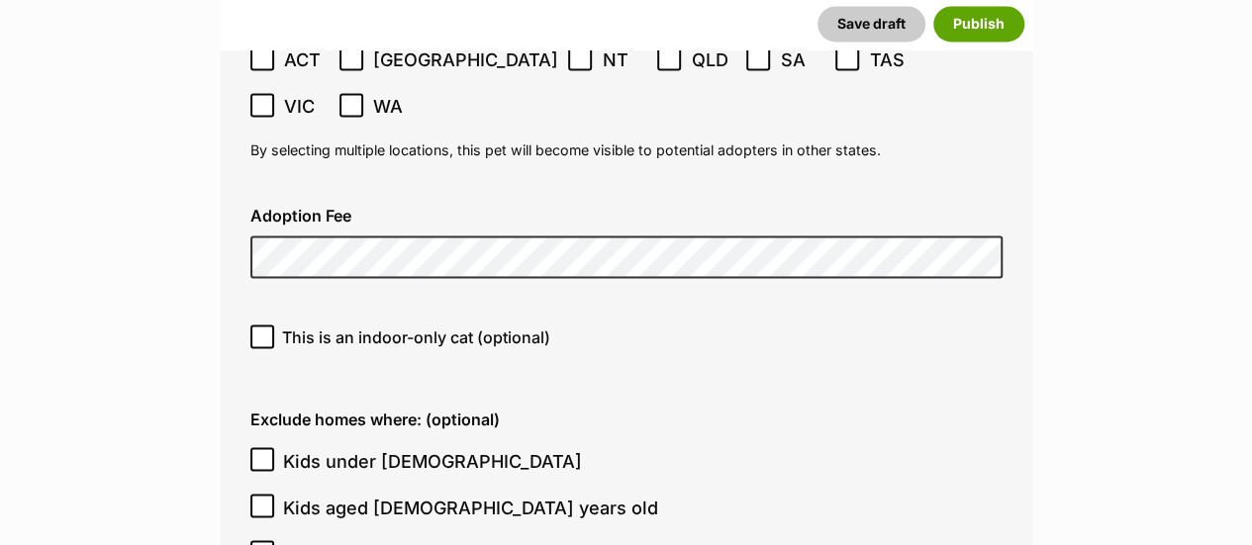
click at [260, 329] on icon at bounding box center [262, 336] width 14 height 14
click at [260, 325] on input "This is an indoor-only cat (optional)" at bounding box center [262, 337] width 24 height 24
checkbox input "true"
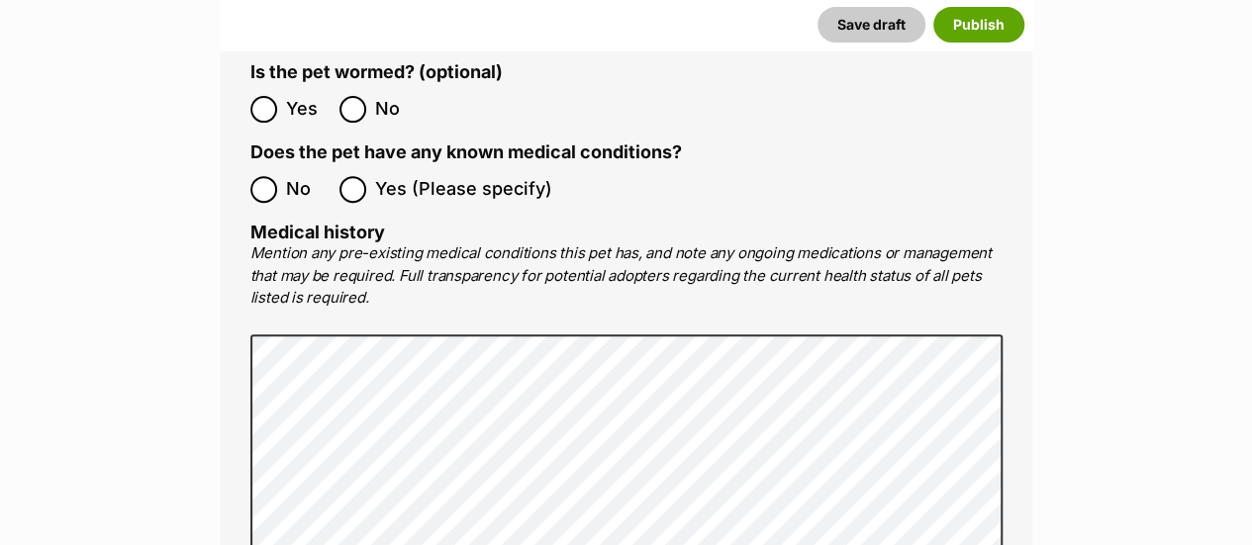
scroll to position [4155, 0]
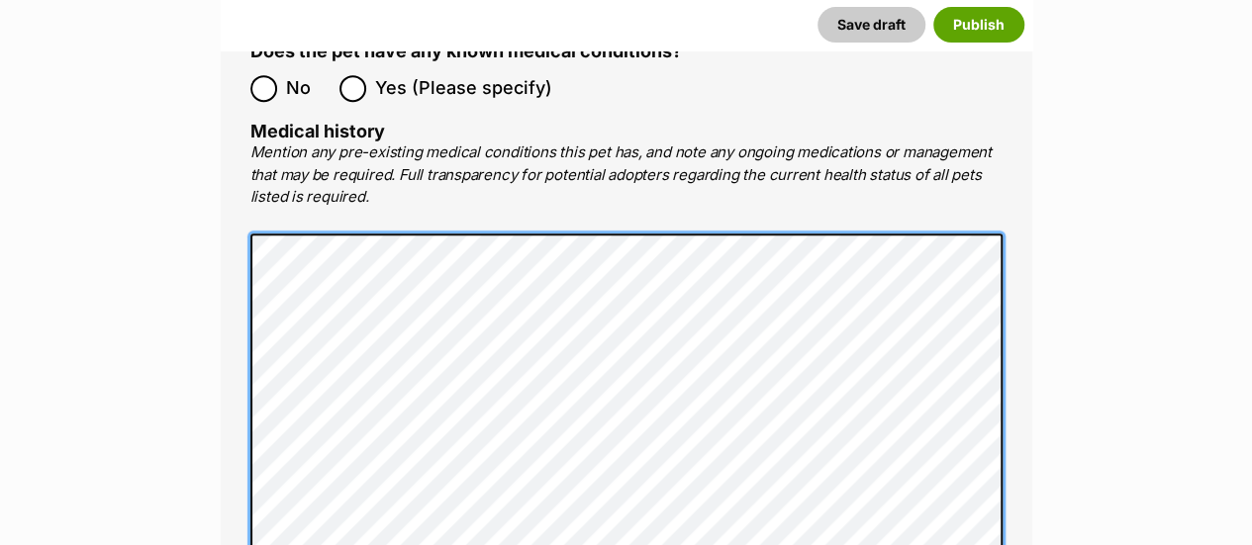
click at [244, 288] on div "Medical All listed pets must be vet checked and up to date with vaccinations, f…" at bounding box center [626, 143] width 811 height 1157
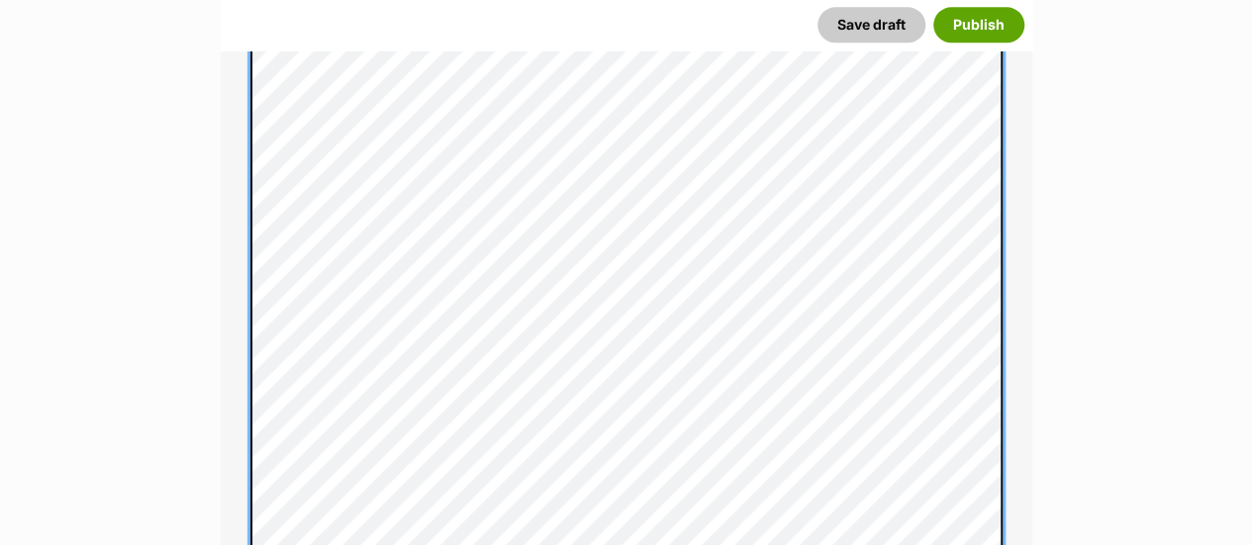
scroll to position [1138, 0]
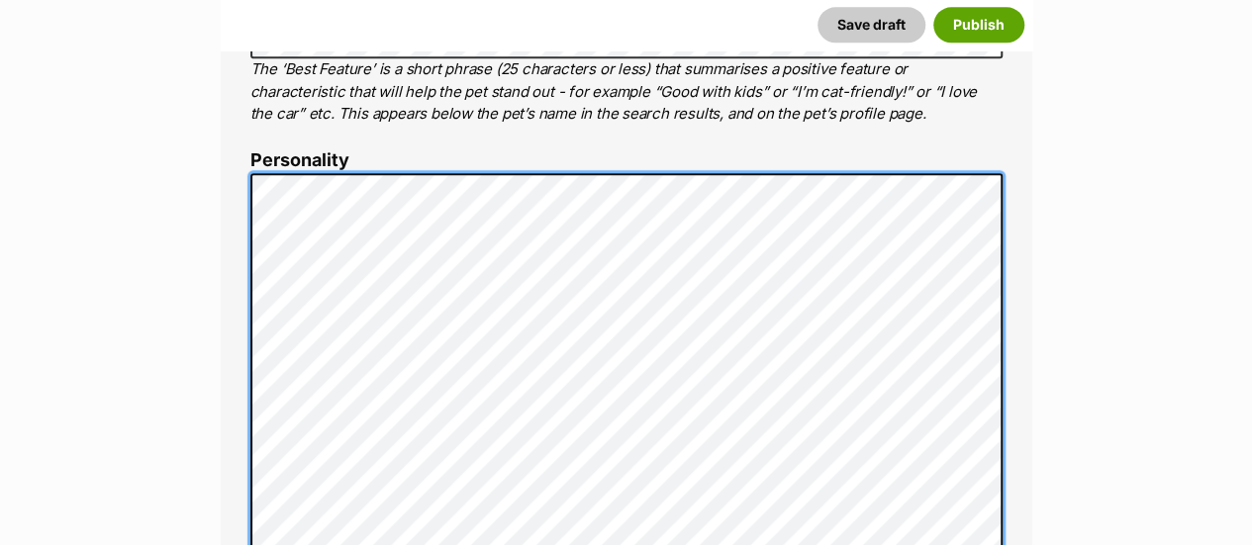
click at [250, 150] on li "Personality 6649 characters remaining Time to make your pet shine online! Let p…" at bounding box center [626, 516] width 752 height 732
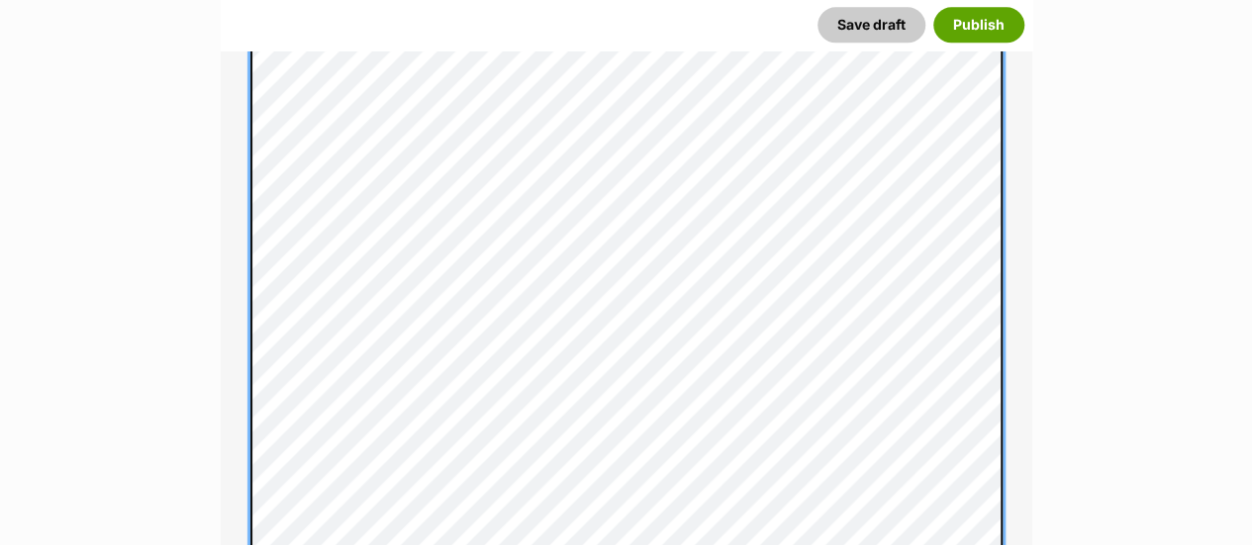
scroll to position [1435, 0]
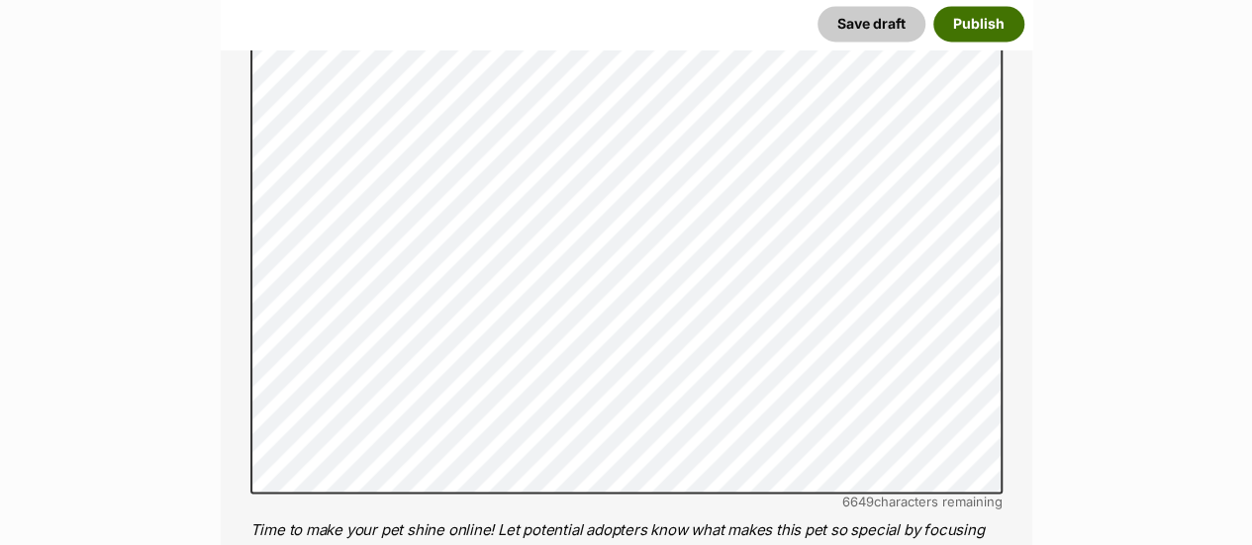
click at [976, 29] on button "Publish" at bounding box center [978, 25] width 91 height 36
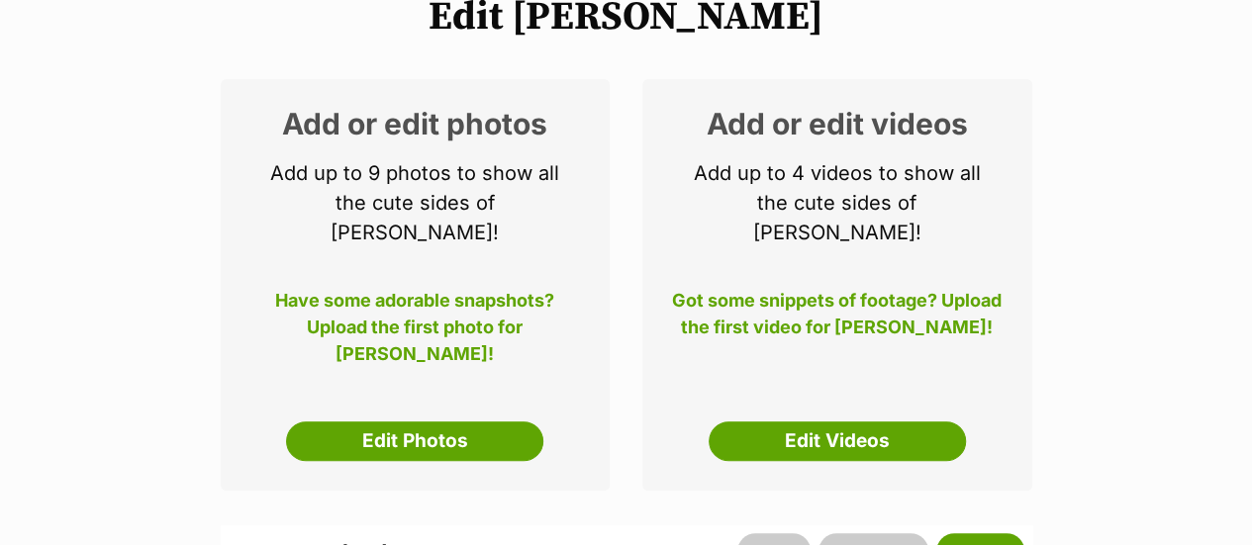
scroll to position [297, 0]
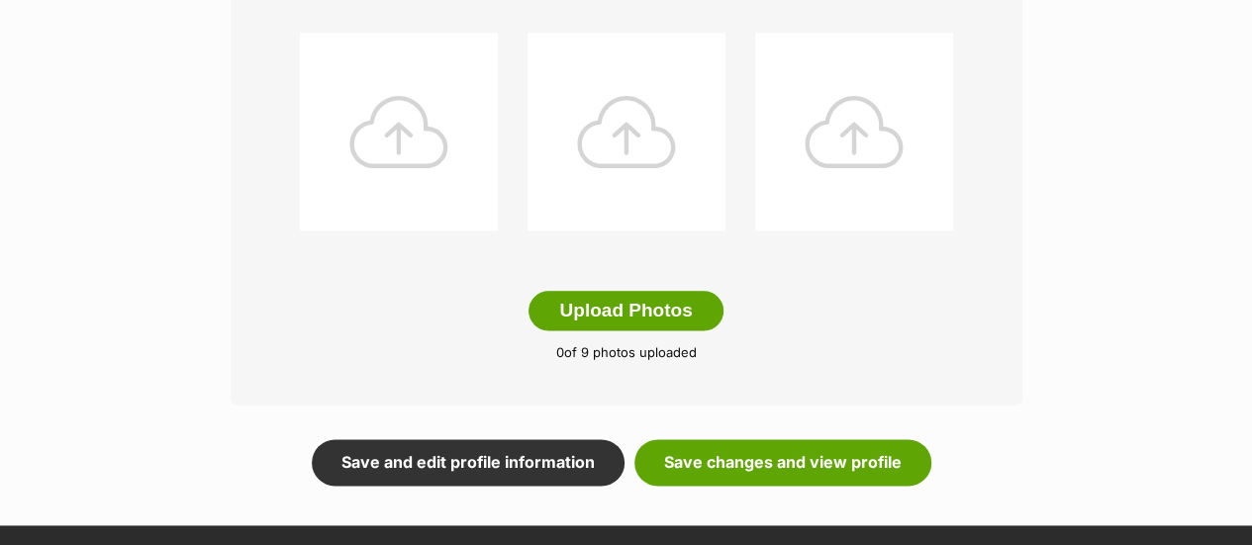
scroll to position [1088, 0]
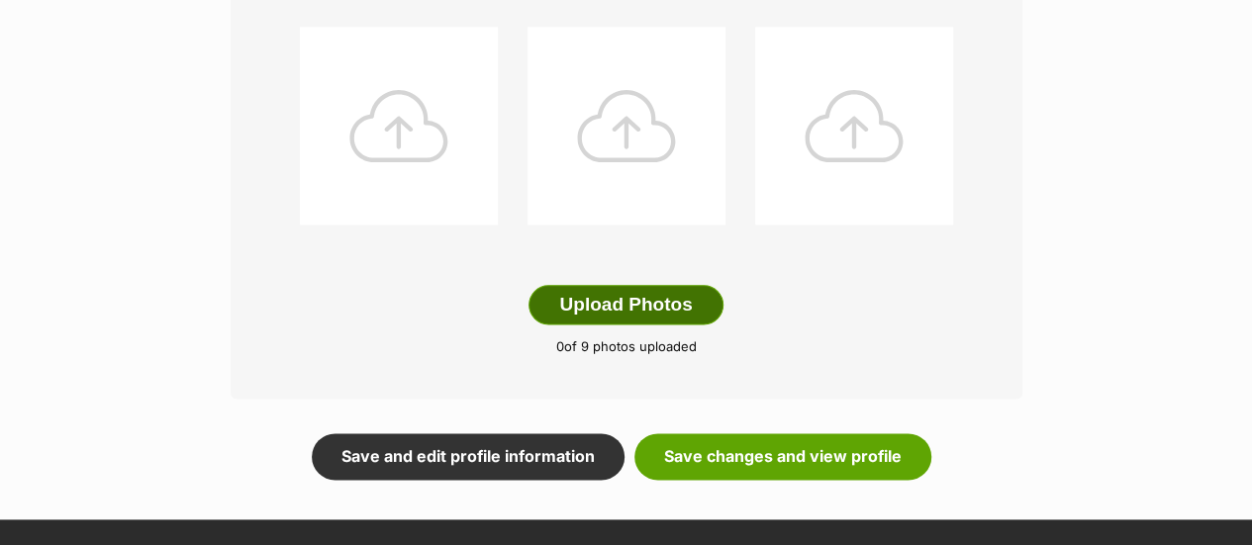
click at [642, 285] on button "Upload Photos" at bounding box center [625, 305] width 194 height 40
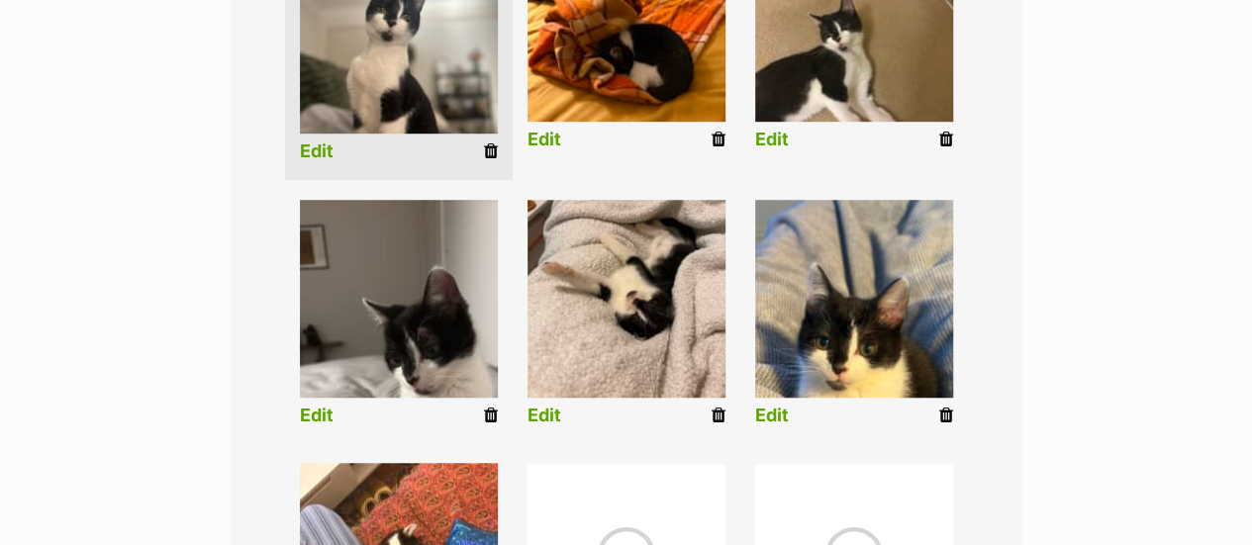
scroll to position [528, 0]
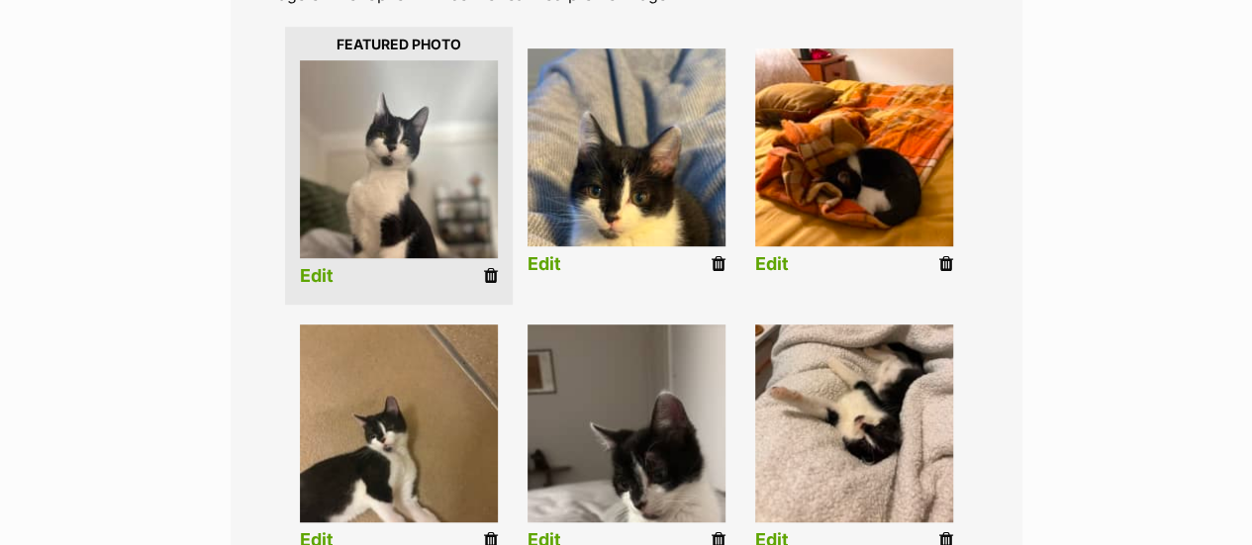
click at [552, 254] on link "Edit" at bounding box center [544, 264] width 34 height 21
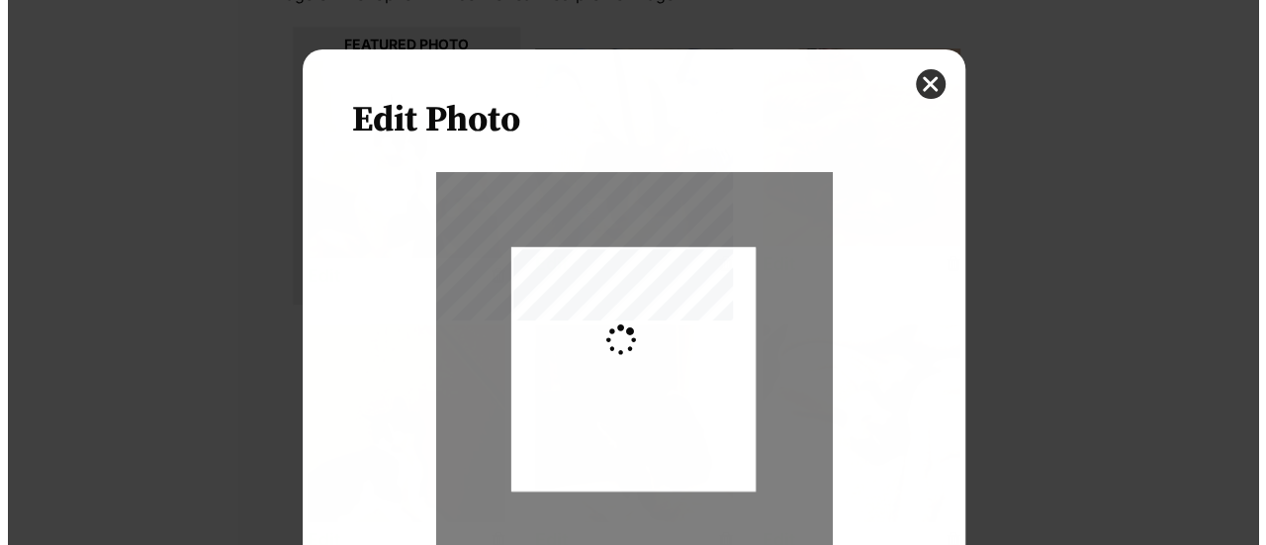
scroll to position [0, 0]
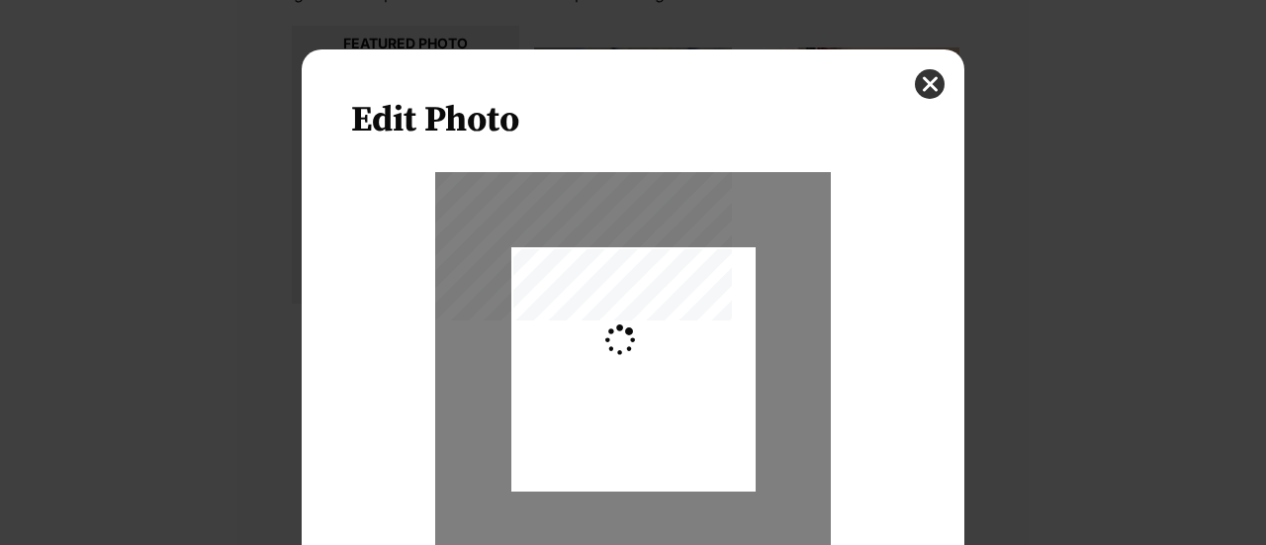
type input "0.2744"
drag, startPoint x: 602, startPoint y: 403, endPoint x: 600, endPoint y: 359, distance: 43.6
click at [600, 359] on div "Dialog Window - Close (Press escape to close)" at bounding box center [634, 329] width 244 height 326
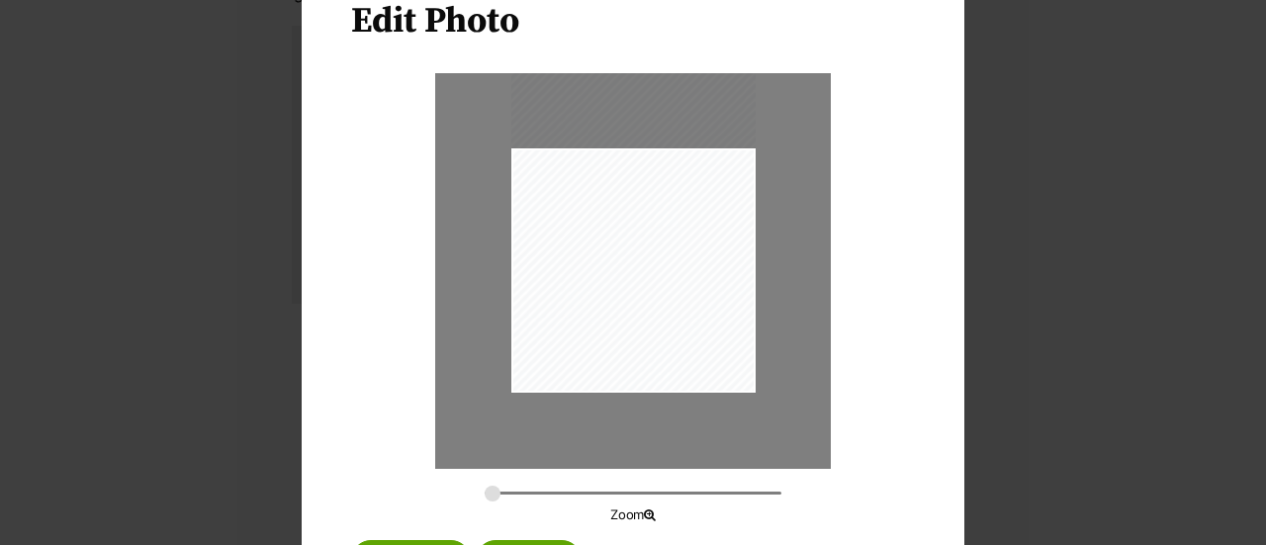
scroll to position [192, 0]
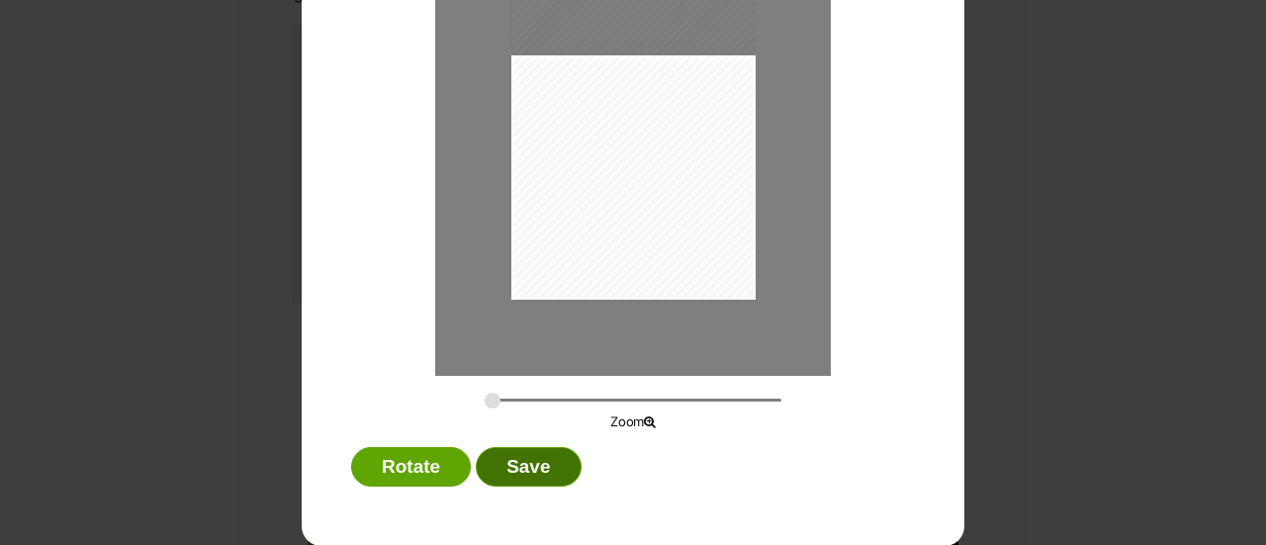
click at [524, 464] on button "Save" at bounding box center [528, 467] width 105 height 40
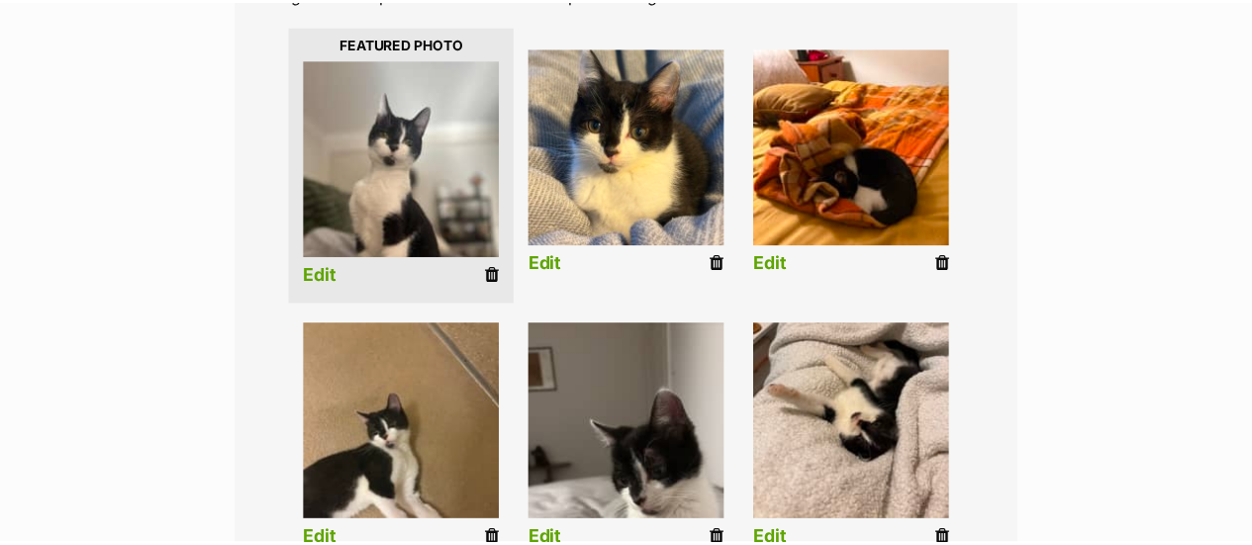
scroll to position [528, 0]
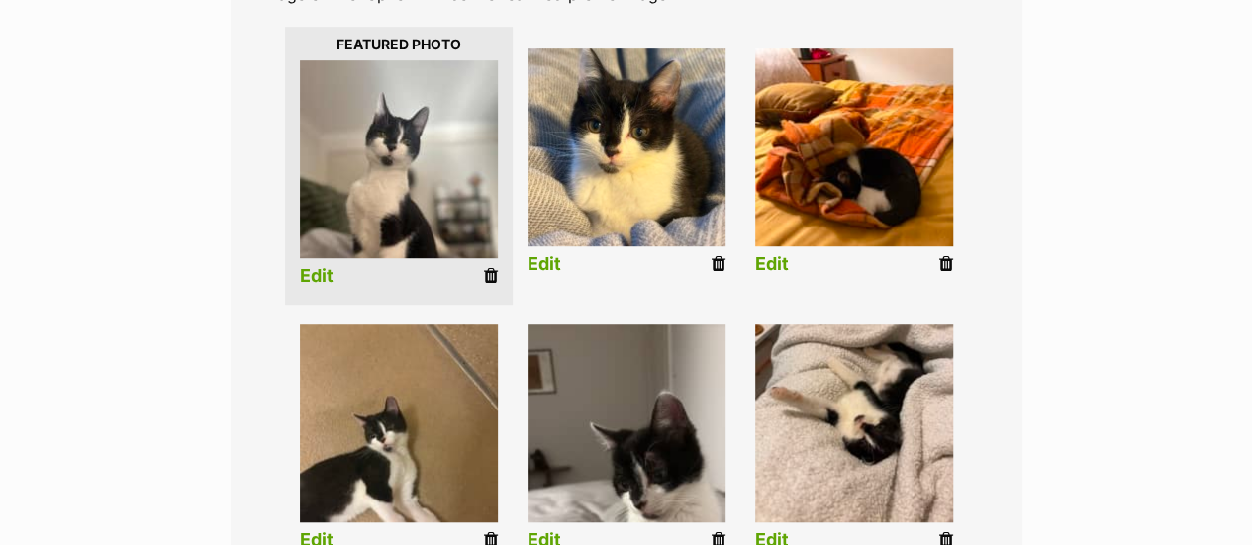
click at [311, 266] on link "Edit" at bounding box center [317, 276] width 34 height 21
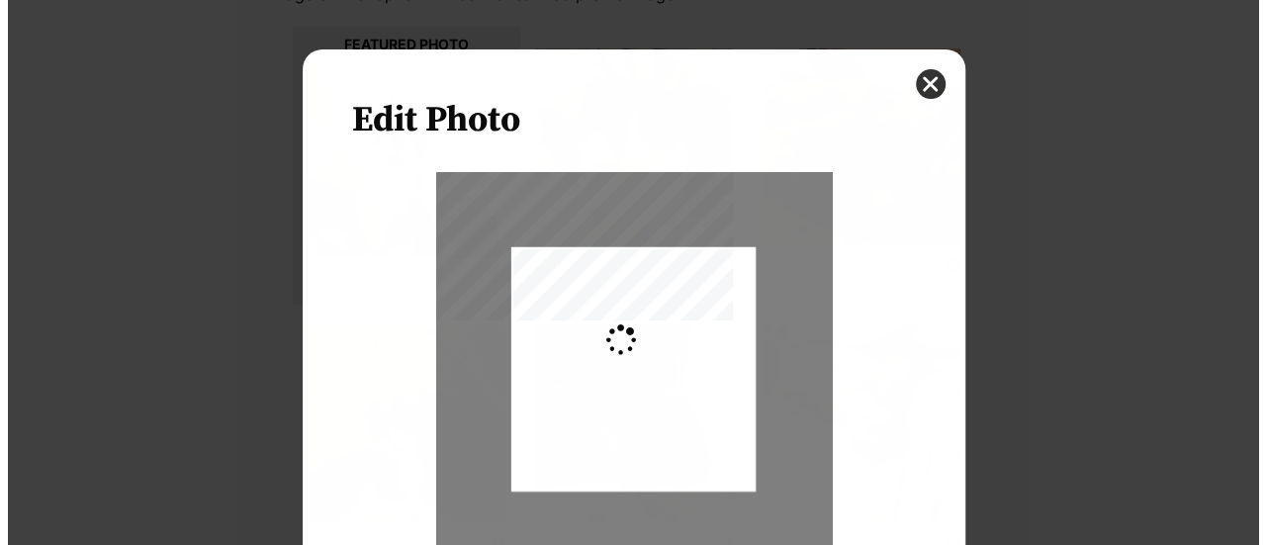
scroll to position [0, 0]
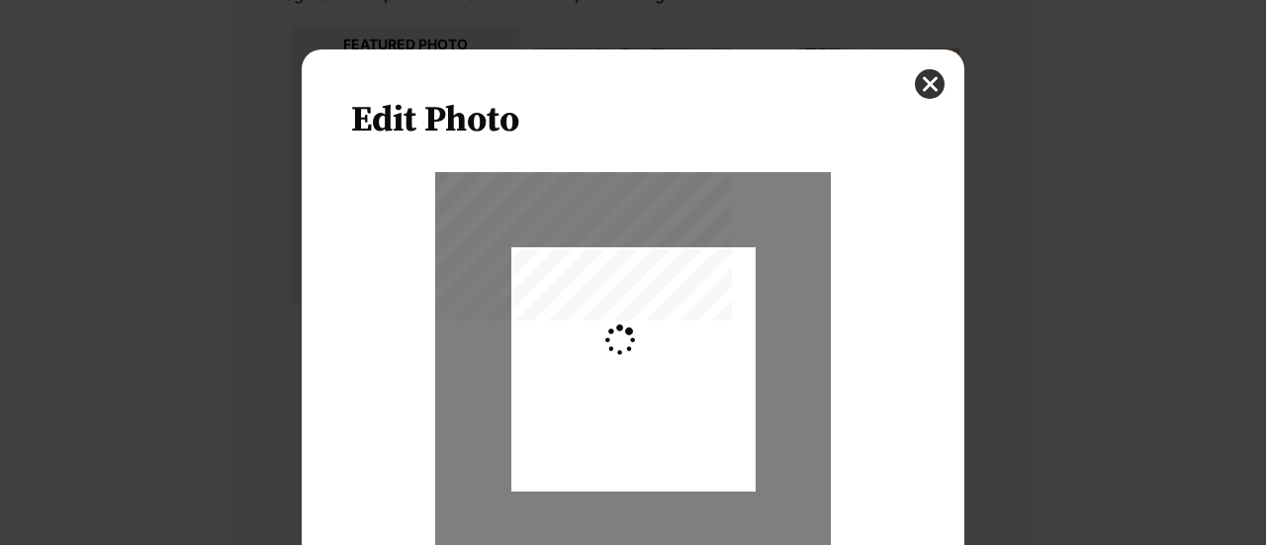
type input "0.2744"
drag, startPoint x: 663, startPoint y: 460, endPoint x: 611, endPoint y: 466, distance: 51.8
click at [659, 465] on div "Dialog Window - Close (Press escape to close)" at bounding box center [634, 374] width 244 height 326
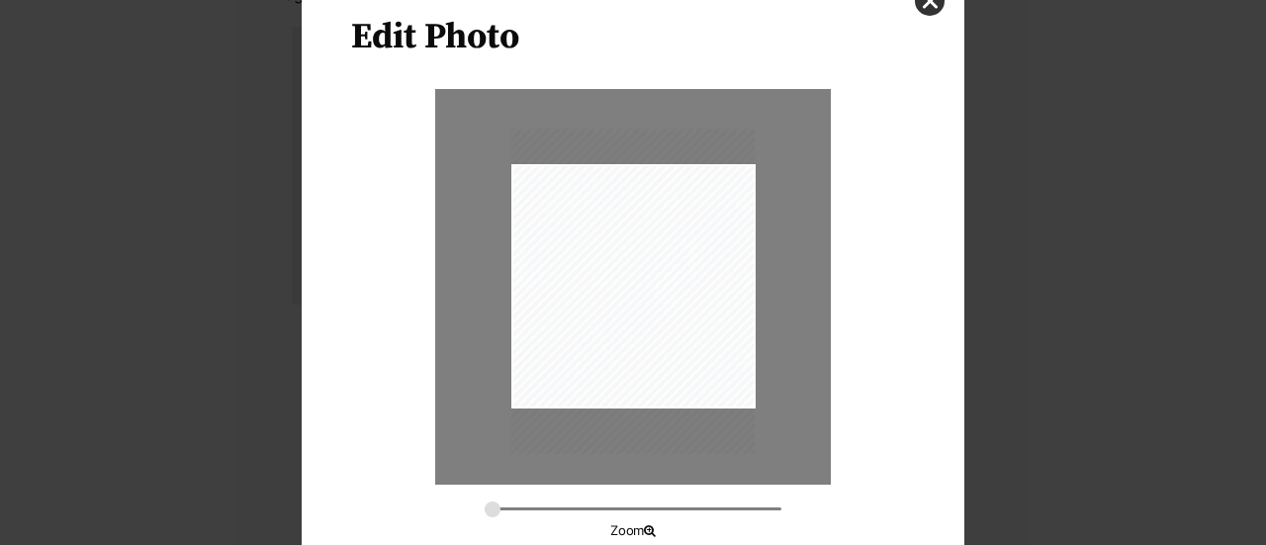
scroll to position [192, 0]
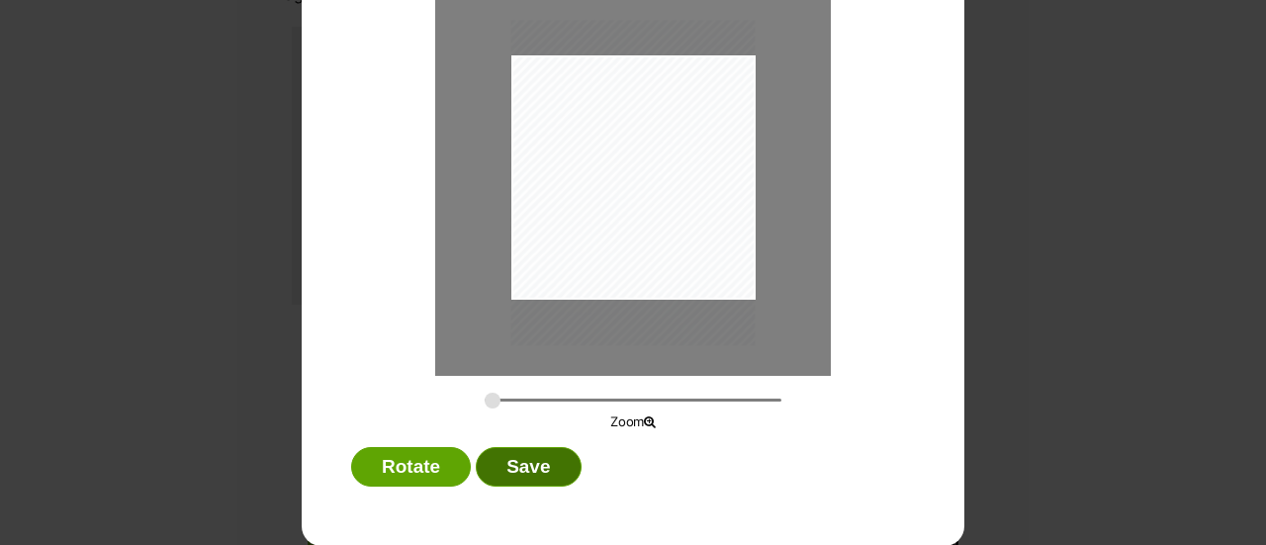
click at [531, 475] on button "Save" at bounding box center [528, 467] width 105 height 40
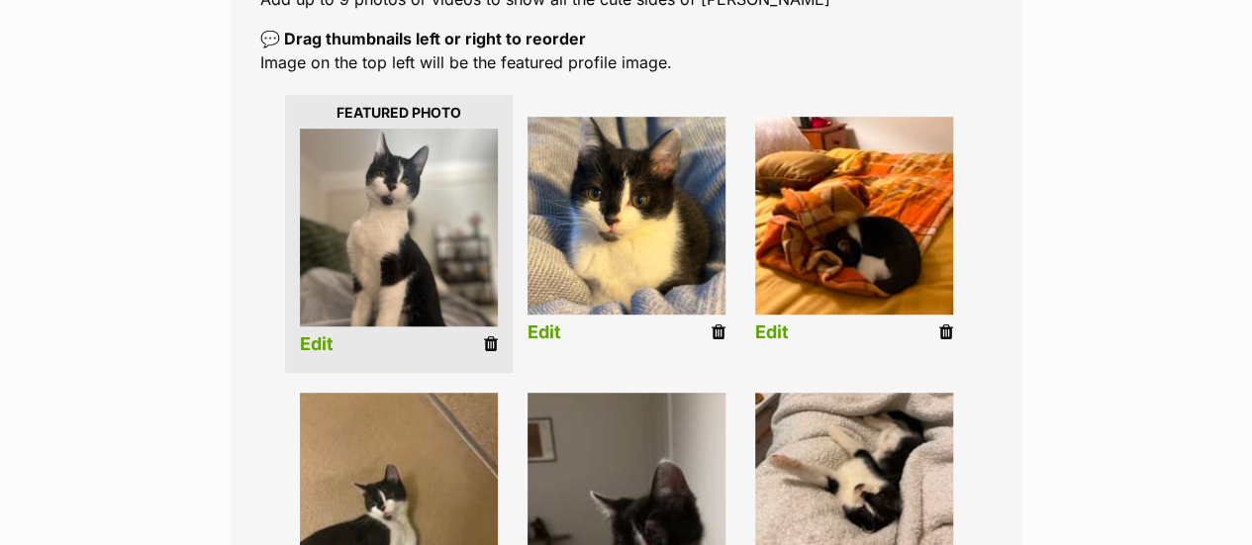
scroll to position [429, 0]
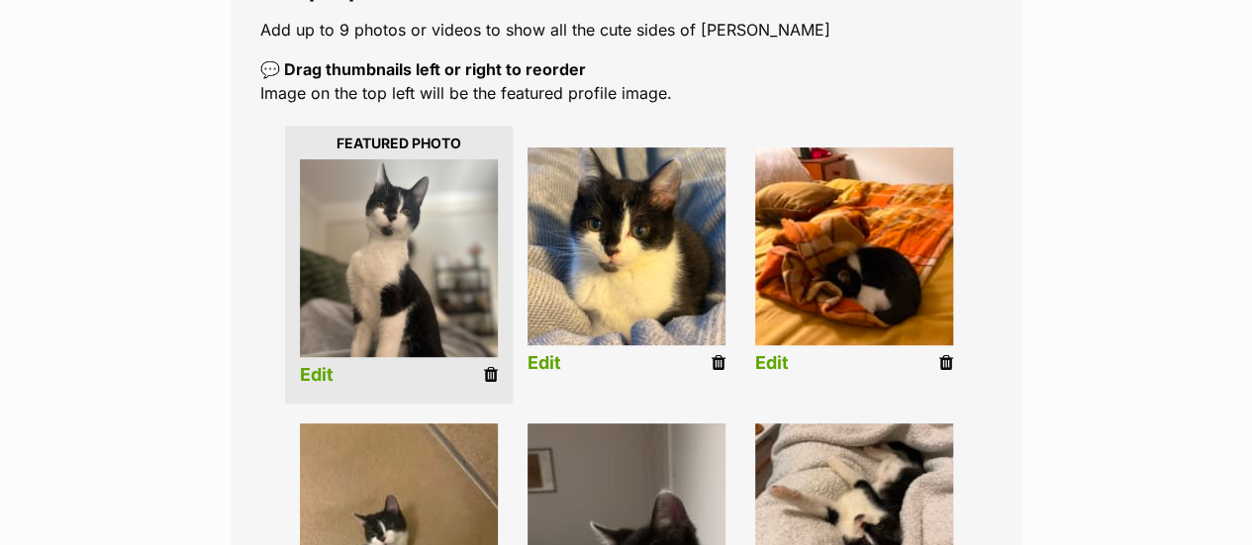
click at [775, 353] on link "Edit" at bounding box center [772, 363] width 34 height 21
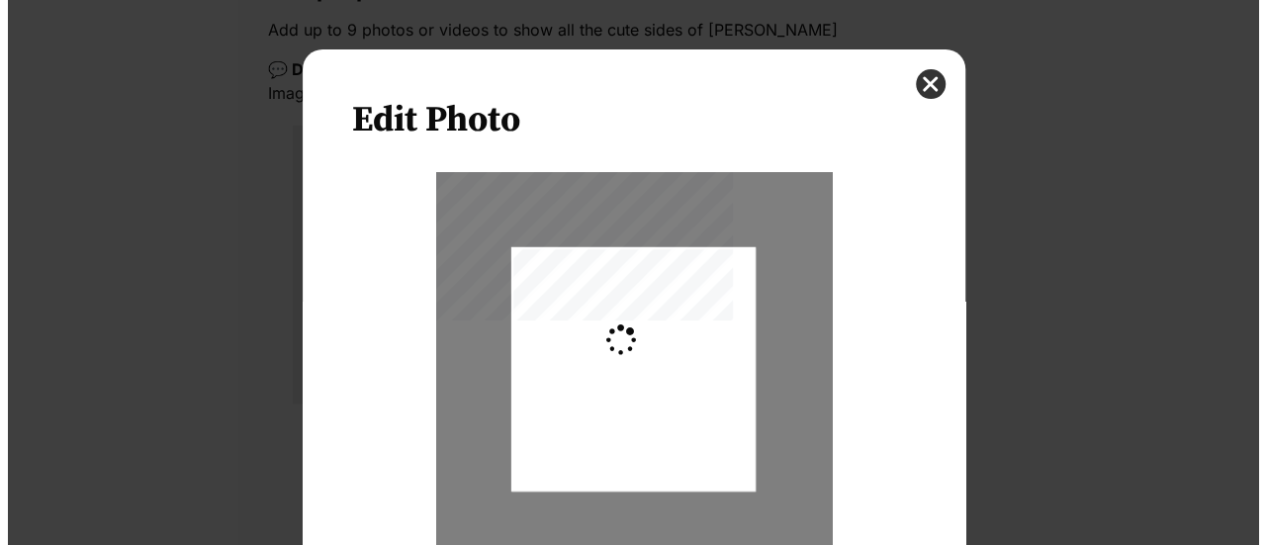
scroll to position [0, 0]
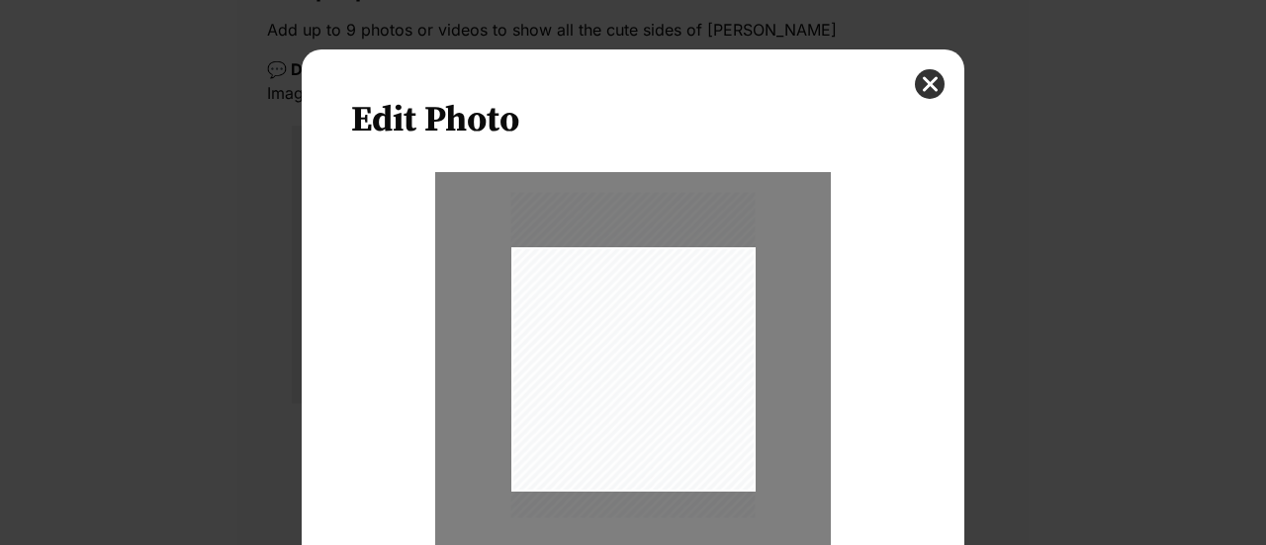
drag, startPoint x: 600, startPoint y: 419, endPoint x: 599, endPoint y: 404, distance: 14.9
click at [599, 404] on div "Dialog Window - Close (Press escape to close)" at bounding box center [634, 355] width 244 height 326
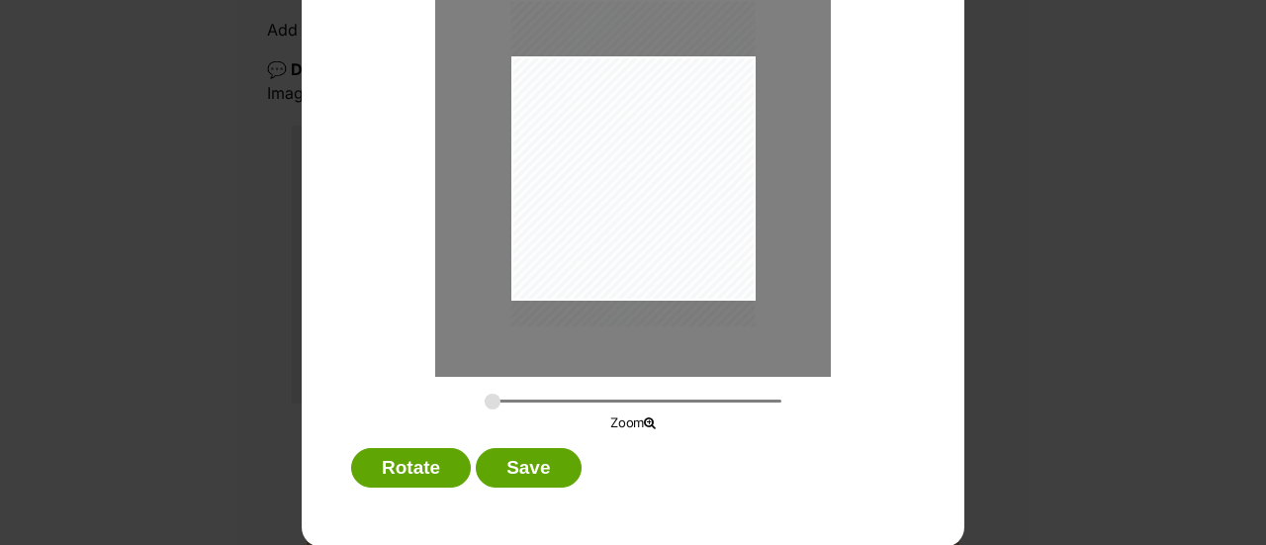
scroll to position [192, 0]
drag, startPoint x: 489, startPoint y: 405, endPoint x: 509, endPoint y: 400, distance: 20.4
type input "0.3478"
click at [502, 405] on input "Dialog Window - Close (Press escape to close)" at bounding box center [633, 400] width 297 height 19
drag, startPoint x: 602, startPoint y: 256, endPoint x: 582, endPoint y: 266, distance: 22.1
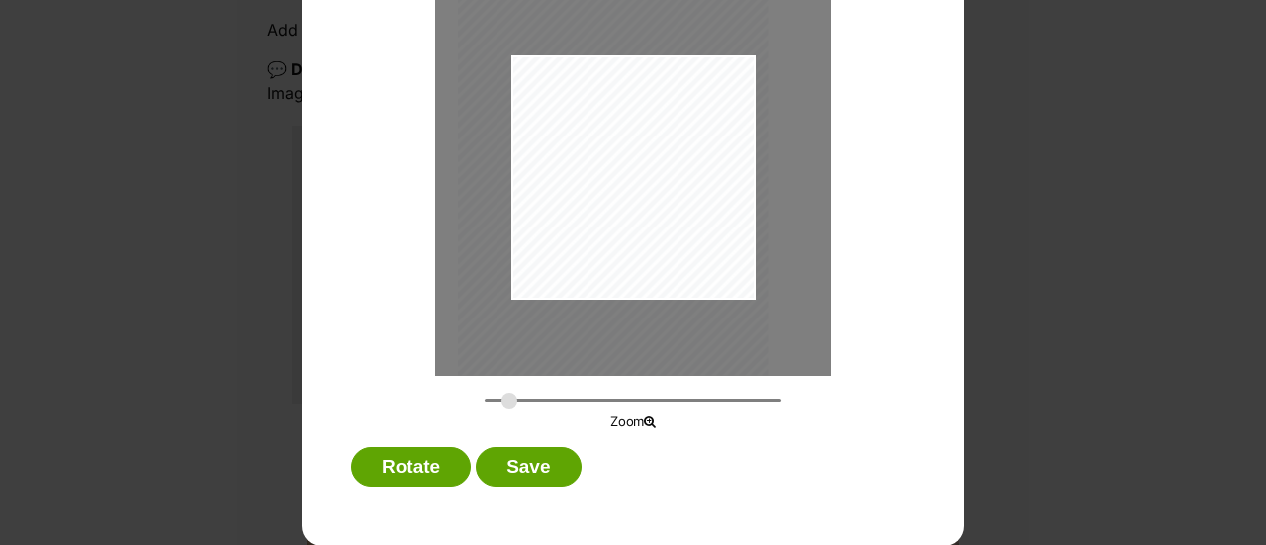
click at [582, 266] on div "Dialog Window - Close (Press escape to close)" at bounding box center [613, 168] width 310 height 413
click at [538, 466] on button "Save" at bounding box center [528, 467] width 105 height 40
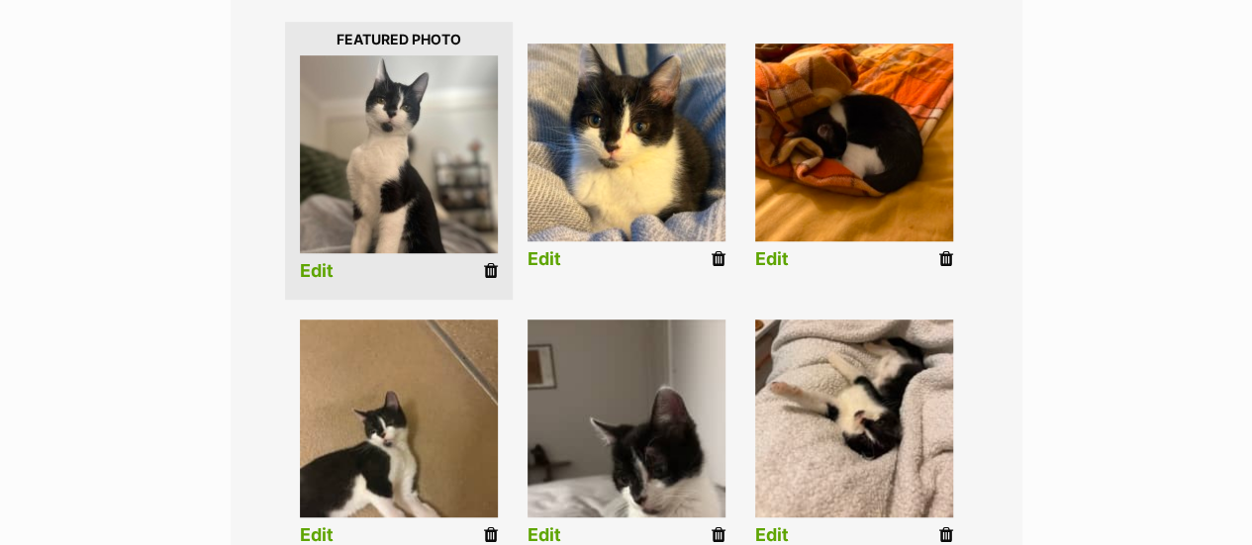
scroll to position [726, 0]
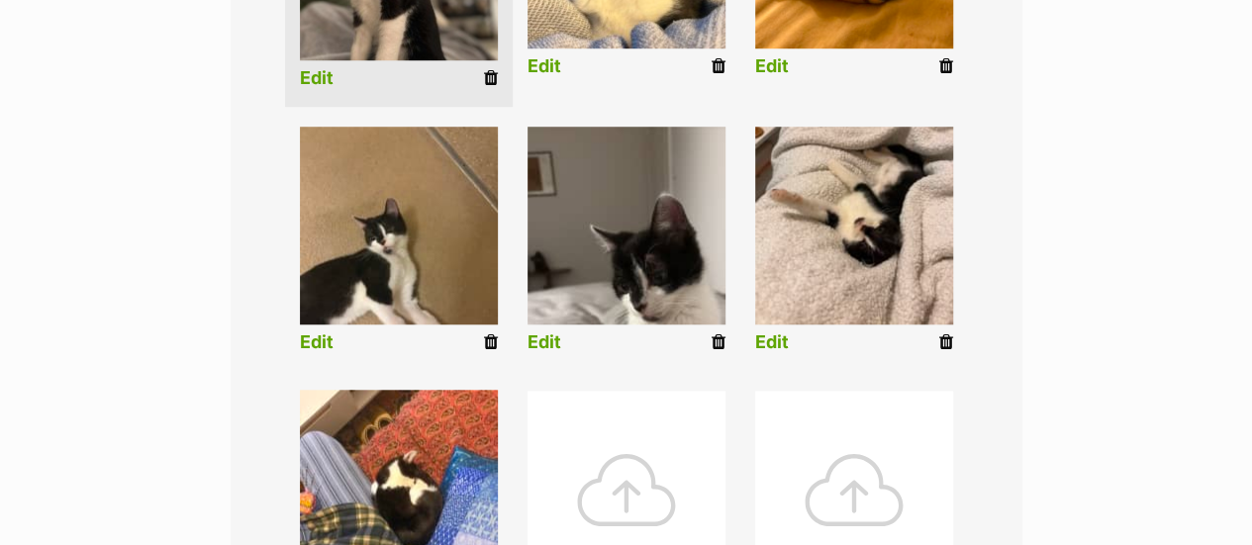
click at [320, 332] on link "Edit" at bounding box center [317, 342] width 34 height 21
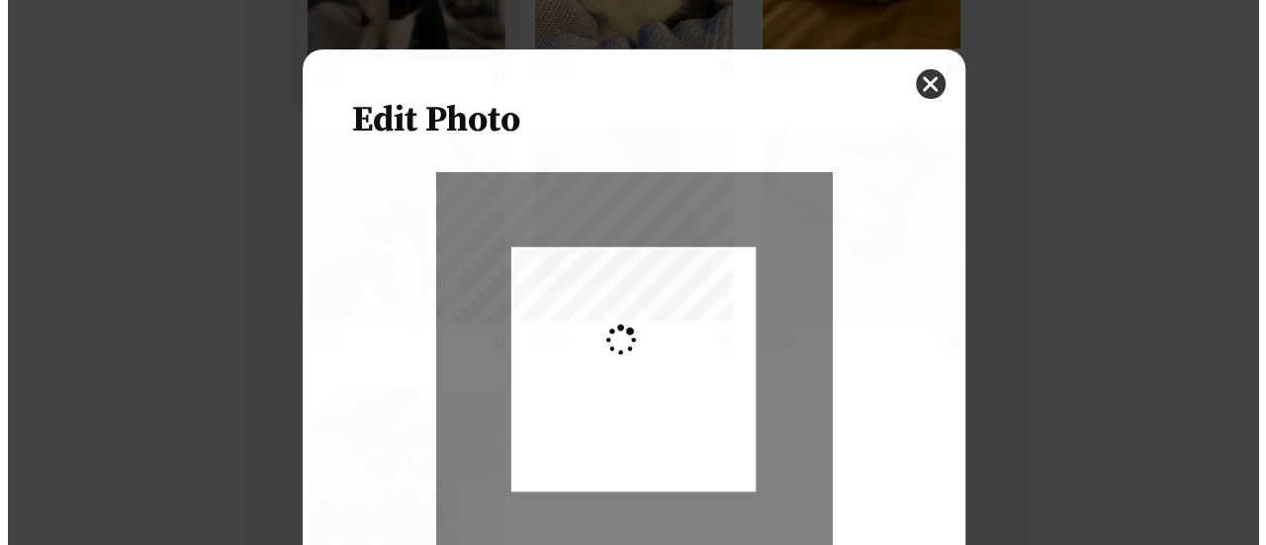
scroll to position [0, 0]
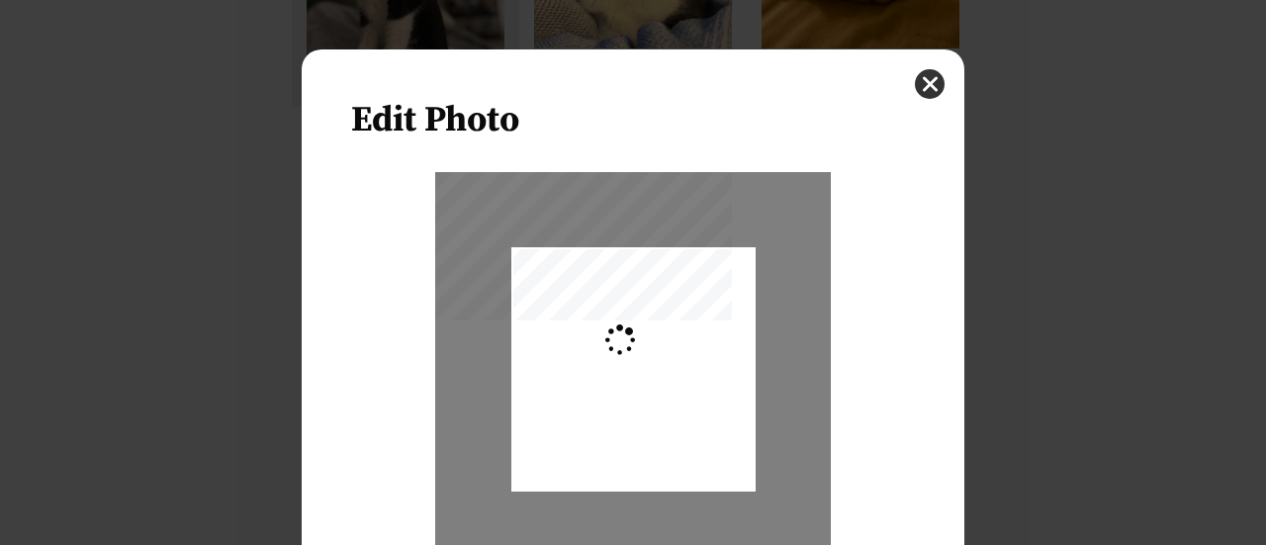
type input "0.2744"
drag, startPoint x: 677, startPoint y: 457, endPoint x: 681, endPoint y: 430, distance: 27.0
click at [681, 430] on div "Dialog Window - Close (Press escape to close)" at bounding box center [634, 335] width 244 height 326
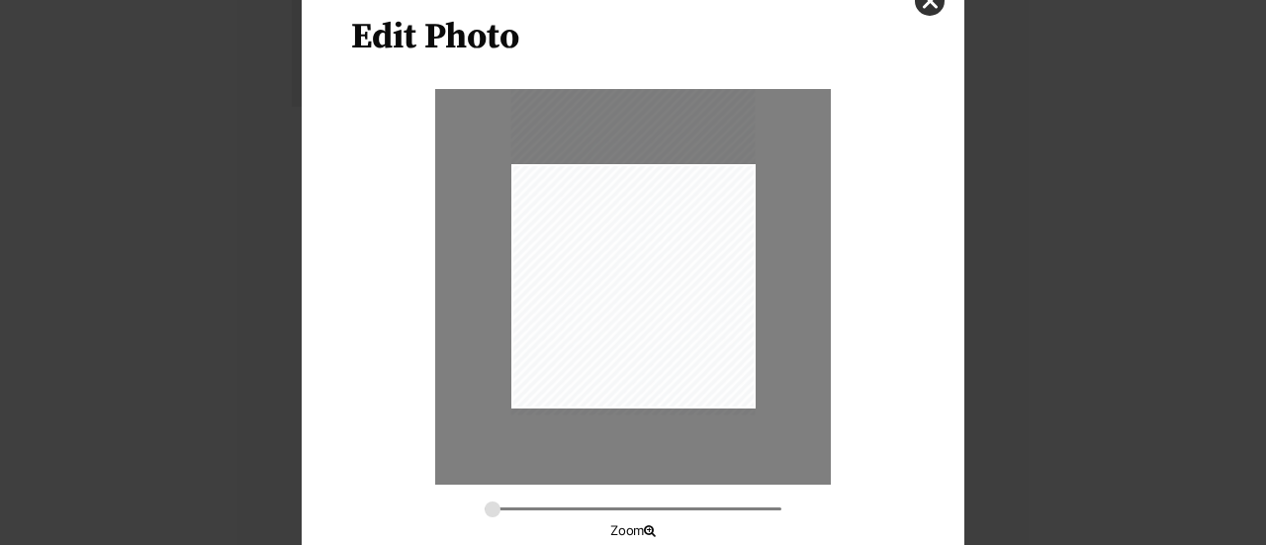
scroll to position [192, 0]
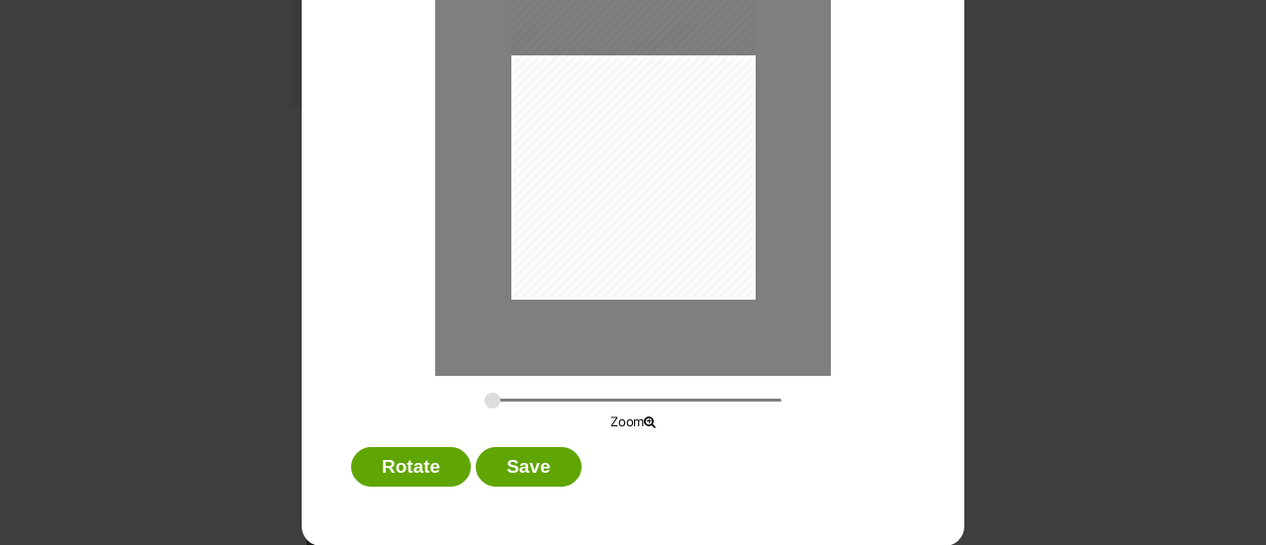
click at [561, 272] on div "Dialog Window - Close (Press escape to close)" at bounding box center [634, 137] width 244 height 326
click at [519, 478] on button "Save" at bounding box center [528, 467] width 105 height 40
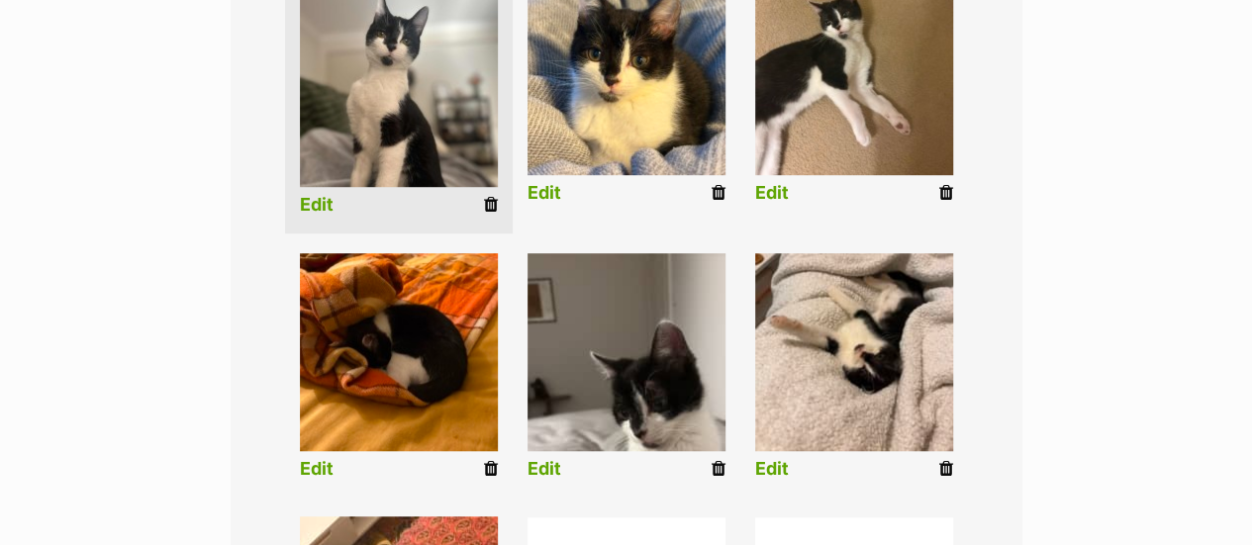
scroll to position [627, 0]
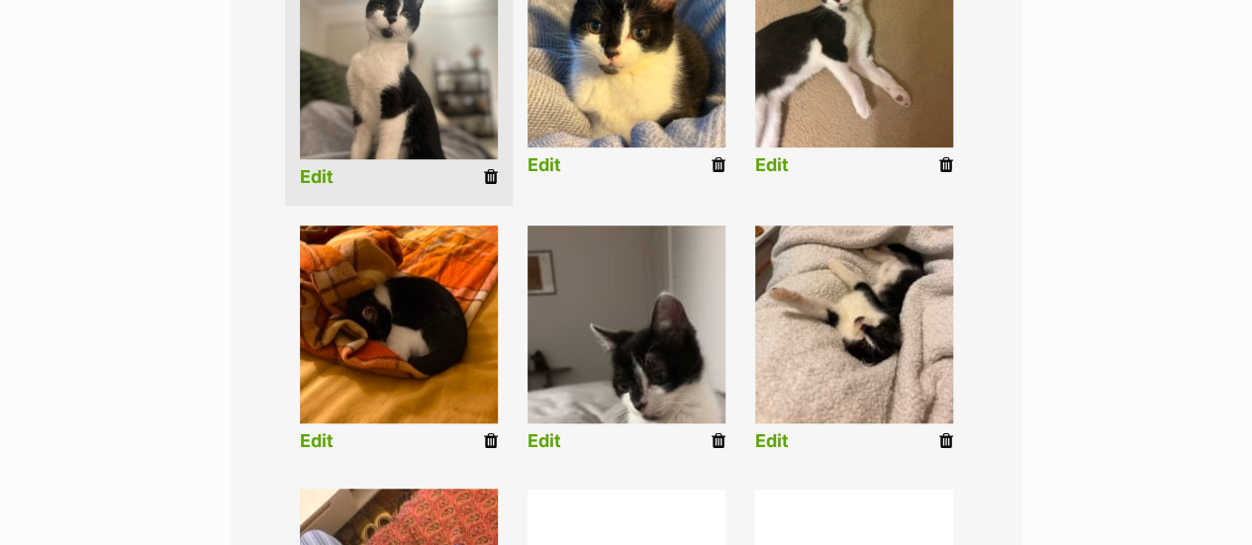
click at [534, 431] on link "Edit" at bounding box center [544, 441] width 34 height 21
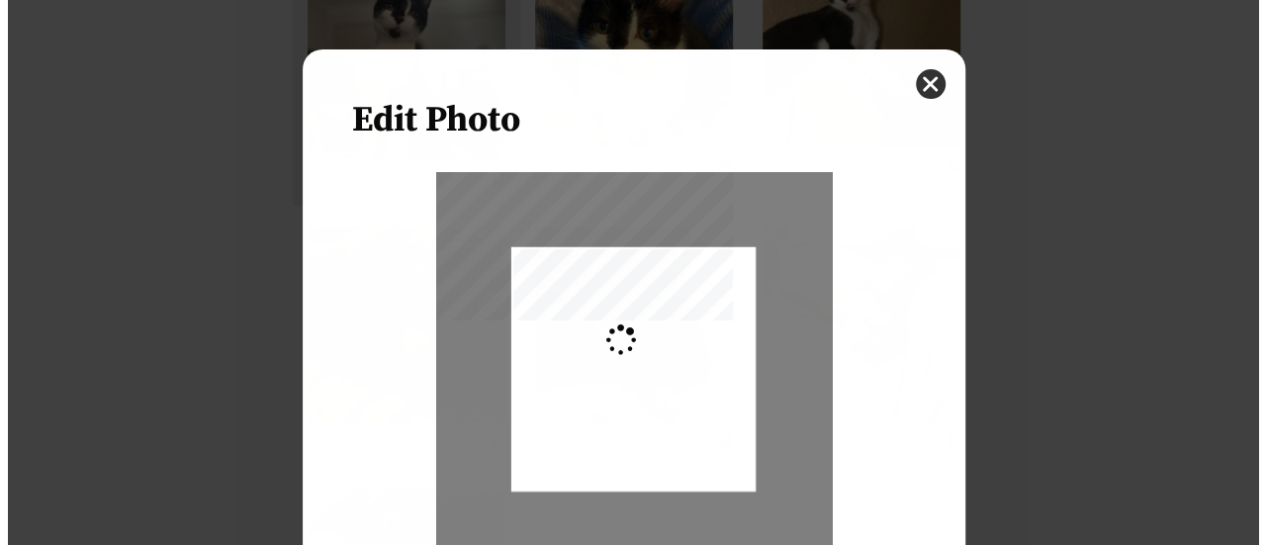
scroll to position [0, 0]
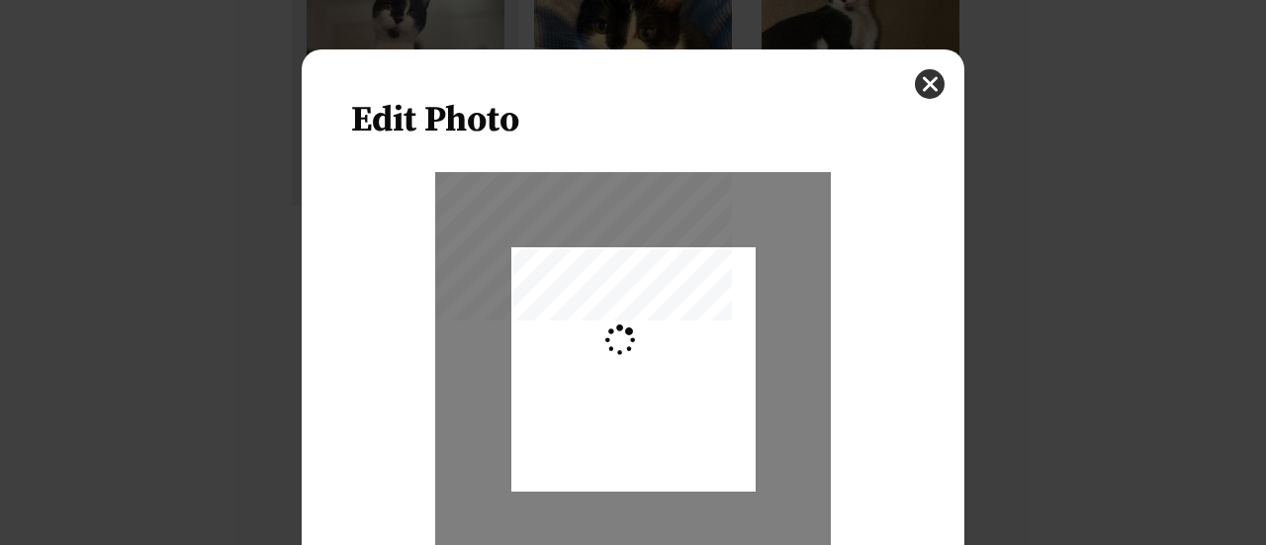
type input "0.2744"
drag, startPoint x: 628, startPoint y: 439, endPoint x: 617, endPoint y: 457, distance: 20.9
click at [617, 457] on div "Dialog Window - Close (Press escape to close)" at bounding box center [634, 387] width 244 height 434
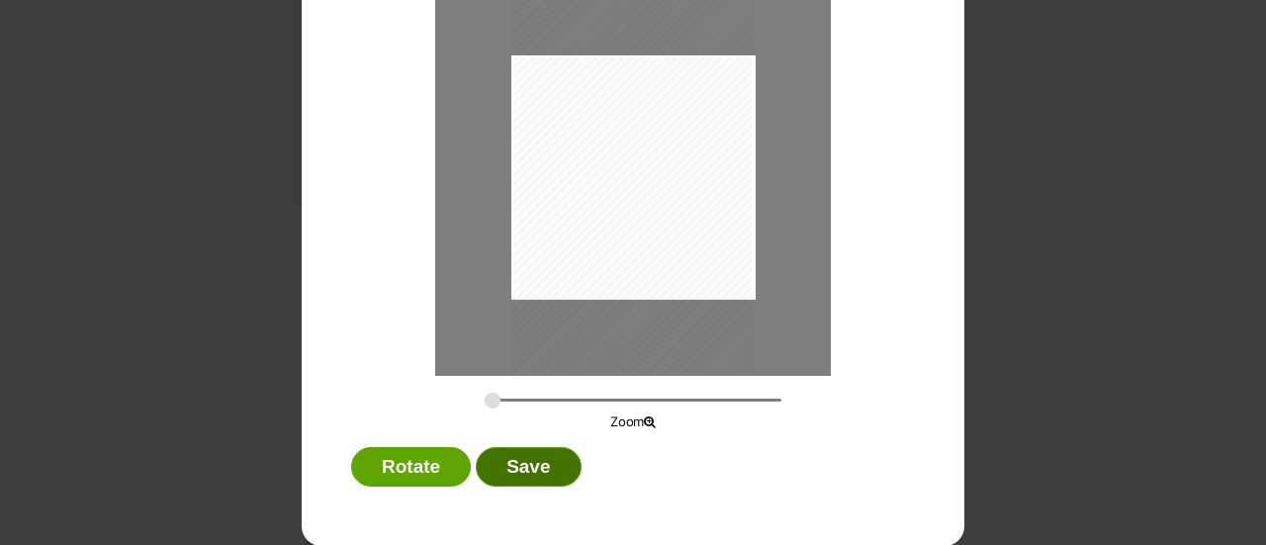
click at [507, 461] on button "Save" at bounding box center [528, 467] width 105 height 40
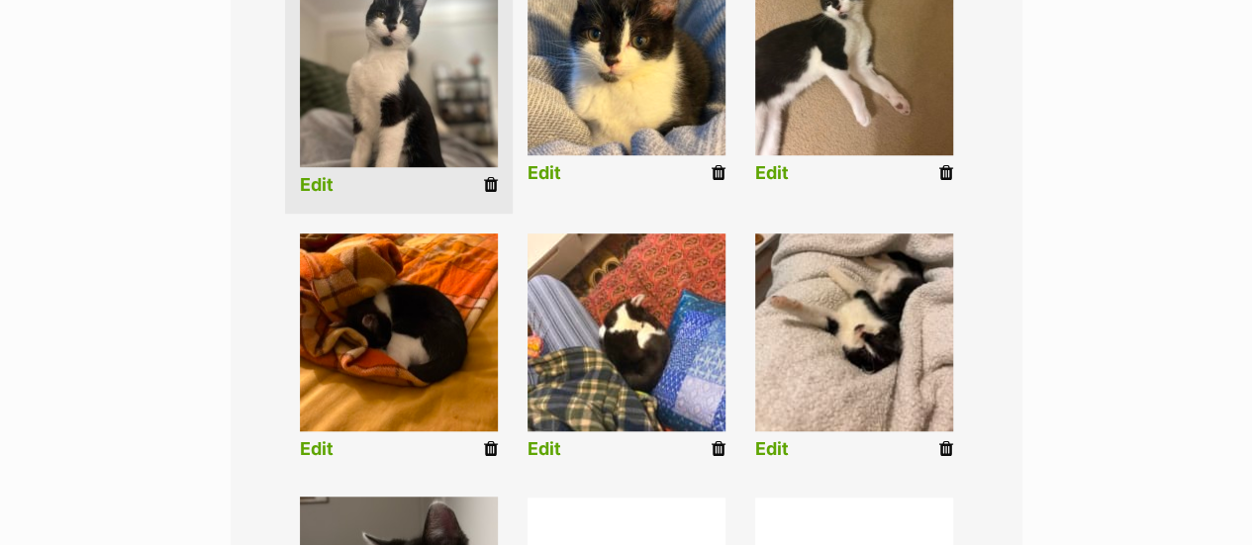
scroll to position [627, 0]
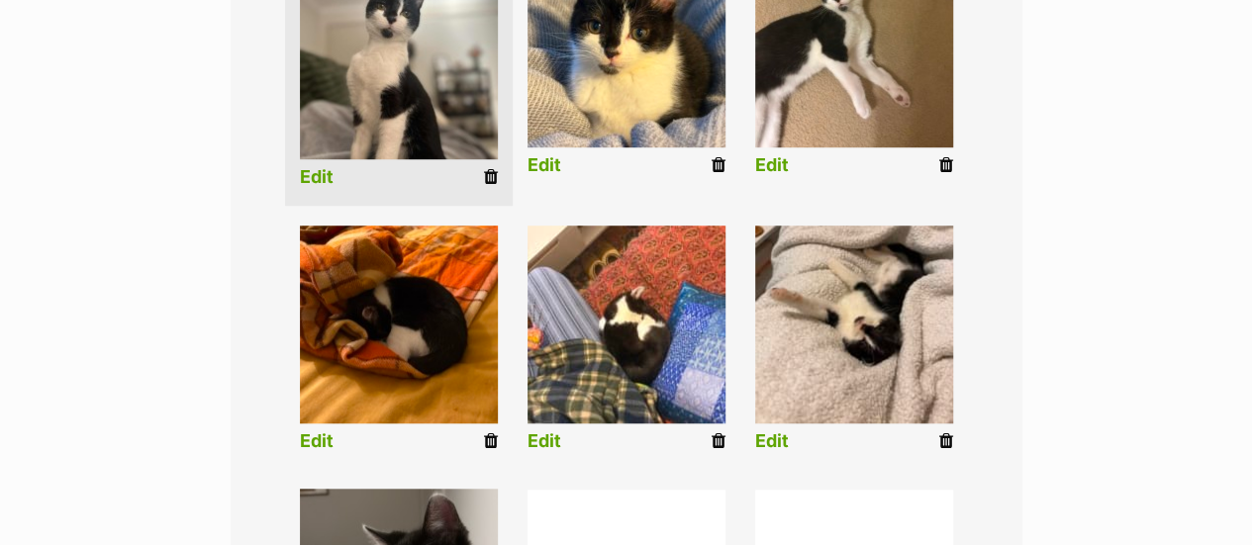
click at [770, 431] on link "Edit" at bounding box center [772, 441] width 34 height 21
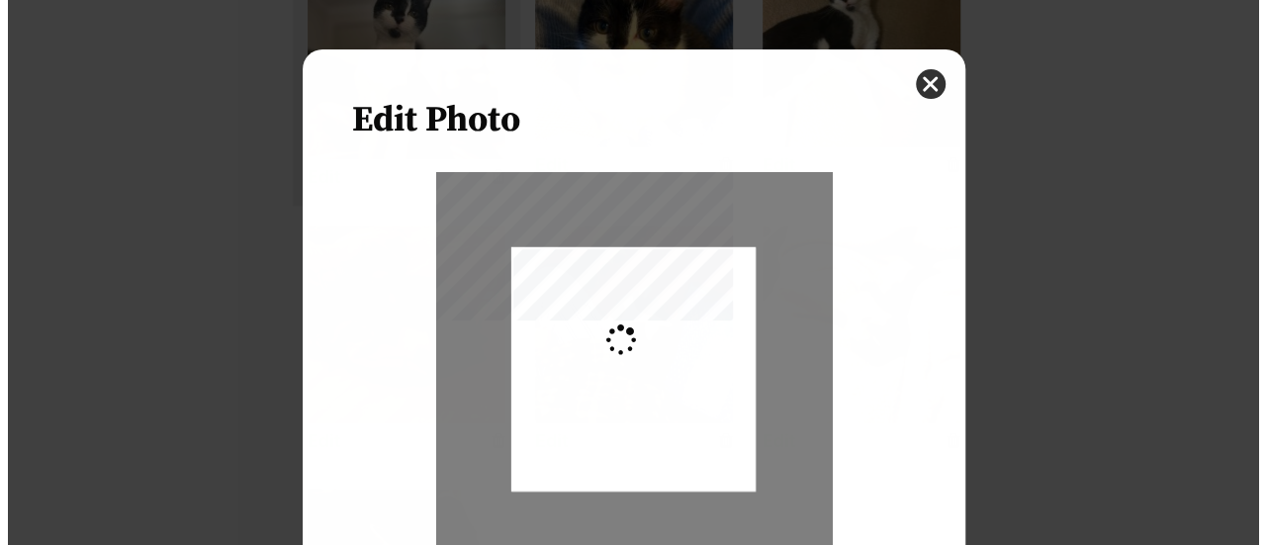
scroll to position [0, 0]
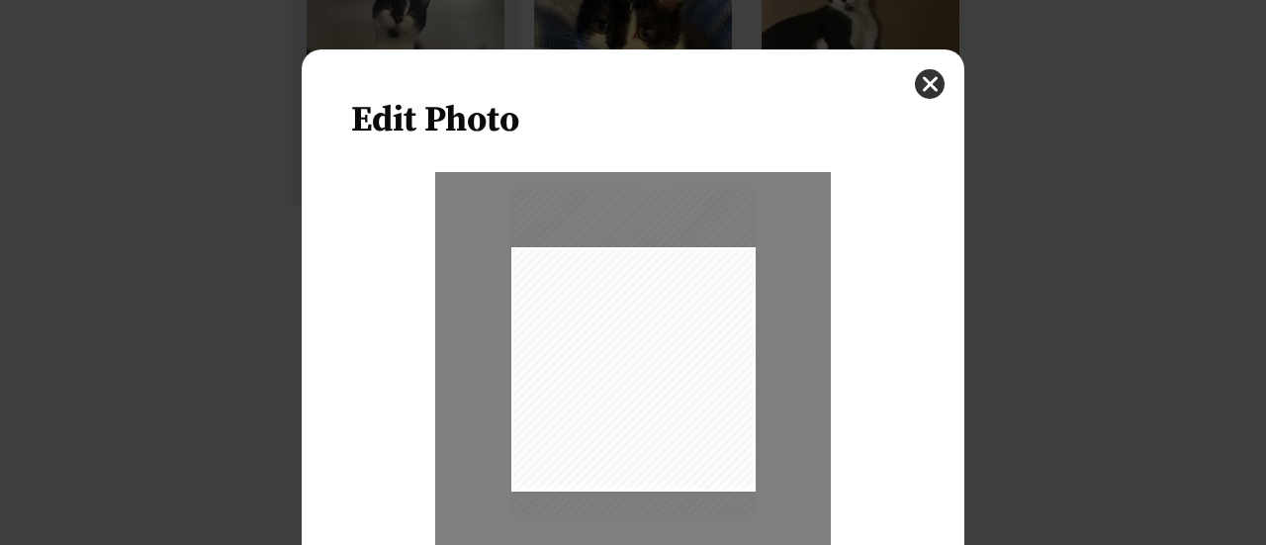
drag, startPoint x: 617, startPoint y: 426, endPoint x: 607, endPoint y: 409, distance: 20.4
click at [607, 409] on div "Dialog Window - Close (Press escape to close)" at bounding box center [634, 352] width 244 height 326
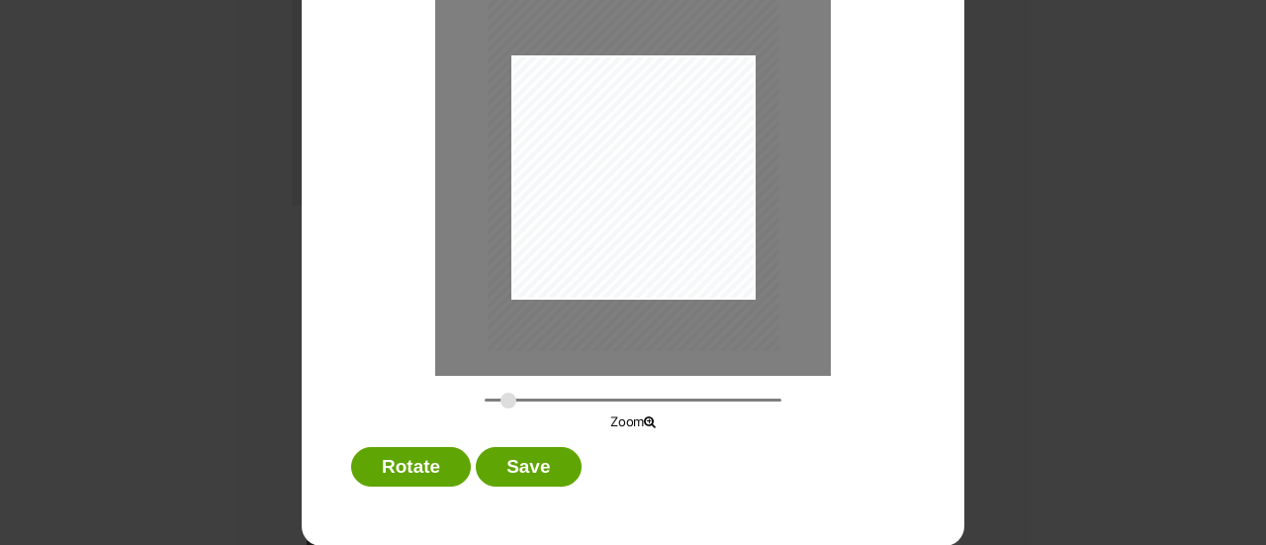
drag, startPoint x: 487, startPoint y: 404, endPoint x: 501, endPoint y: 404, distance: 13.9
type input "0.342"
click at [501, 404] on input "Dialog Window - Close (Press escape to close)" at bounding box center [633, 400] width 297 height 19
drag, startPoint x: 663, startPoint y: 242, endPoint x: 677, endPoint y: 263, distance: 25.0
click at [677, 263] on div "Dialog Window - Close (Press escape to close)" at bounding box center [647, 176] width 305 height 406
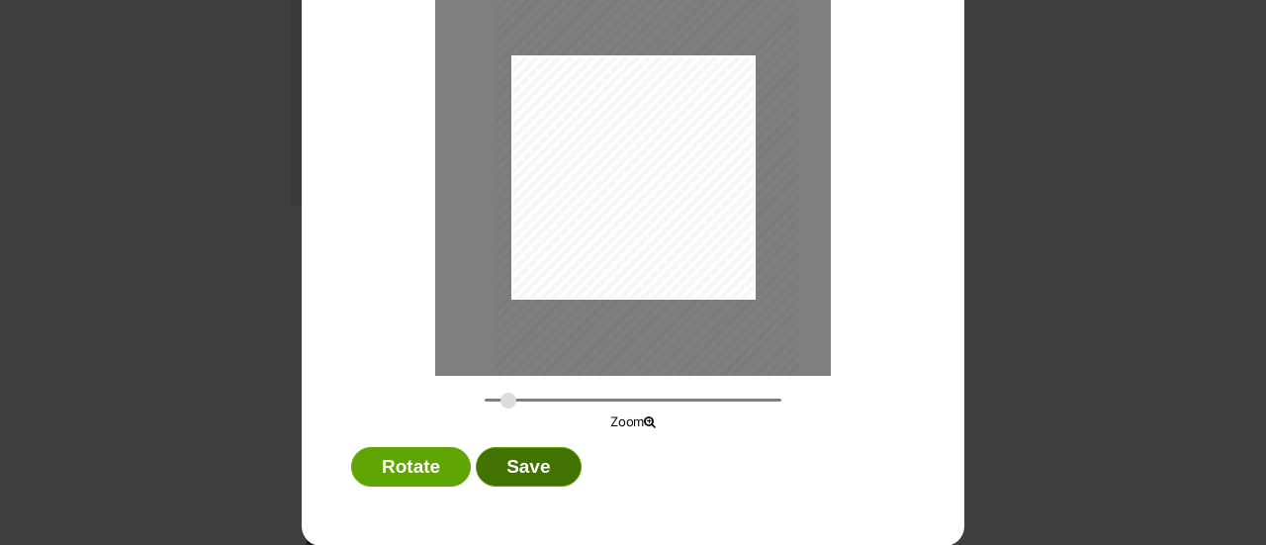
click at [523, 470] on button "Save" at bounding box center [528, 467] width 105 height 40
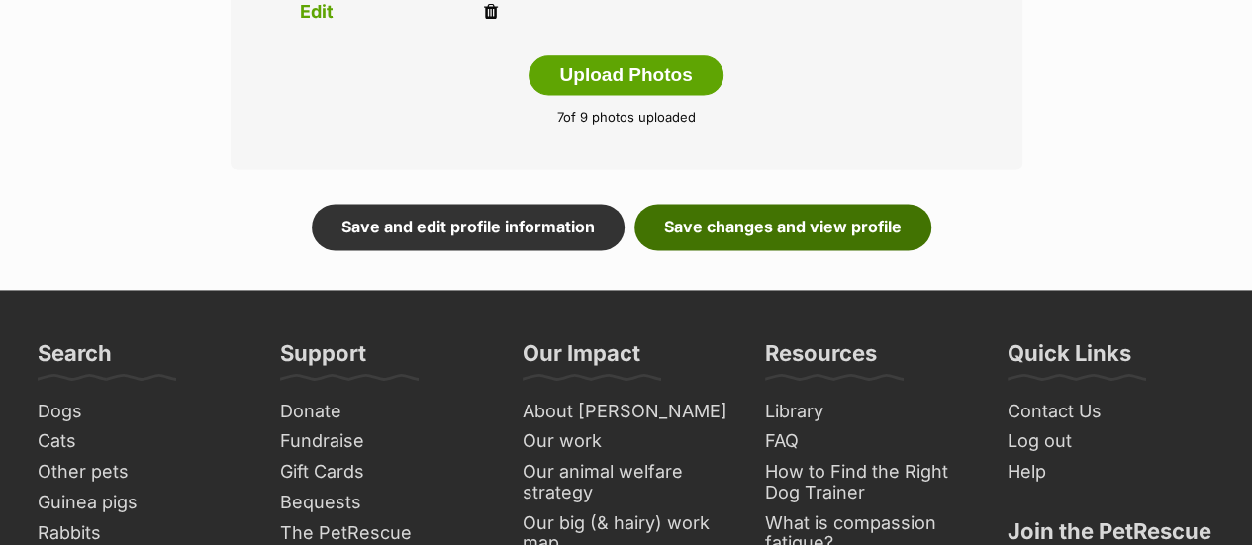
click at [790, 204] on link "Save changes and view profile" at bounding box center [782, 227] width 297 height 46
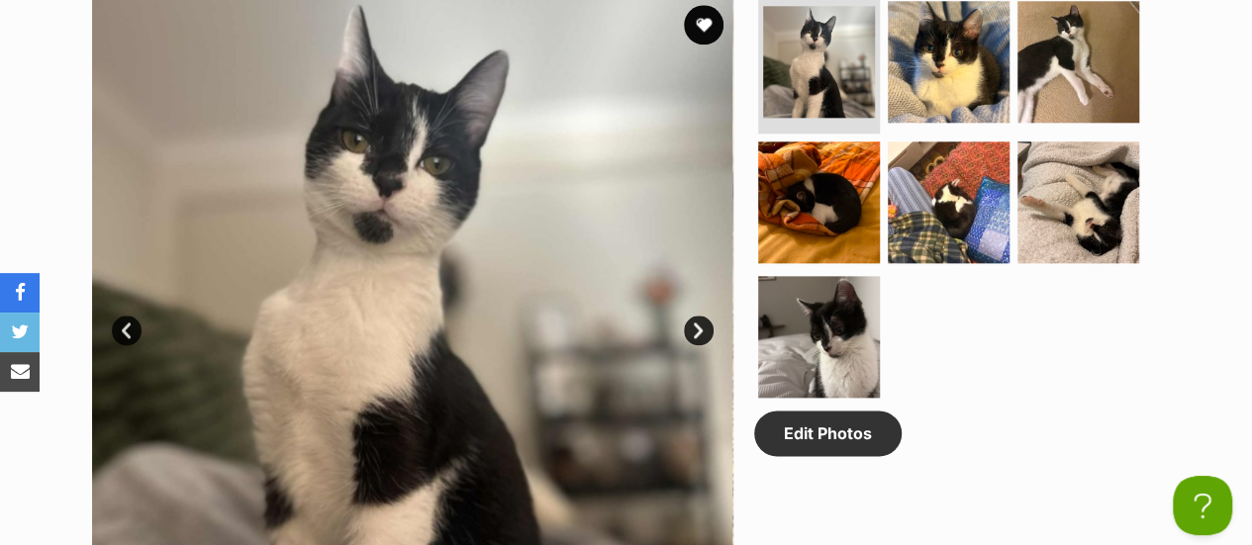
click at [699, 316] on link "Next" at bounding box center [699, 331] width 30 height 30
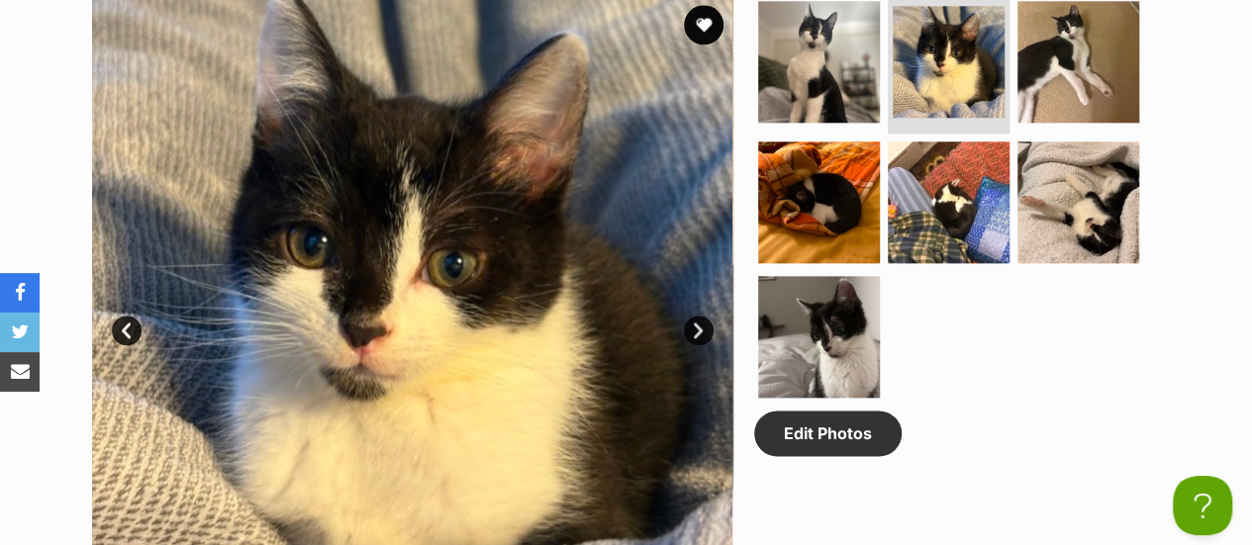
click at [699, 316] on link "Next" at bounding box center [699, 331] width 30 height 30
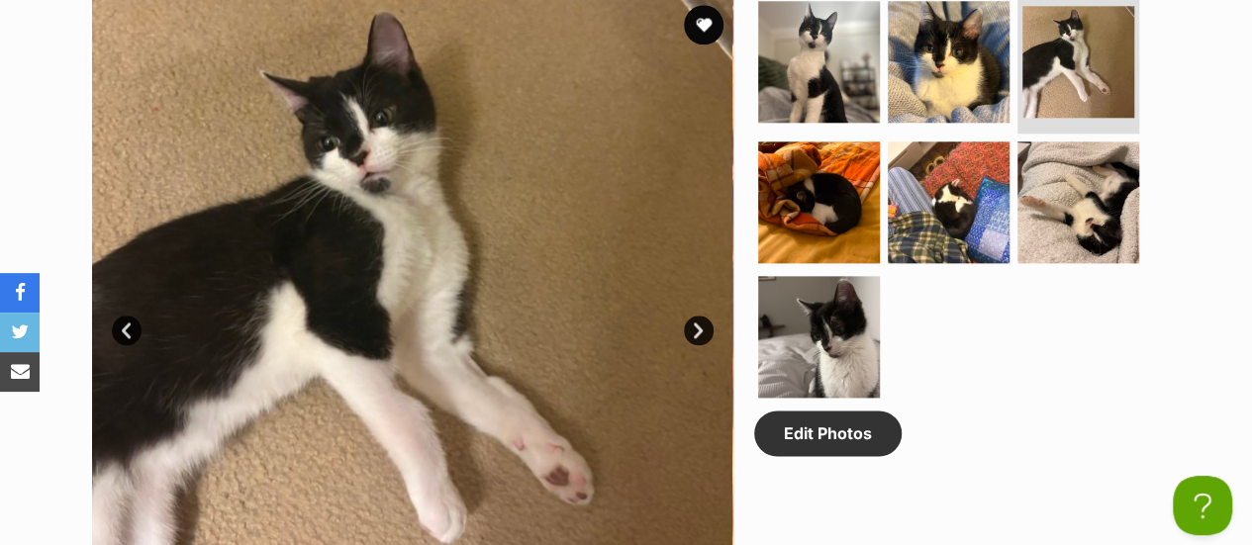
click at [699, 316] on link "Next" at bounding box center [699, 331] width 30 height 30
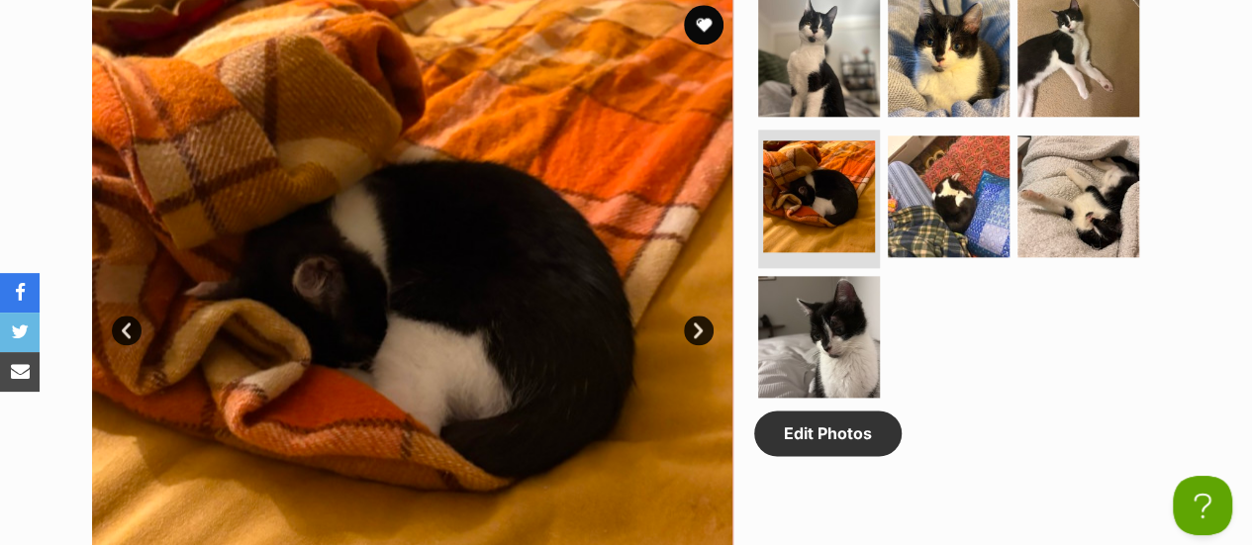
click at [699, 316] on link "Next" at bounding box center [699, 331] width 30 height 30
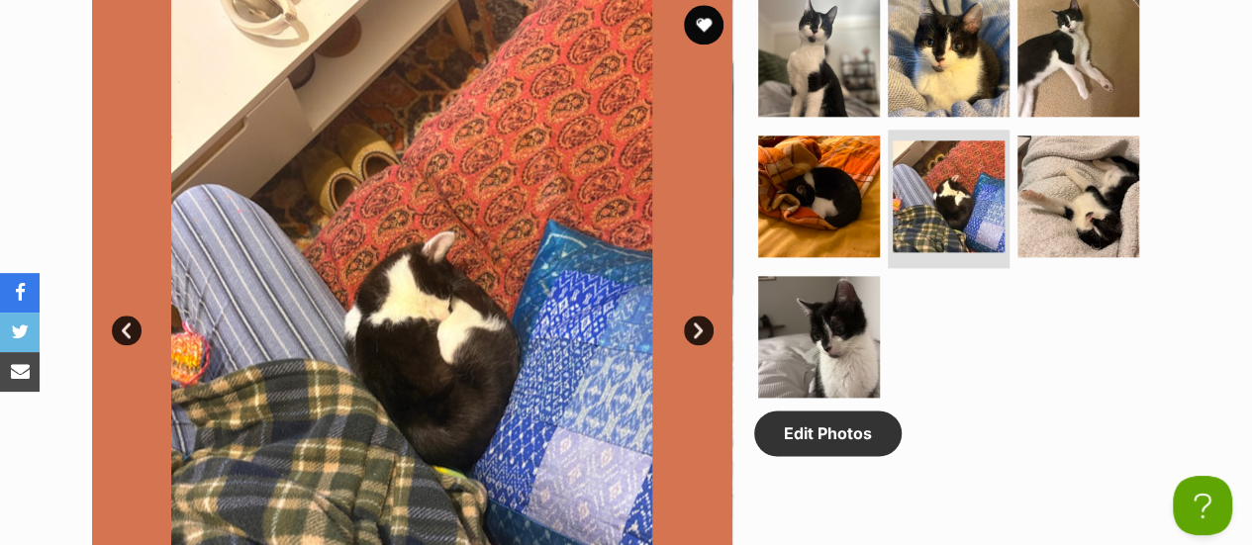
click at [699, 316] on link "Next" at bounding box center [699, 331] width 30 height 30
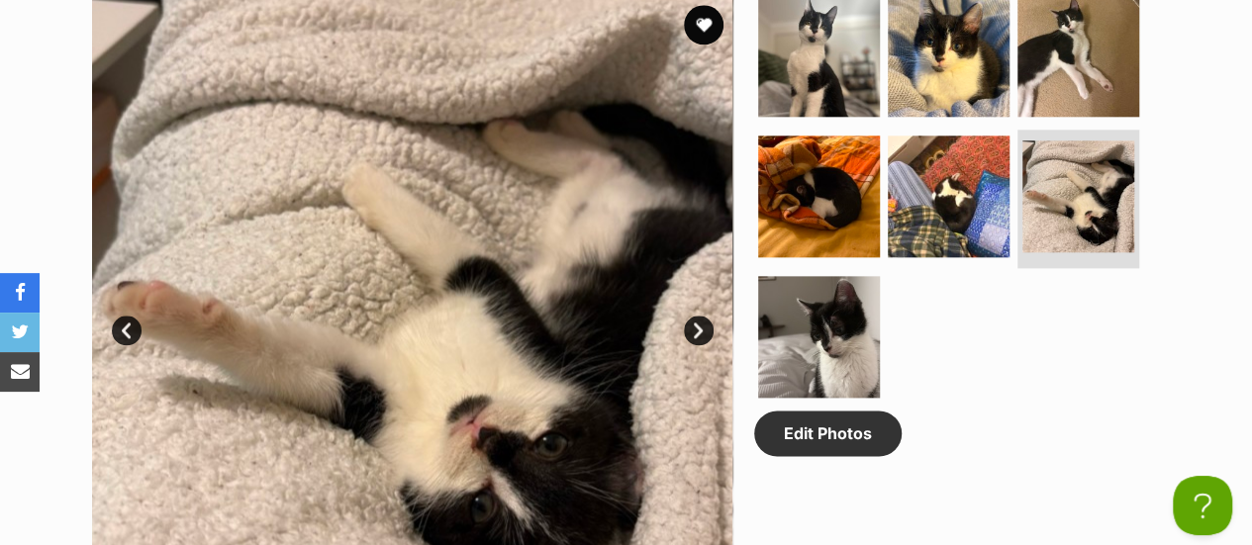
click at [125, 316] on link "Prev" at bounding box center [127, 331] width 30 height 30
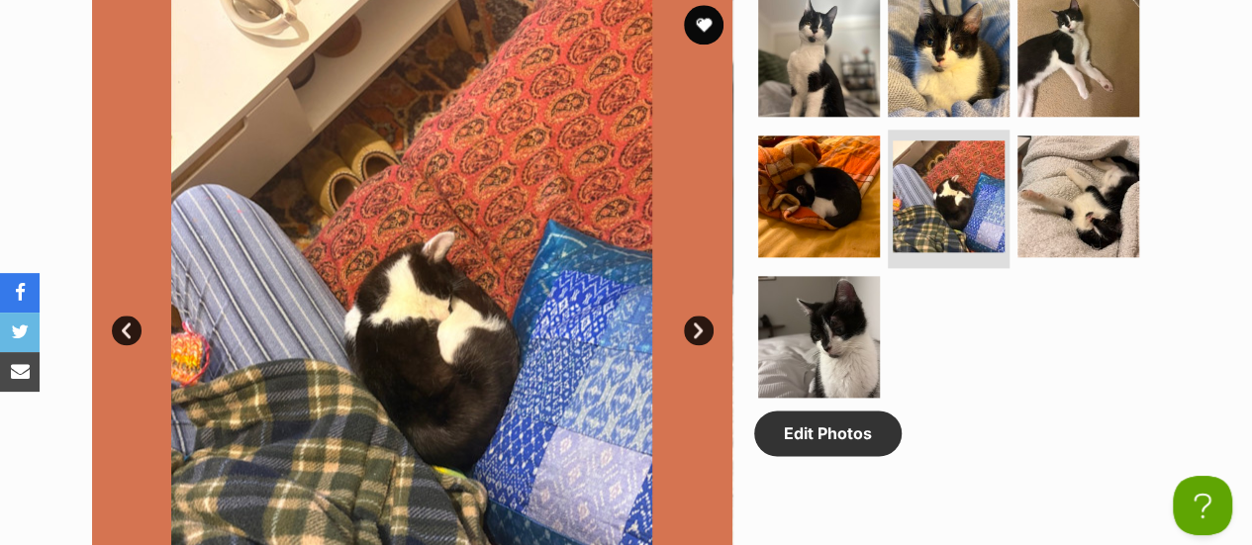
click at [697, 316] on link "Next" at bounding box center [699, 331] width 30 height 30
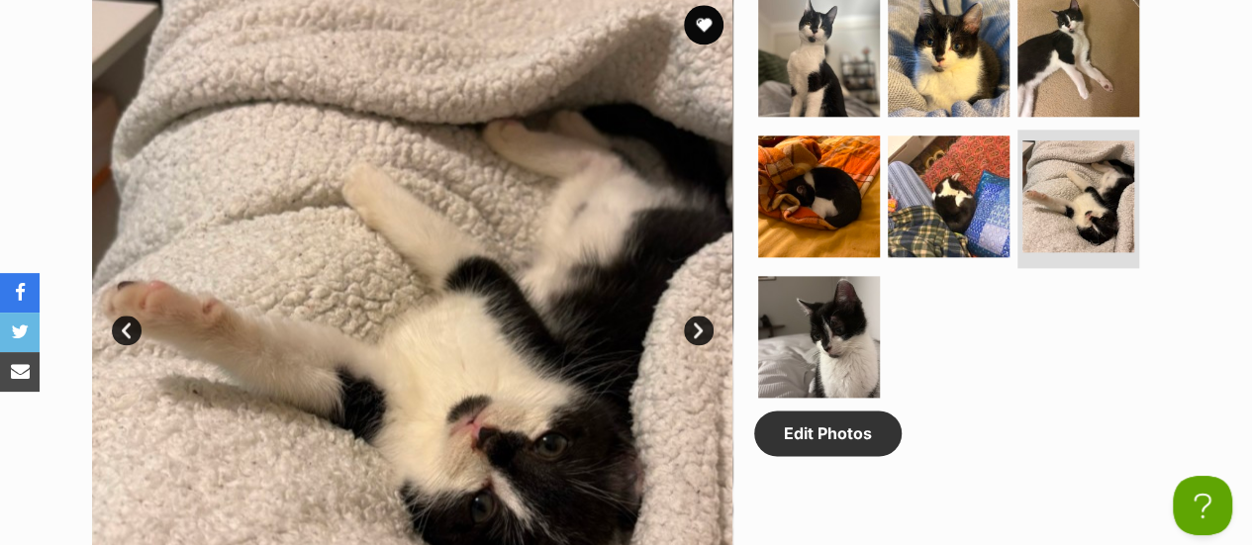
click at [697, 316] on link "Next" at bounding box center [699, 331] width 30 height 30
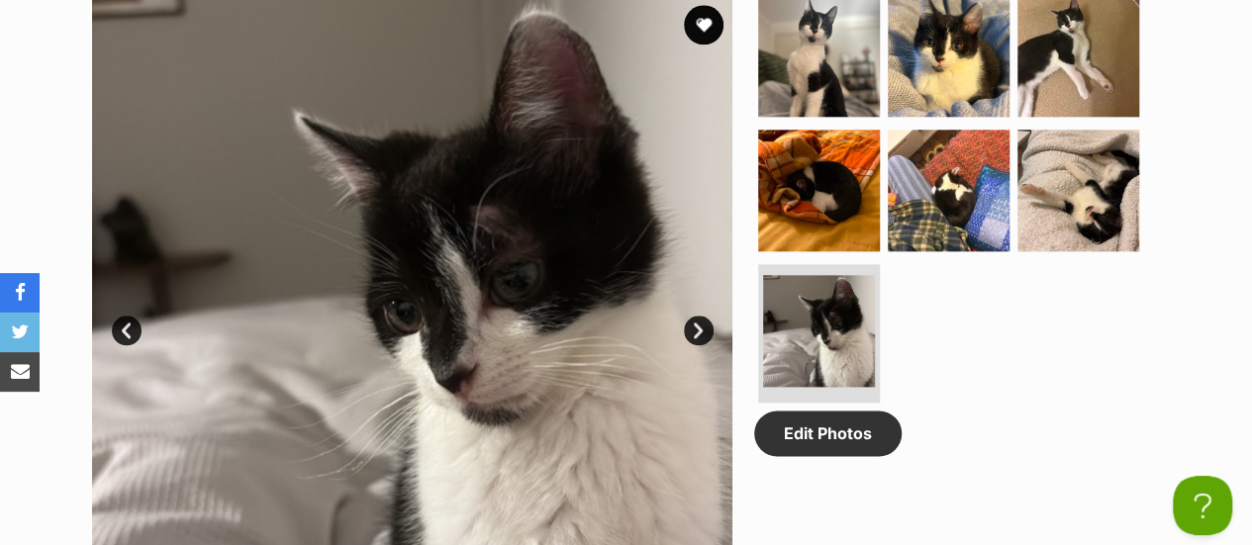
click at [697, 316] on link "Next" at bounding box center [699, 331] width 30 height 30
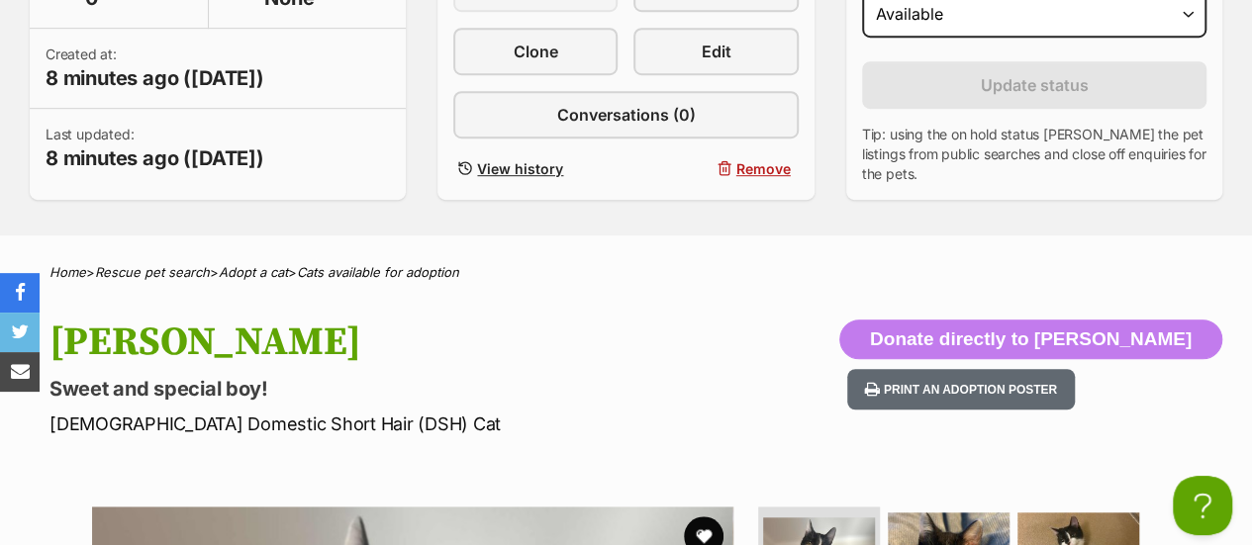
scroll to position [396, 0]
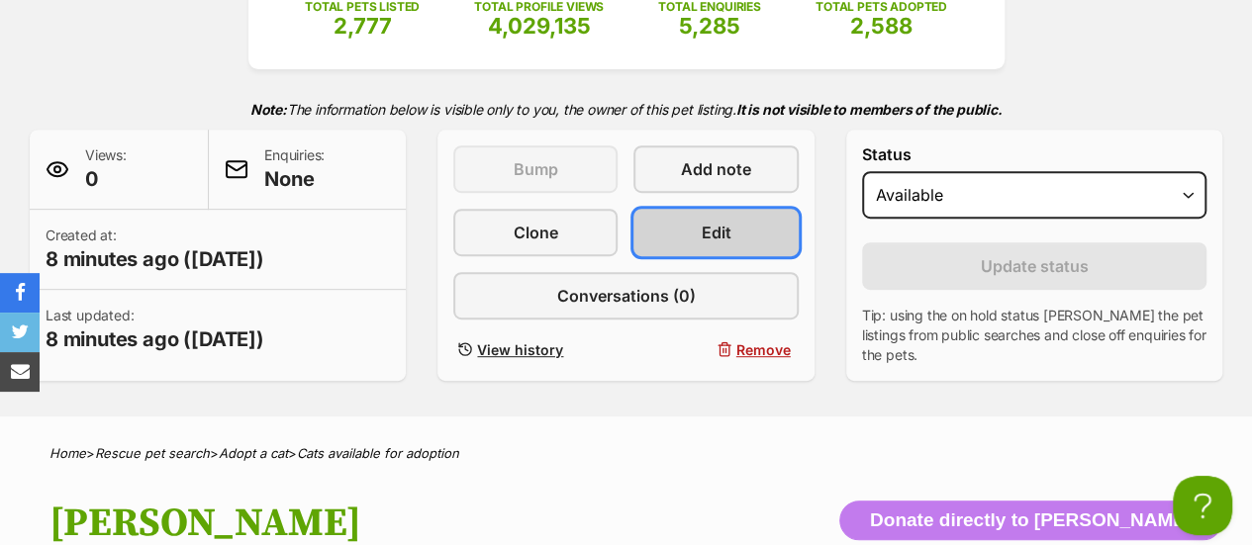
click at [715, 221] on span "Edit" at bounding box center [716, 233] width 30 height 24
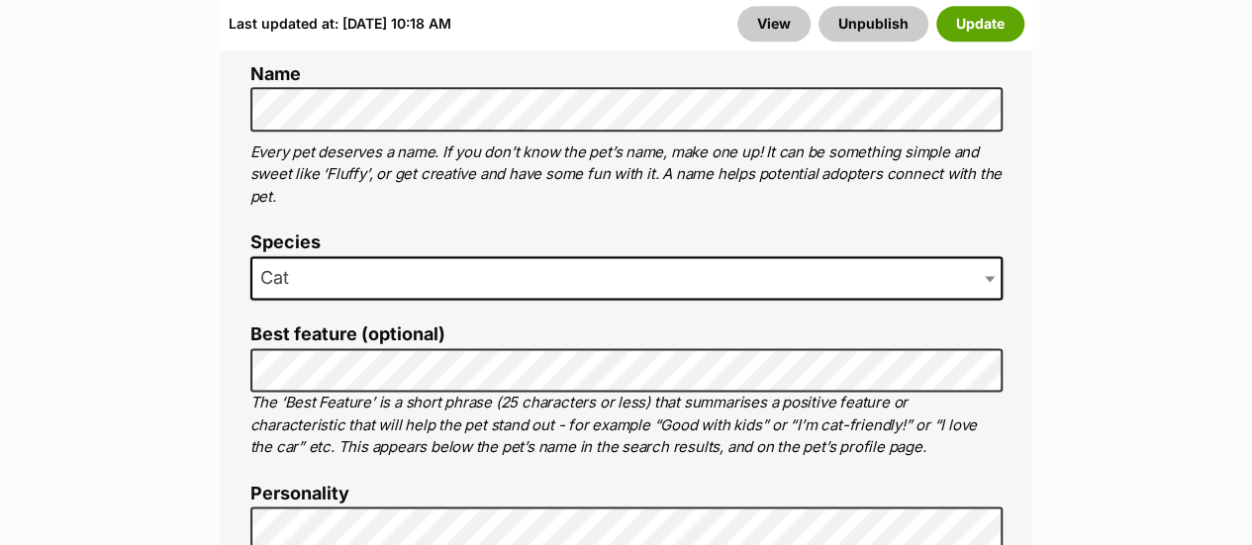
scroll to position [1286, 0]
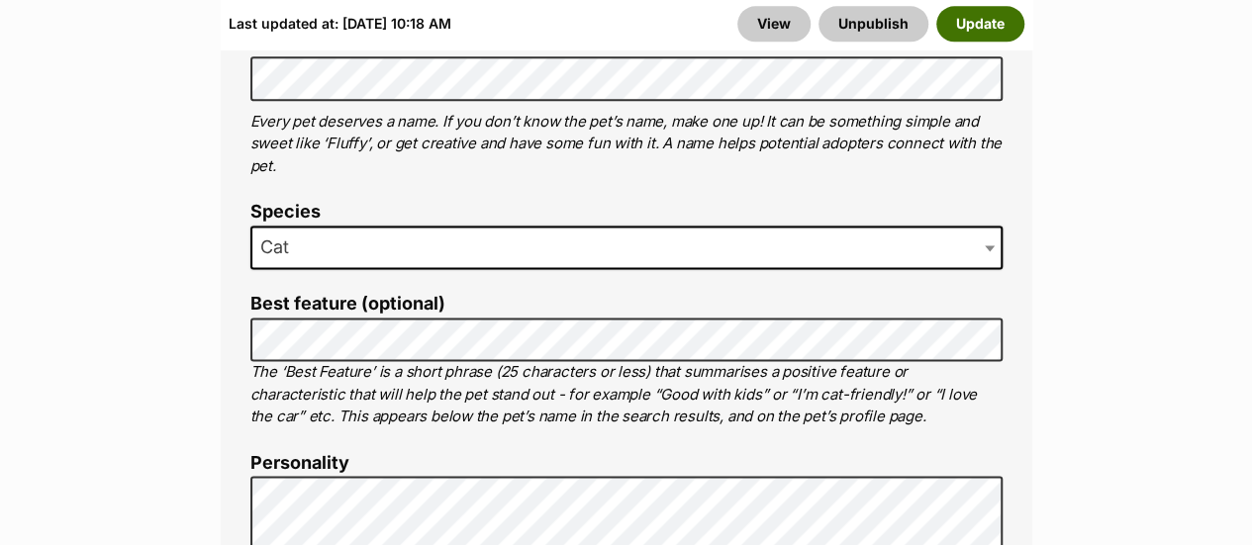
click at [969, 24] on button "Update" at bounding box center [980, 25] width 88 height 36
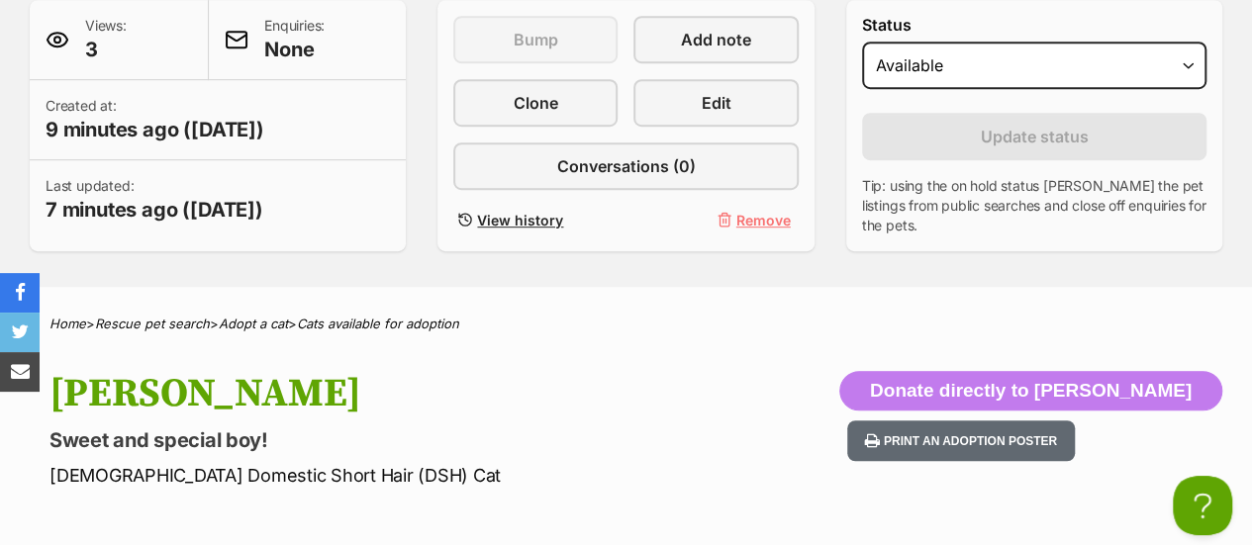
scroll to position [495, 0]
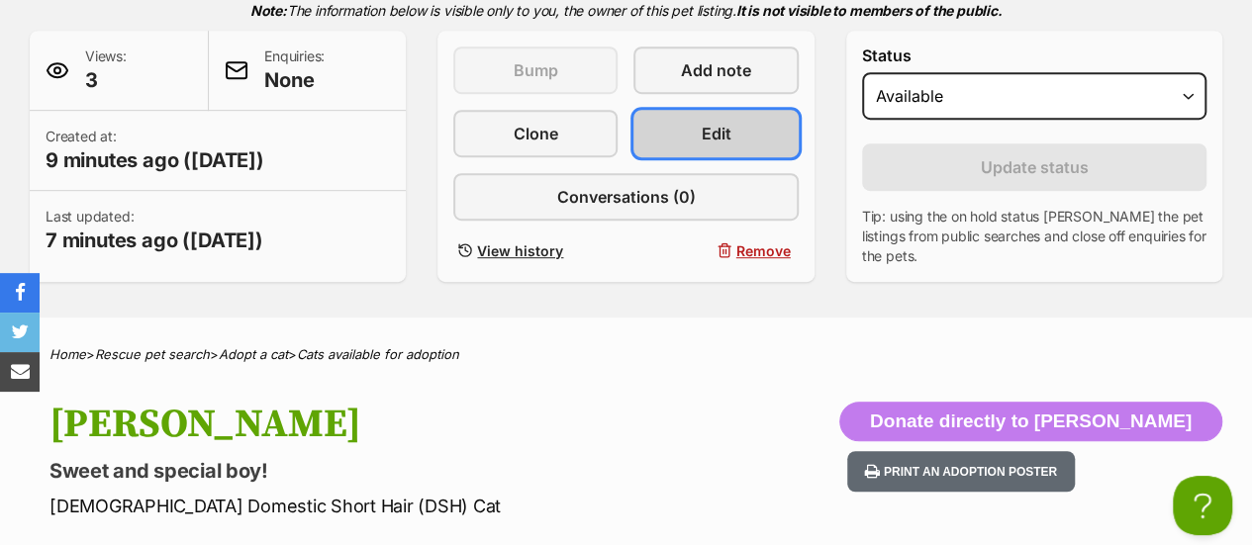
drag, startPoint x: 738, startPoint y: 95, endPoint x: 733, endPoint y: 104, distance: 10.2
click at [738, 110] on link "Edit" at bounding box center [715, 133] width 164 height 47
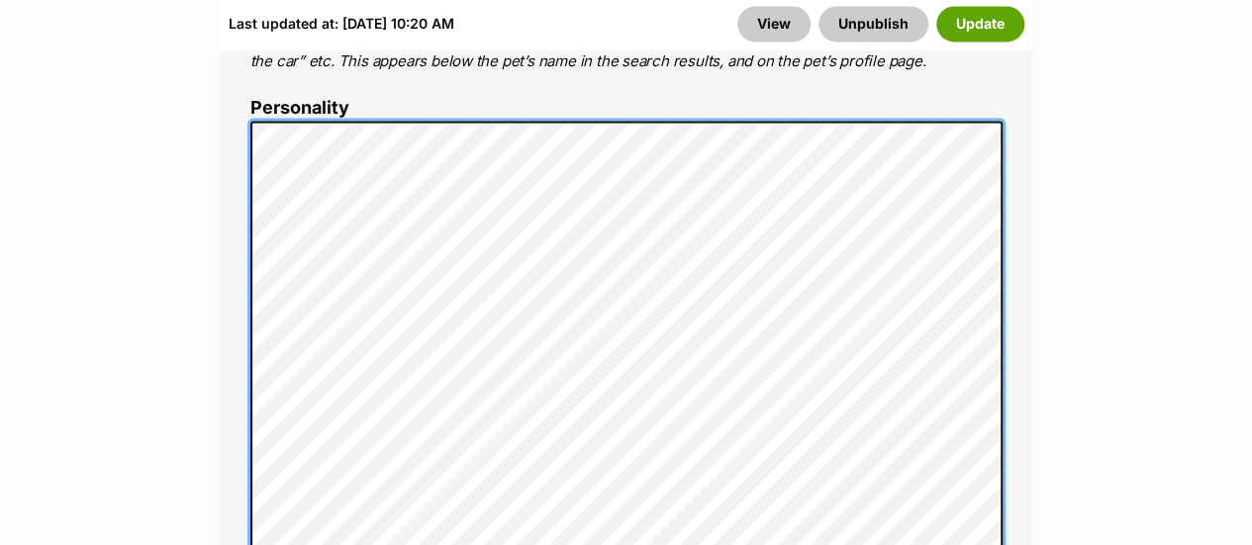
scroll to position [1682, 0]
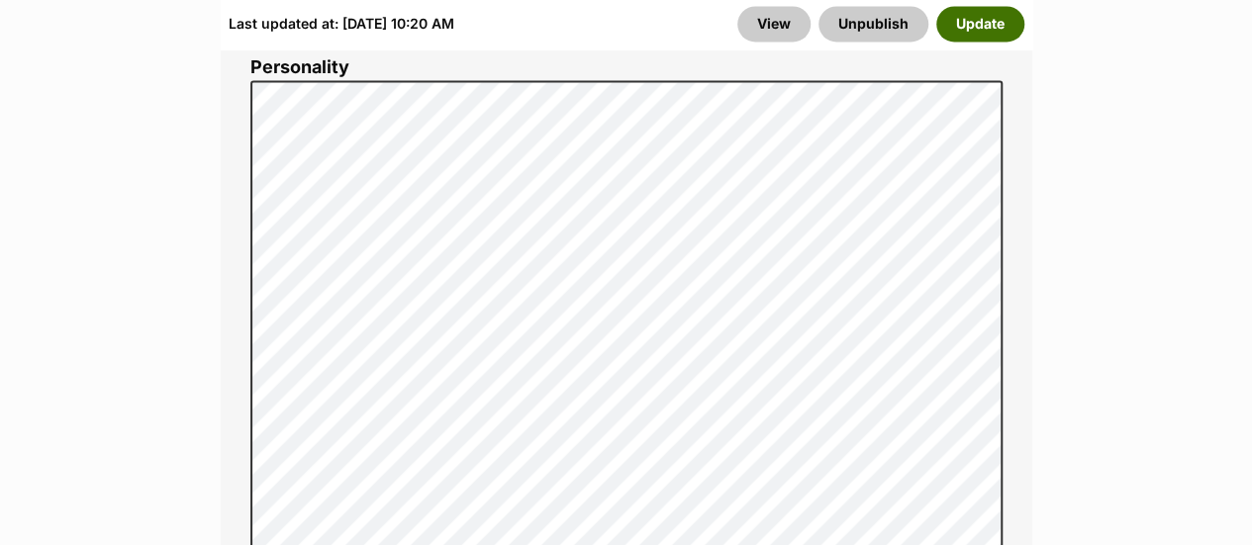
click at [985, 41] on button "Update" at bounding box center [980, 25] width 88 height 36
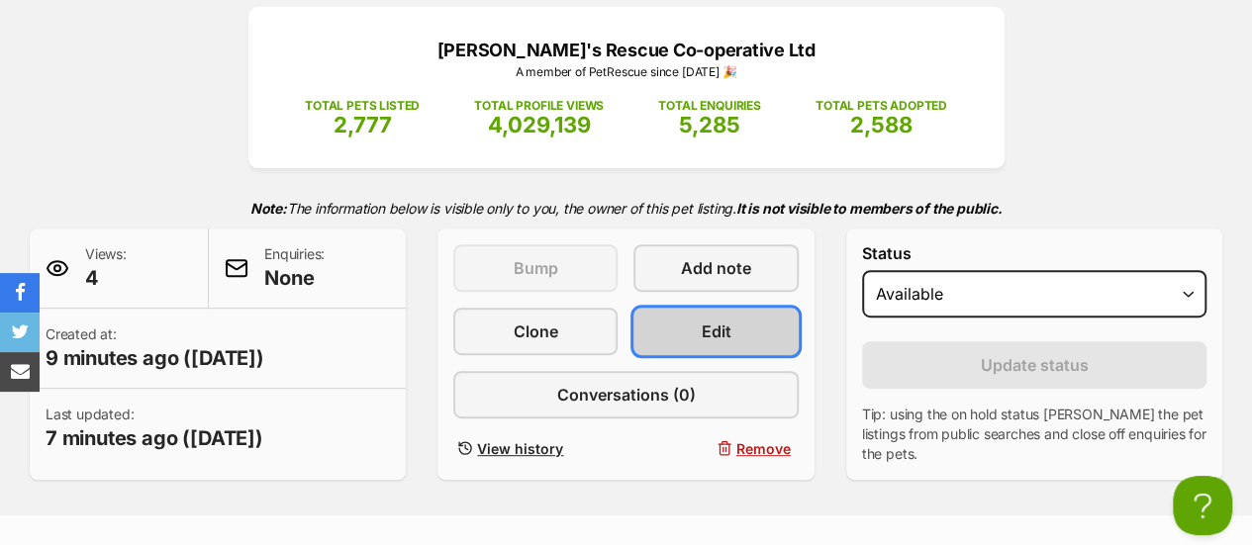
click at [722, 320] on span "Edit" at bounding box center [716, 332] width 30 height 24
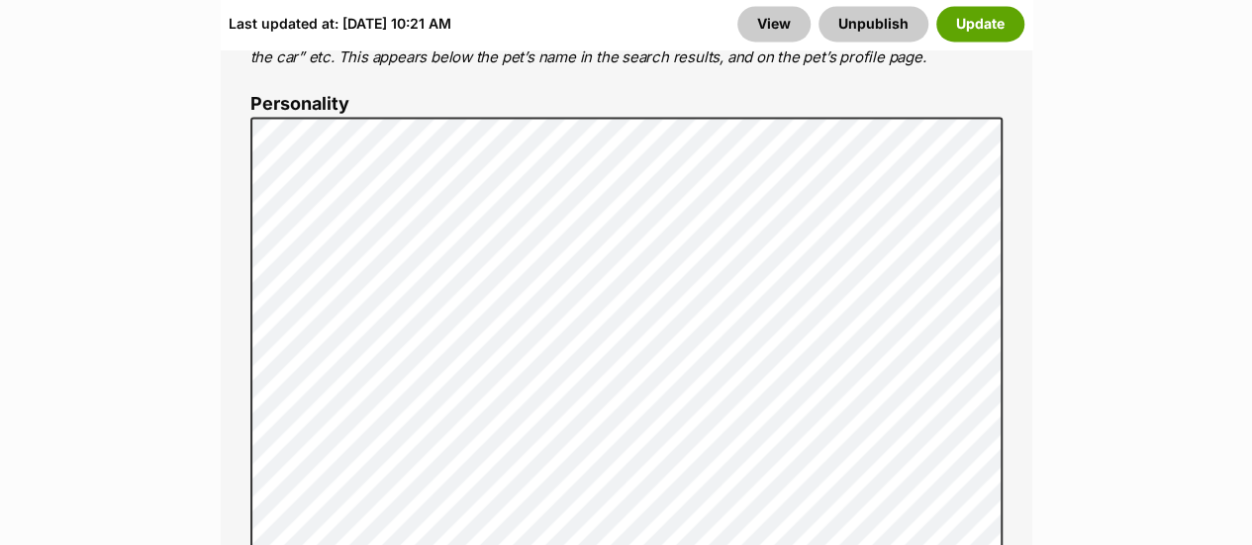
scroll to position [1682, 0]
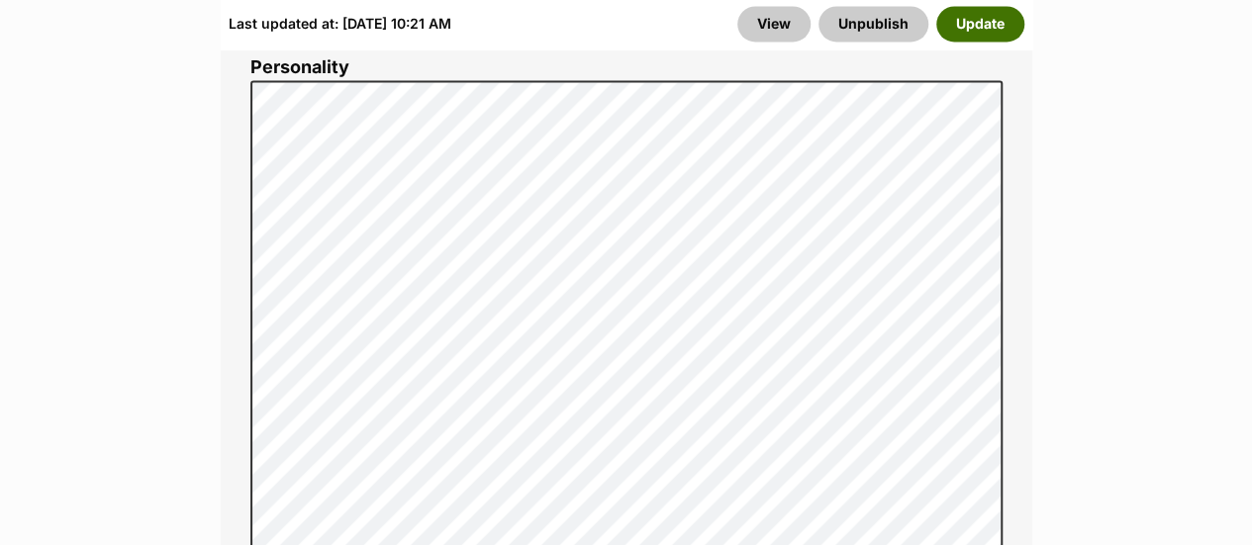
click at [986, 35] on button "Update" at bounding box center [980, 25] width 88 height 36
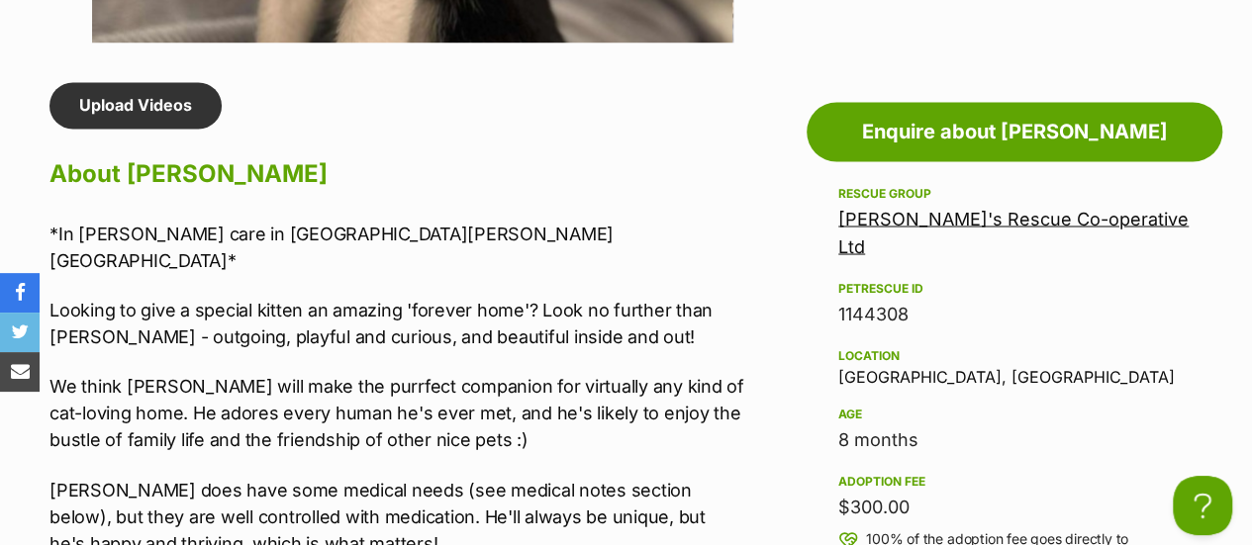
click at [261, 476] on p "[PERSON_NAME] does have some medical needs (see medical notes section below), b…" at bounding box center [397, 516] width 696 height 80
click at [262, 476] on p "[PERSON_NAME] does have some medical needs (see medical notes section below), b…" at bounding box center [397, 516] width 696 height 80
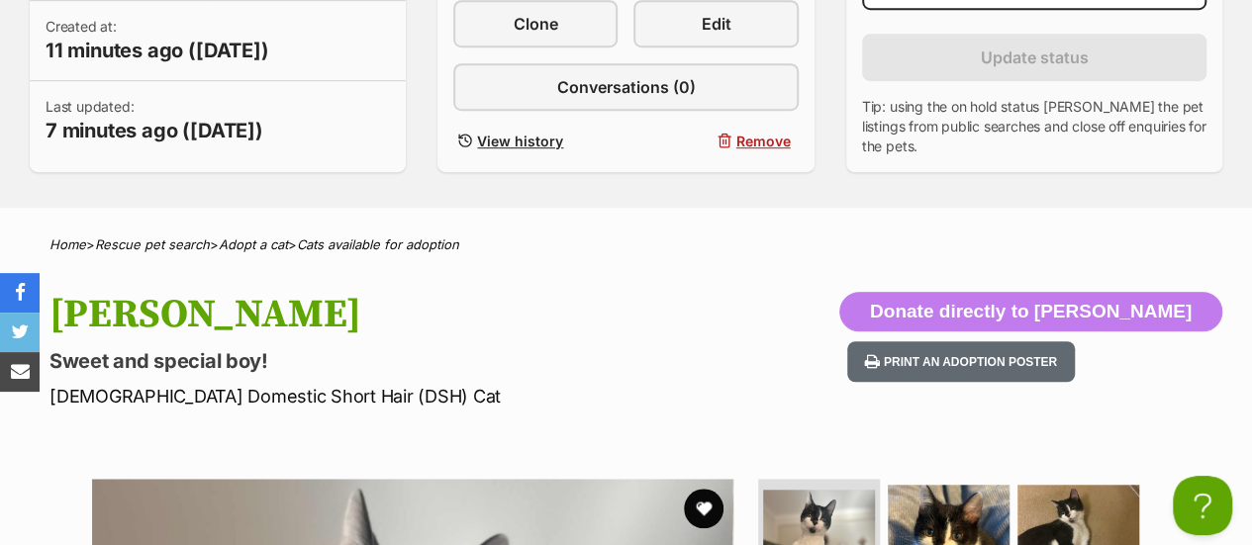
scroll to position [495, 0]
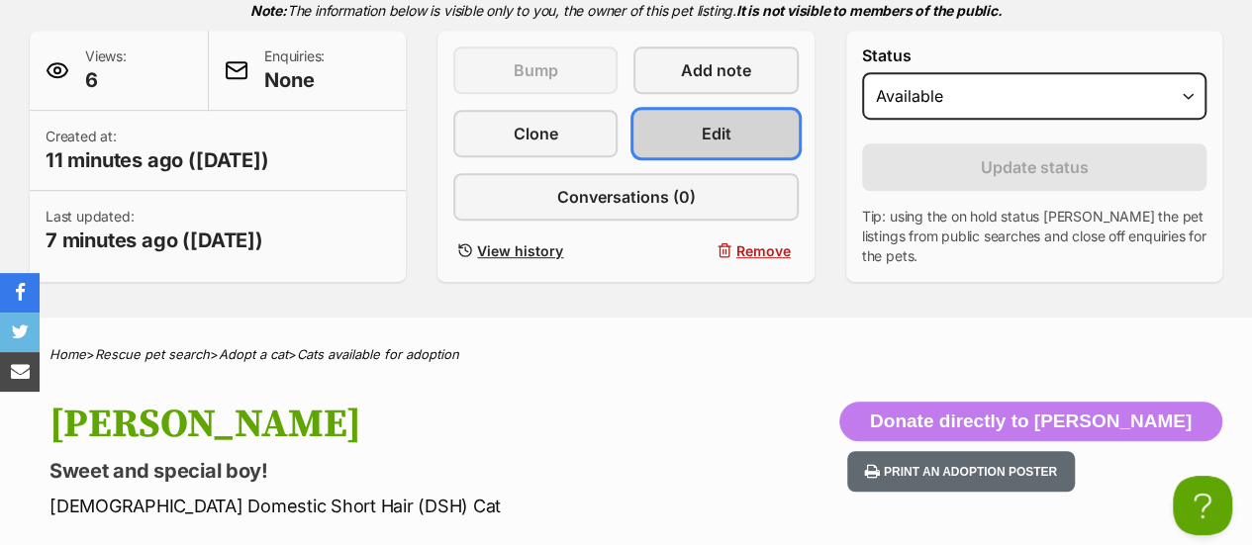
click at [726, 122] on span "Edit" at bounding box center [716, 134] width 30 height 24
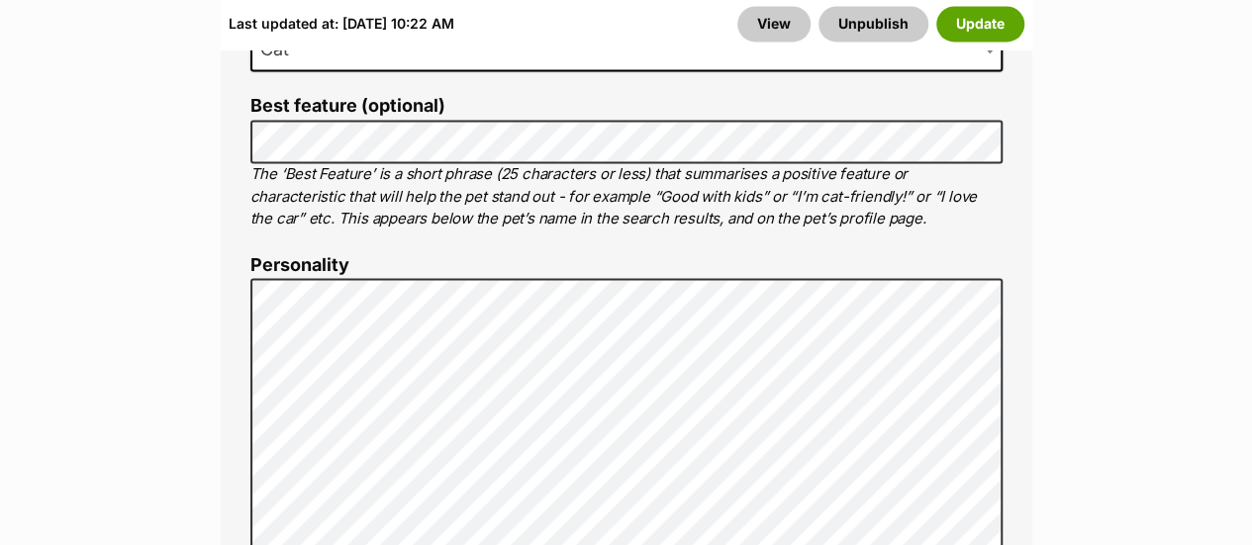
scroll to position [1583, 0]
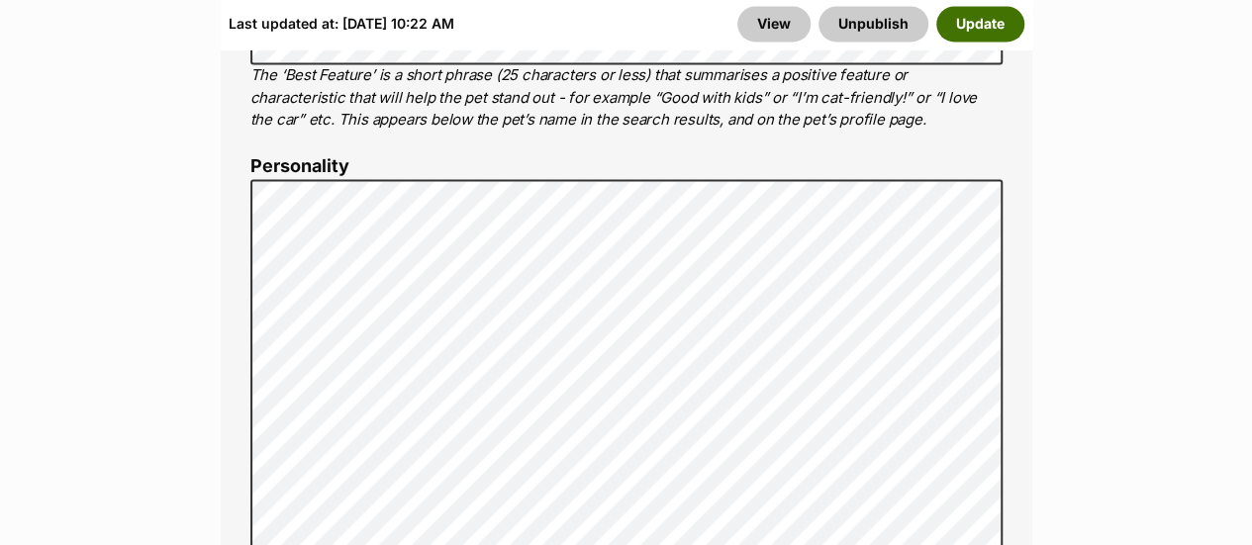
click at [981, 25] on button "Update" at bounding box center [980, 25] width 88 height 36
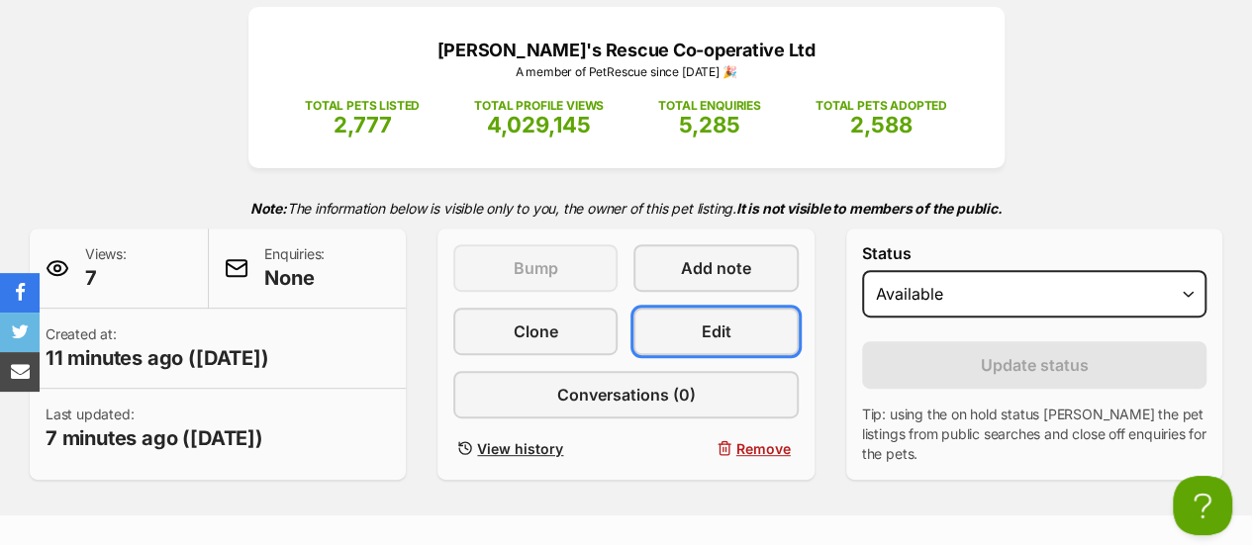
click at [726, 320] on span "Edit" at bounding box center [716, 332] width 30 height 24
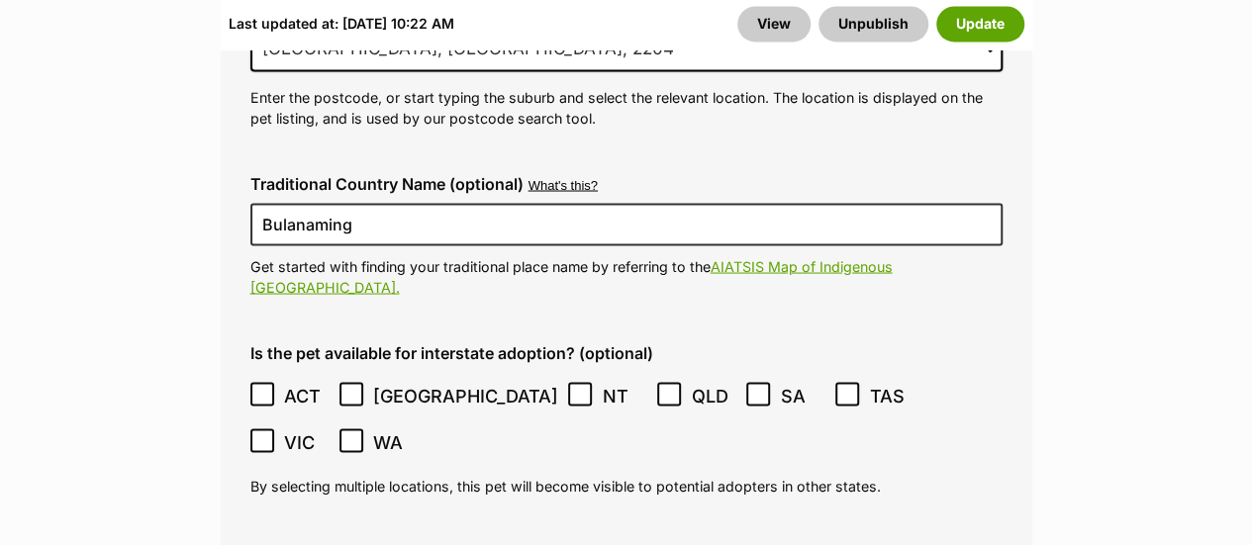
scroll to position [5739, 0]
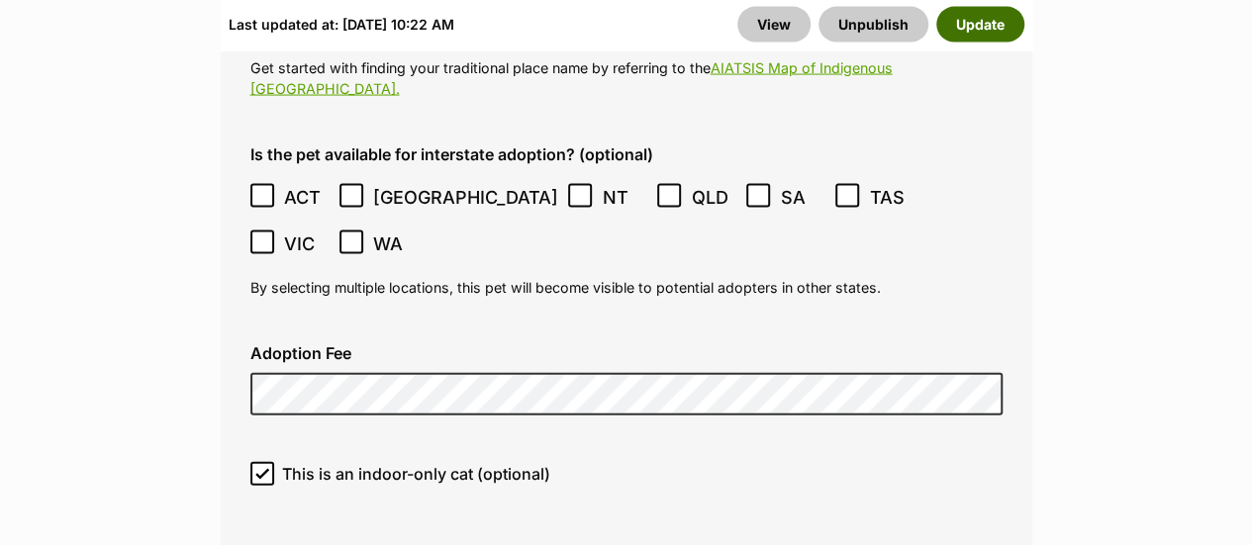
click at [958, 15] on button "Update" at bounding box center [980, 25] width 88 height 36
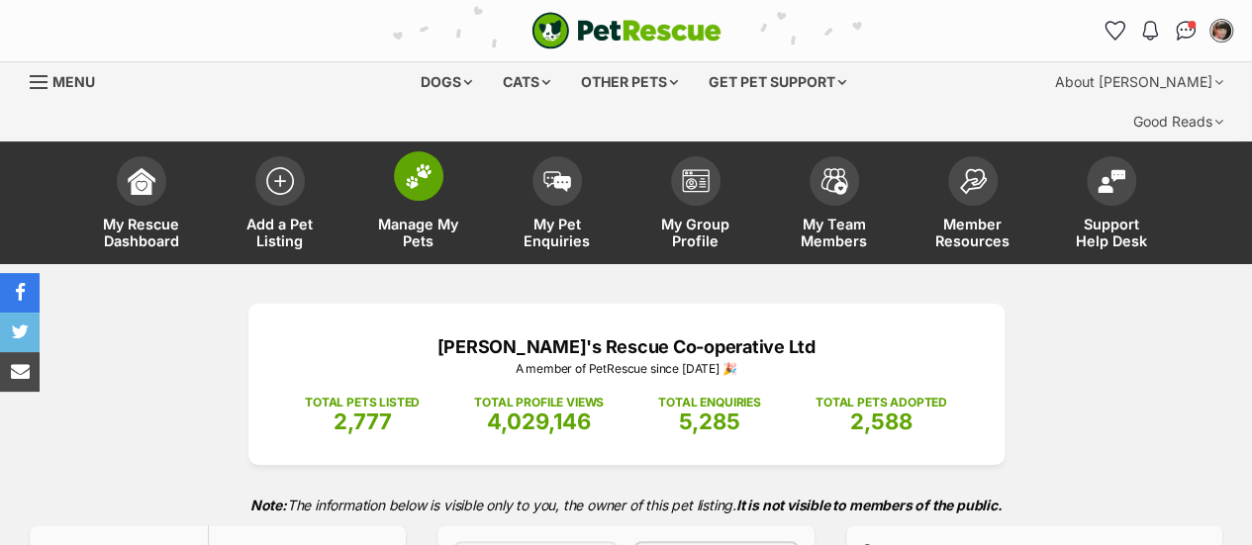
click at [431, 216] on span "Manage My Pets" at bounding box center [418, 233] width 89 height 34
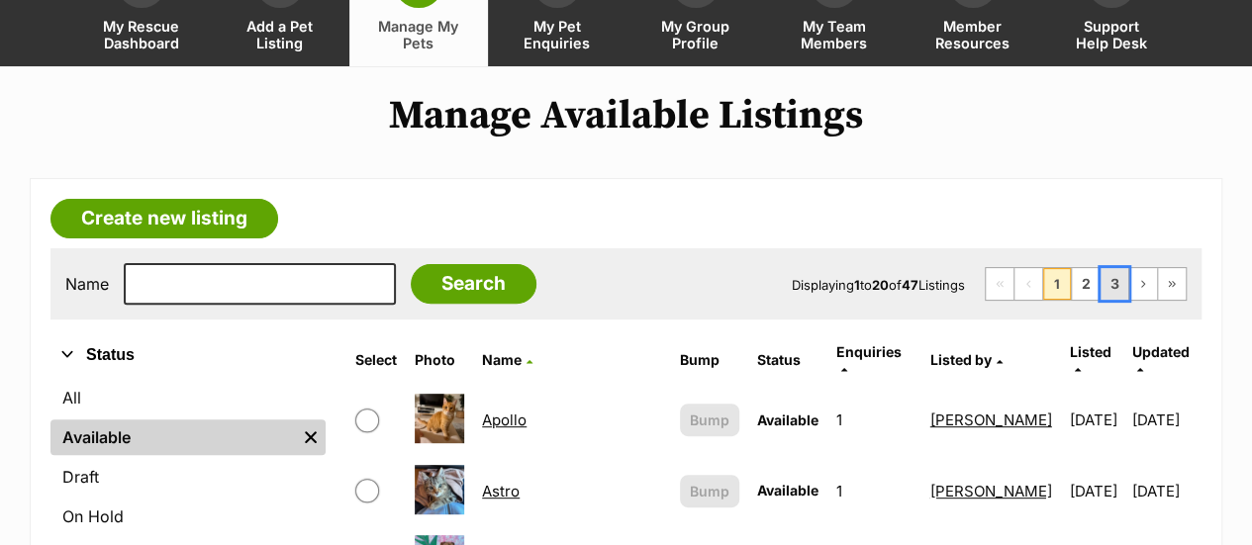
click at [1116, 268] on link "3" at bounding box center [1114, 284] width 28 height 32
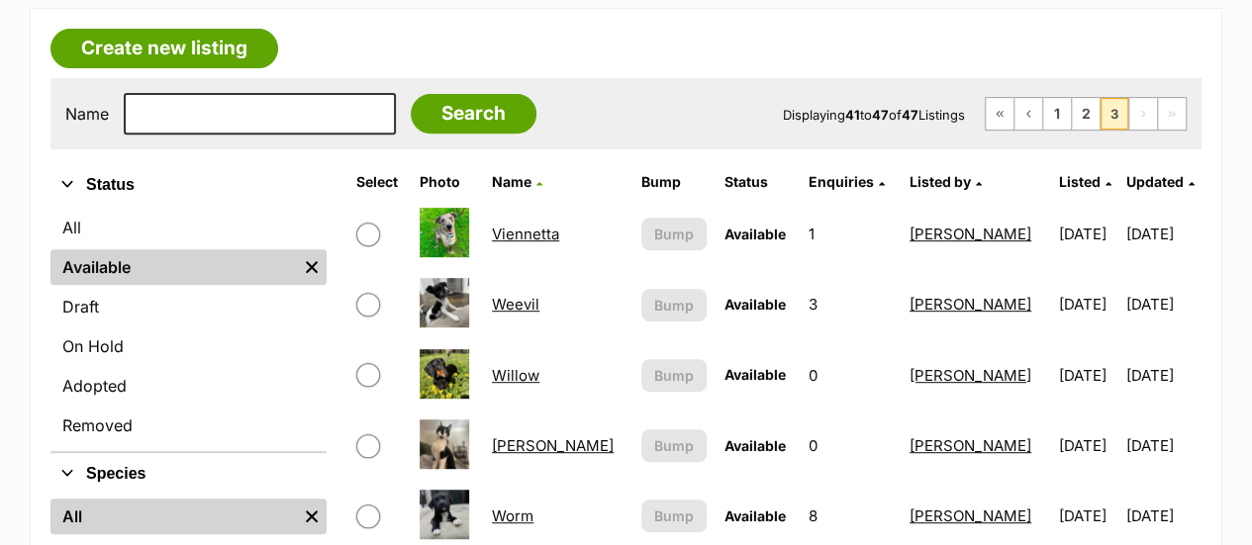
scroll to position [198, 0]
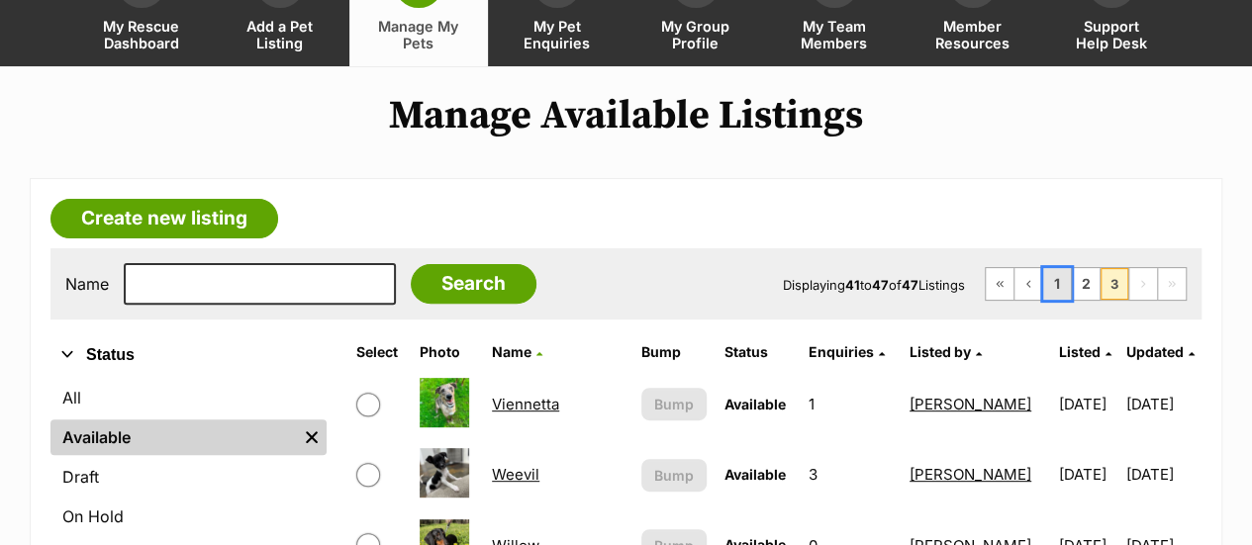
click at [1064, 268] on link "1" at bounding box center [1057, 284] width 28 height 32
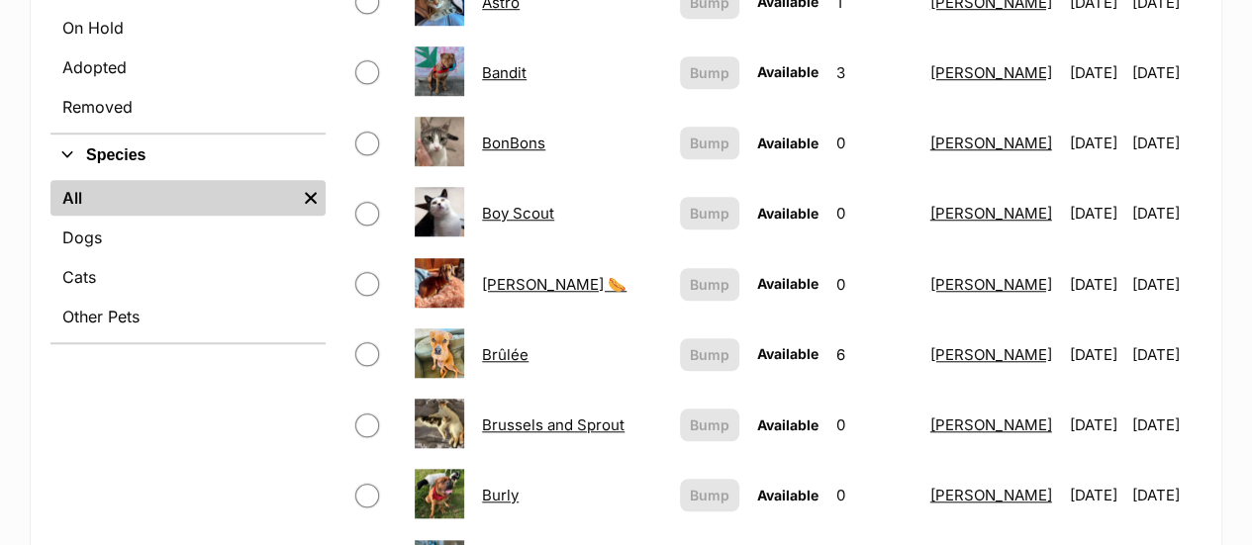
scroll to position [693, 0]
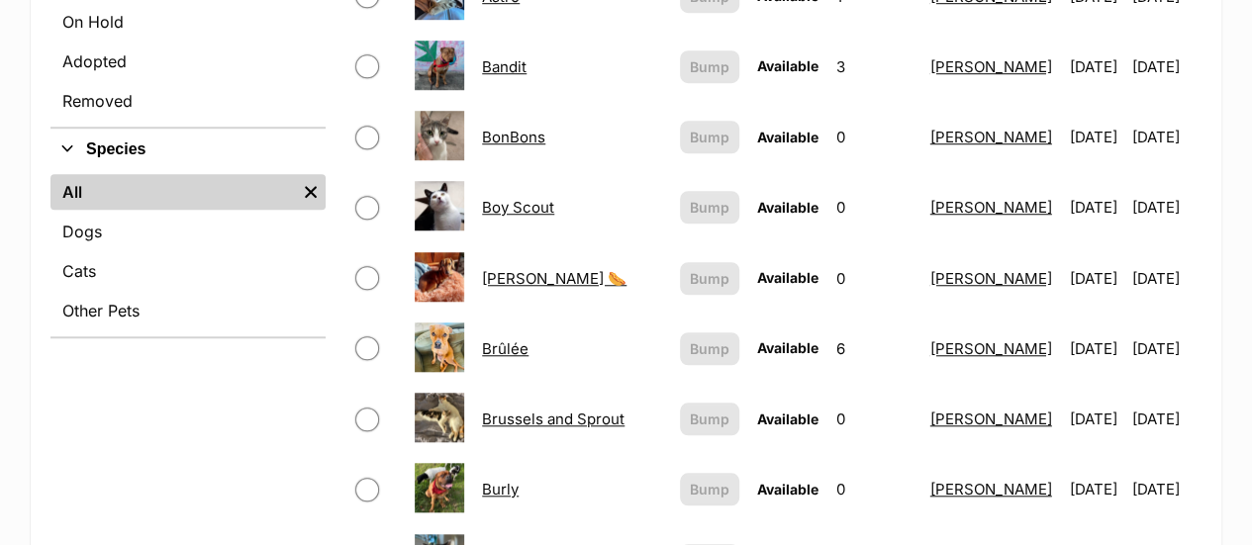
click at [596, 410] on link "Brussels and Sprout" at bounding box center [553, 419] width 142 height 19
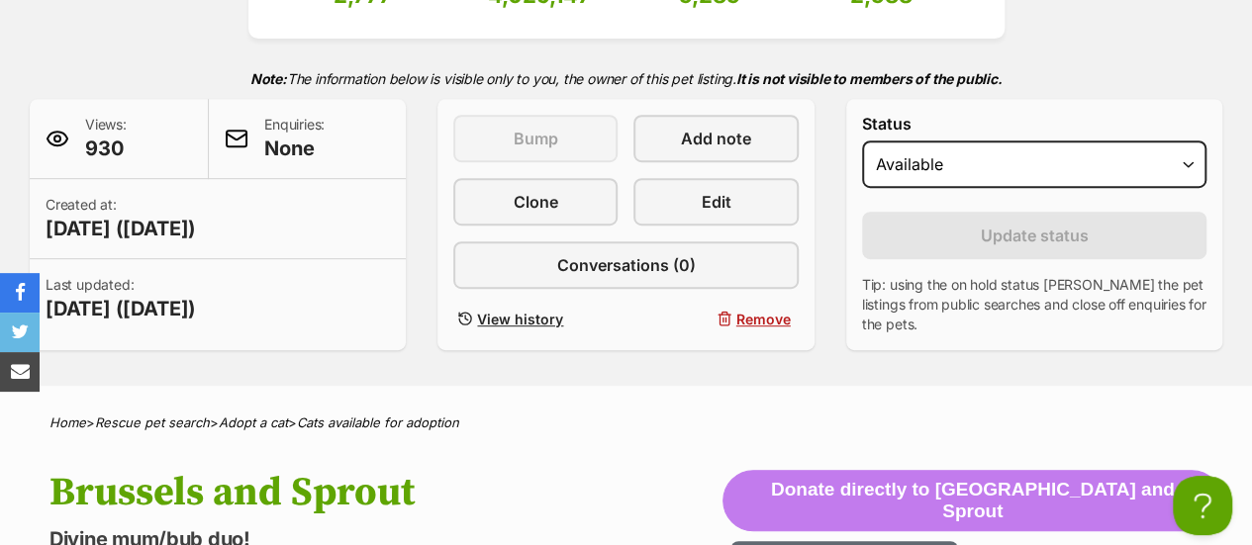
scroll to position [396, 0]
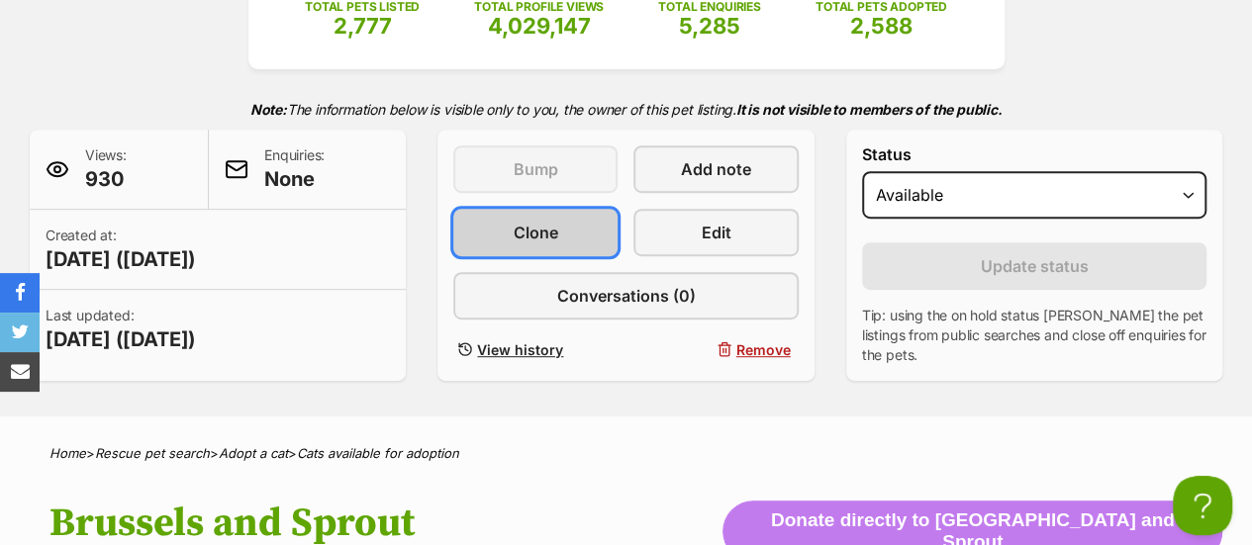
click at [530, 221] on span "Clone" at bounding box center [535, 233] width 45 height 24
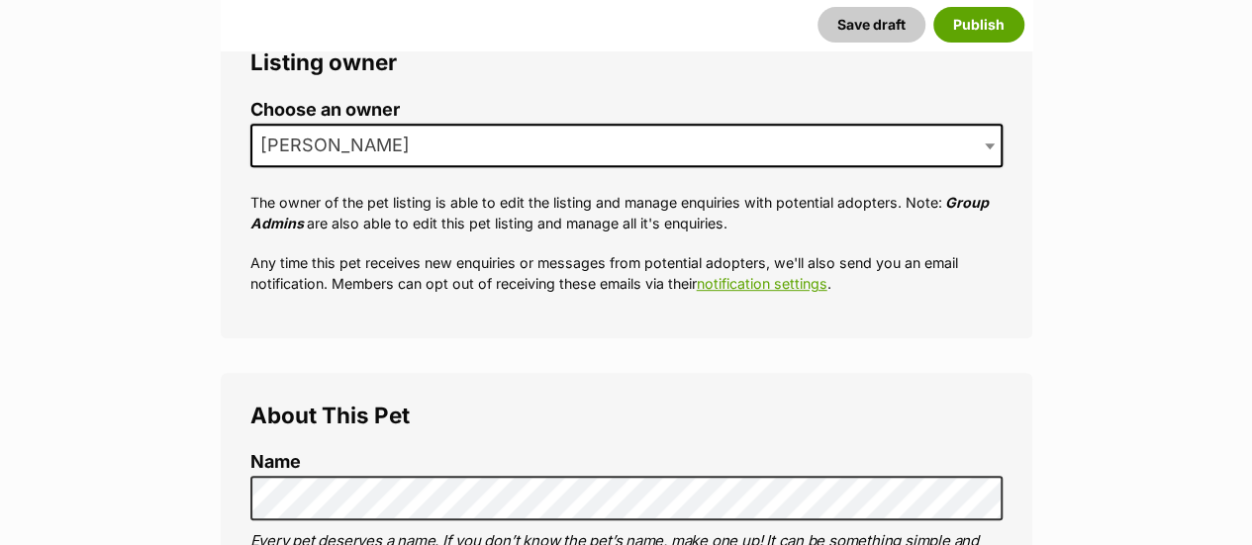
scroll to position [495, 0]
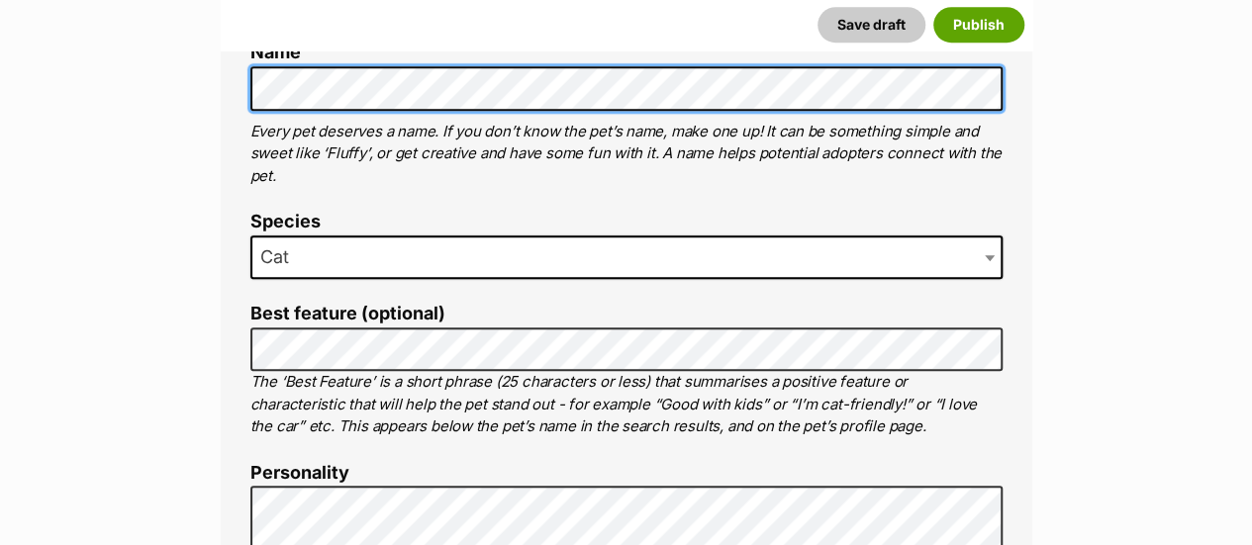
scroll to position [890, 0]
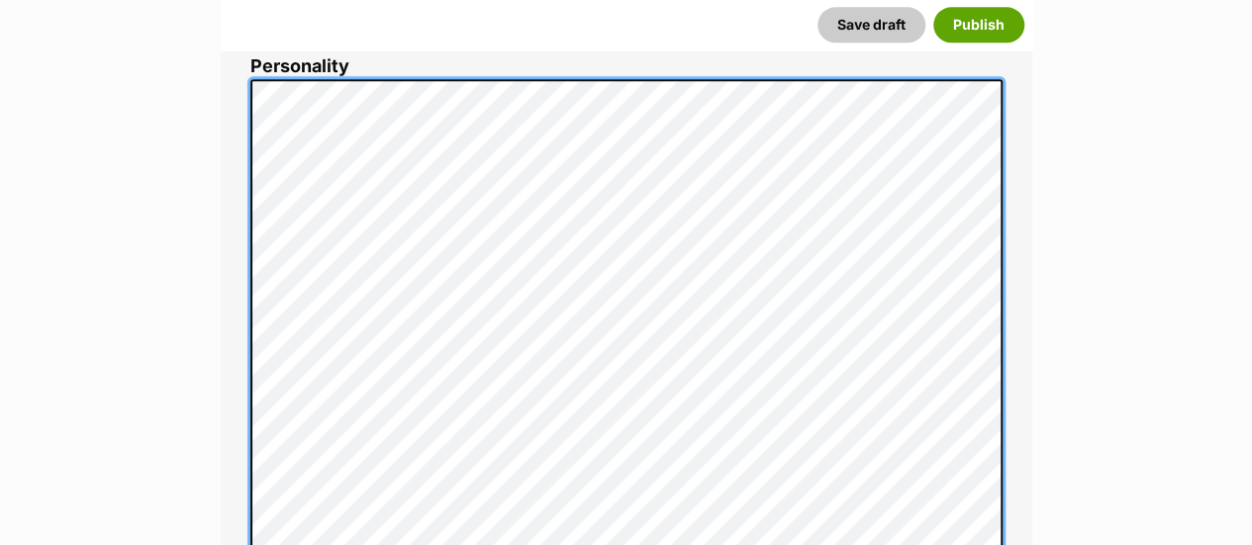
scroll to position [1186, 0]
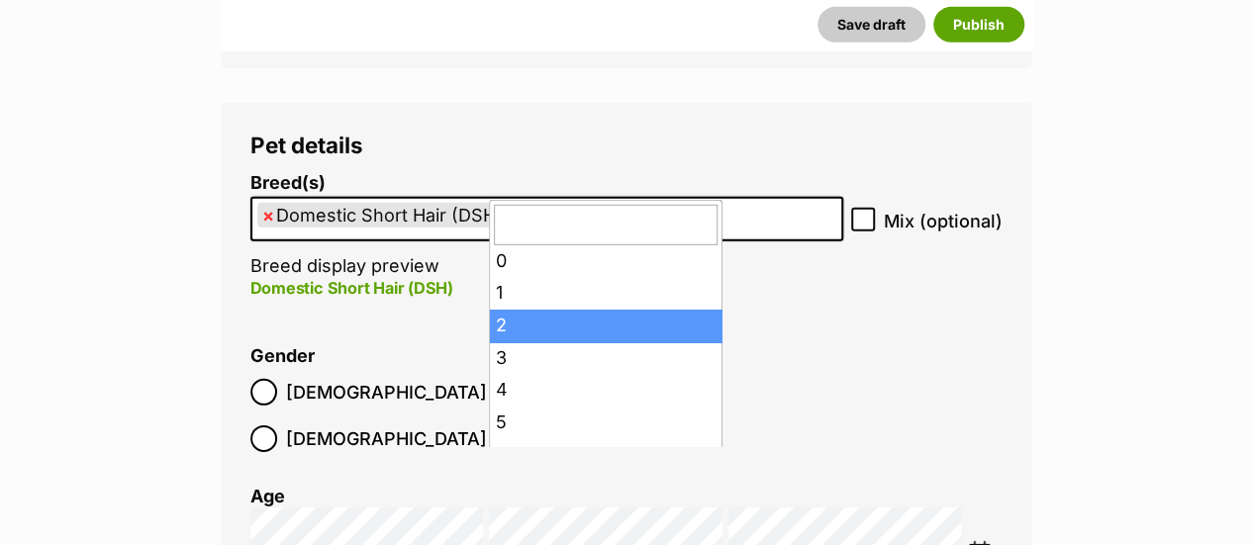
scroll to position [0, 0]
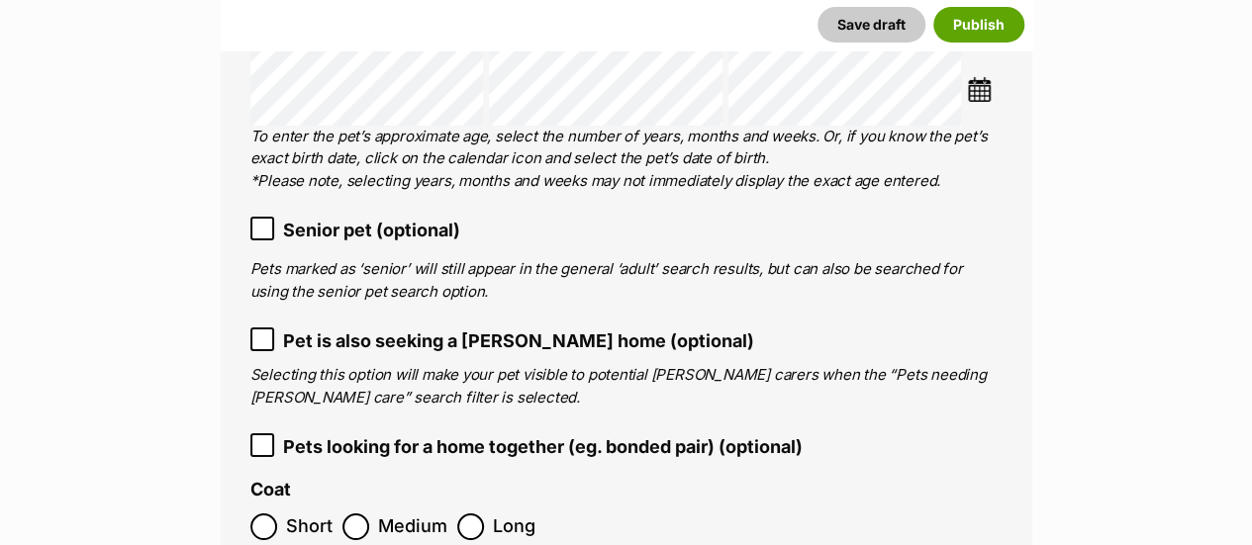
scroll to position [3363, 0]
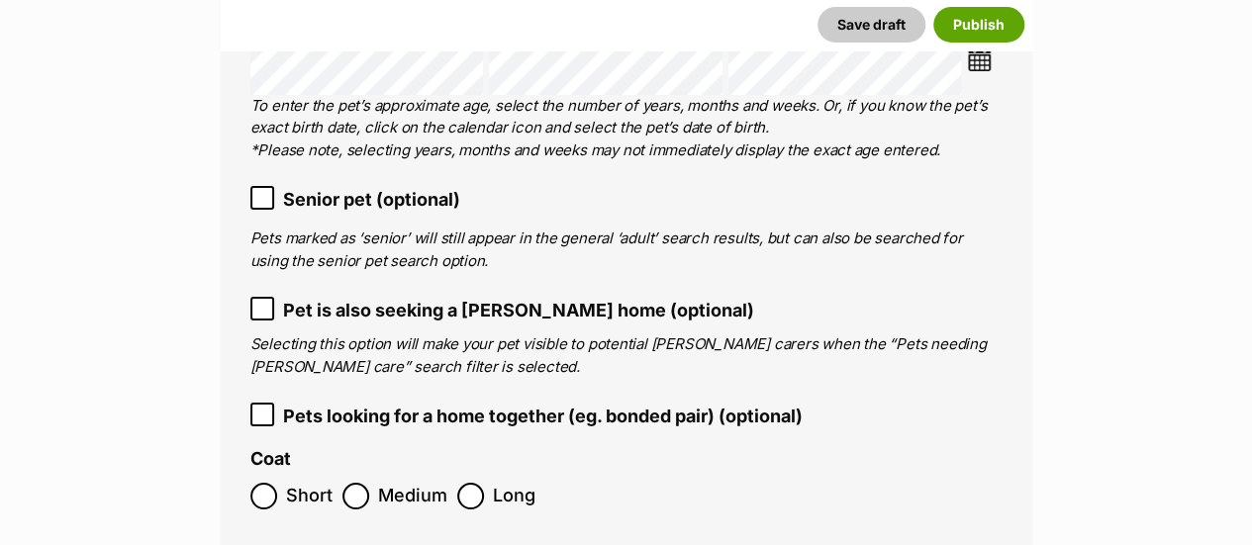
click at [261, 191] on icon at bounding box center [262, 198] width 14 height 14
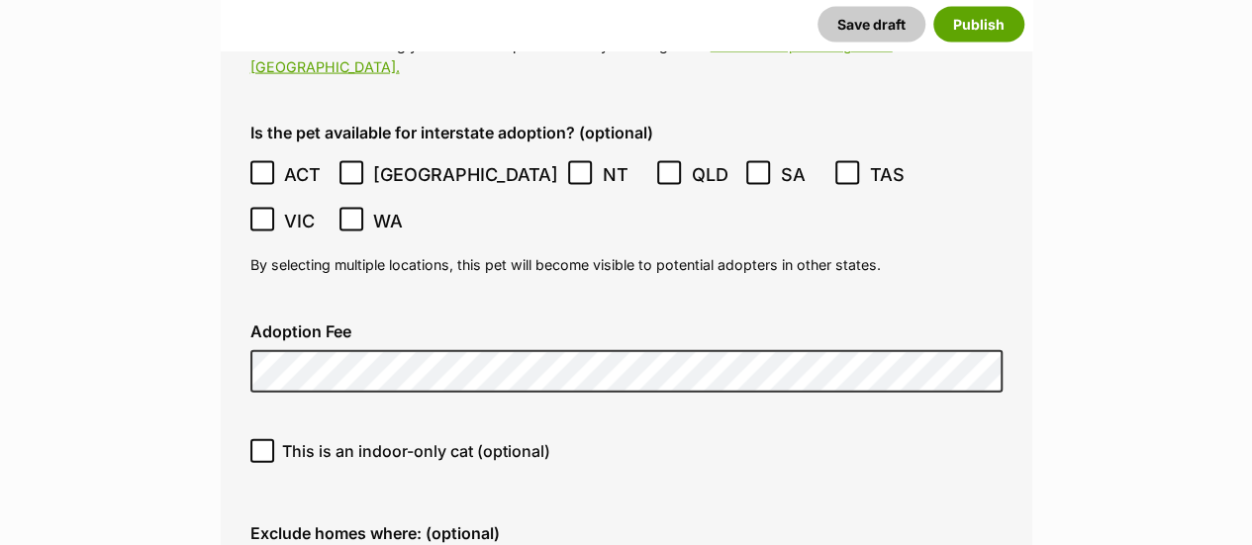
scroll to position [5935, 0]
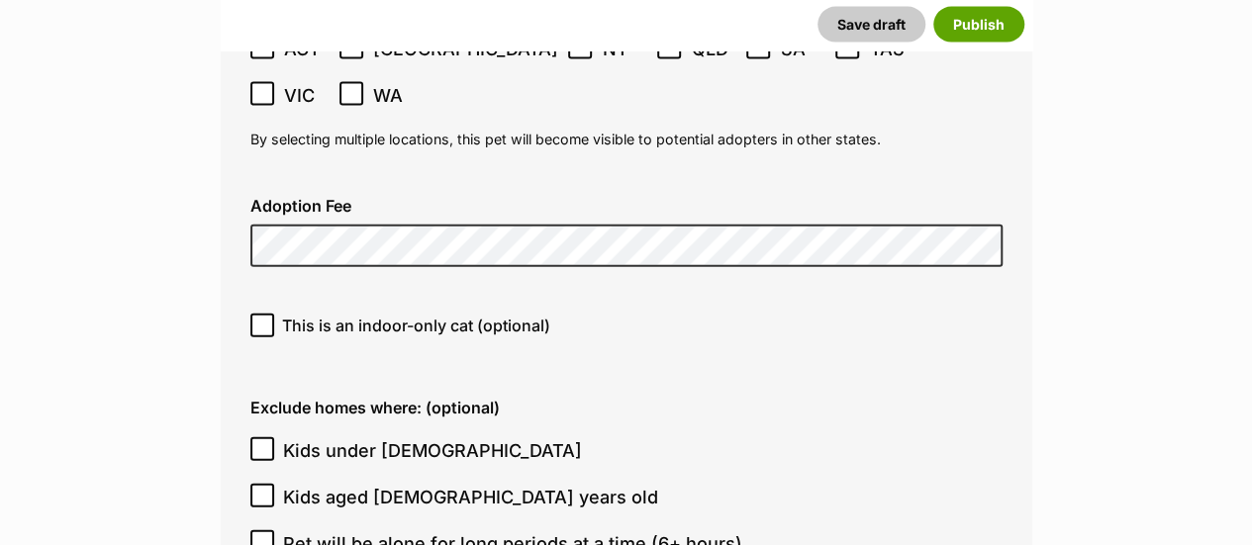
click at [698, 399] on label "Exclude homes where: (optional)" at bounding box center [626, 408] width 752 height 18
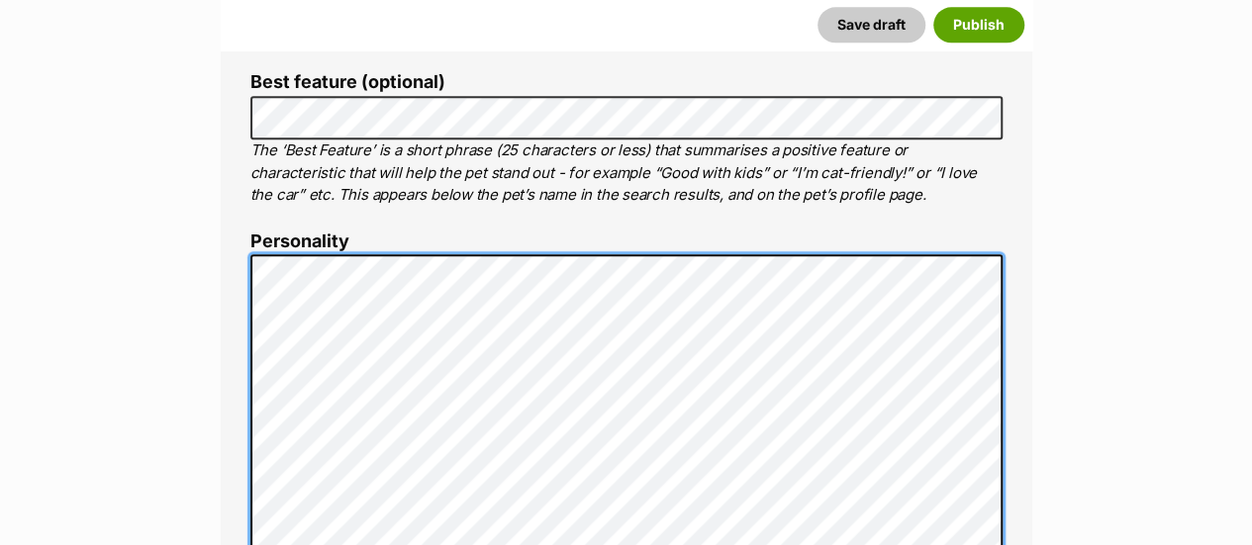
scroll to position [982, 0]
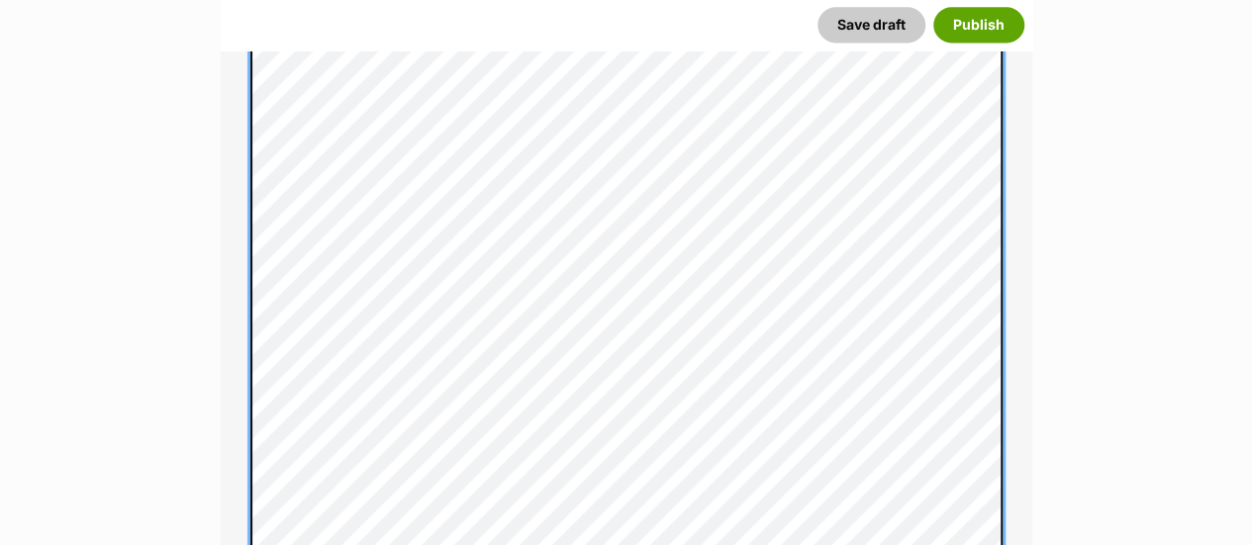
scroll to position [1080, 0]
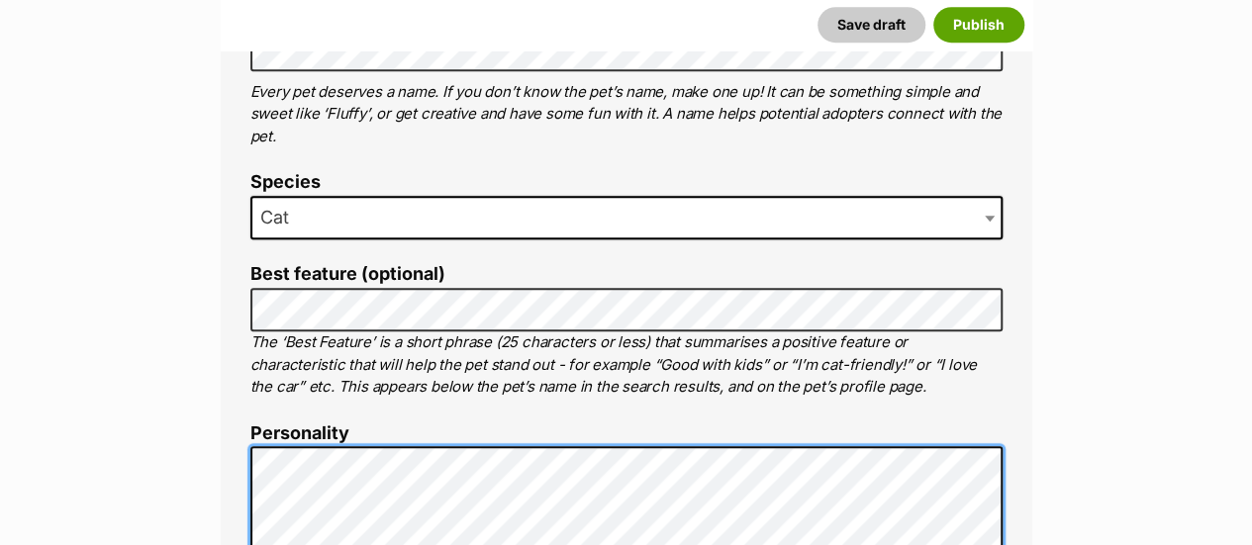
scroll to position [685, 0]
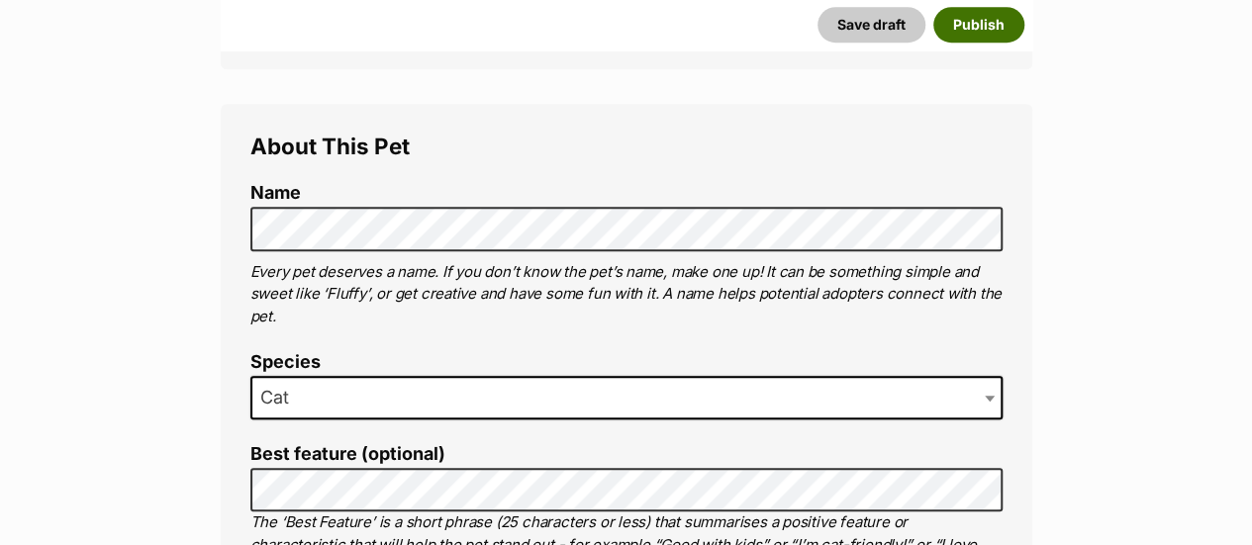
click at [979, 24] on button "Publish" at bounding box center [978, 25] width 91 height 36
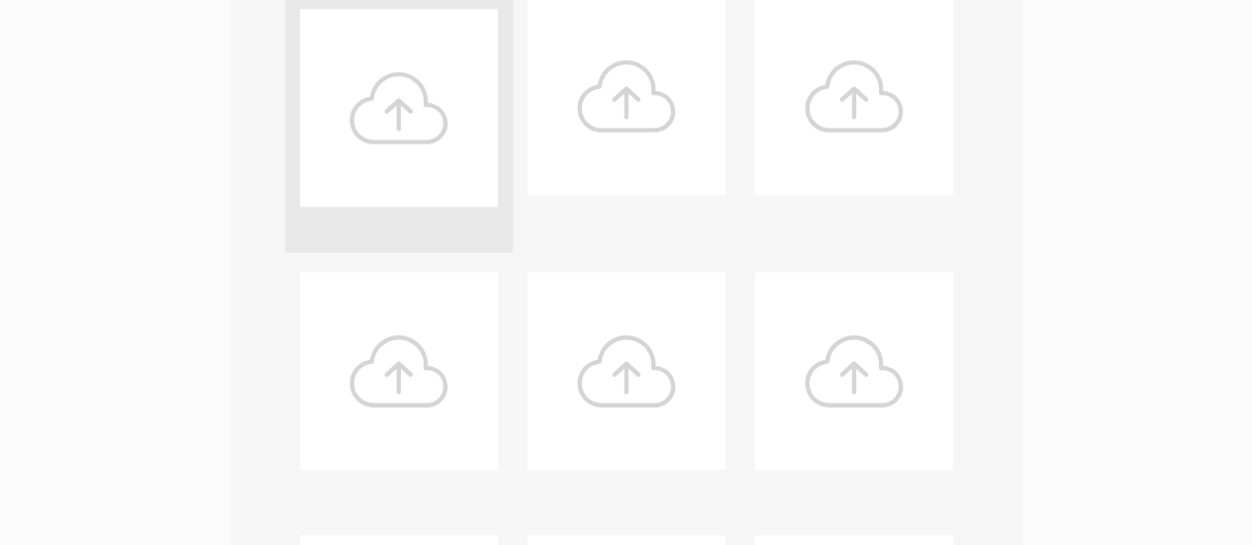
scroll to position [890, 0]
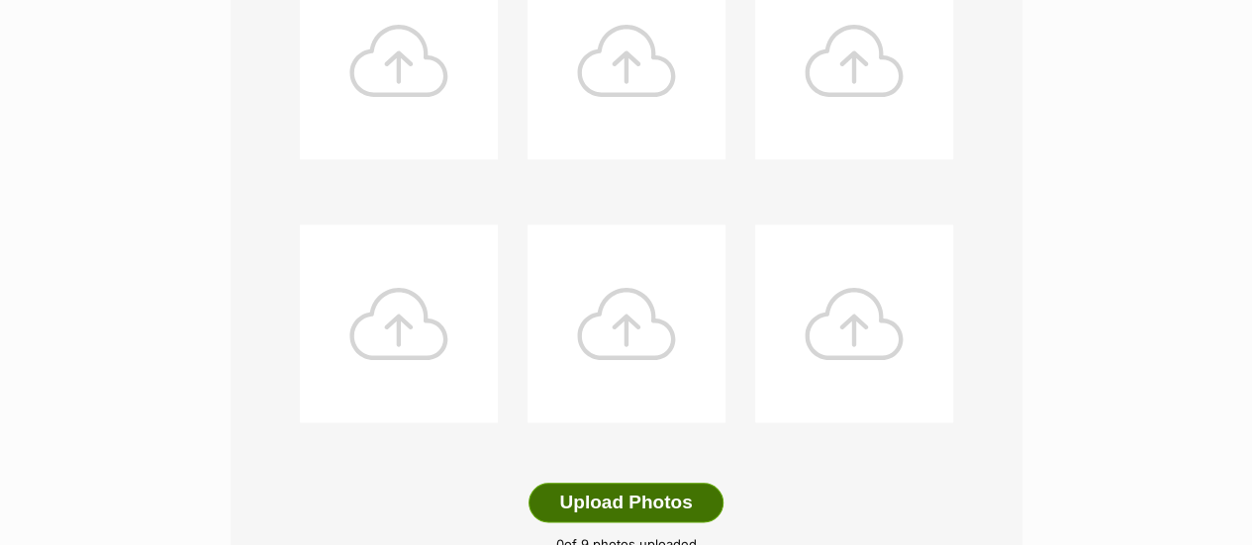
click at [627, 483] on button "Upload Photos" at bounding box center [625, 503] width 194 height 40
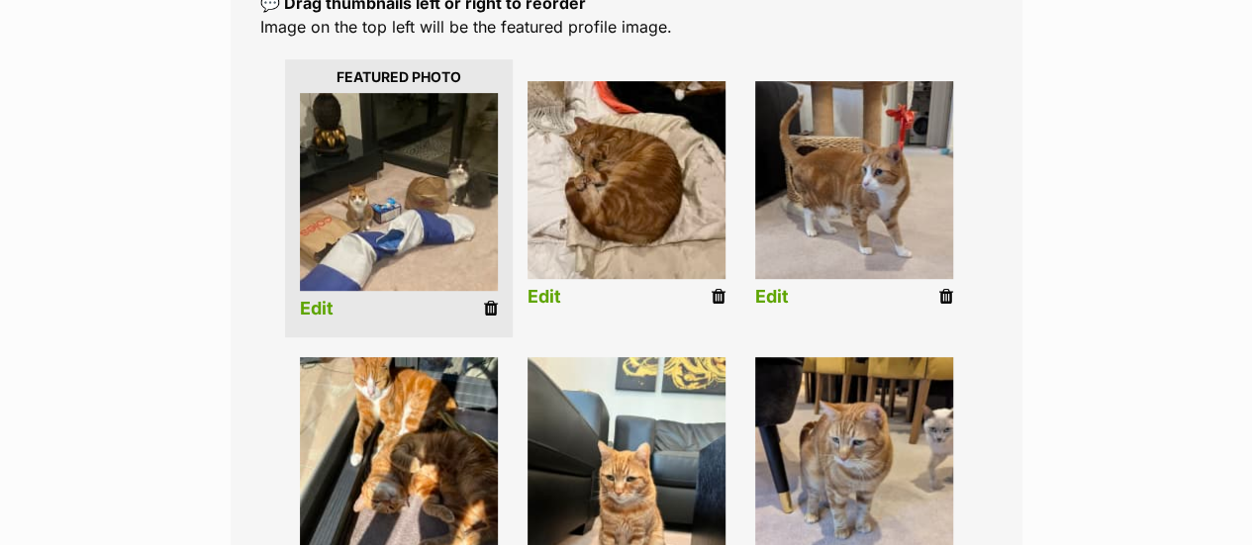
scroll to position [508, 0]
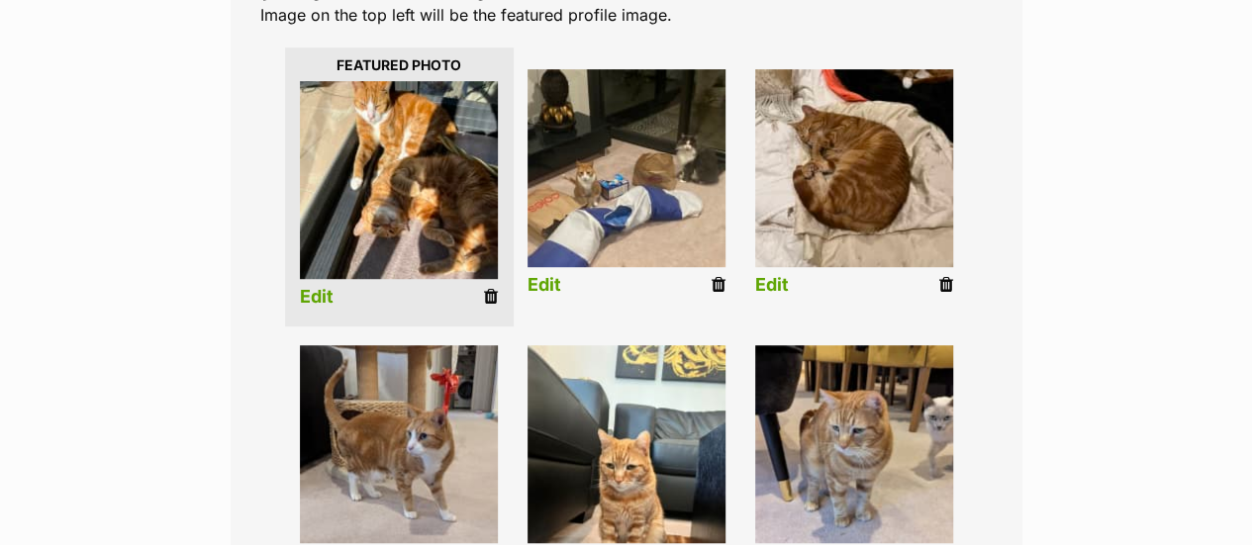
click at [314, 287] on link "Edit" at bounding box center [317, 297] width 34 height 21
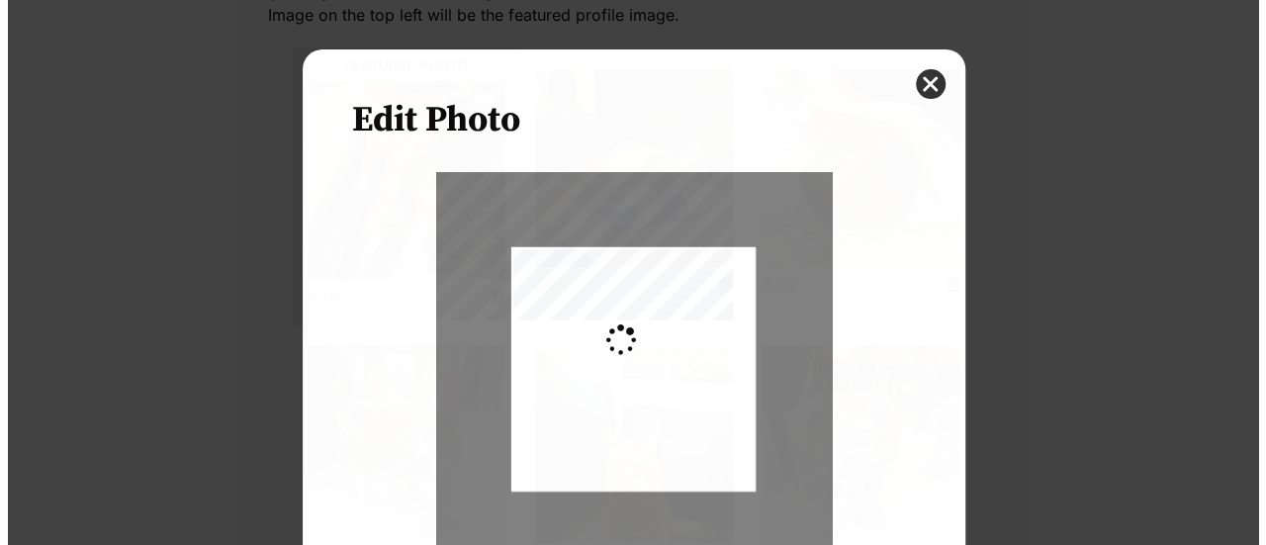
scroll to position [0, 0]
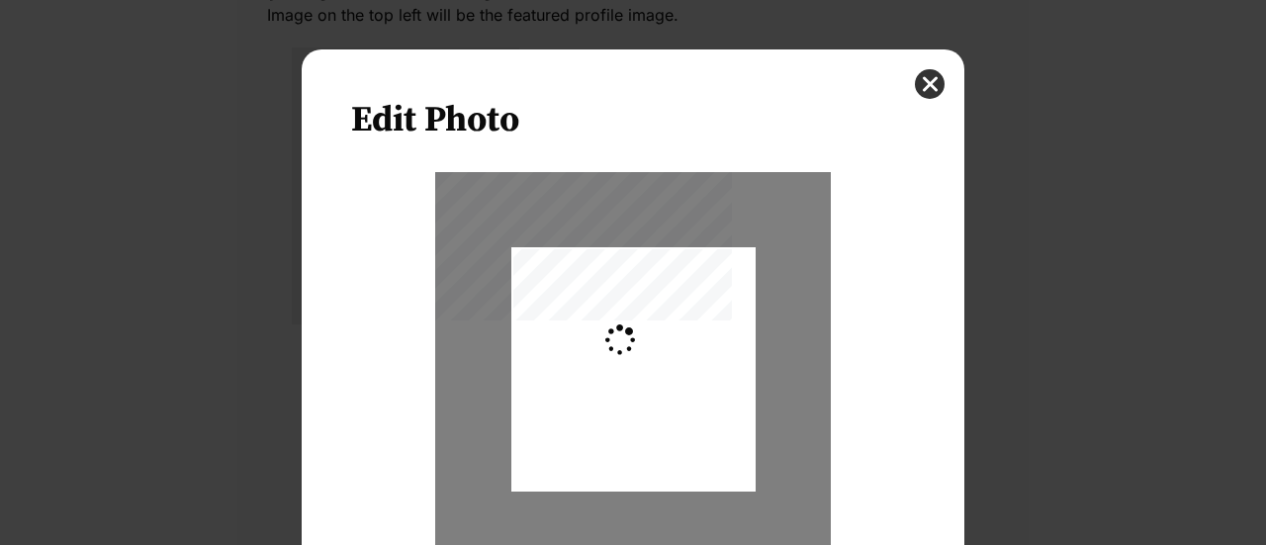
type input "0.2744"
drag, startPoint x: 651, startPoint y: 403, endPoint x: 643, endPoint y: 455, distance: 53.0
click at [643, 455] on div "Dialog Window - Close (Press escape to close)" at bounding box center [634, 410] width 244 height 326
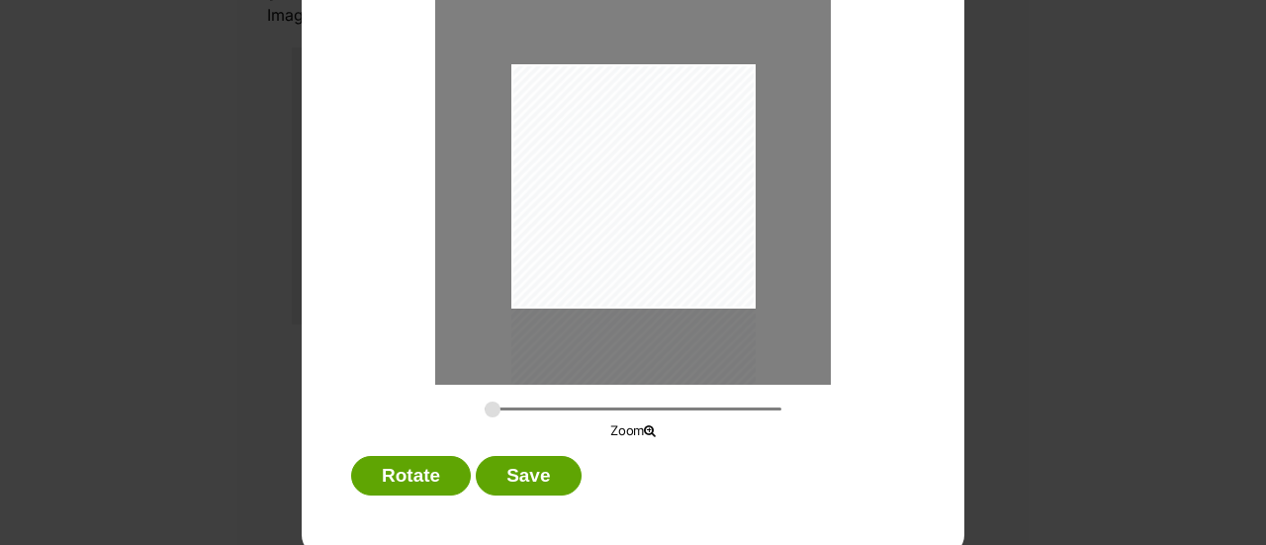
scroll to position [192, 0]
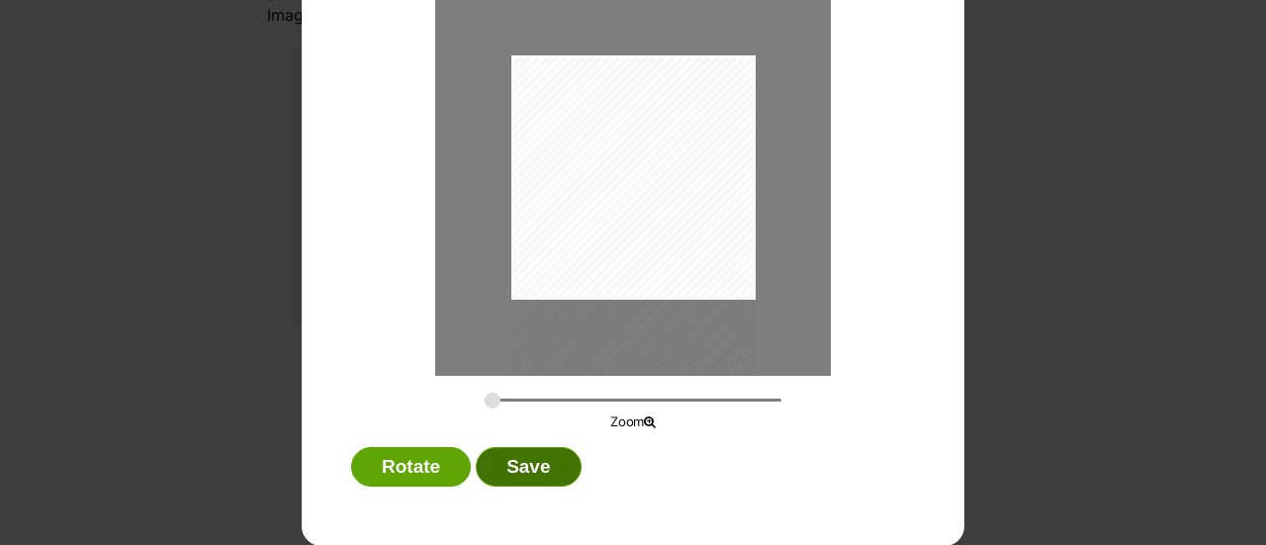
click at [532, 461] on button "Save" at bounding box center [528, 467] width 105 height 40
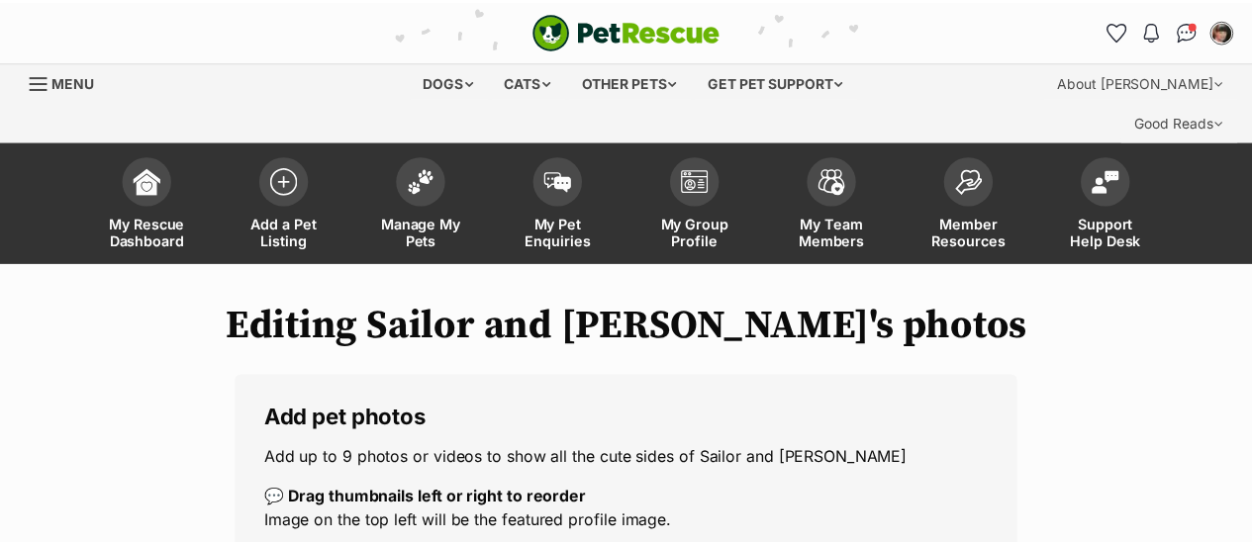
scroll to position [508, 0]
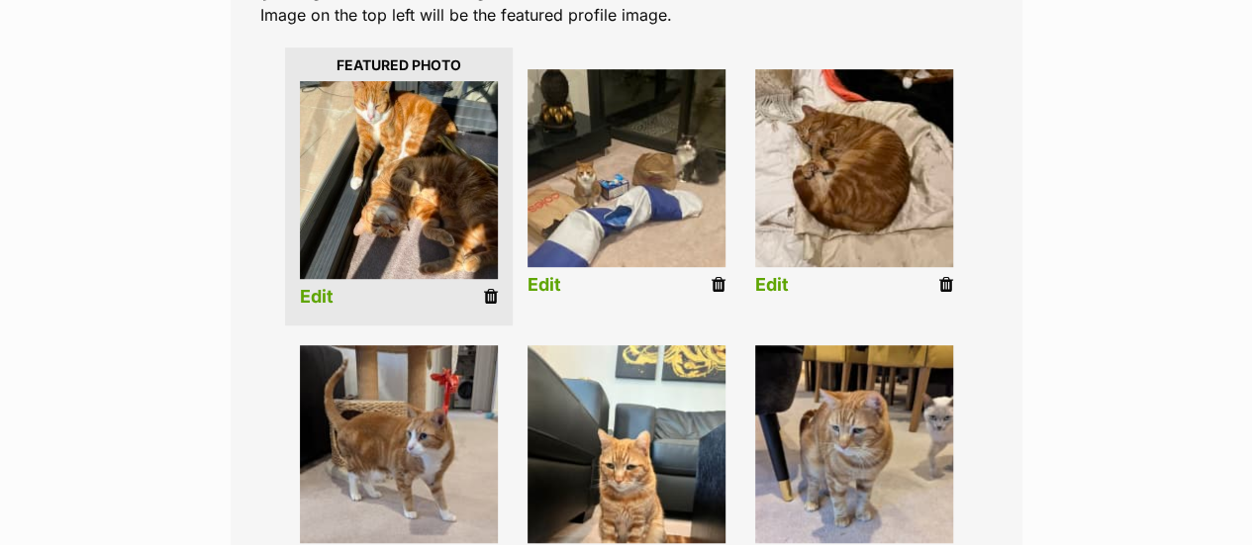
click at [322, 287] on link "Edit" at bounding box center [317, 297] width 34 height 21
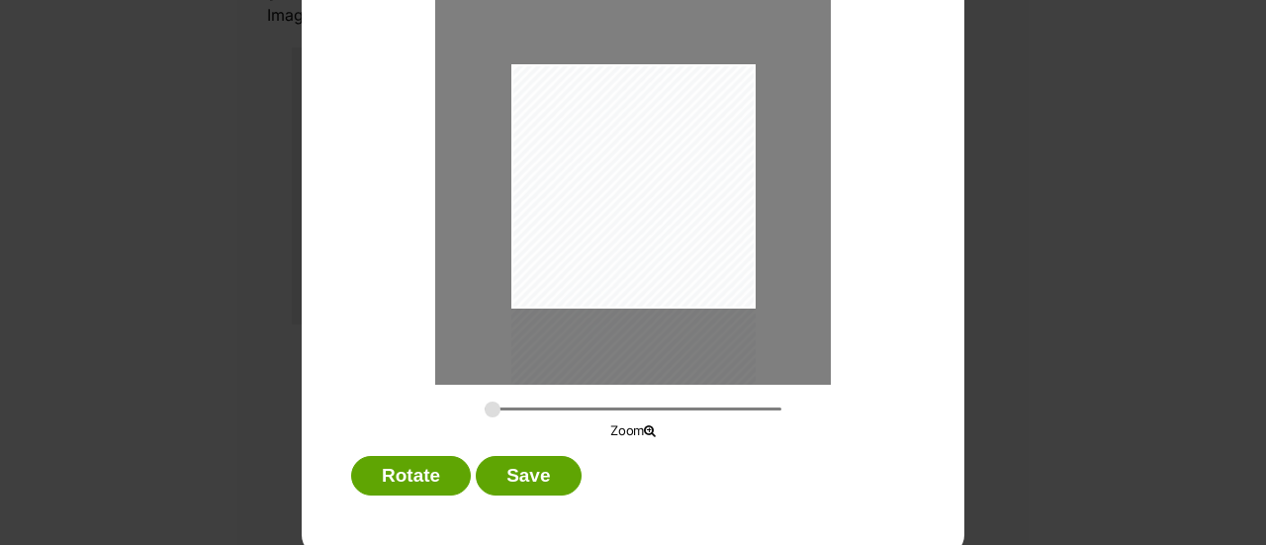
scroll to position [192, 0]
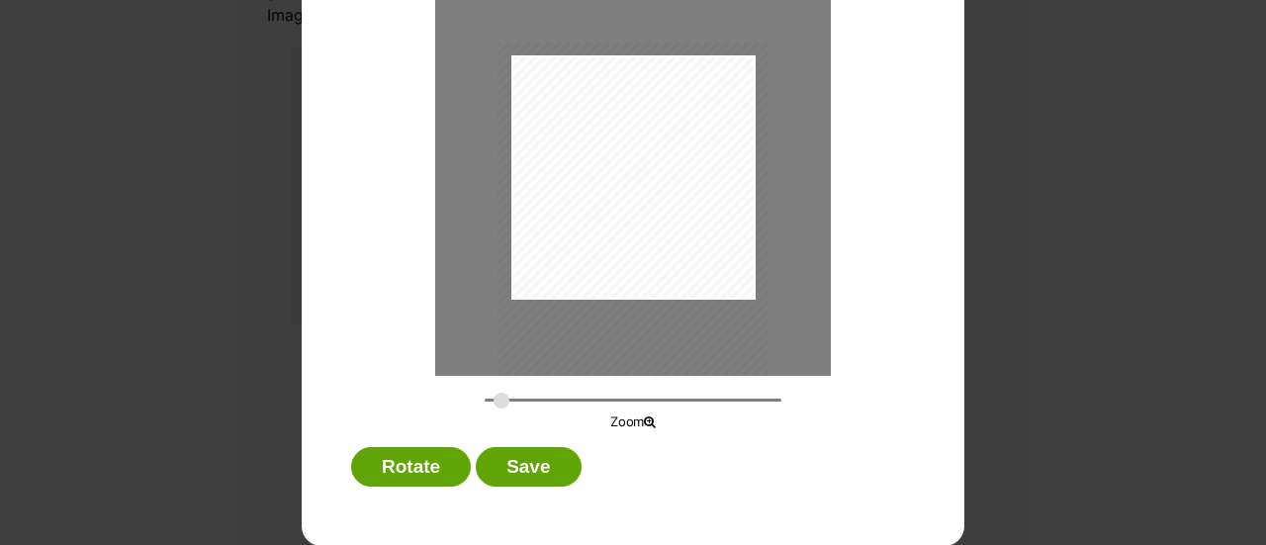
type input "0.3132"
click at [494, 403] on input "Dialog Window - Close (Press escape to close)" at bounding box center [633, 400] width 297 height 19
drag, startPoint x: 574, startPoint y: 281, endPoint x: 537, endPoint y: 347, distance: 75.7
click at [550, 314] on div "Dialog Window - Close (Press escape to close)" at bounding box center [616, 241] width 279 height 372
click at [522, 465] on button "Save" at bounding box center [528, 467] width 105 height 40
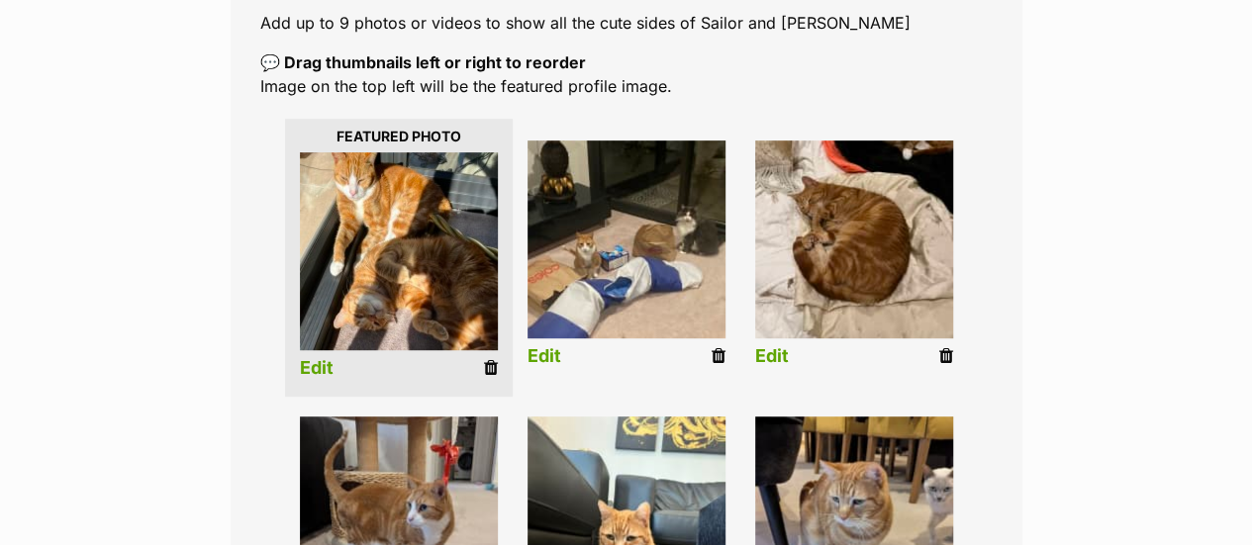
scroll to position [409, 0]
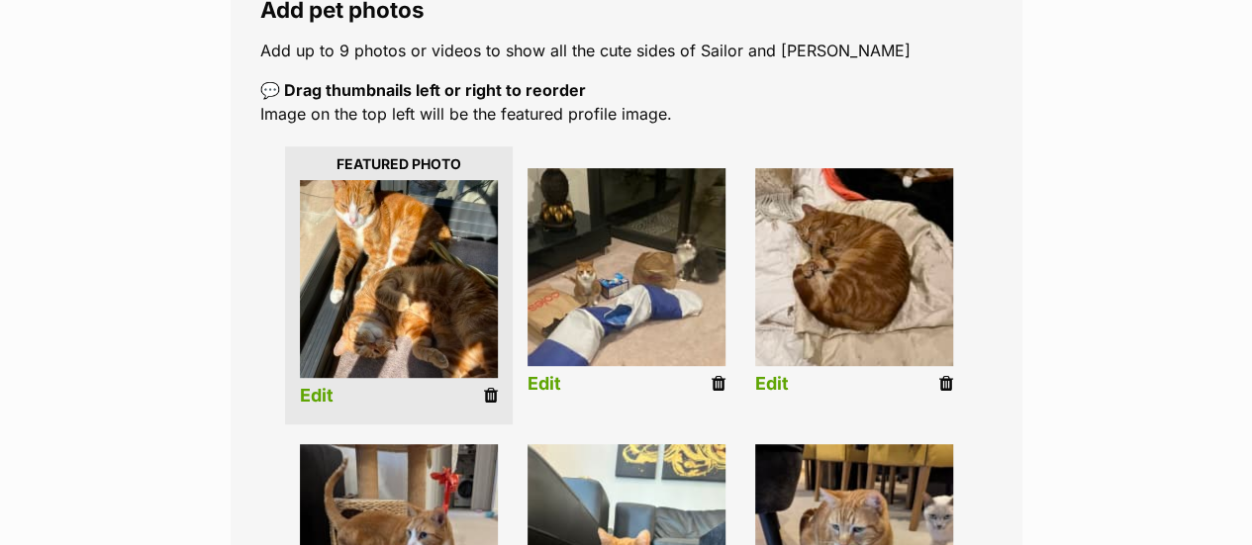
click at [539, 374] on link "Edit" at bounding box center [544, 384] width 34 height 21
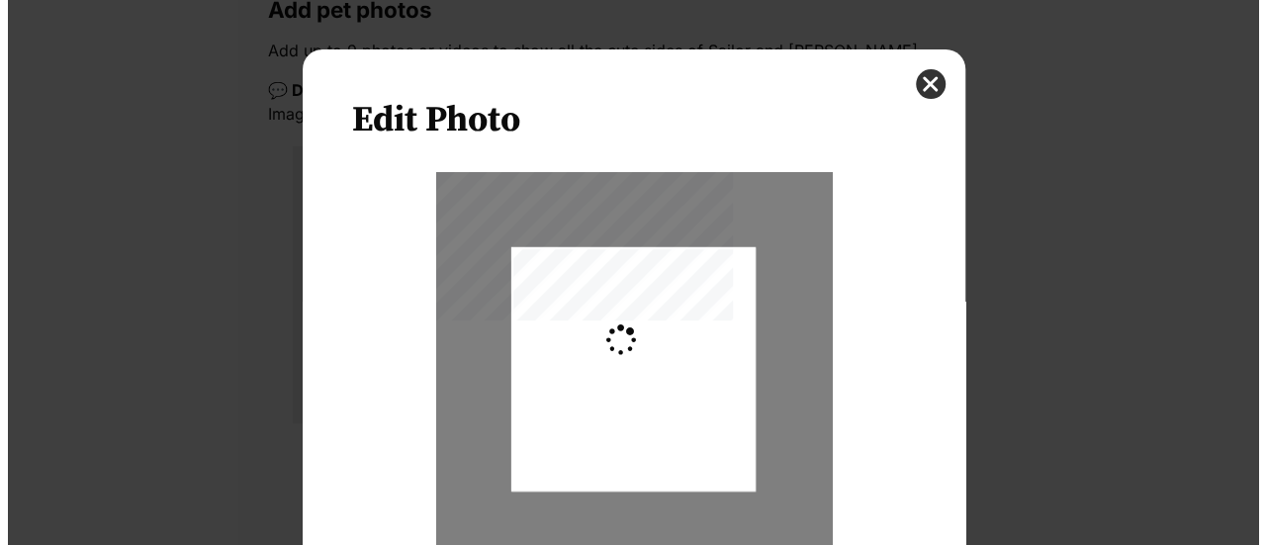
scroll to position [0, 0]
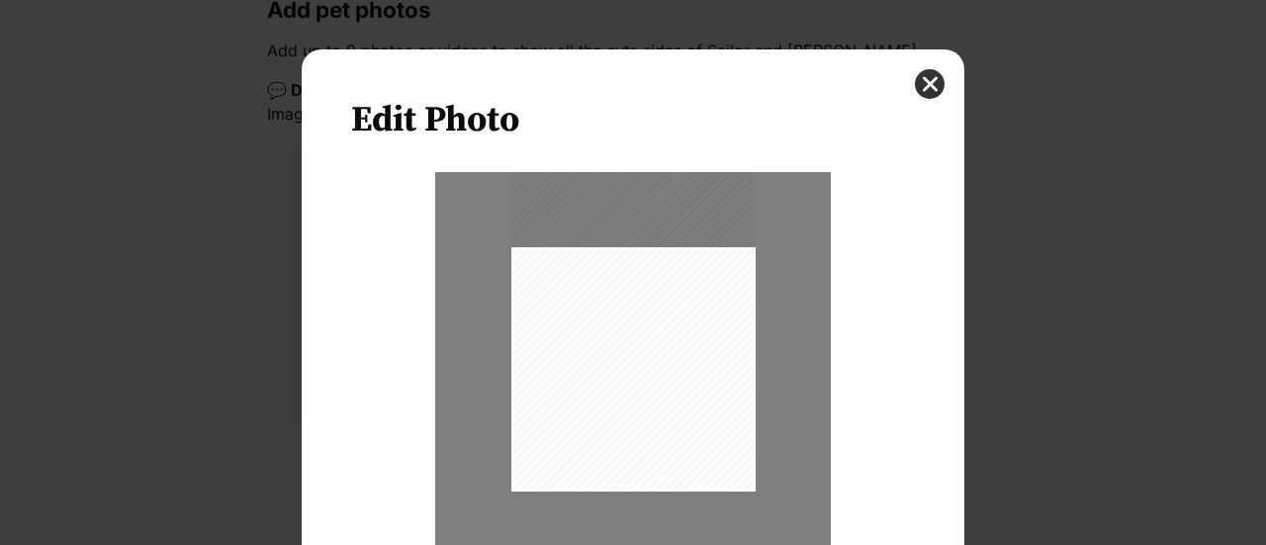
drag, startPoint x: 613, startPoint y: 458, endPoint x: 618, endPoint y: 401, distance: 57.6
click at [618, 401] on div "Dialog Window - Close (Press escape to close)" at bounding box center [634, 329] width 244 height 326
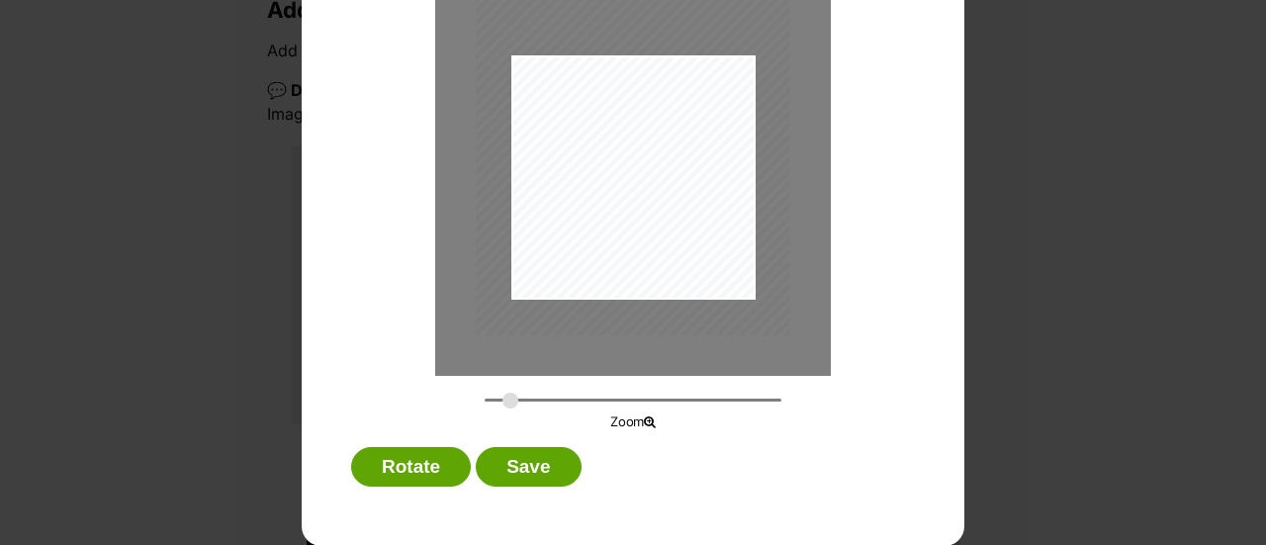
drag, startPoint x: 489, startPoint y: 396, endPoint x: 503, endPoint y: 398, distance: 14.0
click at [503, 398] on input "Dialog Window - Close (Press escape to close)" at bounding box center [633, 400] width 297 height 19
drag, startPoint x: 562, startPoint y: 240, endPoint x: 573, endPoint y: 244, distance: 11.6
click at [573, 244] on div "Dialog Window - Close (Press escape to close)" at bounding box center [644, 130] width 315 height 420
type input "0.3161"
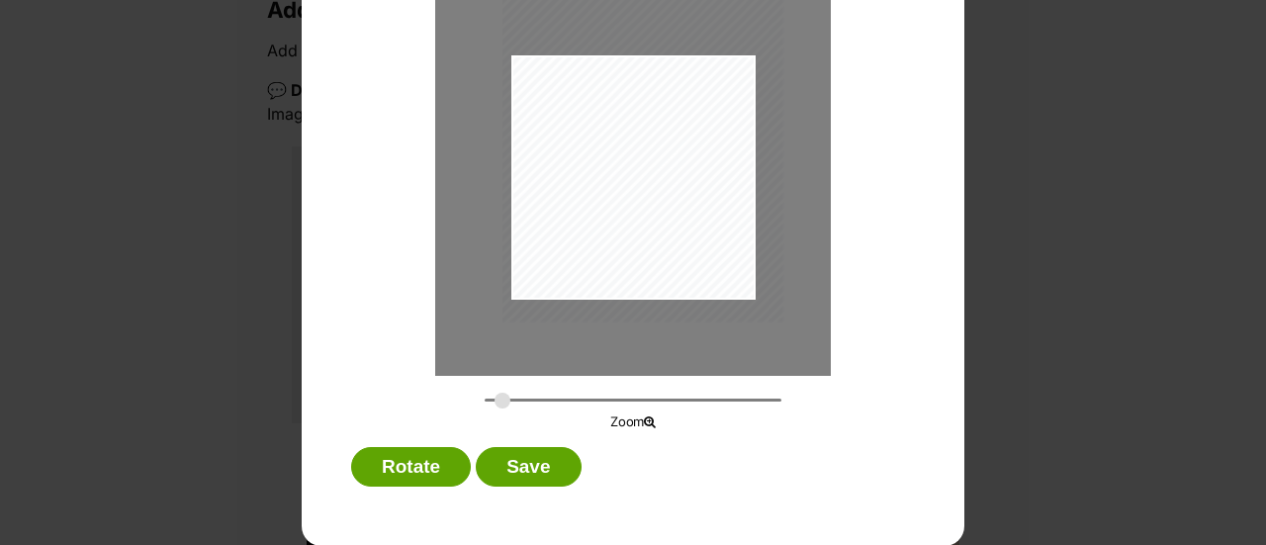
click at [495, 399] on input "Dialog Window - Close (Press escape to close)" at bounding box center [633, 400] width 297 height 19
drag, startPoint x: 538, startPoint y: 259, endPoint x: 540, endPoint y: 238, distance: 20.9
click at [540, 238] on div "Dialog Window - Close (Press escape to close)" at bounding box center [645, 114] width 281 height 375
click at [511, 466] on button "Save" at bounding box center [528, 467] width 105 height 40
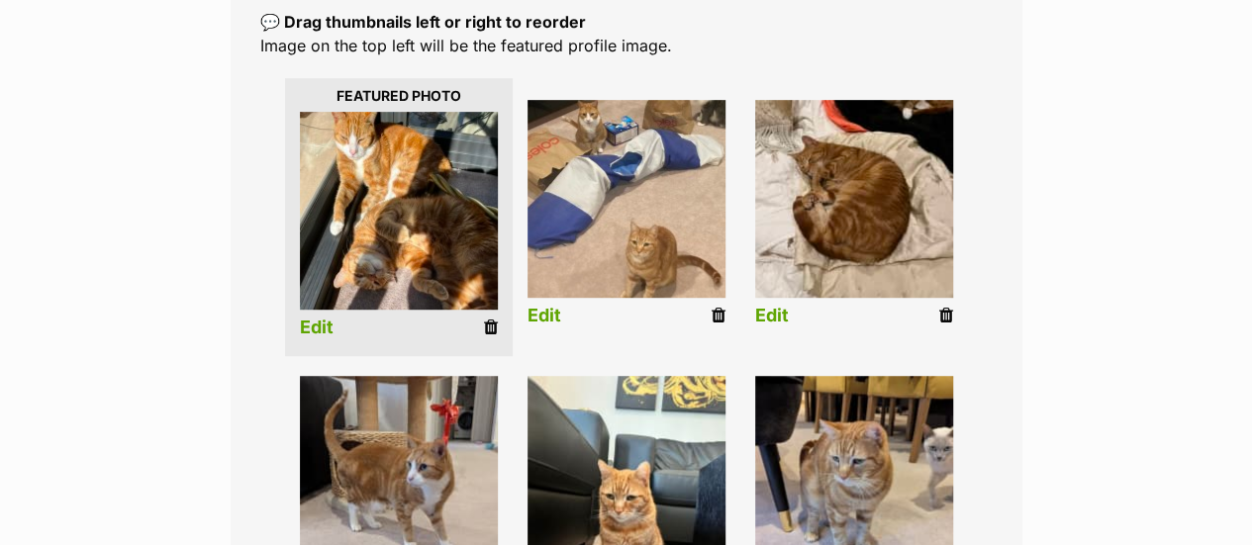
scroll to position [508, 0]
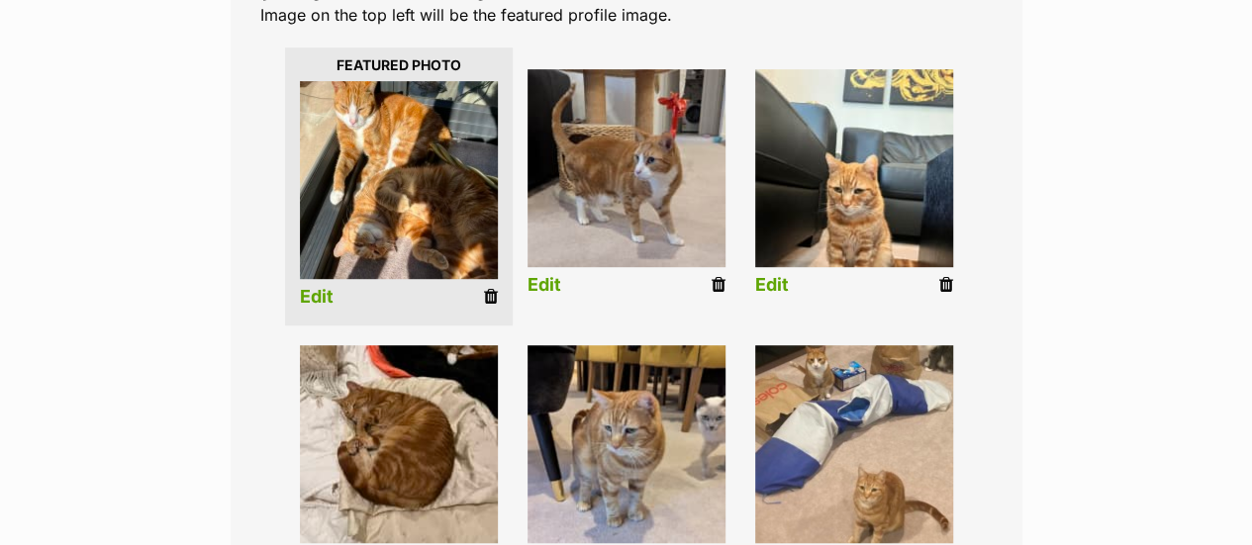
click at [774, 275] on link "Edit" at bounding box center [772, 285] width 34 height 21
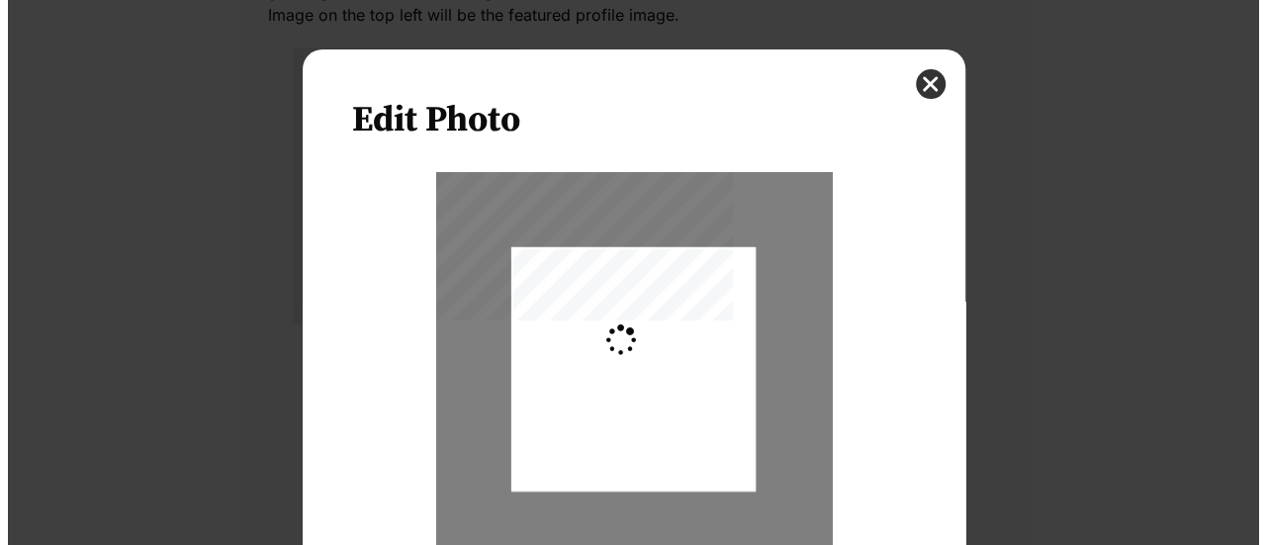
scroll to position [0, 0]
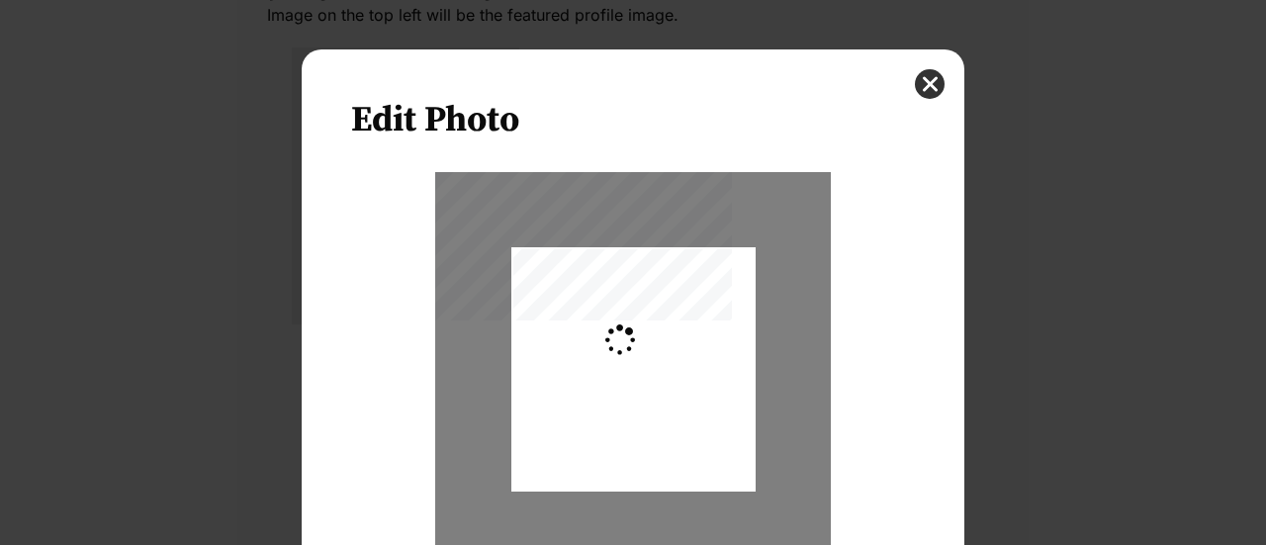
type input "0.2744"
drag, startPoint x: 590, startPoint y: 422, endPoint x: 597, endPoint y: 396, distance: 27.6
click at [597, 396] on div "Dialog Window - Close (Press escape to close)" at bounding box center [634, 343] width 244 height 326
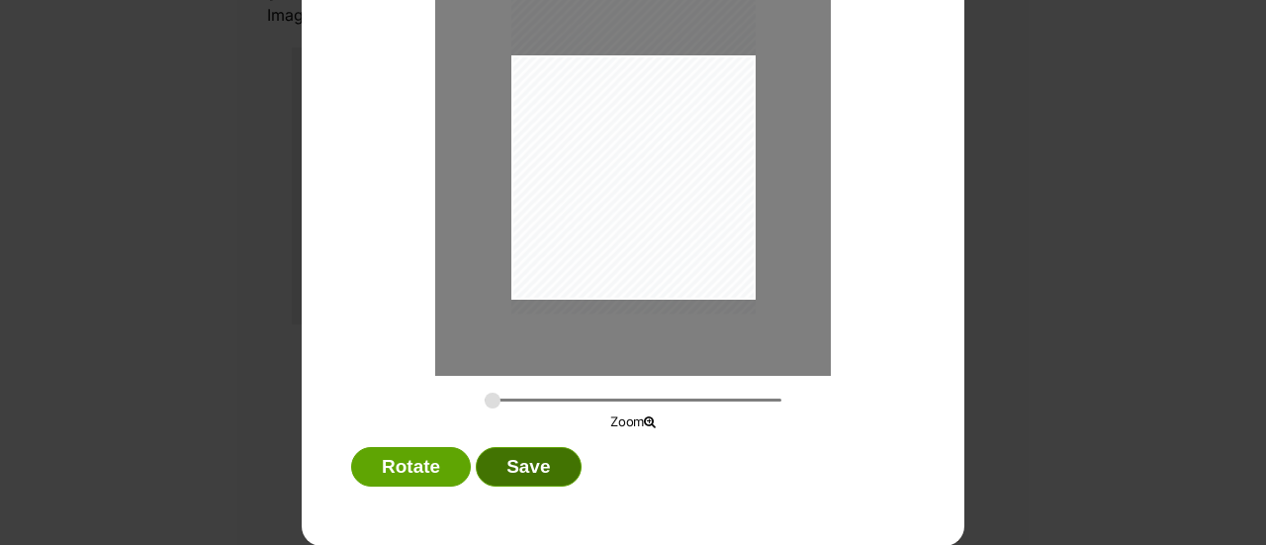
click at [513, 470] on button "Save" at bounding box center [528, 467] width 105 height 40
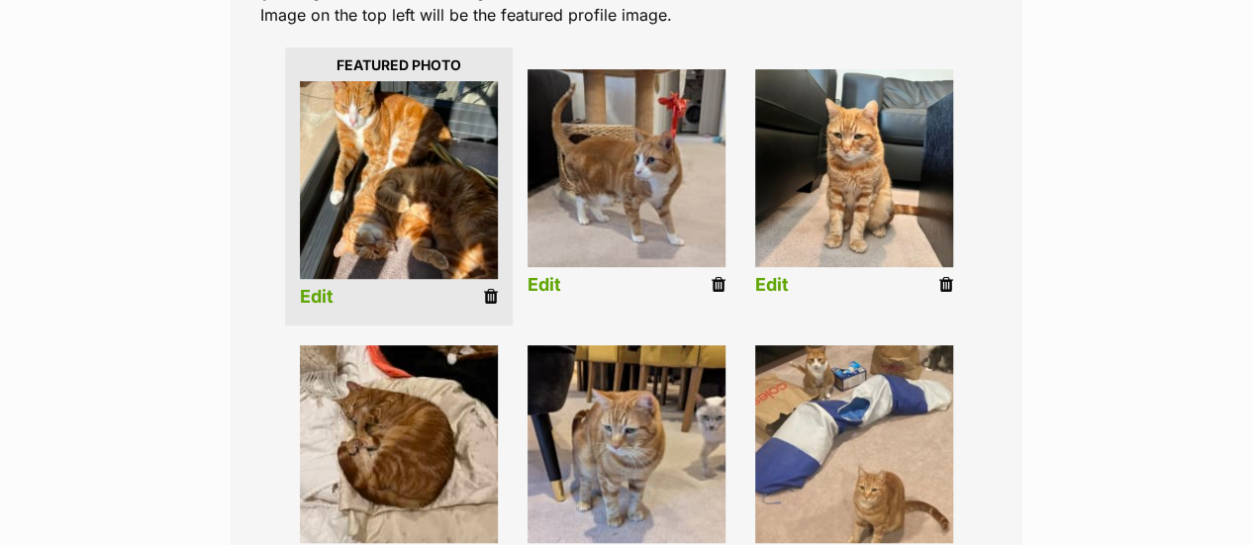
scroll to position [607, 0]
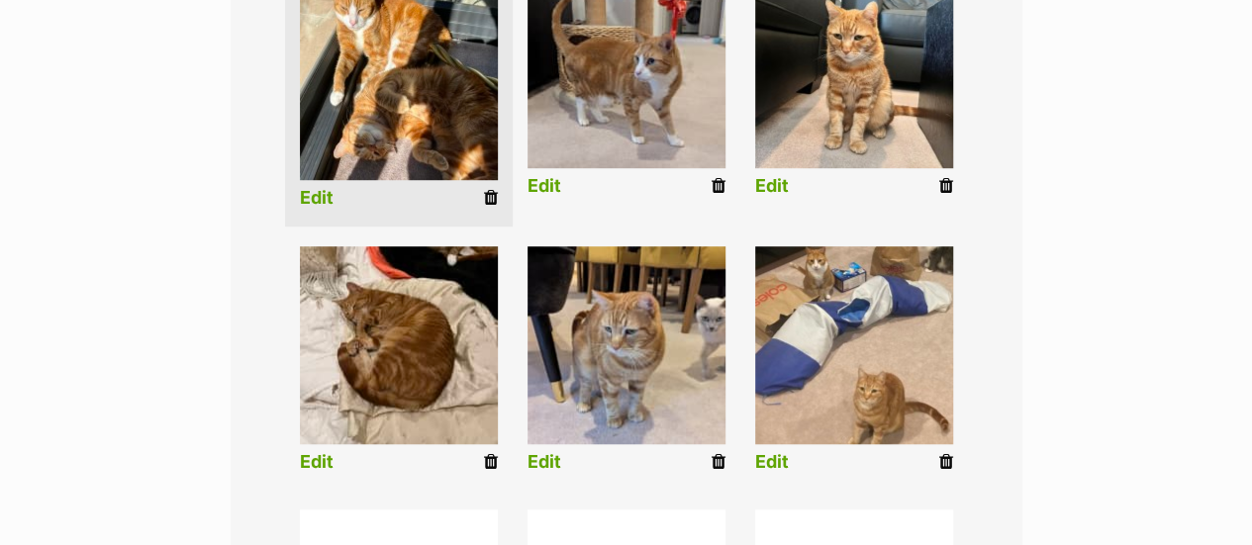
click at [321, 452] on link "Edit" at bounding box center [317, 462] width 34 height 21
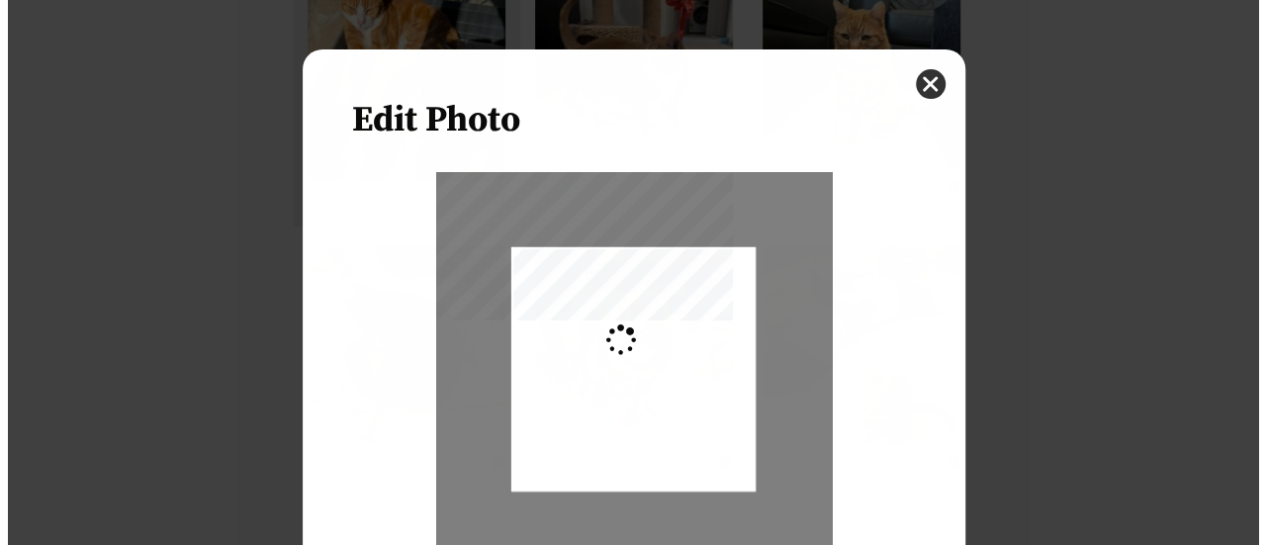
scroll to position [0, 0]
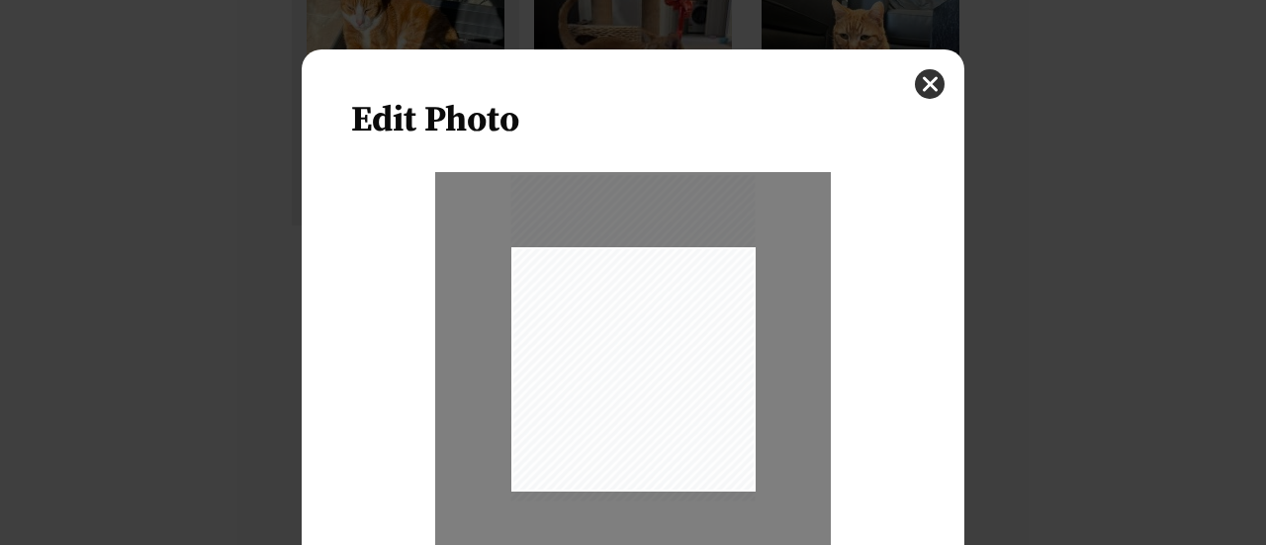
drag, startPoint x: 593, startPoint y: 422, endPoint x: 578, endPoint y: 385, distance: 40.4
click at [590, 386] on div "Dialog Window - Close (Press escape to close)" at bounding box center [634, 338] width 244 height 326
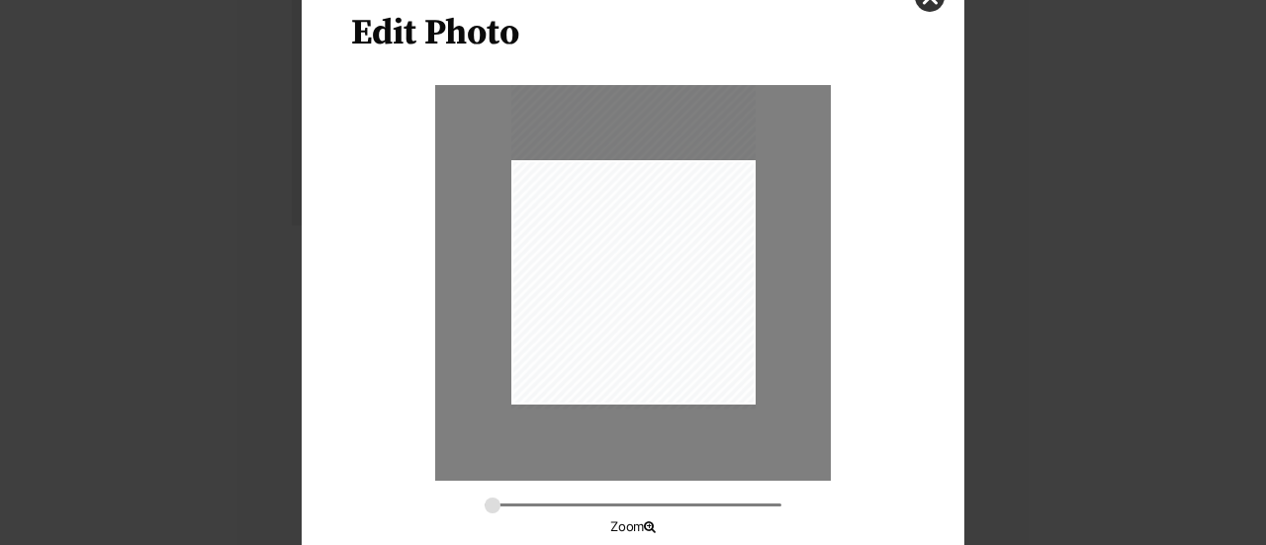
scroll to position [192, 0]
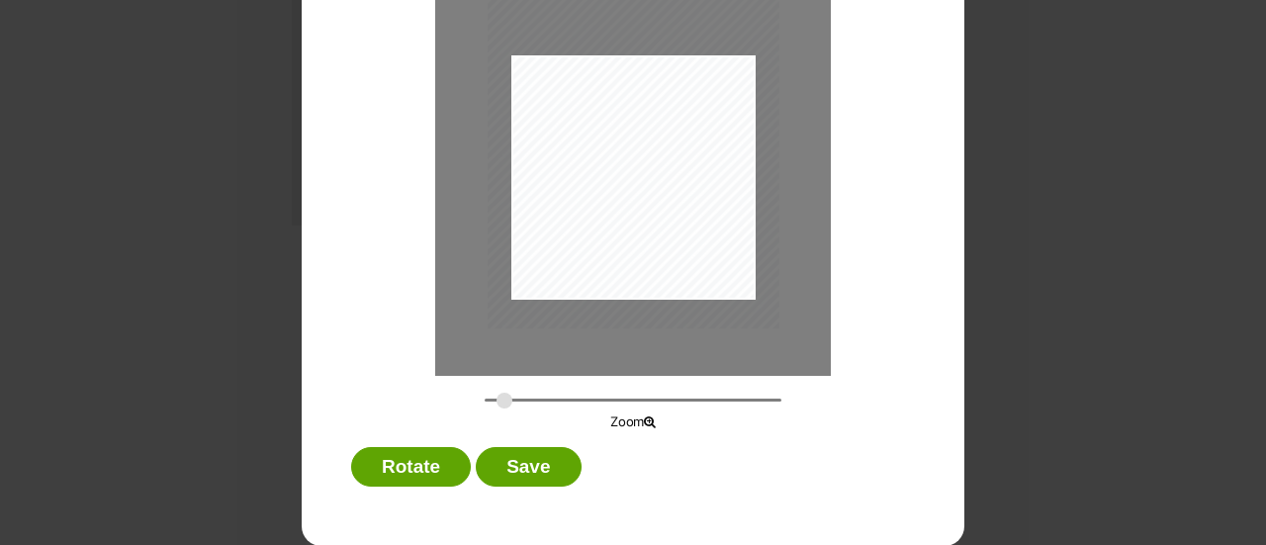
drag, startPoint x: 485, startPoint y: 397, endPoint x: 497, endPoint y: 397, distance: 11.9
type input "0.3276"
click at [497, 397] on input "Dialog Window - Close (Press escape to close)" at bounding box center [633, 400] width 297 height 19
click at [631, 258] on div "Dialog Window - Close (Press escape to close)" at bounding box center [638, 135] width 292 height 389
click at [501, 473] on button "Save" at bounding box center [528, 467] width 105 height 40
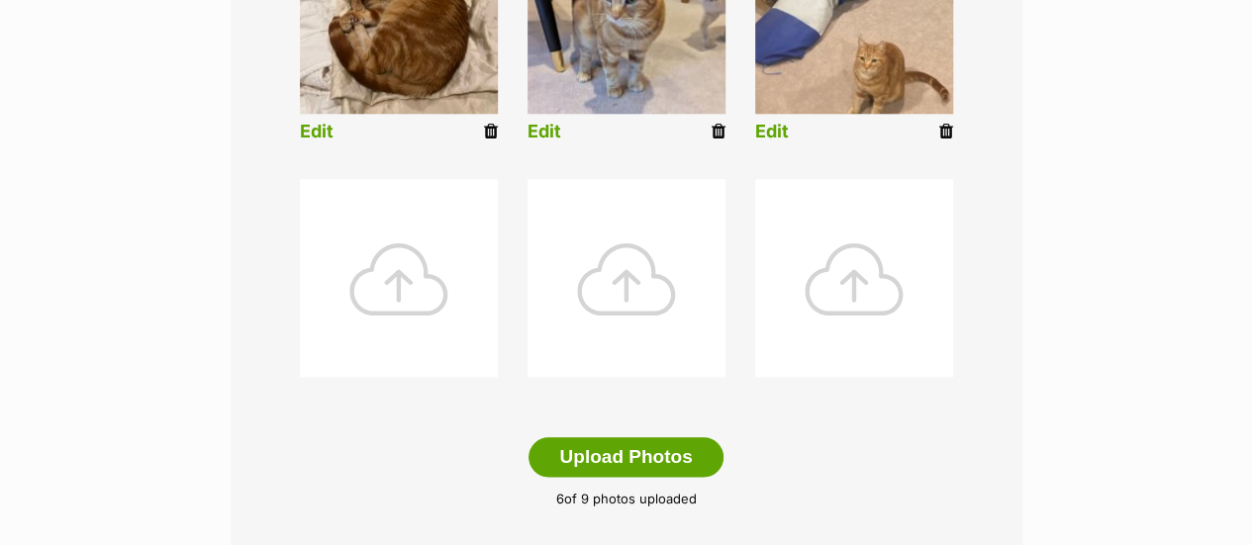
scroll to position [1002, 0]
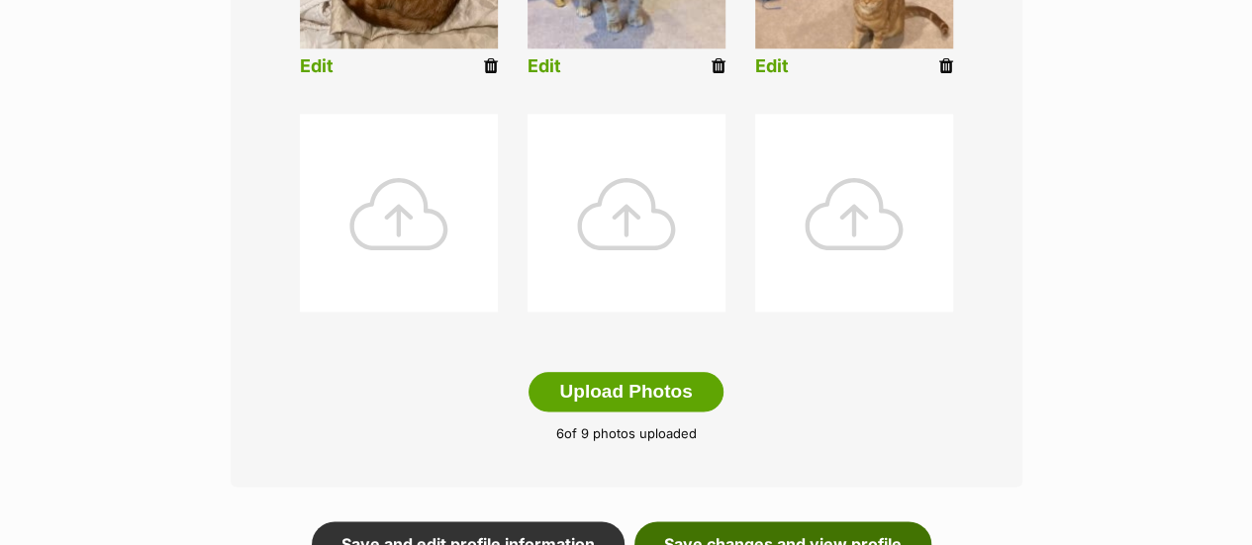
click at [716, 521] on link "Save changes and view profile" at bounding box center [782, 544] width 297 height 46
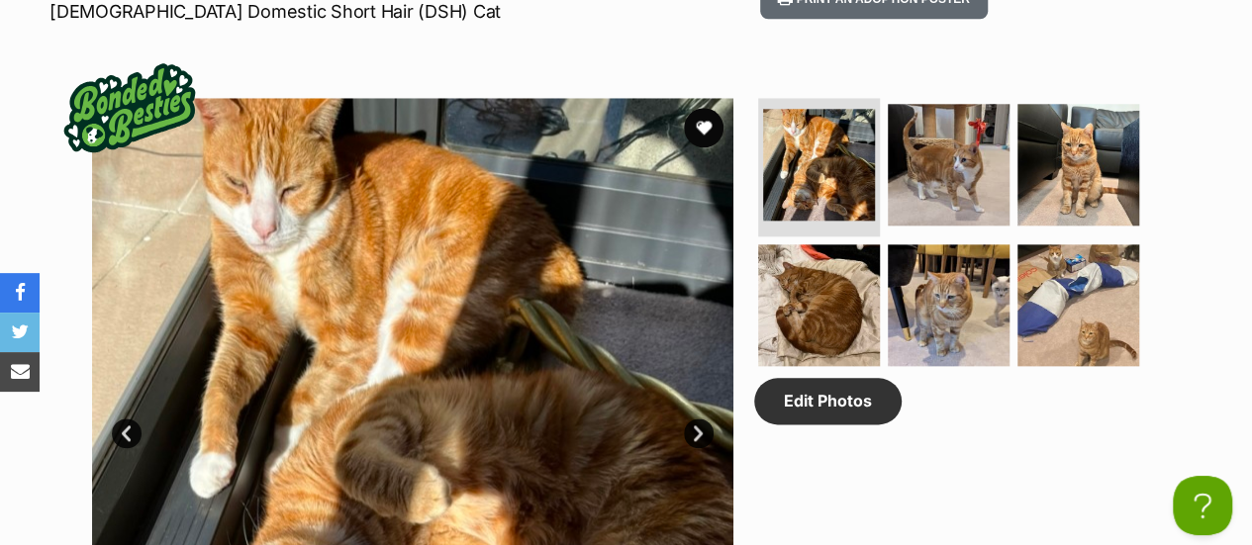
click at [692, 419] on link "Next" at bounding box center [699, 434] width 30 height 30
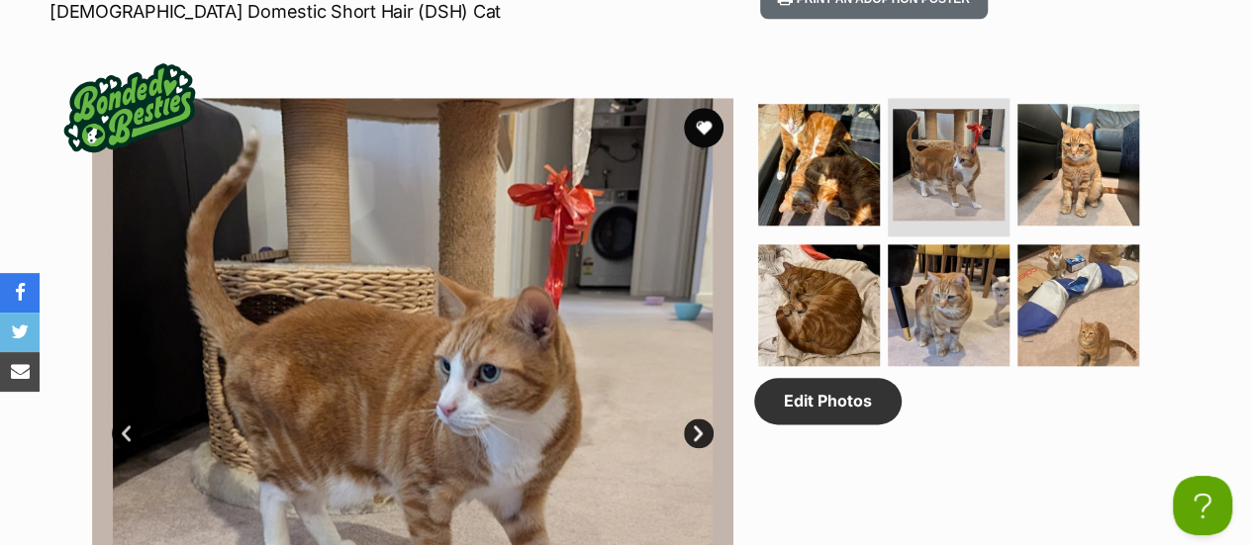
click at [692, 419] on link "Next" at bounding box center [699, 434] width 30 height 30
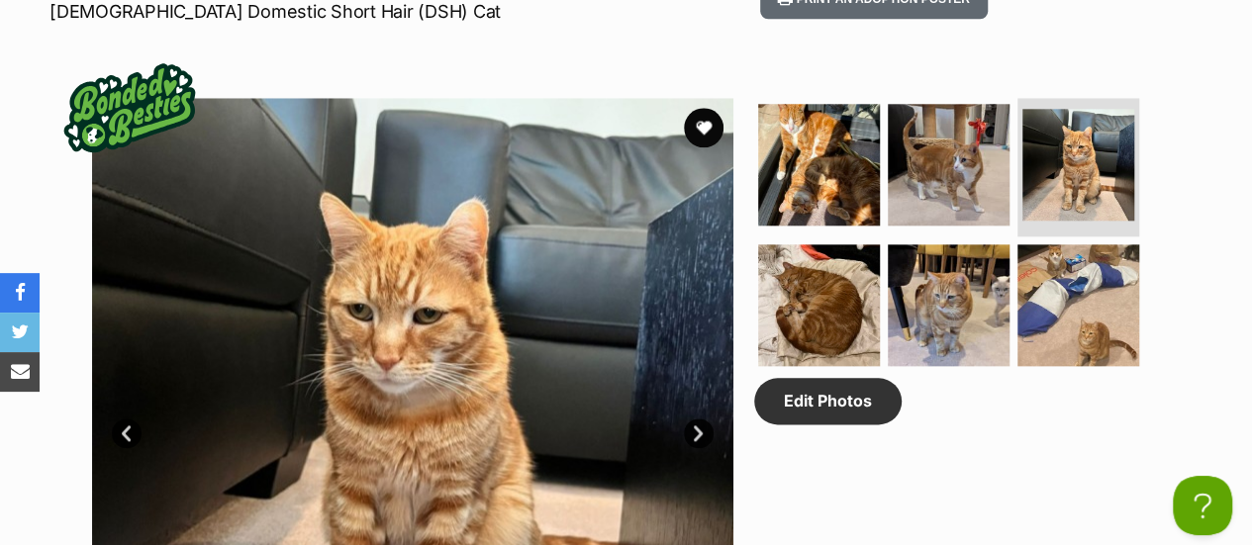
click at [692, 419] on link "Next" at bounding box center [699, 434] width 30 height 30
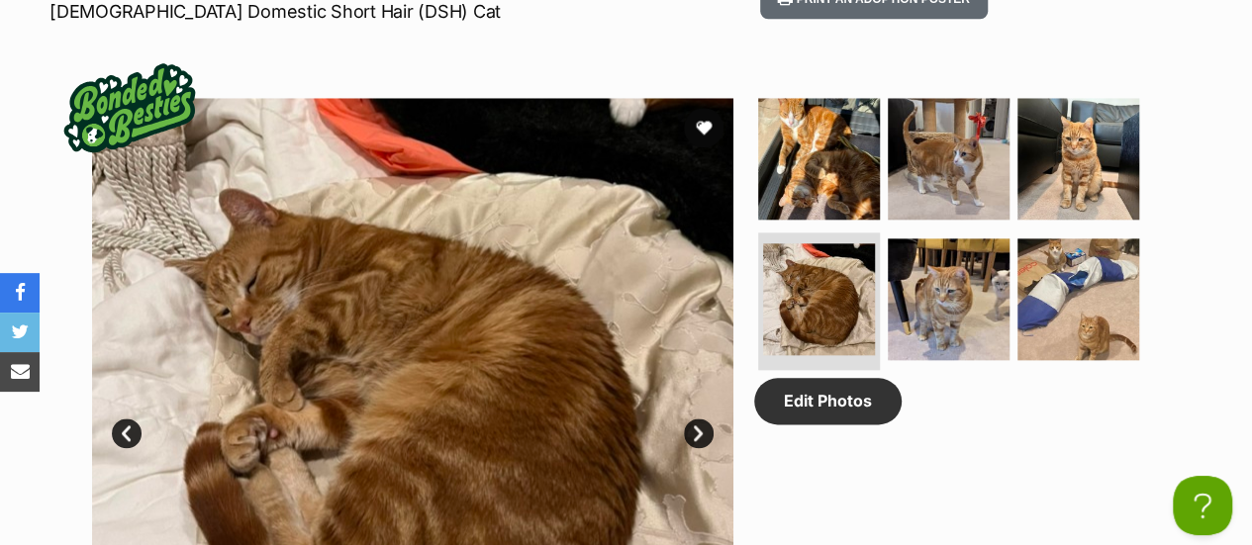
click at [692, 419] on link "Next" at bounding box center [699, 434] width 30 height 30
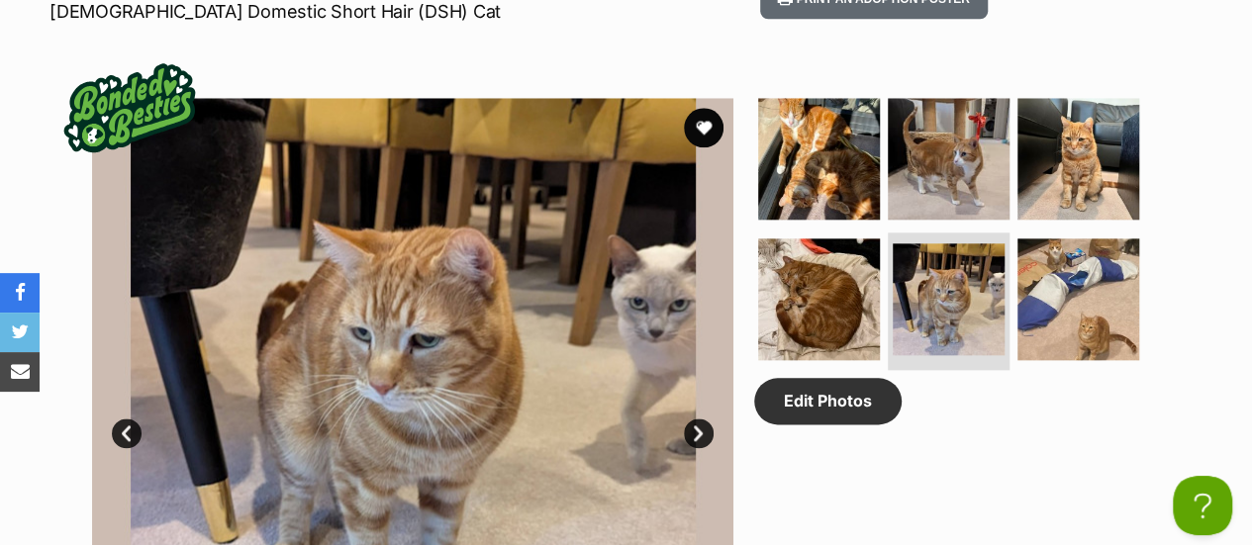
click at [692, 419] on link "Next" at bounding box center [699, 434] width 30 height 30
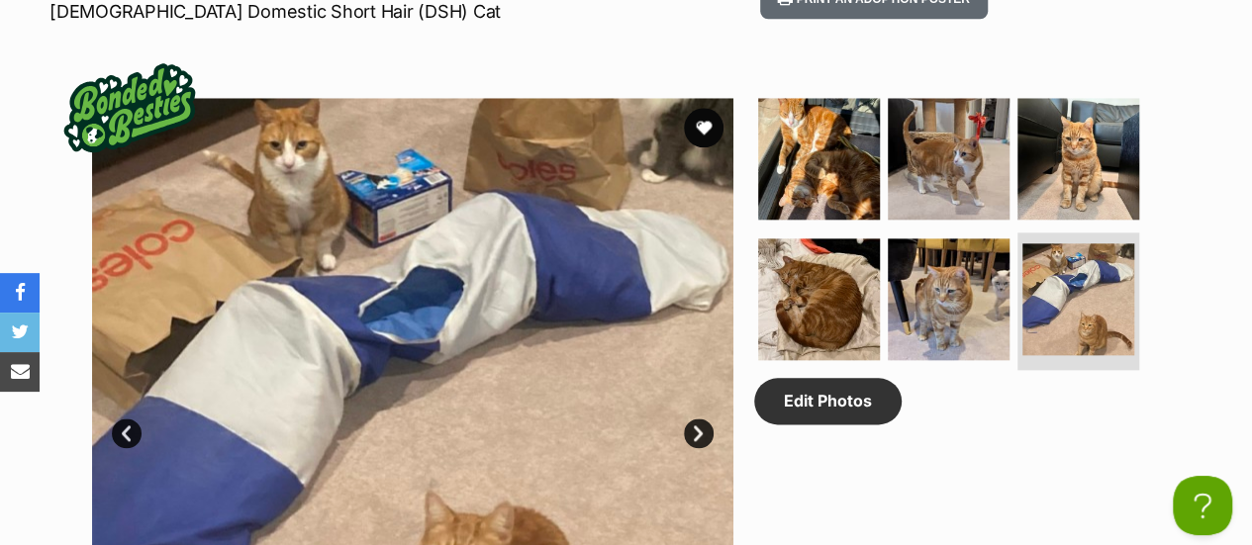
click at [692, 419] on link "Next" at bounding box center [699, 434] width 30 height 30
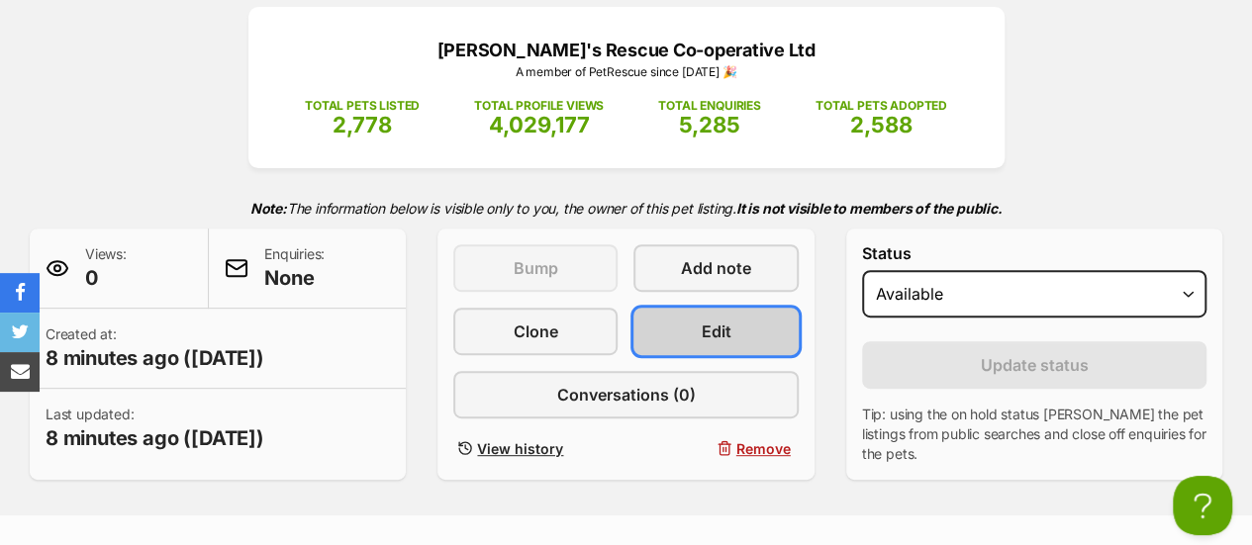
click at [753, 308] on link "Edit" at bounding box center [715, 331] width 164 height 47
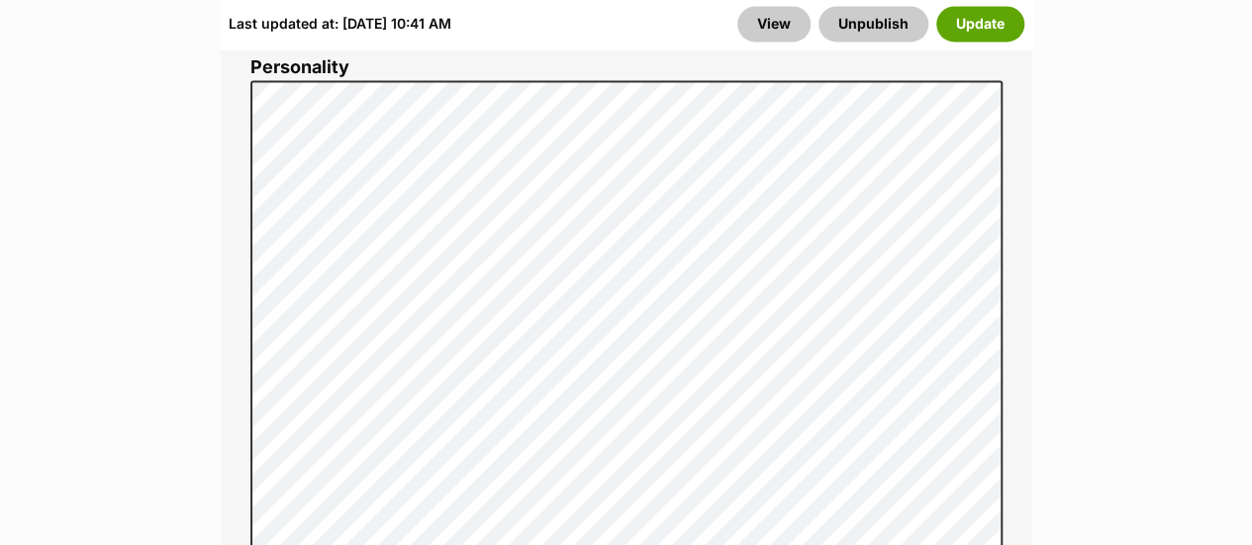
scroll to position [1781, 0]
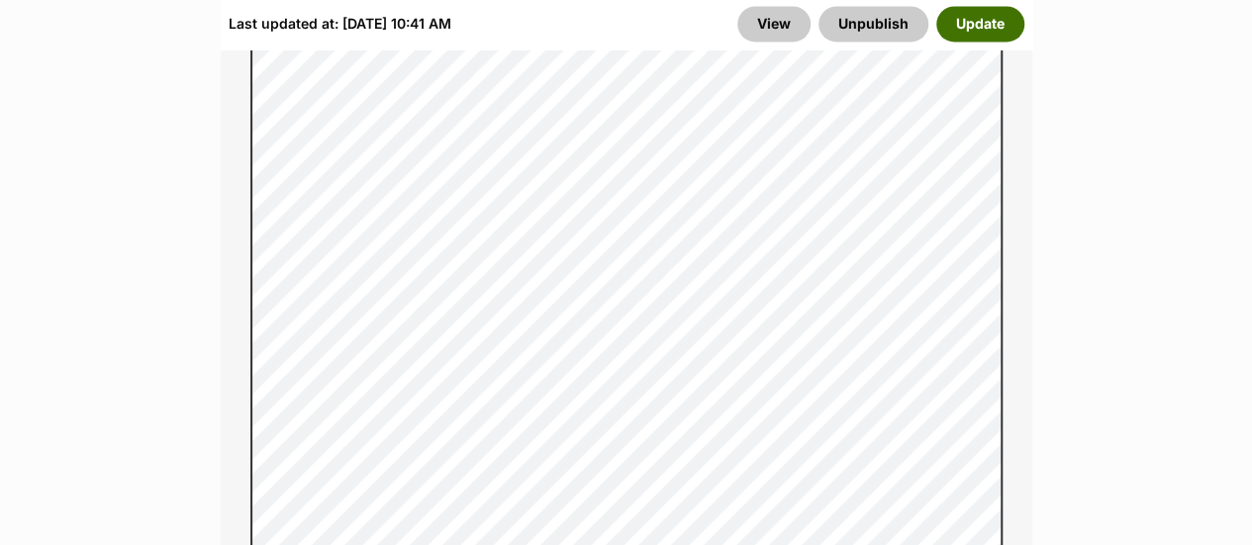
click at [969, 25] on button "Update" at bounding box center [980, 25] width 88 height 36
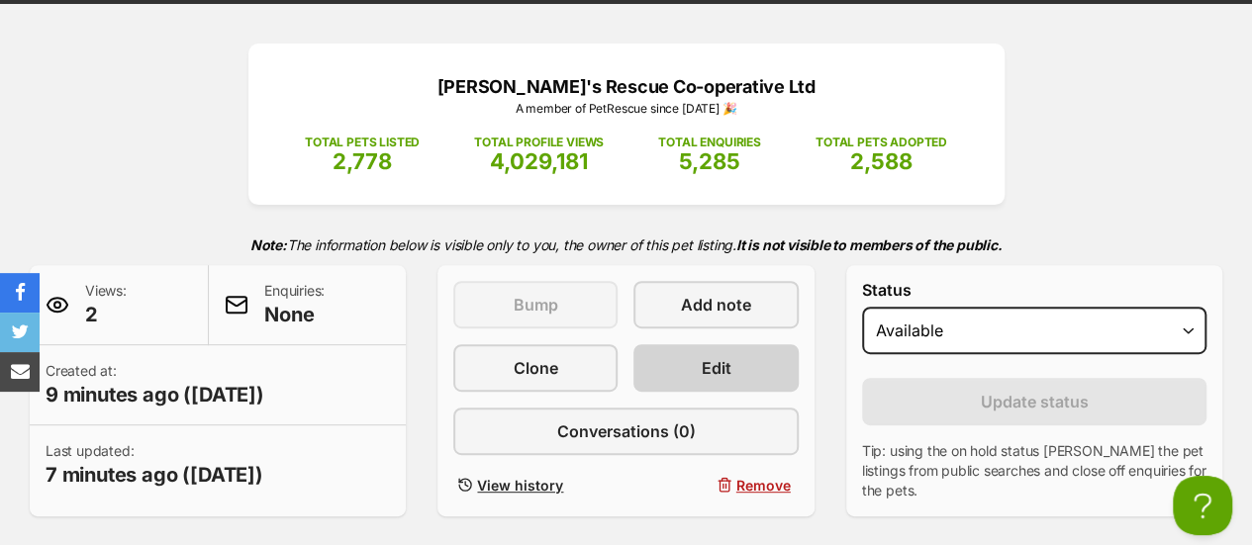
scroll to position [297, 0]
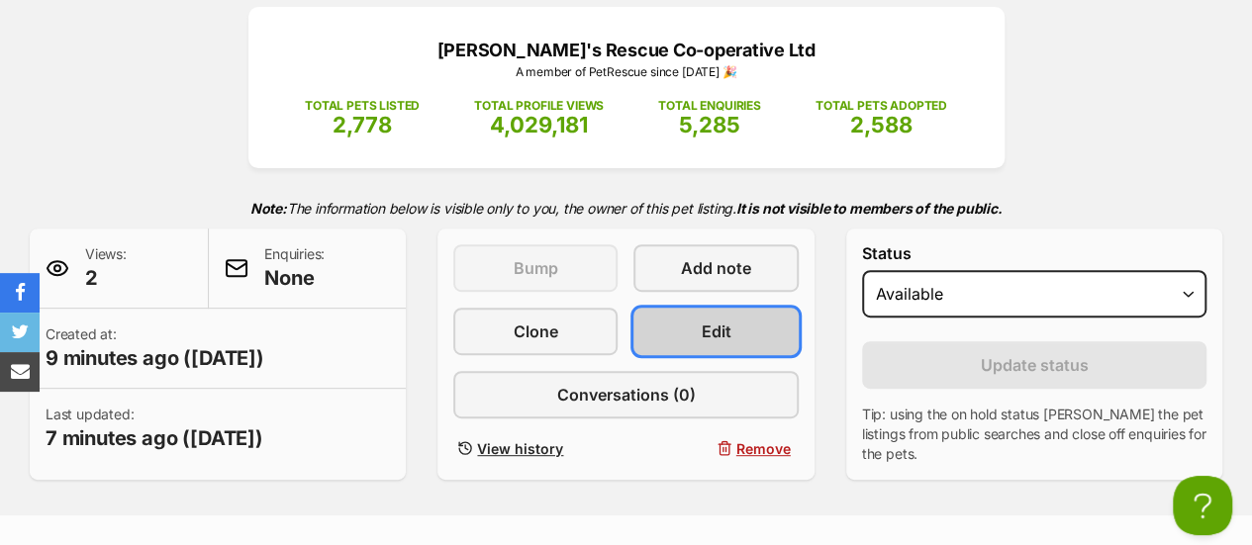
click at [712, 320] on span "Edit" at bounding box center [716, 332] width 30 height 24
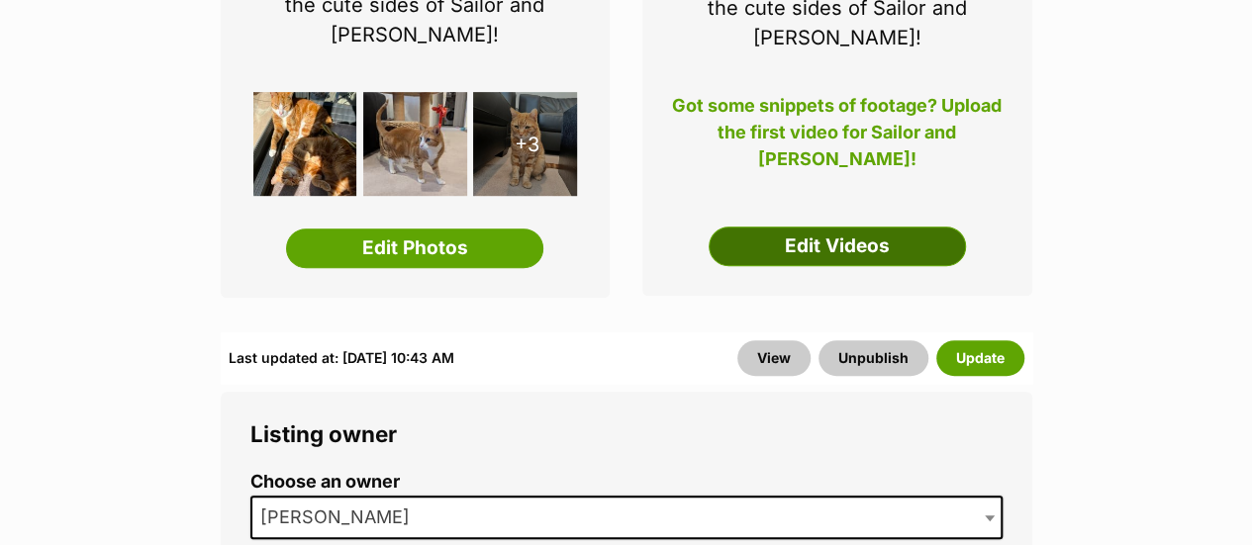
click at [825, 227] on link "Edit Videos" at bounding box center [836, 247] width 257 height 40
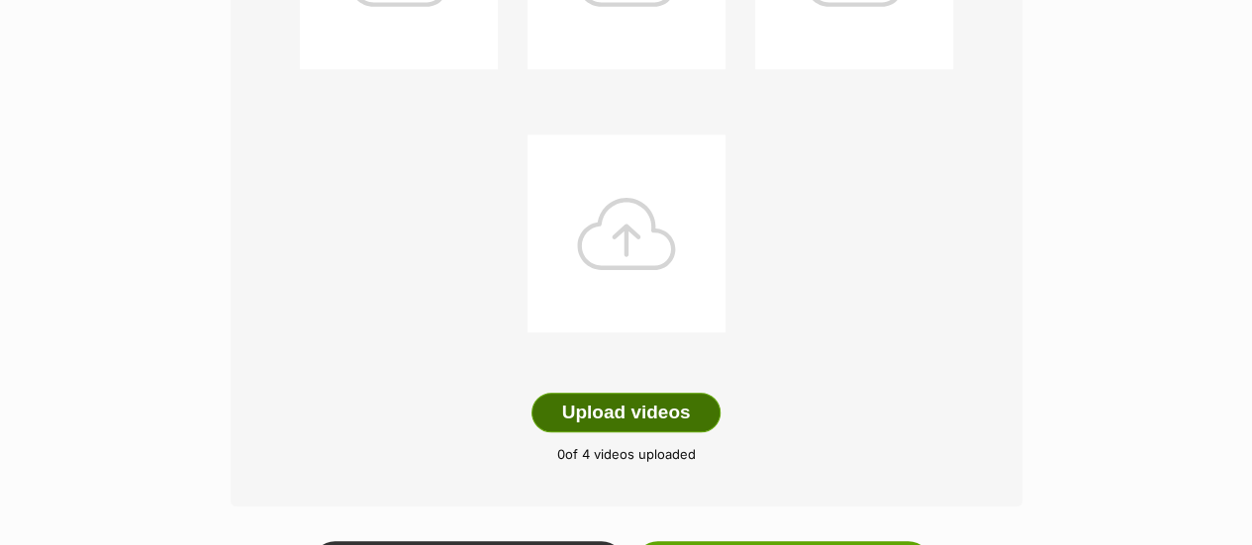
scroll to position [594, 0]
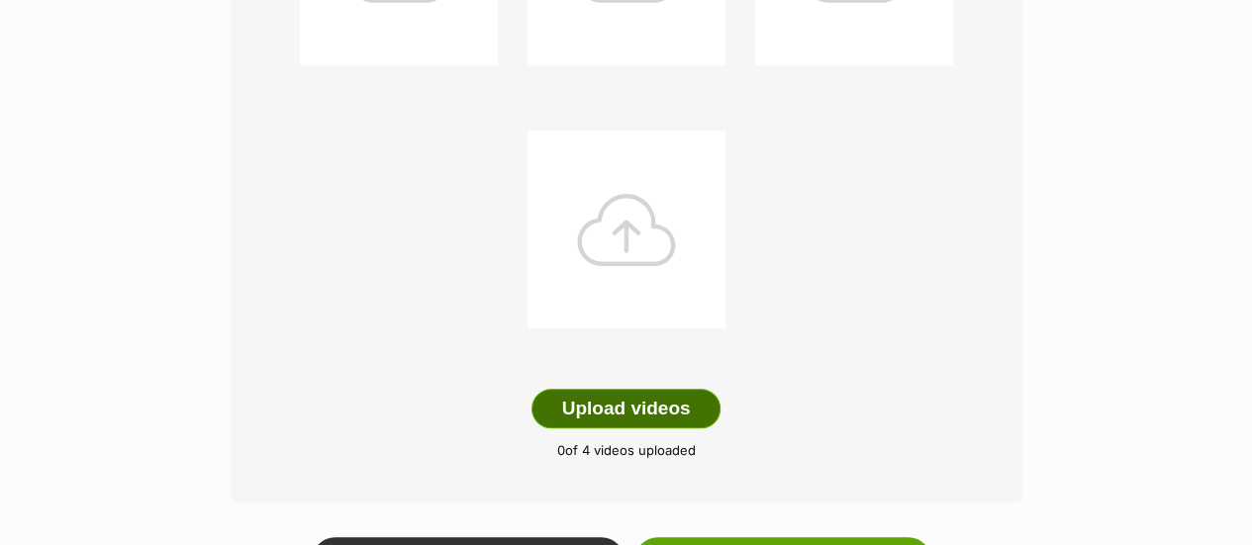
click at [608, 389] on button "Upload videos" at bounding box center [626, 409] width 190 height 40
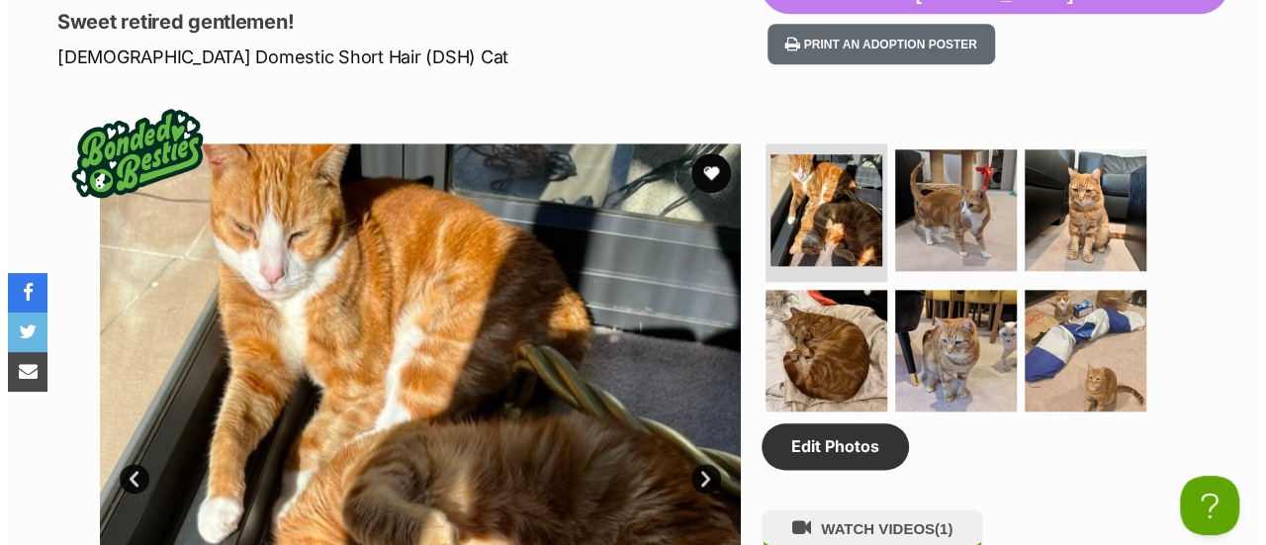
scroll to position [989, 0]
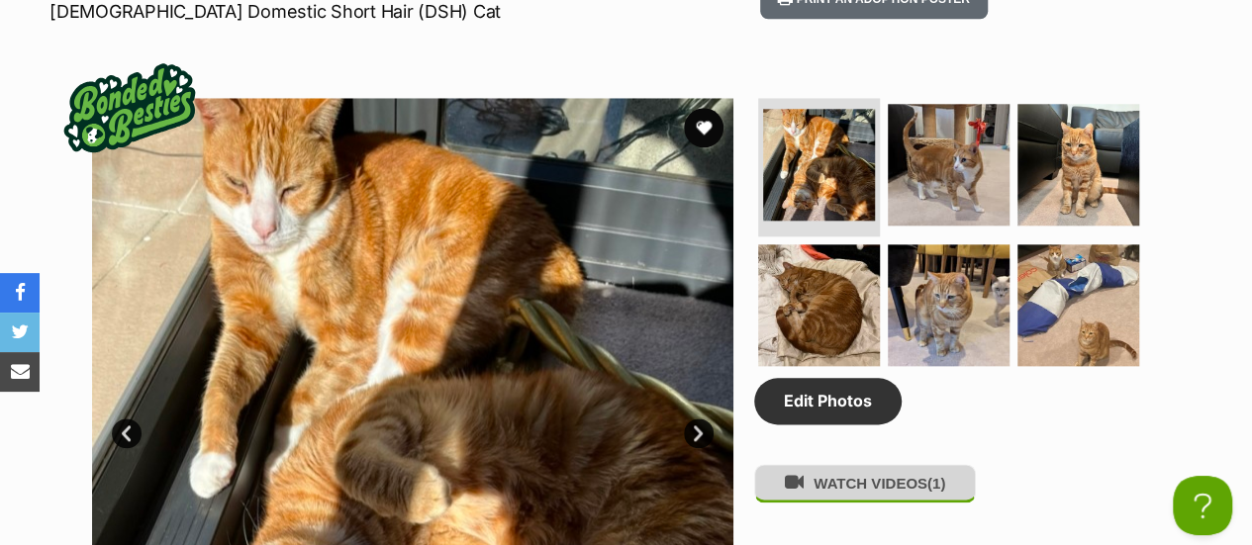
click at [873, 464] on button "WATCH VIDEOS (1)" at bounding box center [865, 483] width 222 height 39
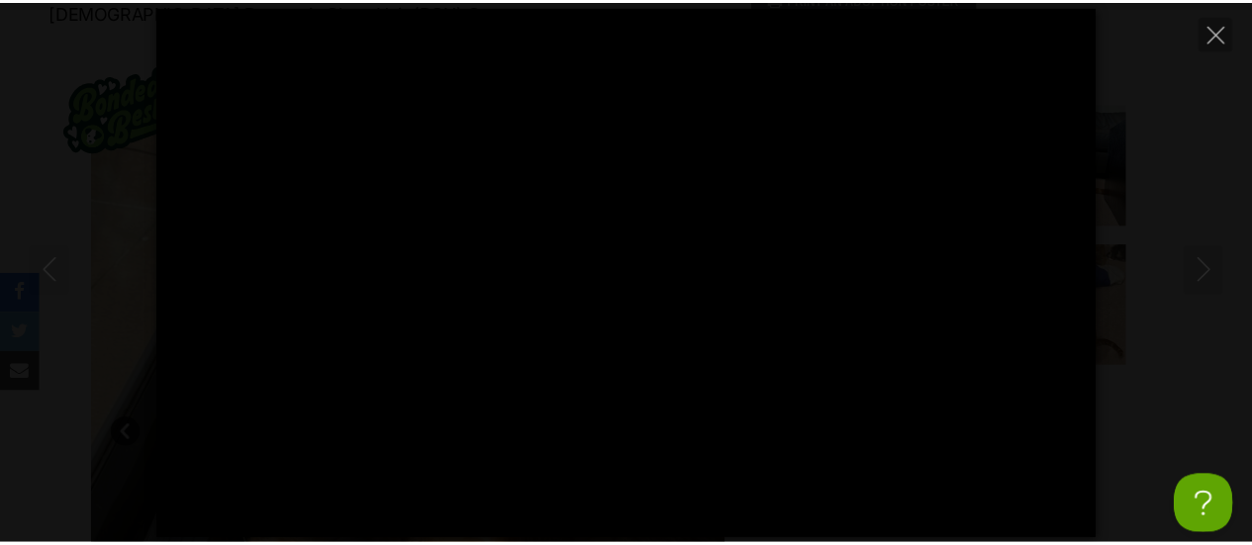
scroll to position [0, 0]
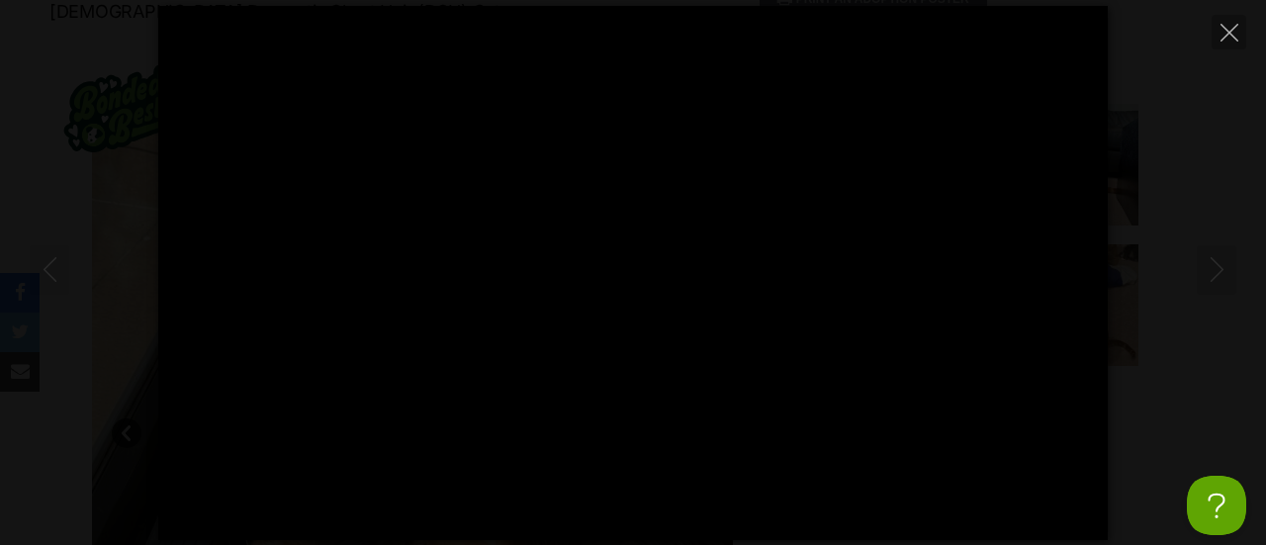
type input "100"
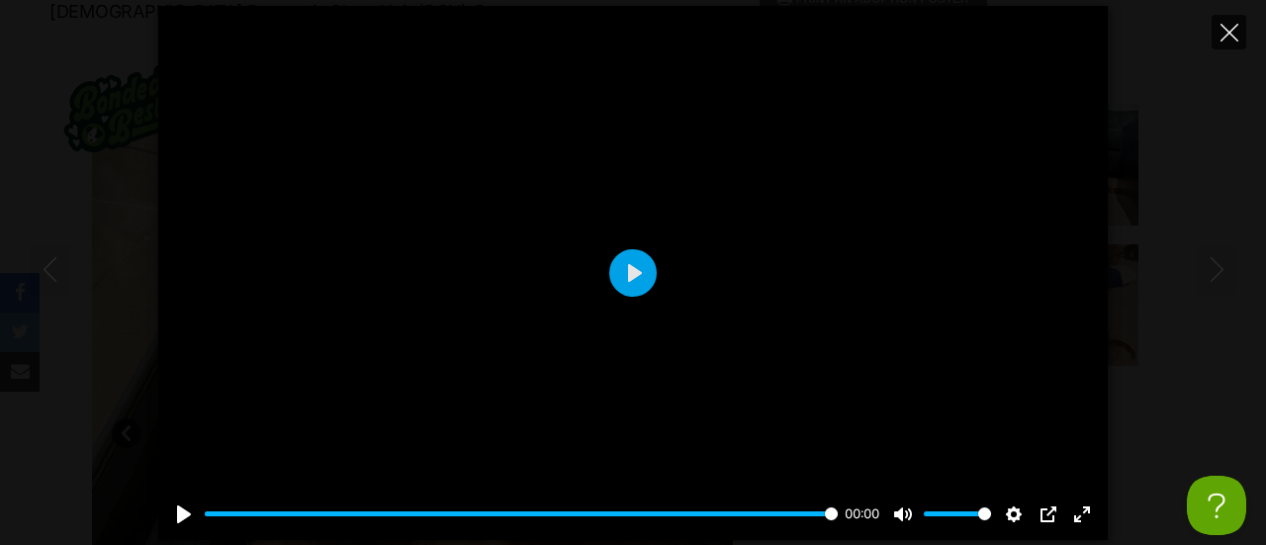
click at [1225, 35] on icon "Close" at bounding box center [1230, 33] width 18 height 18
